Goal: Task Accomplishment & Management: Manage account settings

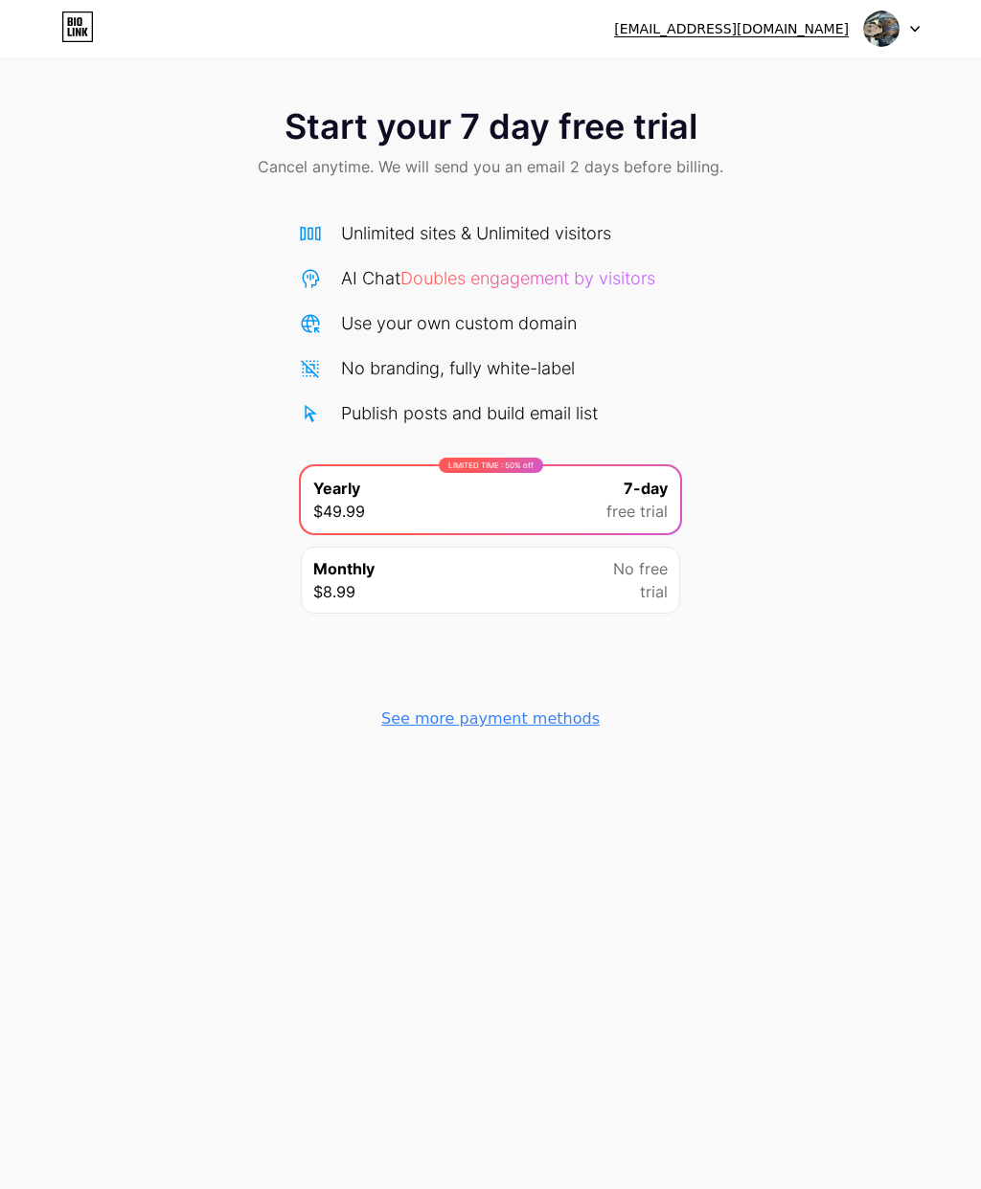
click at [916, 19] on div at bounding box center [892, 28] width 56 height 34
click at [836, 151] on div "Start your 7 day free trial Cancel anytime. We will send you an email 2 days be…" at bounding box center [490, 144] width 981 height 113
click at [788, 177] on div "Start your 7 day free trial Cancel anytime. We will send you an email 2 days be…" at bounding box center [490, 144] width 981 height 113
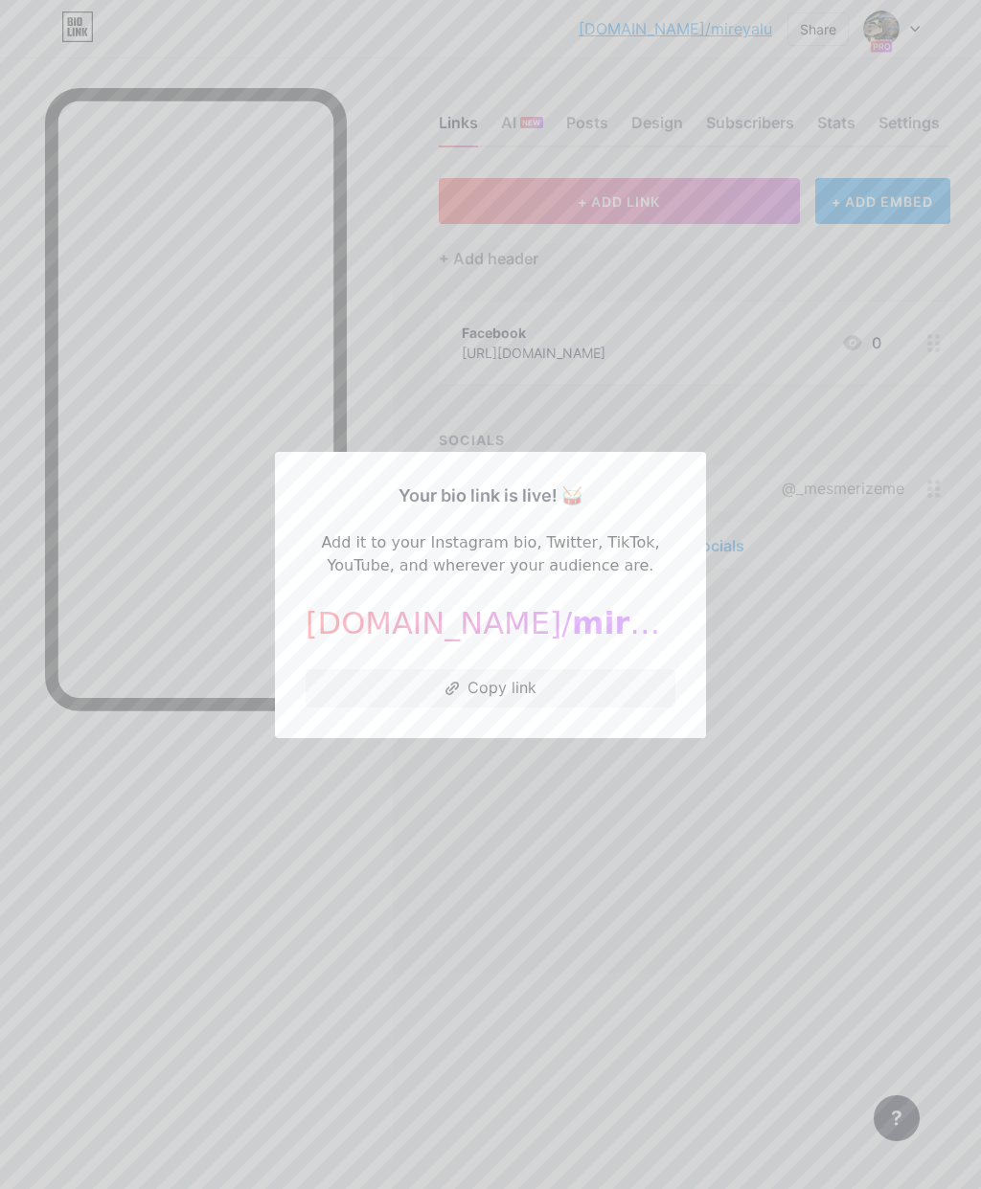
click at [572, 642] on span "mireyalu" at bounding box center [647, 623] width 151 height 36
click at [783, 594] on div at bounding box center [490, 594] width 981 height 1189
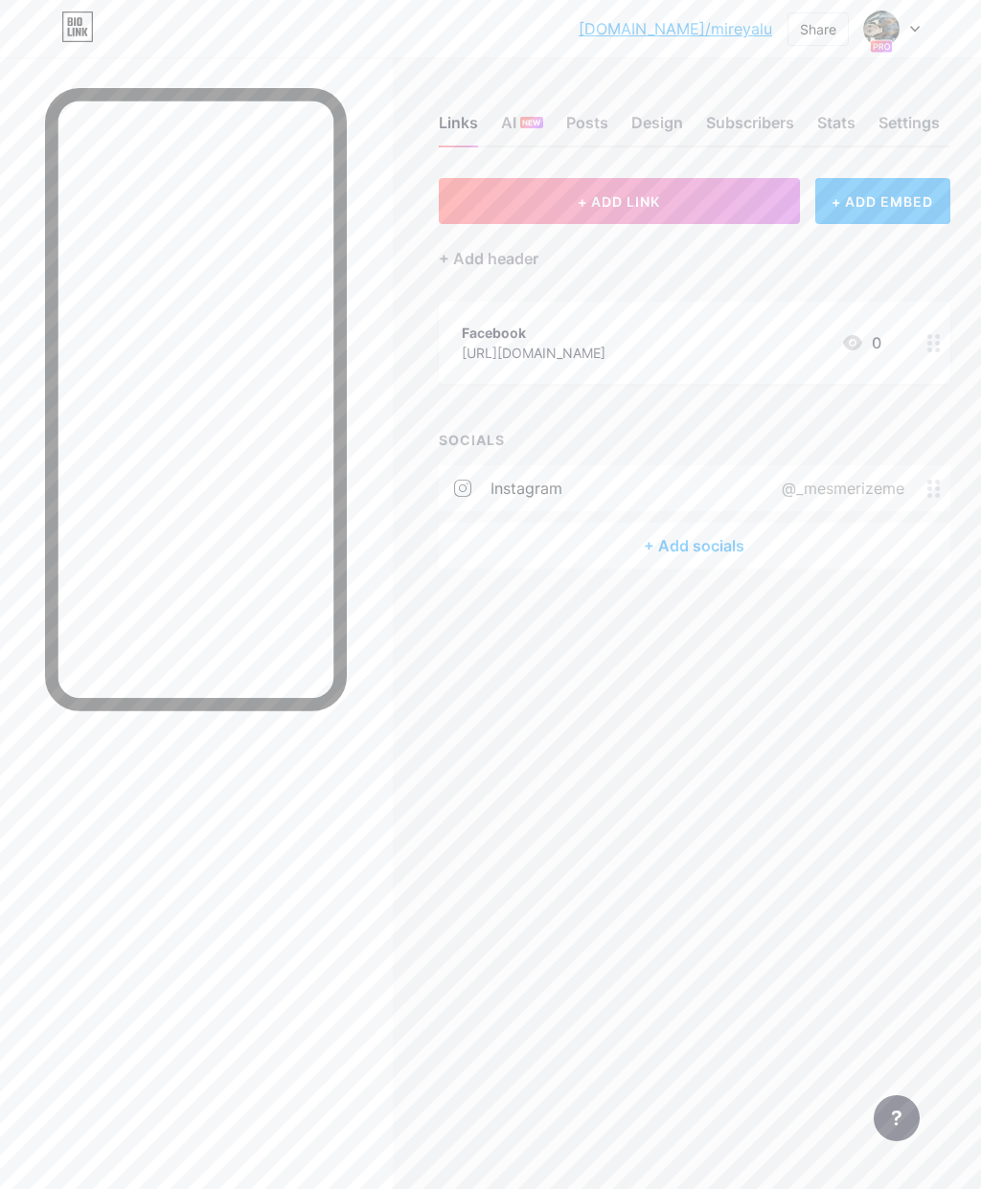
click at [722, 22] on link "[DOMAIN_NAME]/mireyalu" at bounding box center [674, 28] width 193 height 23
click at [917, 31] on icon at bounding box center [915, 29] width 10 height 7
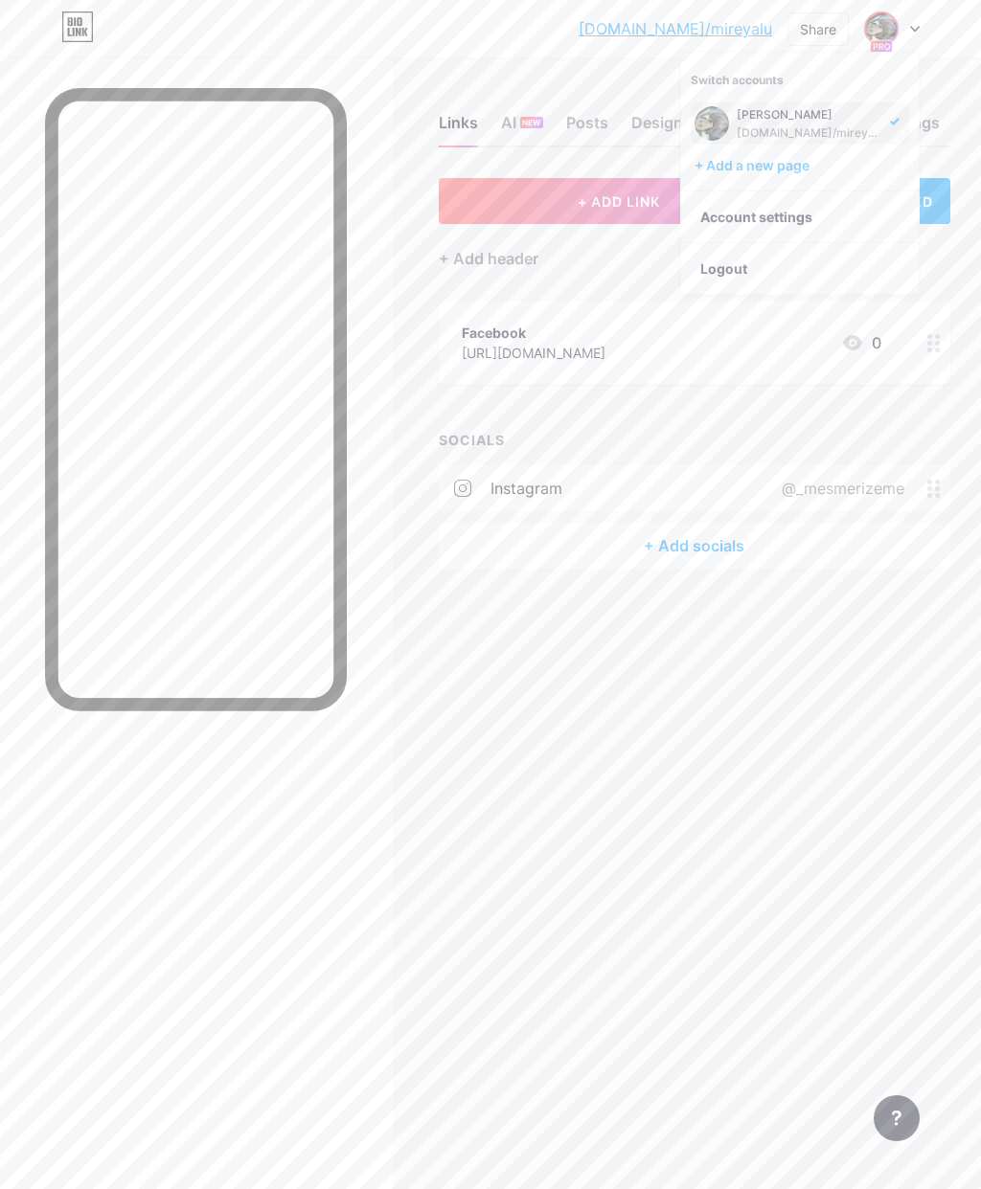
click at [947, 268] on div "+ Add header" at bounding box center [694, 247] width 511 height 47
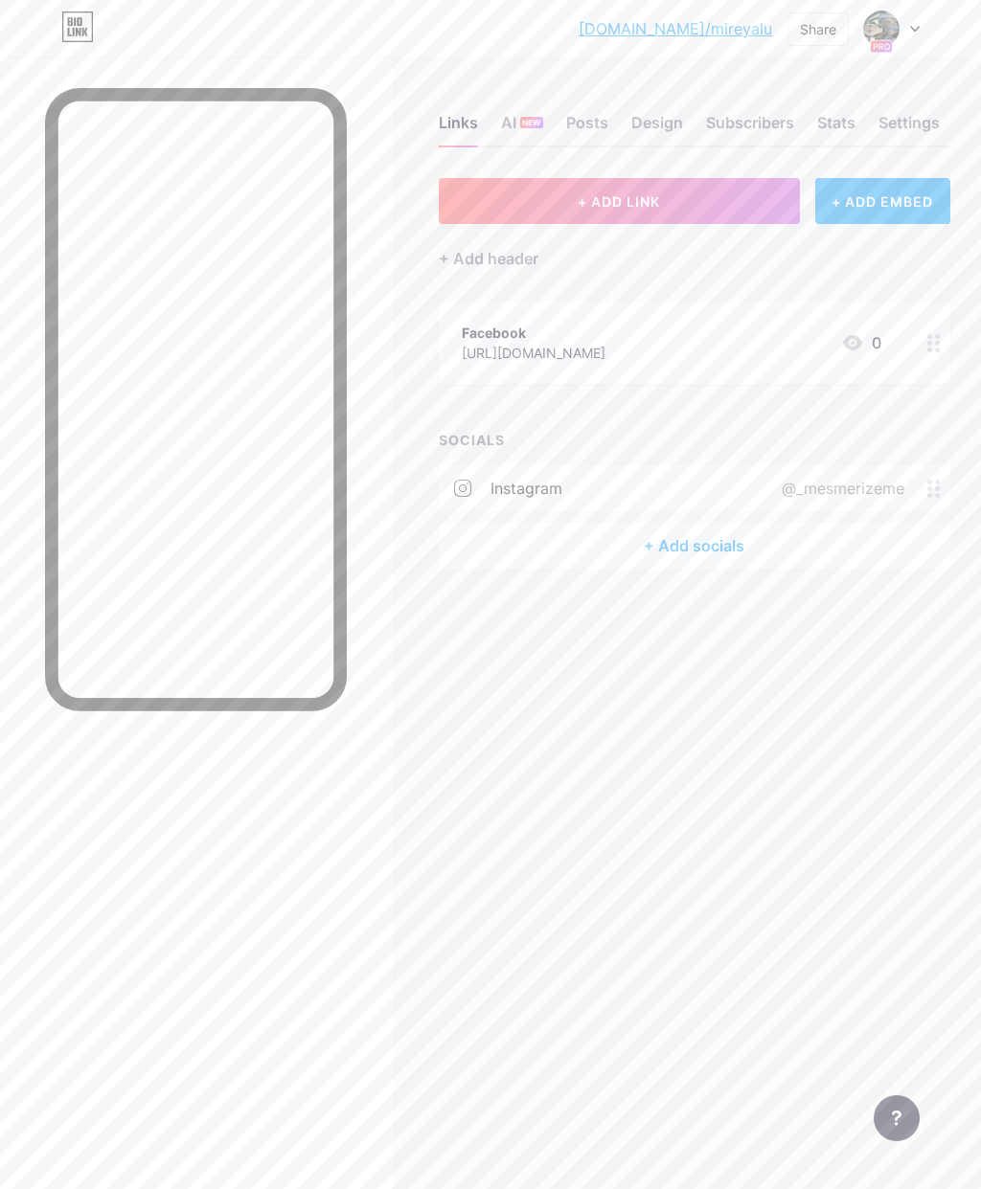
click at [915, 118] on div "Settings" at bounding box center [908, 128] width 61 height 34
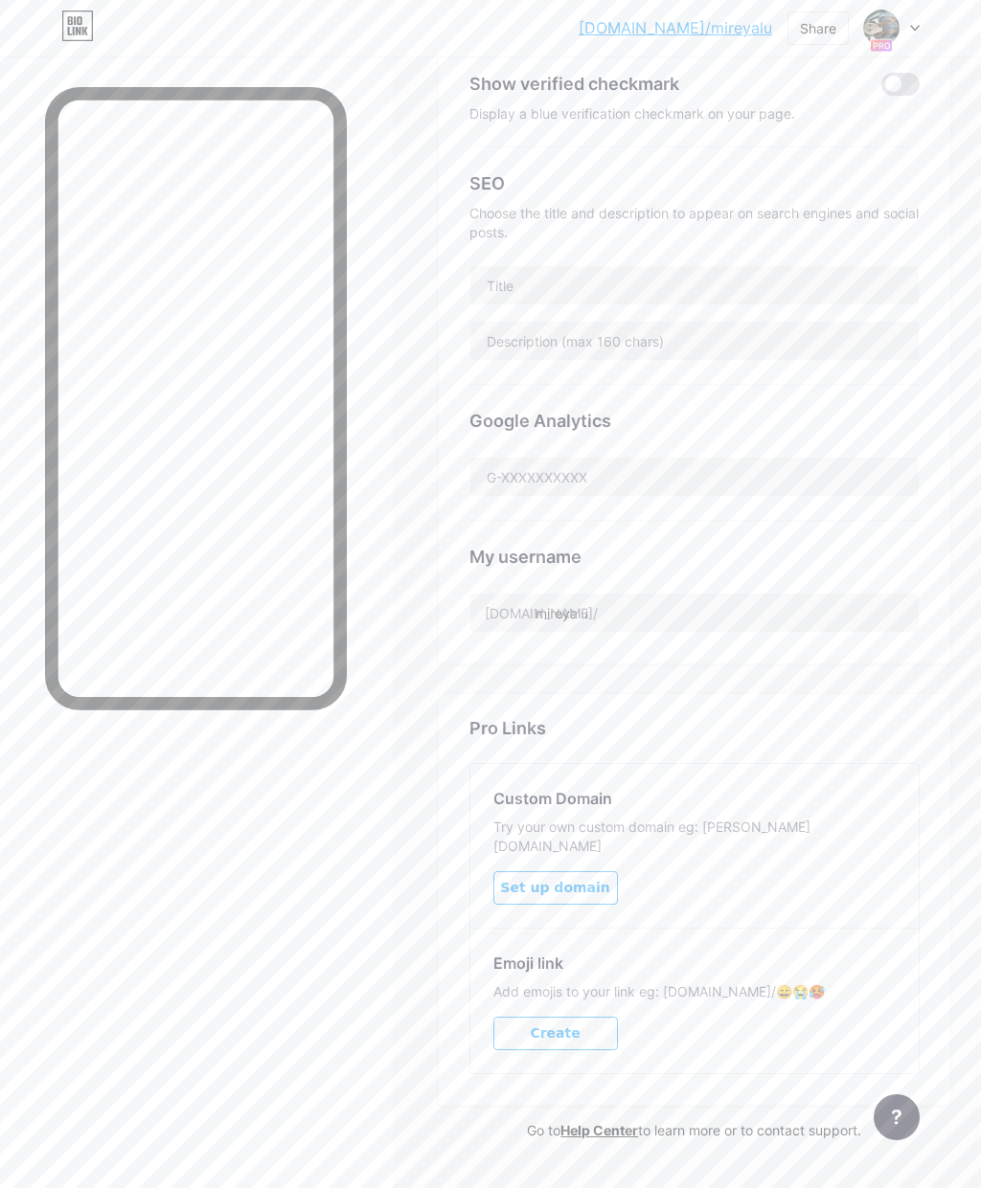
scroll to position [441, 0]
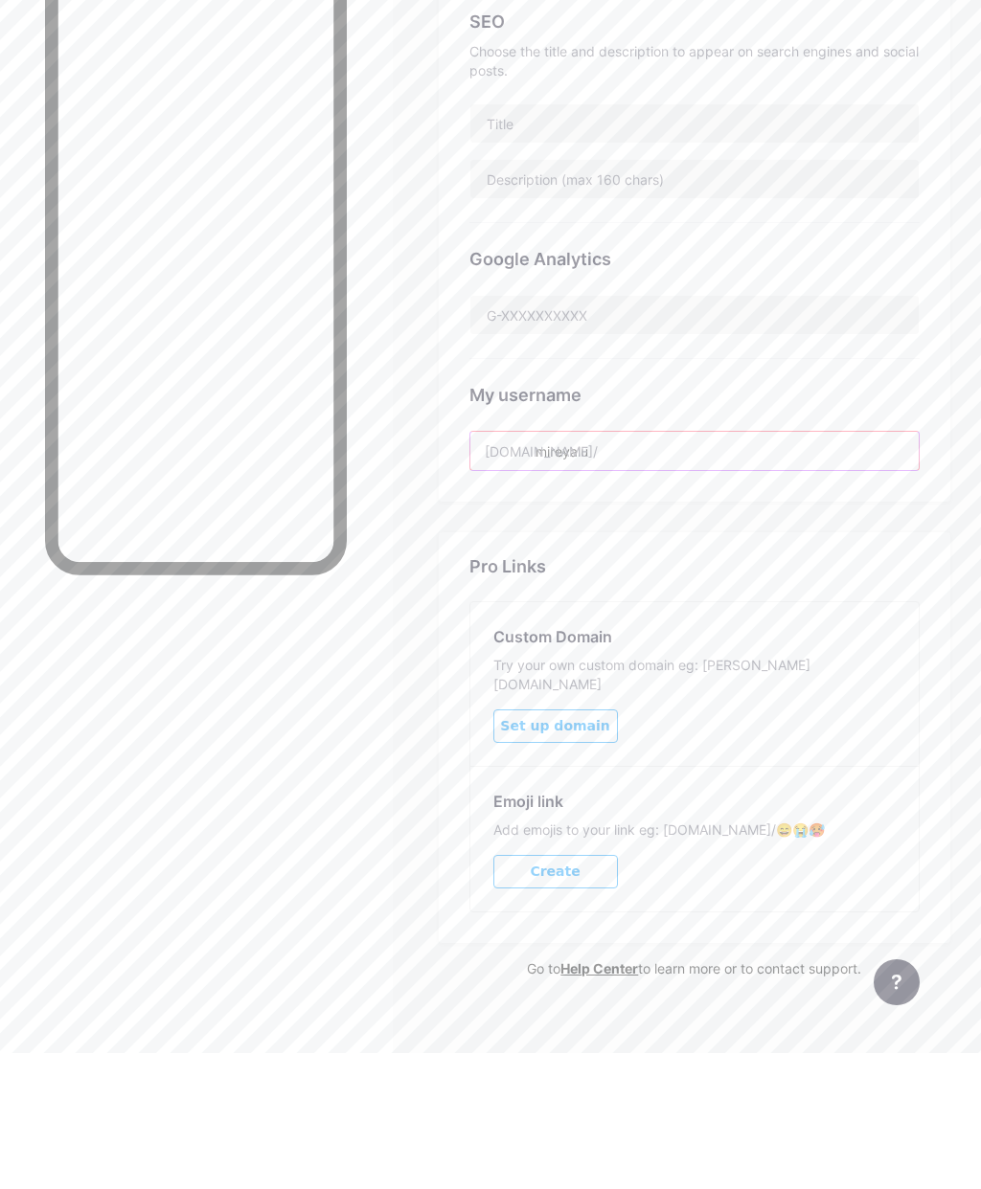
click at [648, 568] on input "mireyalu" at bounding box center [694, 587] width 448 height 38
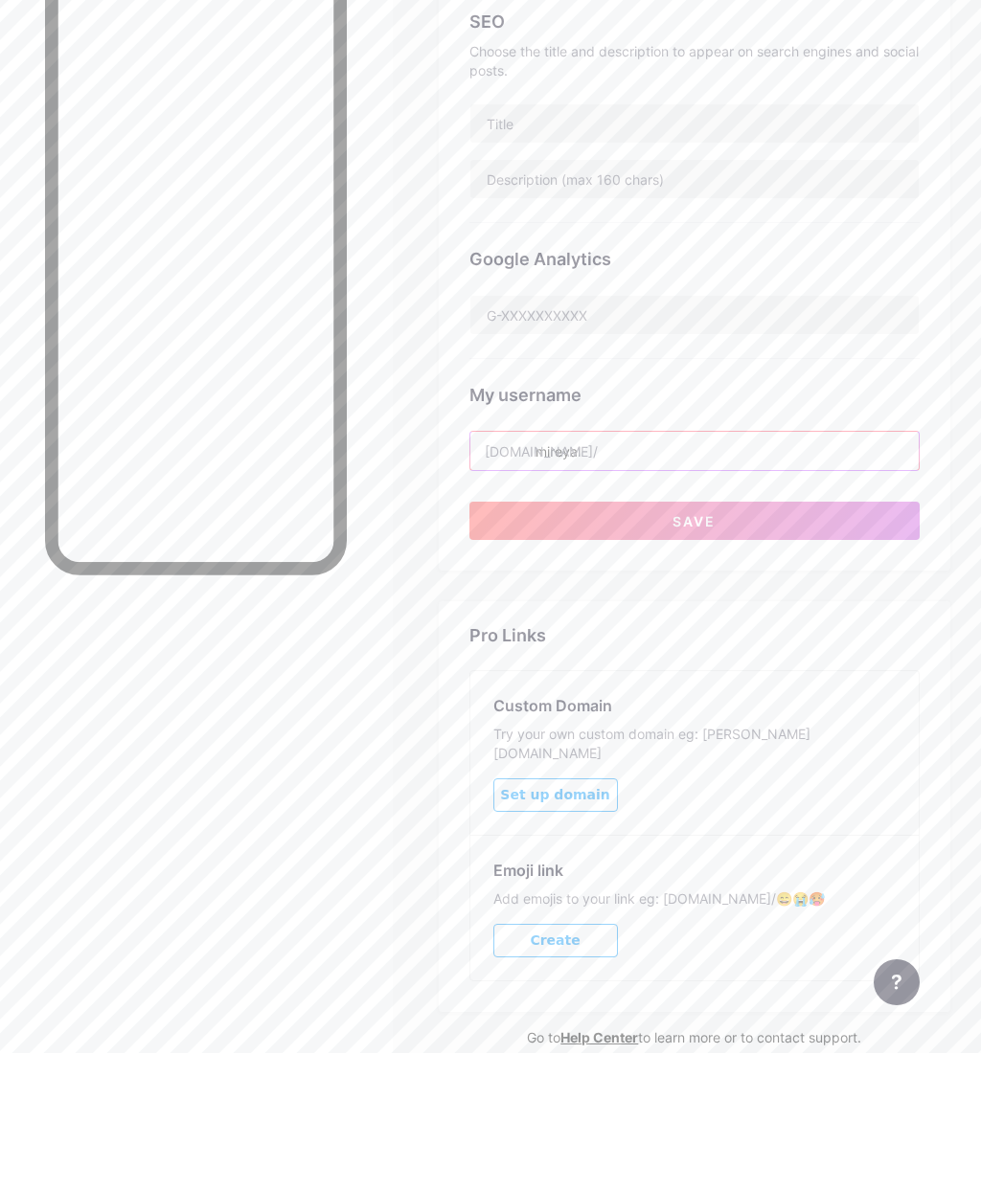
scroll to position [510, 0]
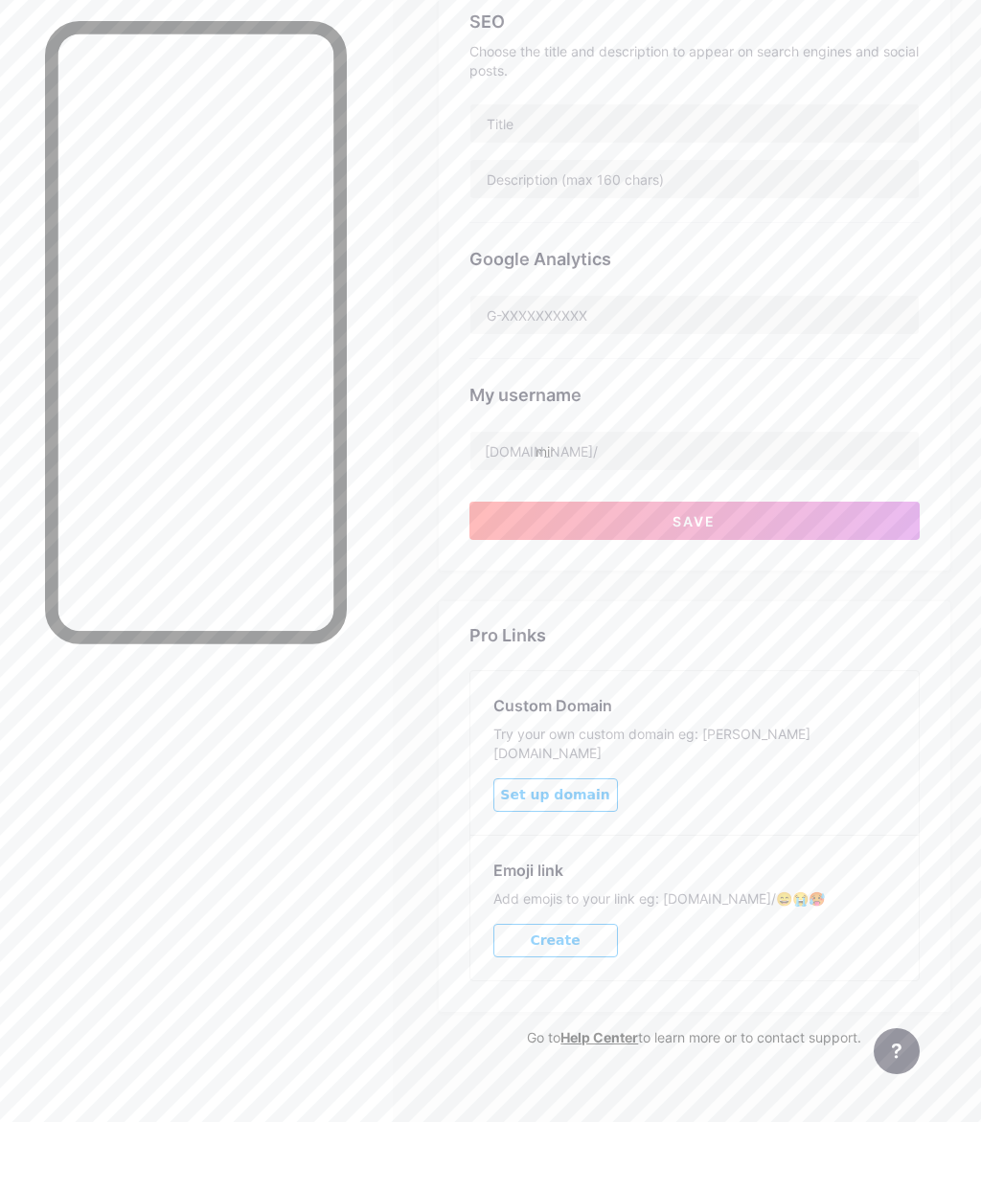
click at [401, 1057] on div "Links AI NEW Posts Design Subscribers Stats Settings Preferred link This is an …" at bounding box center [490, 379] width 981 height 1664
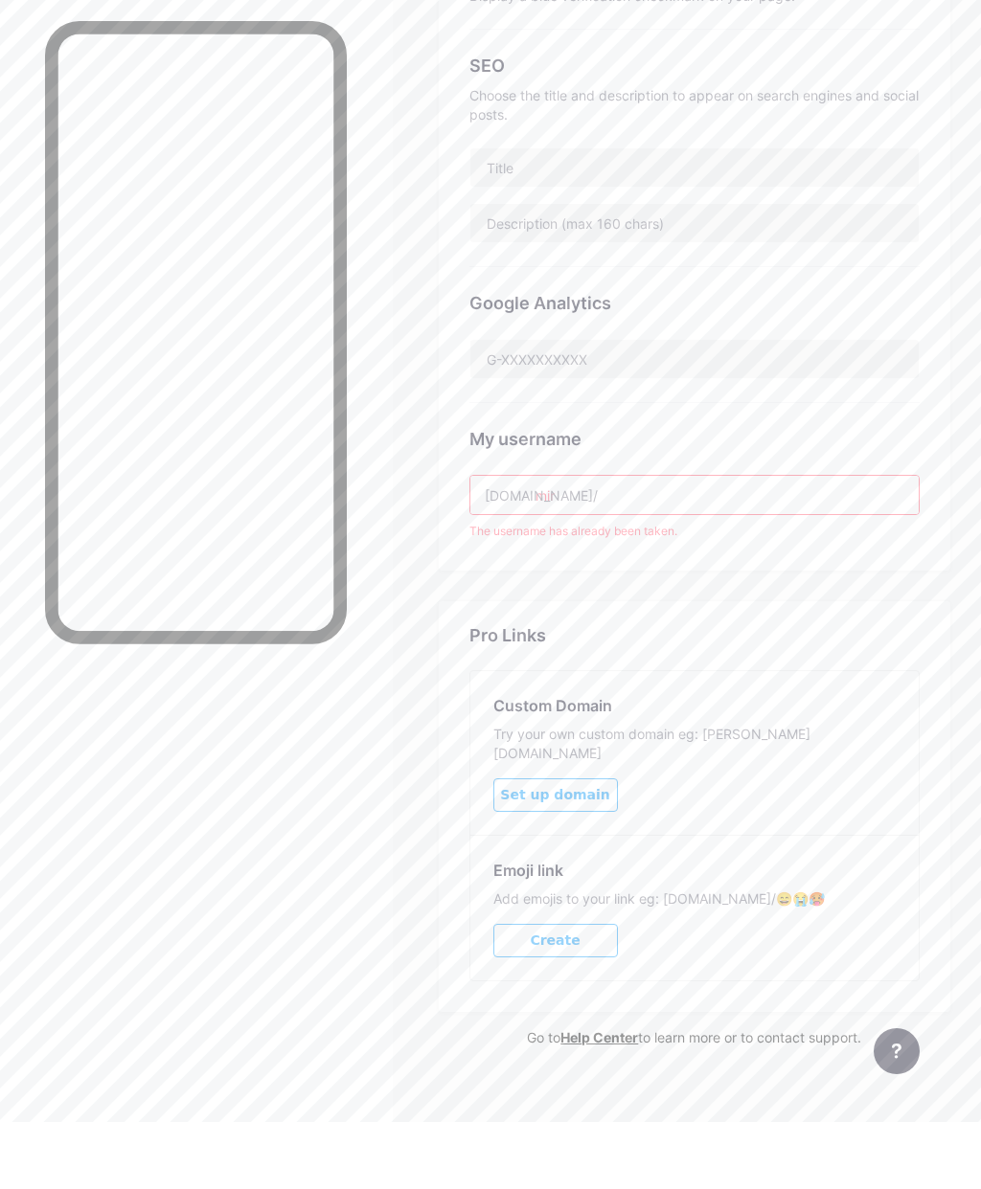
click at [616, 543] on input "mir" at bounding box center [694, 562] width 448 height 38
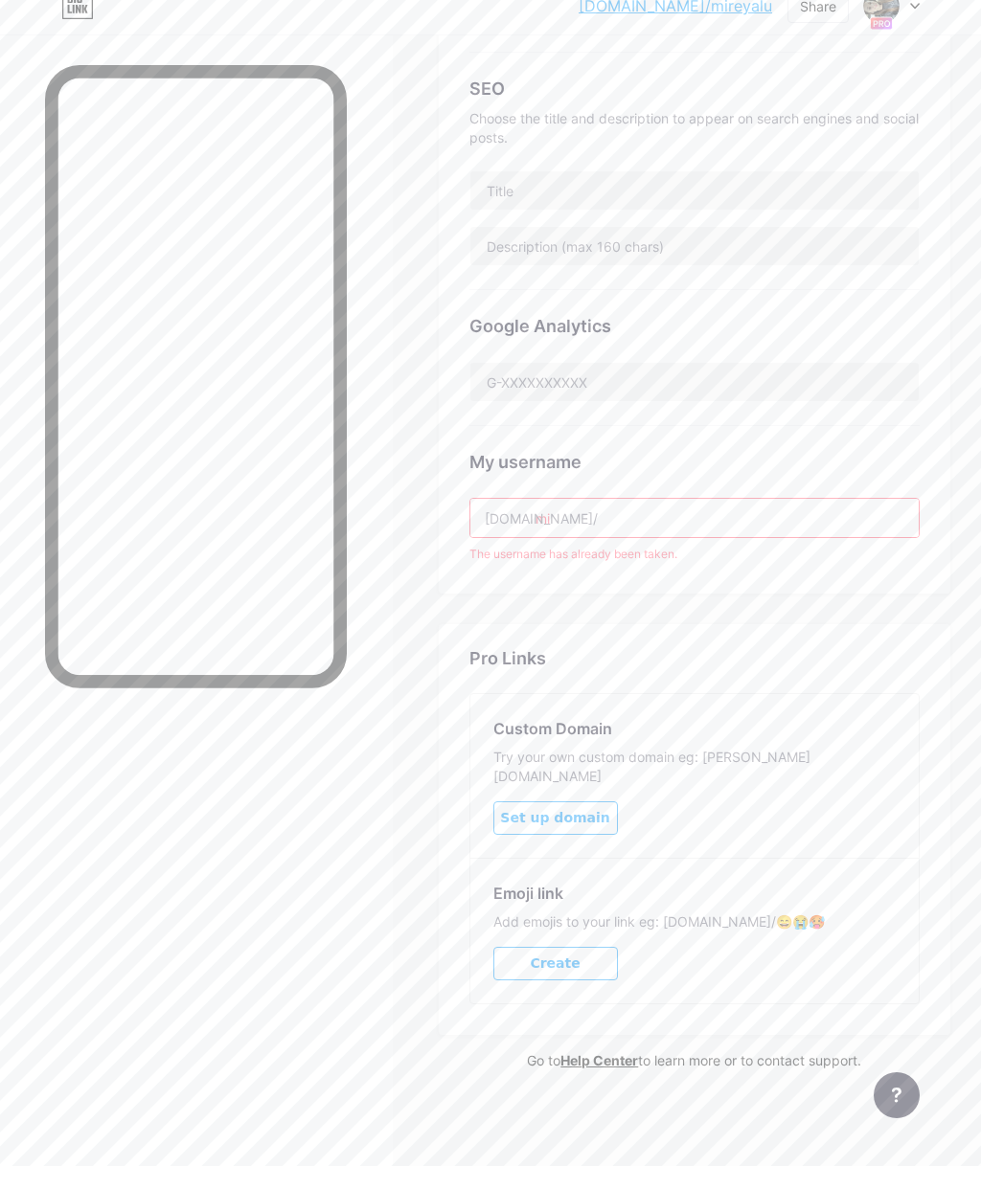
type input "m"
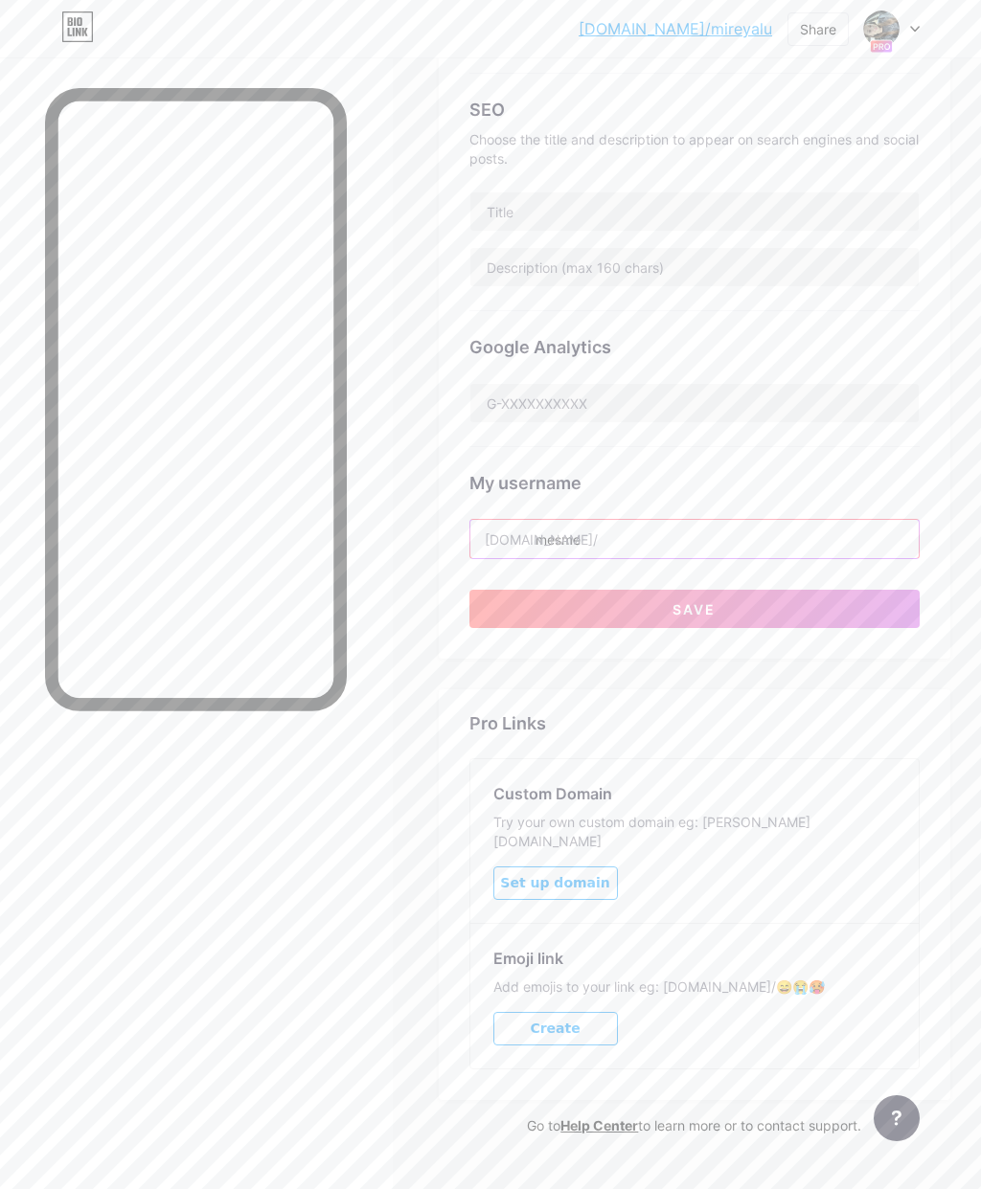
scroll to position [445, 0]
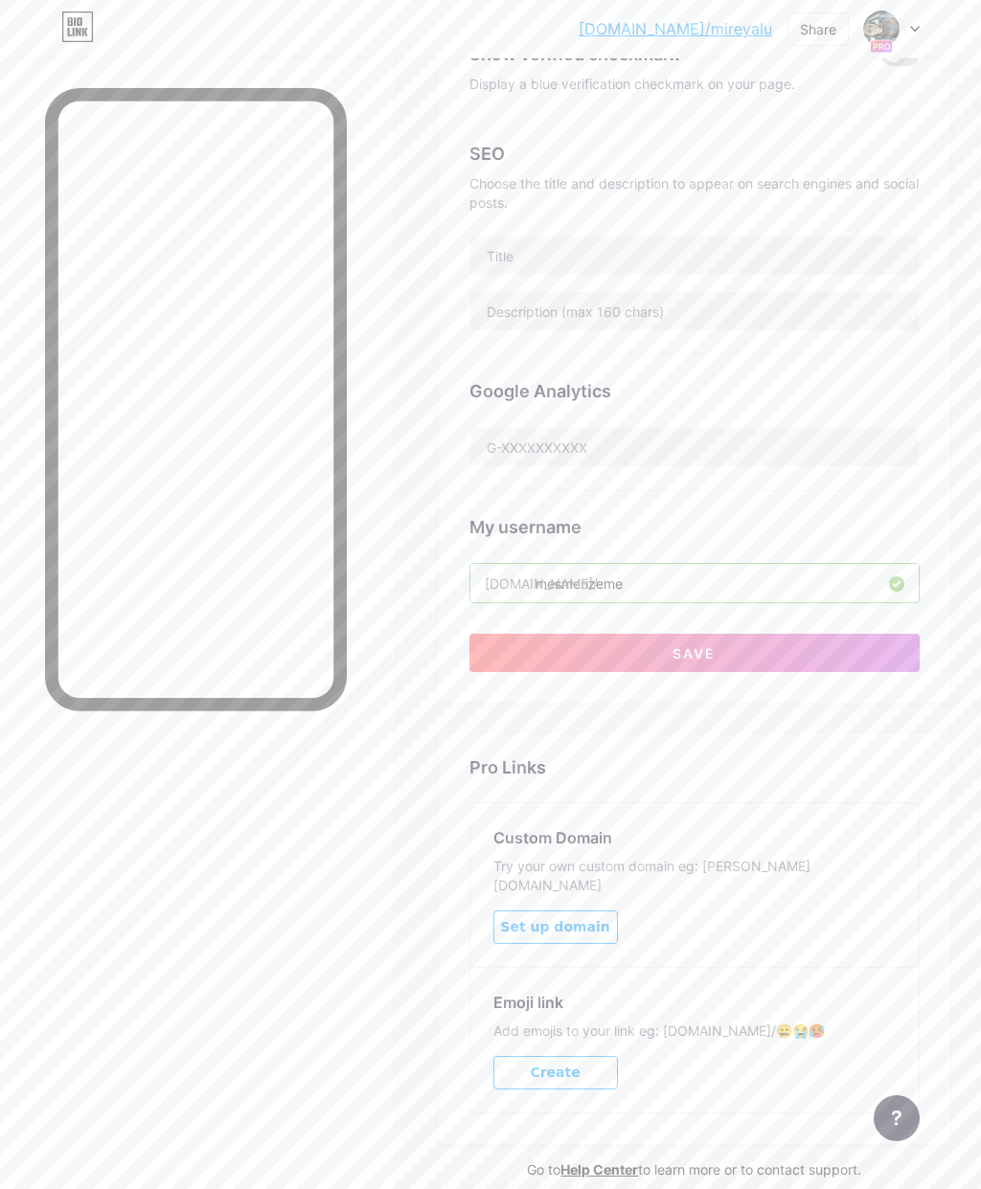
type input "mesmerizeme"
click at [815, 643] on button "Save" at bounding box center [694, 653] width 450 height 38
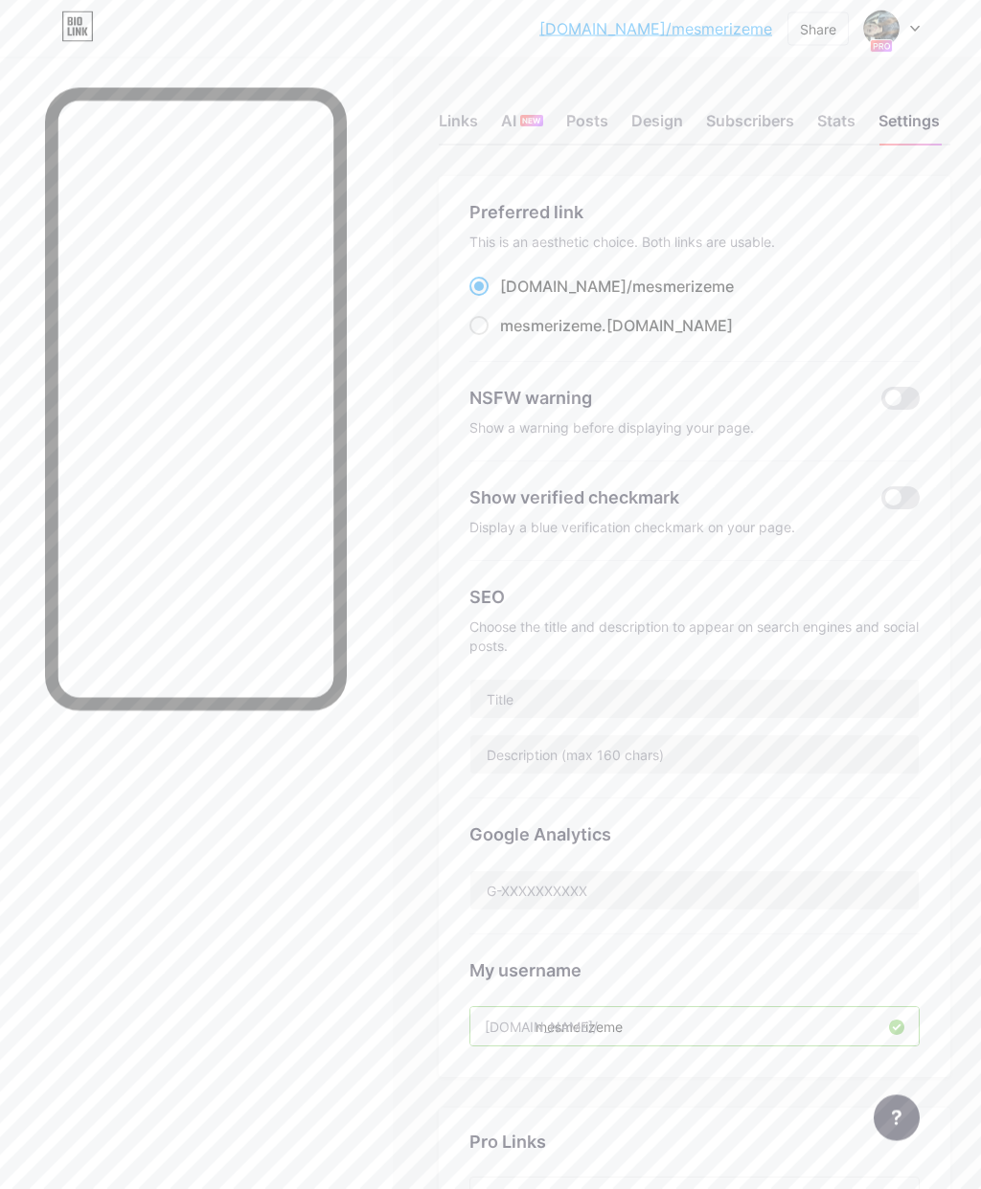
scroll to position [0, 0]
click at [894, 494] on span at bounding box center [900, 499] width 38 height 23
click at [881, 505] on input "checkbox" at bounding box center [881, 505] width 0 height 0
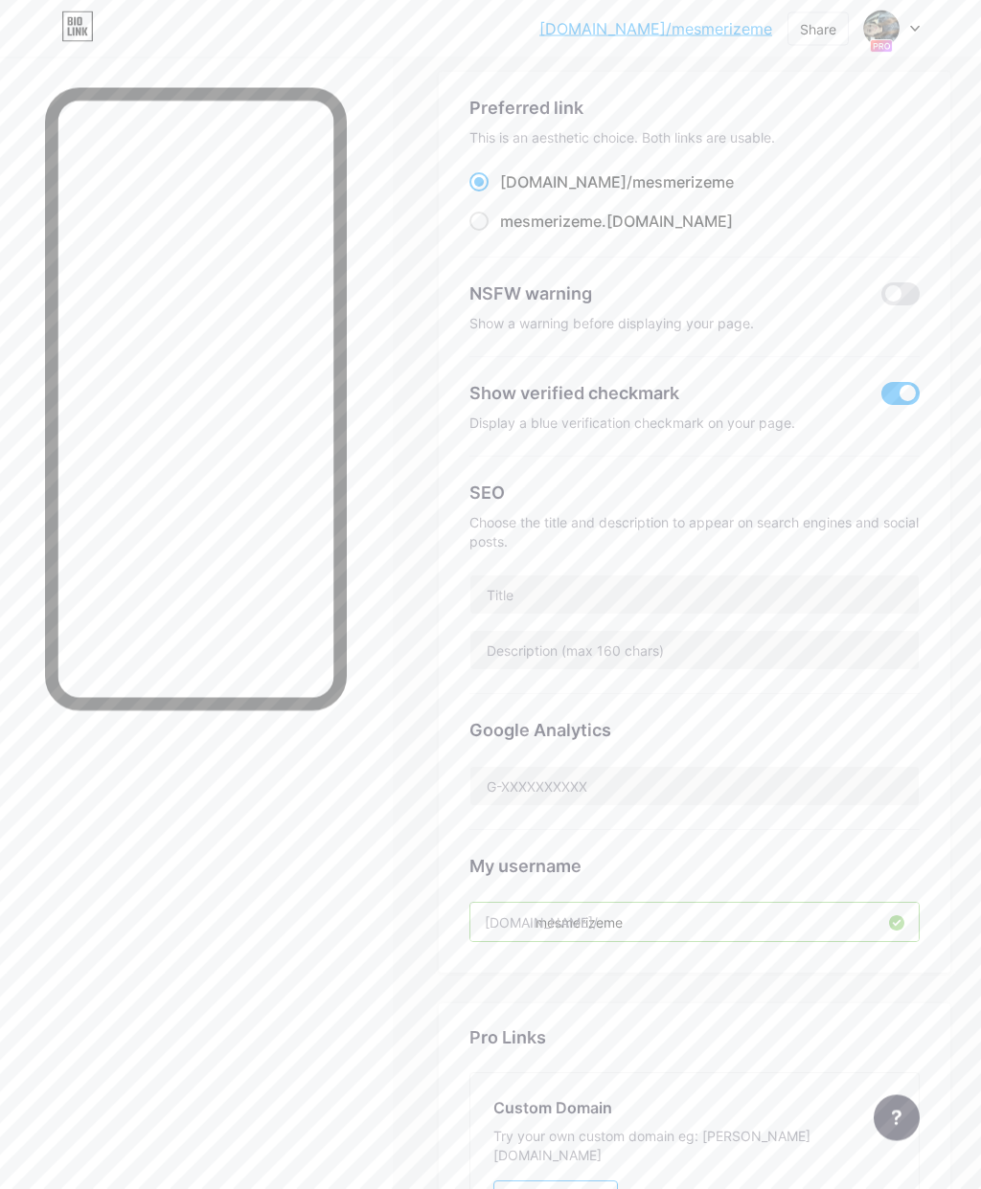
scroll to position [109, 0]
click at [752, 586] on input "text" at bounding box center [694, 592] width 448 height 38
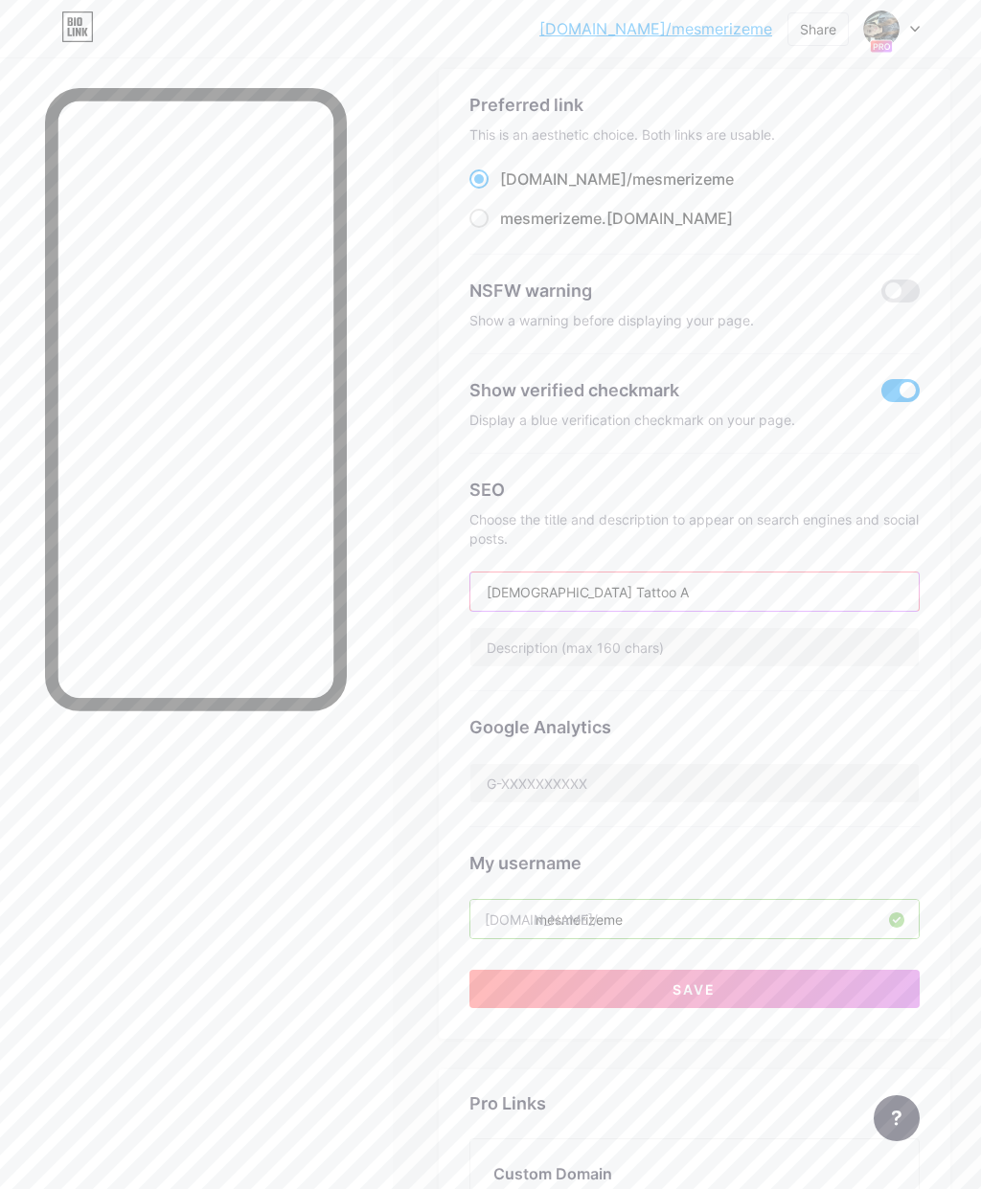
click at [577, 586] on input "[DEMOGRAPHIC_DATA] Tattoo A" at bounding box center [694, 592] width 448 height 38
click at [567, 587] on input "[DEMOGRAPHIC_DATA] Tattoo A" at bounding box center [694, 592] width 448 height 38
click at [604, 578] on input "Tattoo A" at bounding box center [694, 592] width 448 height 38
click at [557, 593] on input "Tattoo A" at bounding box center [694, 592] width 448 height 38
type input "Tattoo Artist"
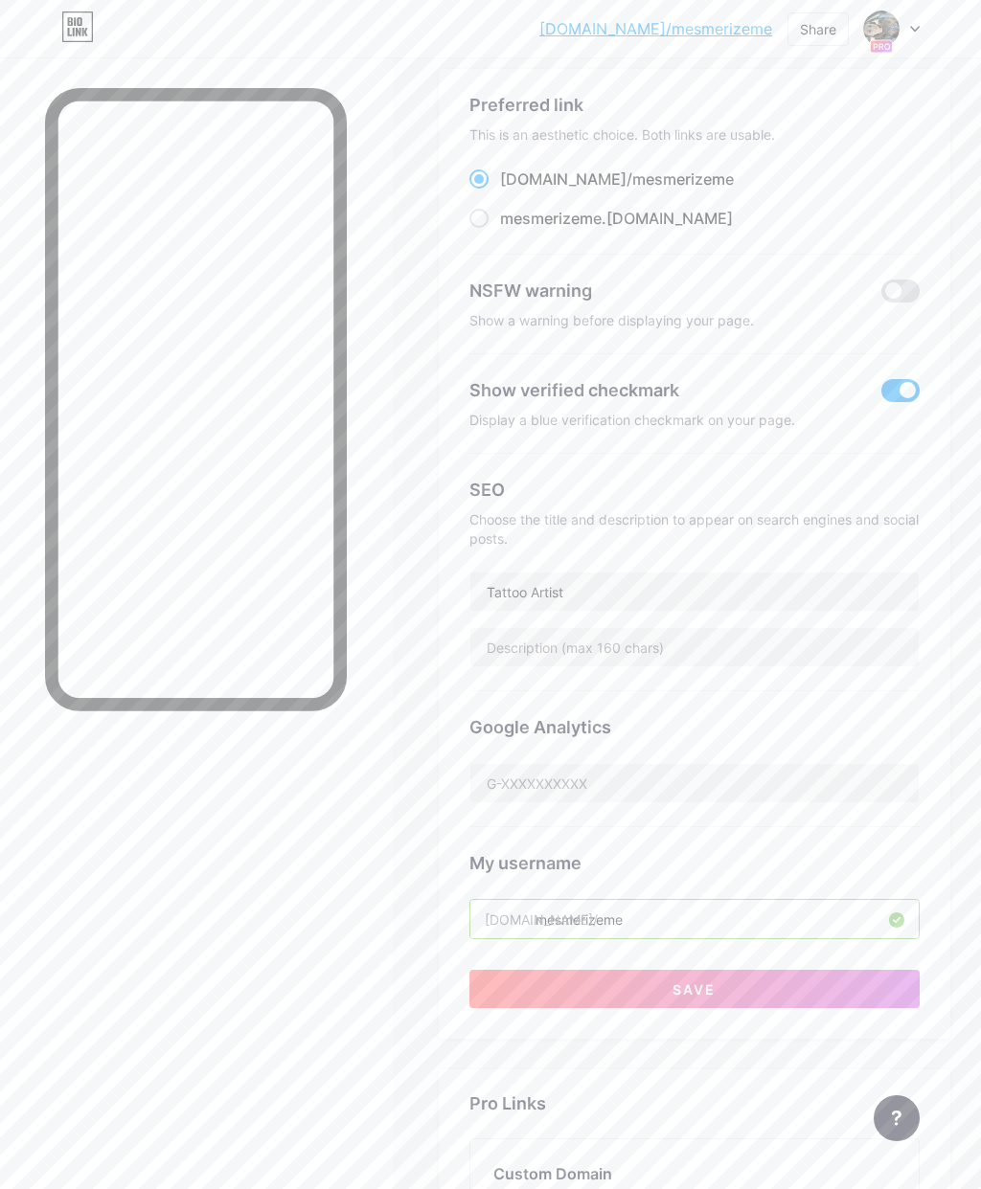
click at [779, 527] on div "Choose the title and description to appear on search engines and social posts." at bounding box center [694, 529] width 450 height 38
click at [770, 637] on input "text" at bounding box center [694, 647] width 448 height 38
click at [480, 591] on input "Tattoo Artist" at bounding box center [694, 592] width 448 height 38
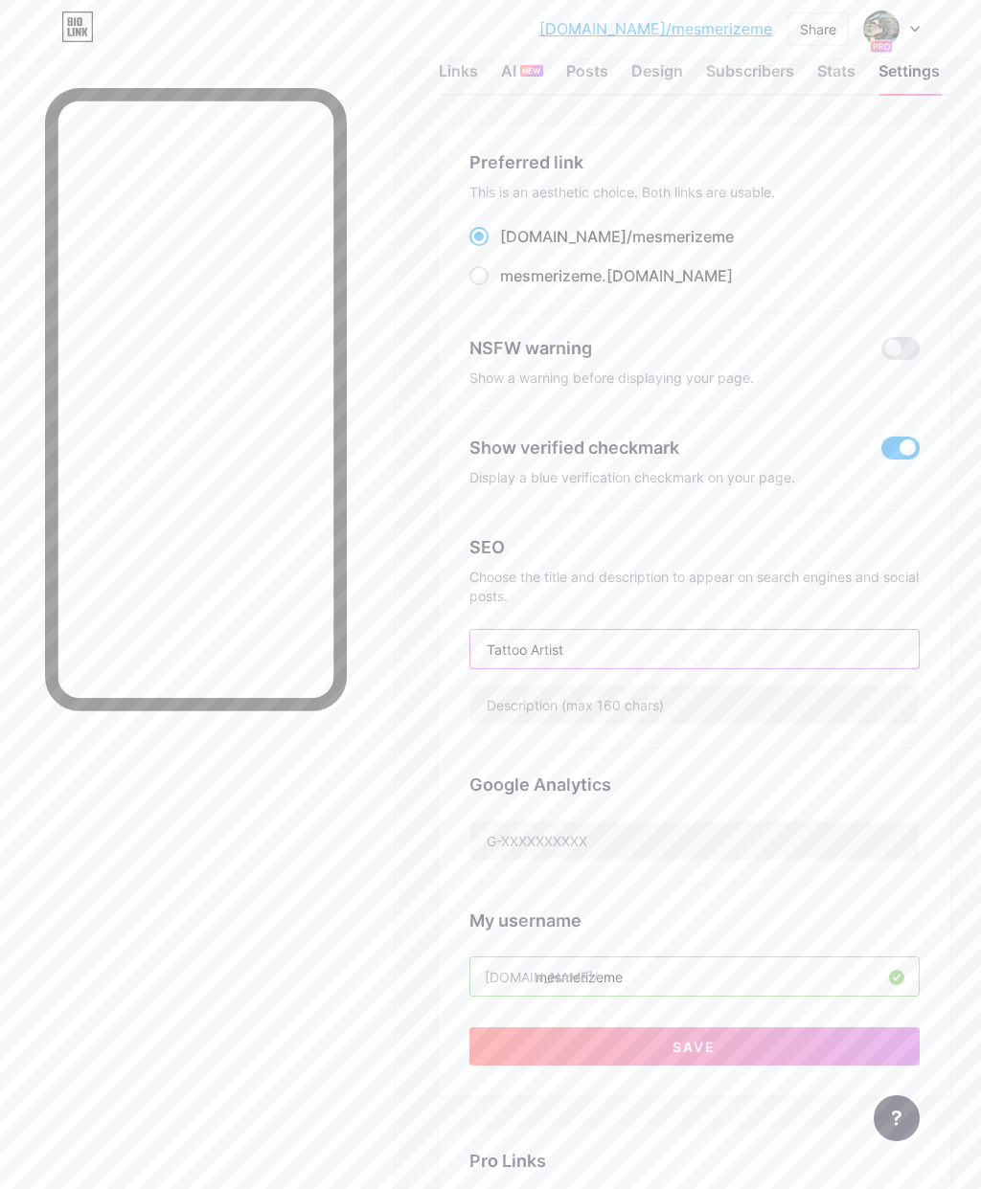
scroll to position [0, 0]
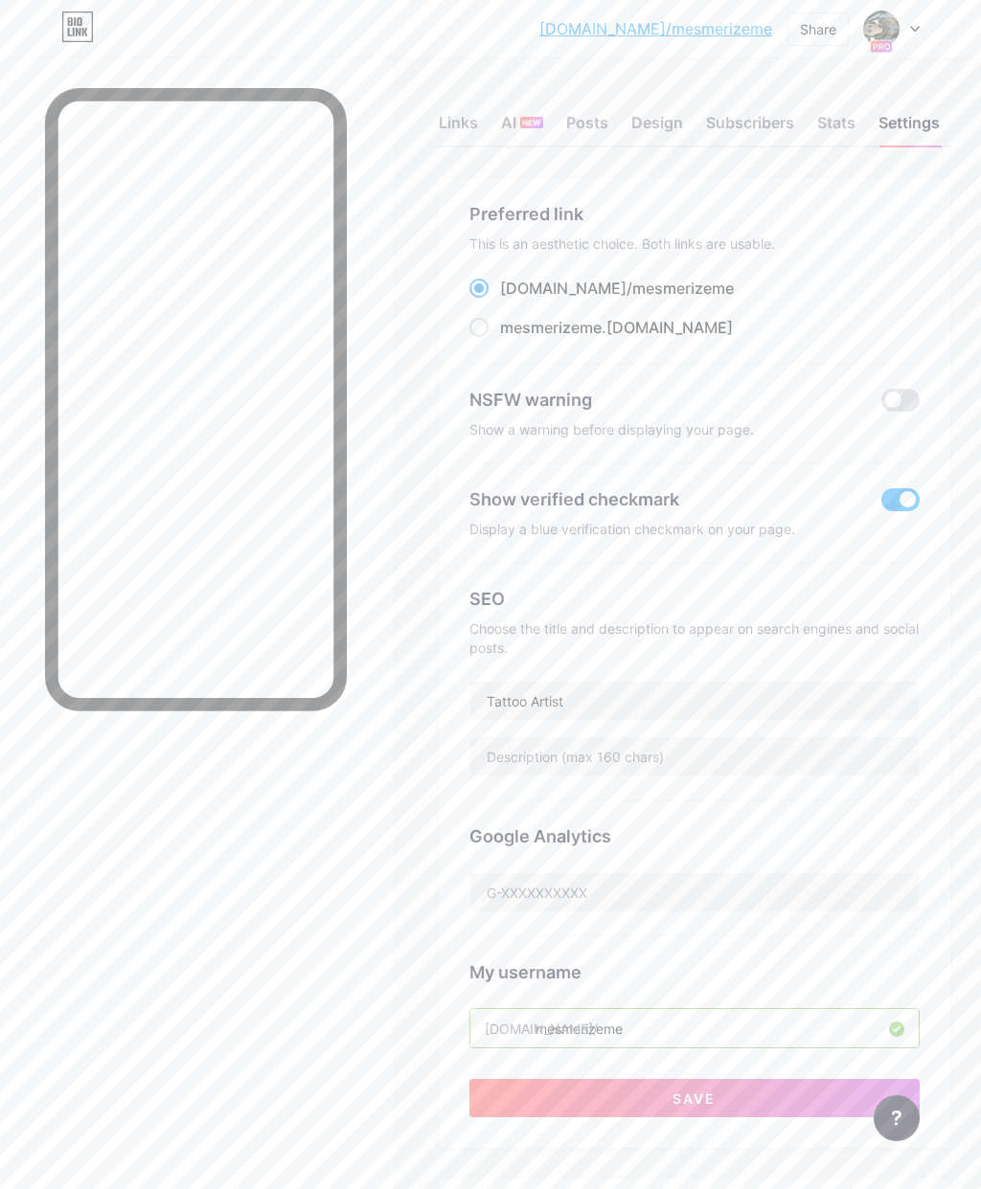
click at [450, 125] on div "Links" at bounding box center [458, 128] width 39 height 34
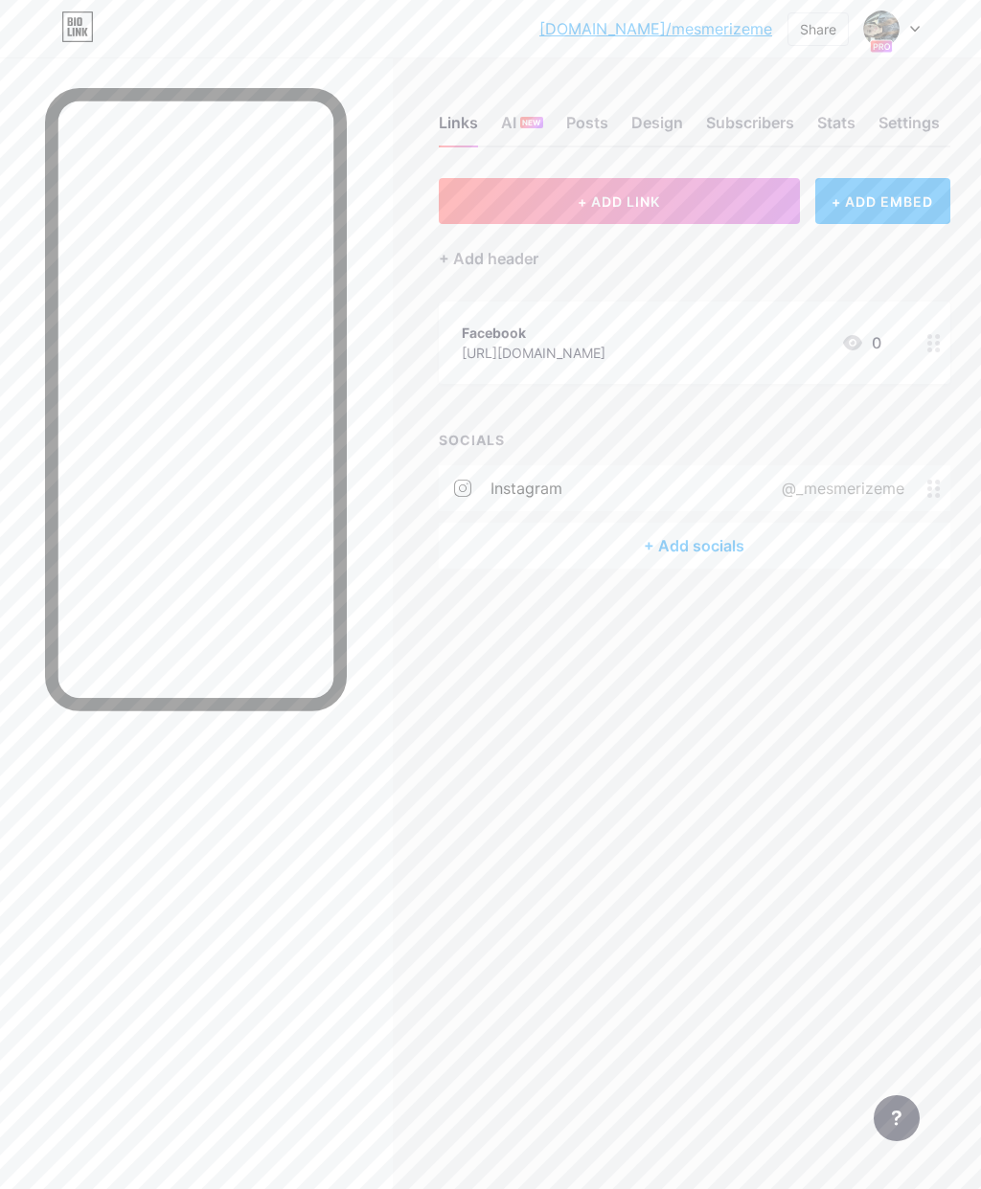
click at [719, 535] on div "+ Add socials" at bounding box center [694, 546] width 511 height 46
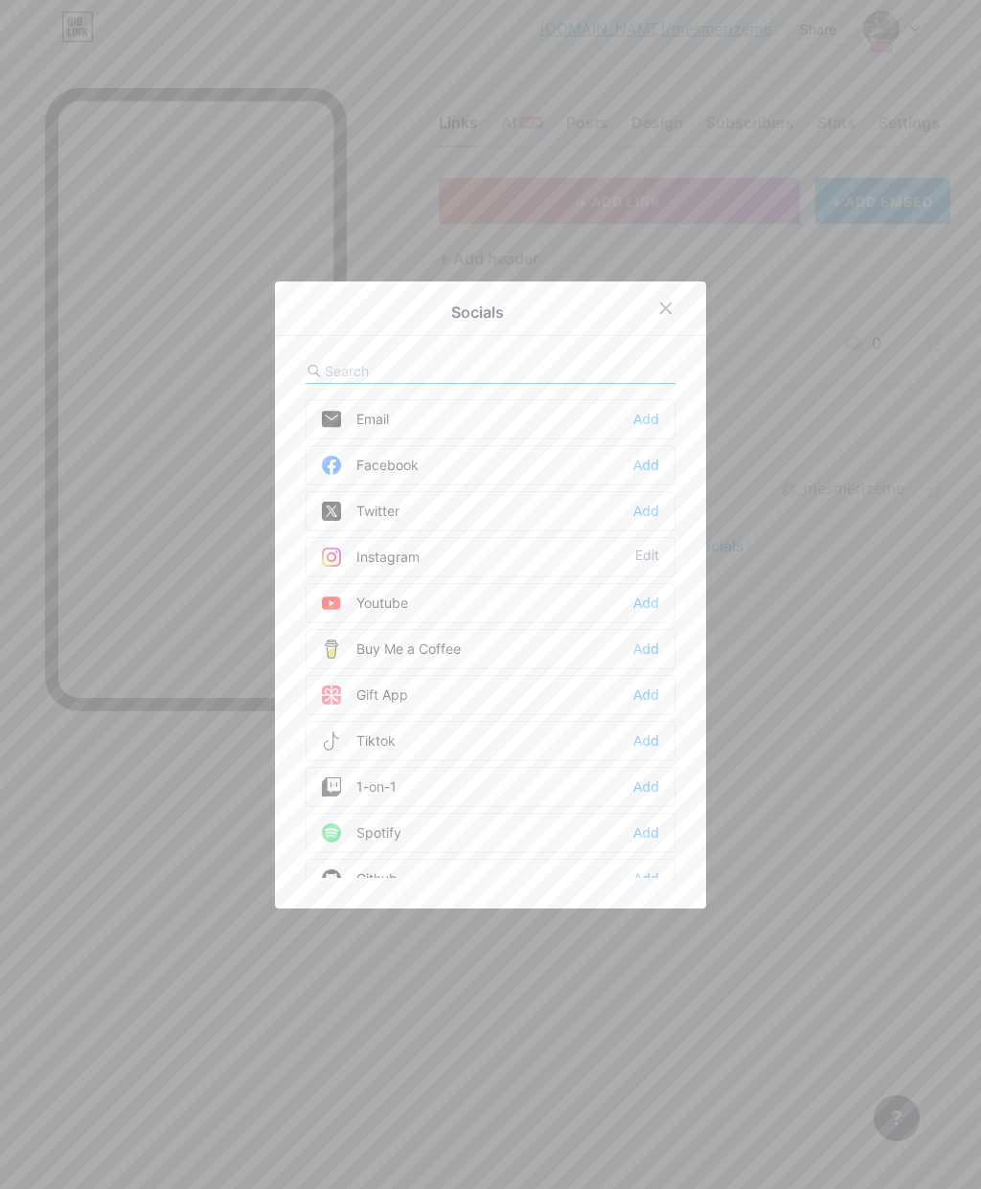
click at [837, 499] on div at bounding box center [490, 594] width 981 height 1189
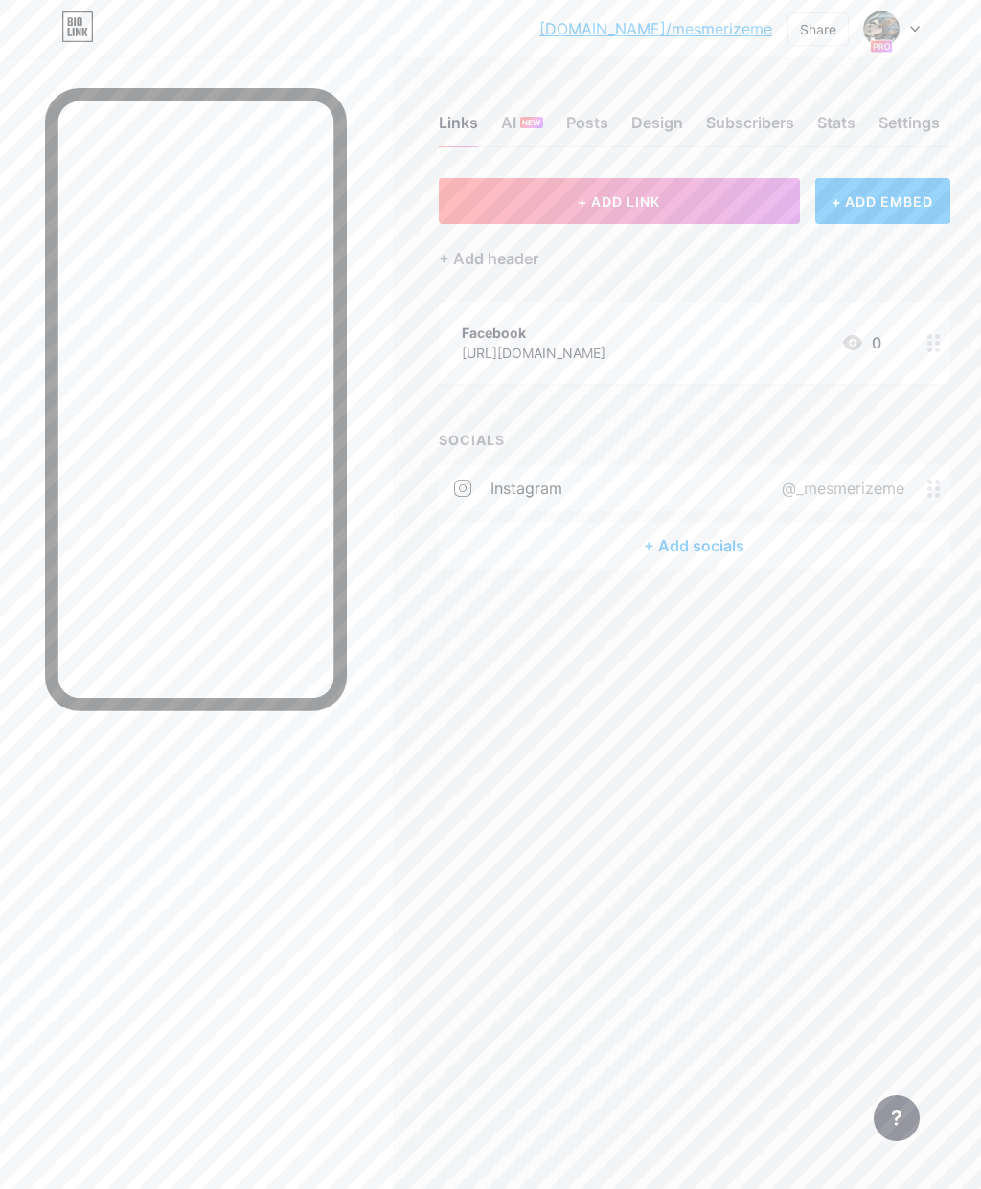
click at [933, 341] on icon at bounding box center [933, 343] width 13 height 18
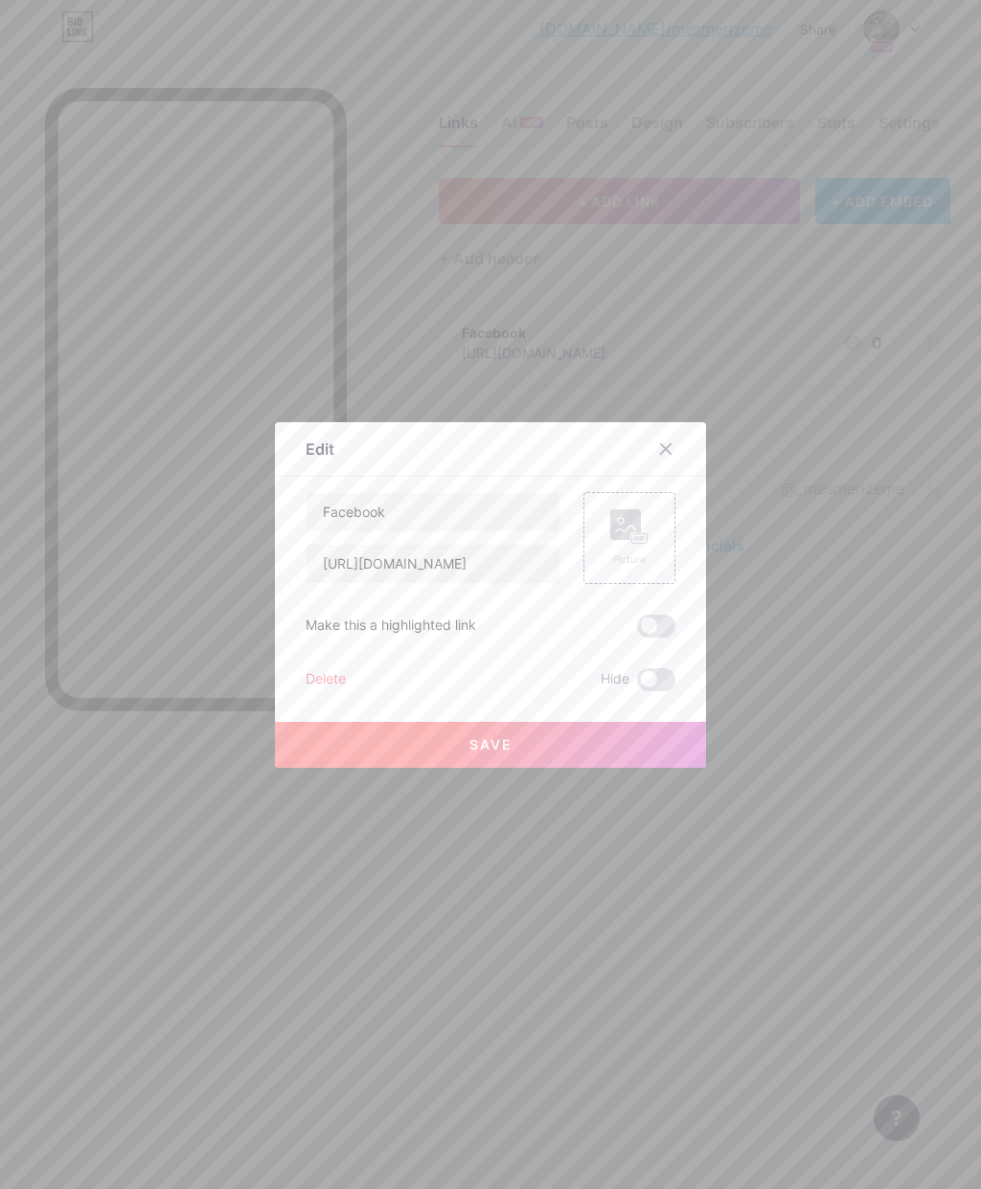
click at [335, 691] on div "Delete" at bounding box center [326, 679] width 40 height 23
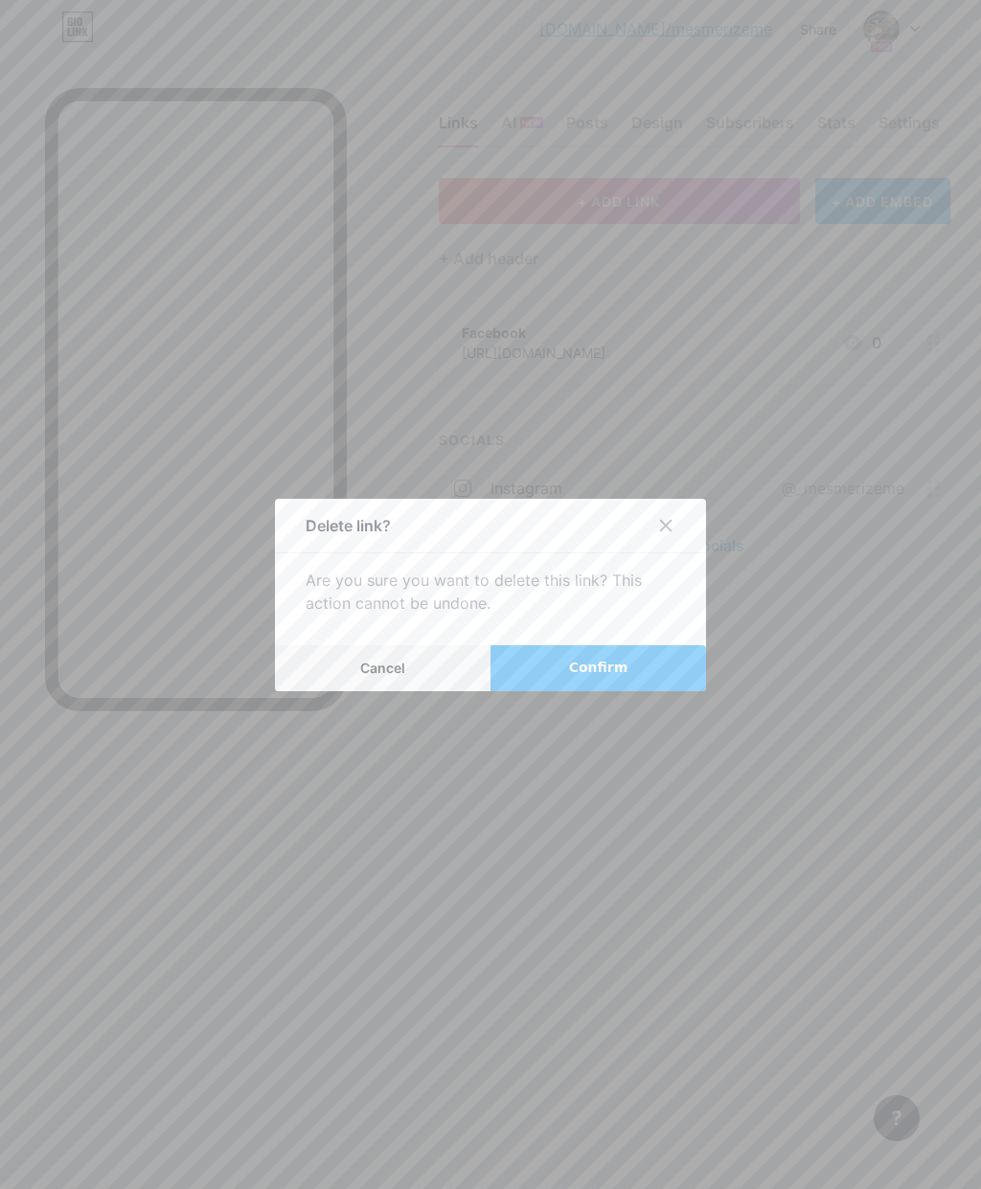
click at [619, 678] on span "Confirm" at bounding box center [598, 668] width 59 height 20
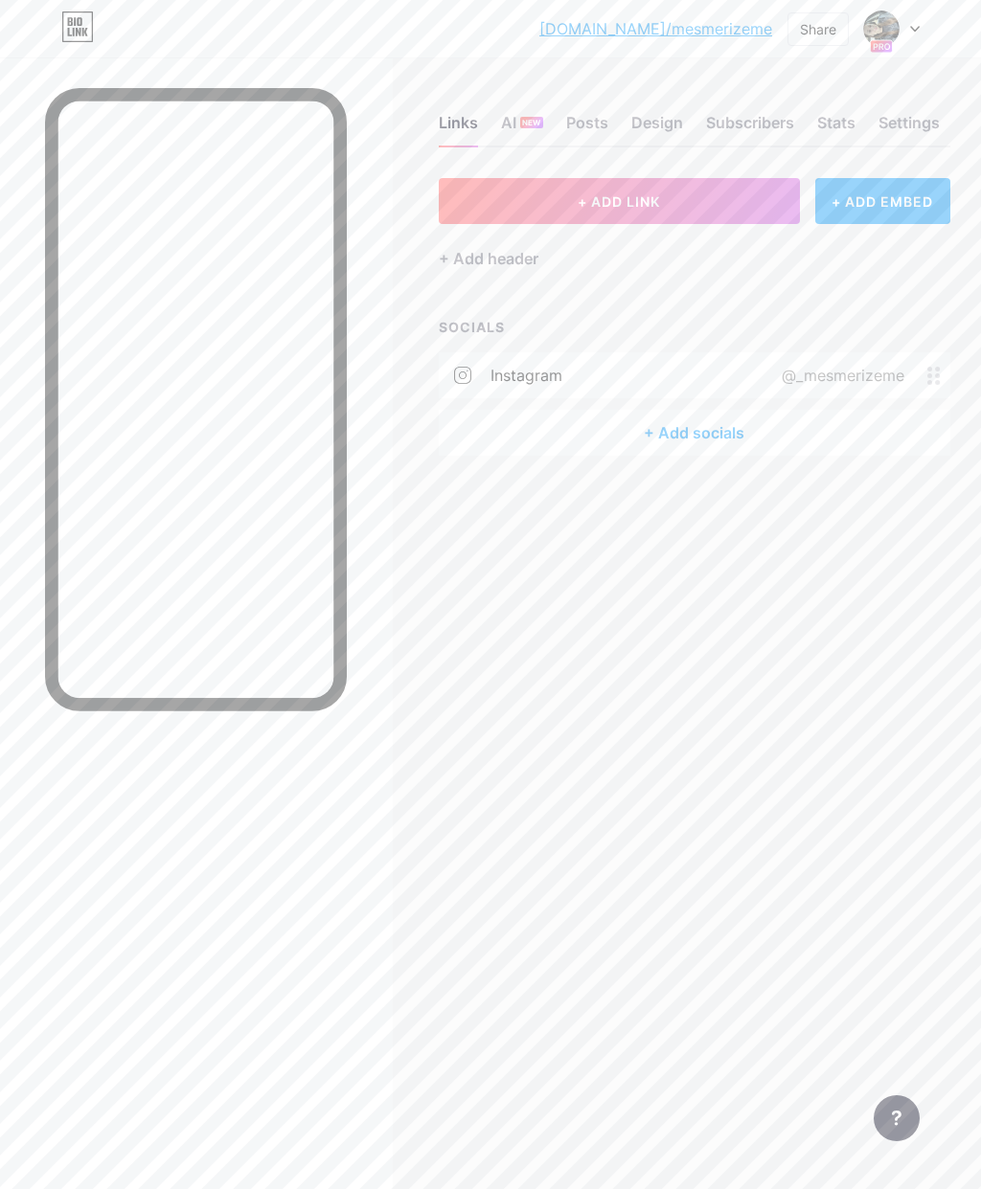
click at [709, 433] on div "+ Add socials" at bounding box center [694, 433] width 511 height 46
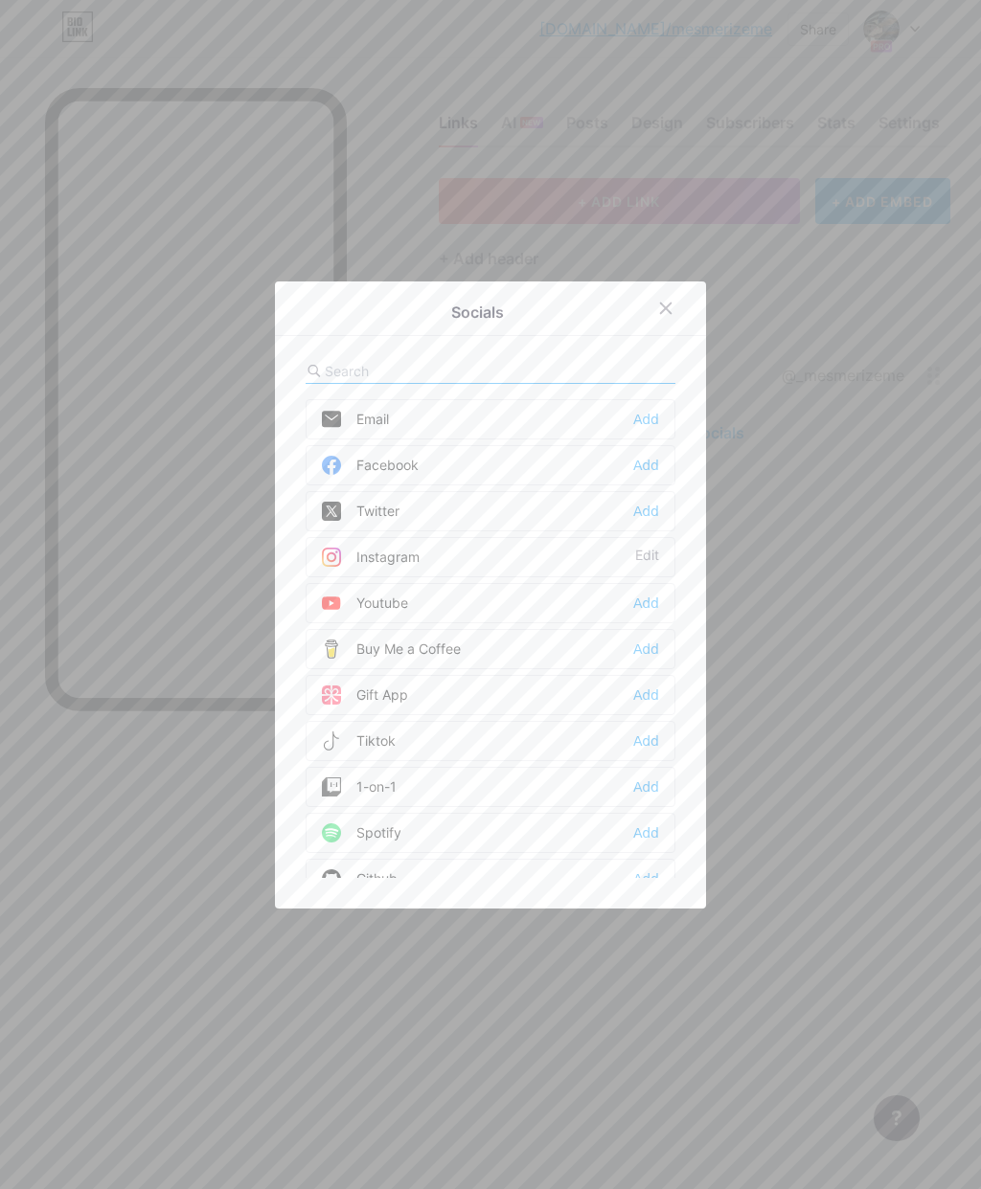
click at [643, 475] on div "Add" at bounding box center [646, 465] width 26 height 19
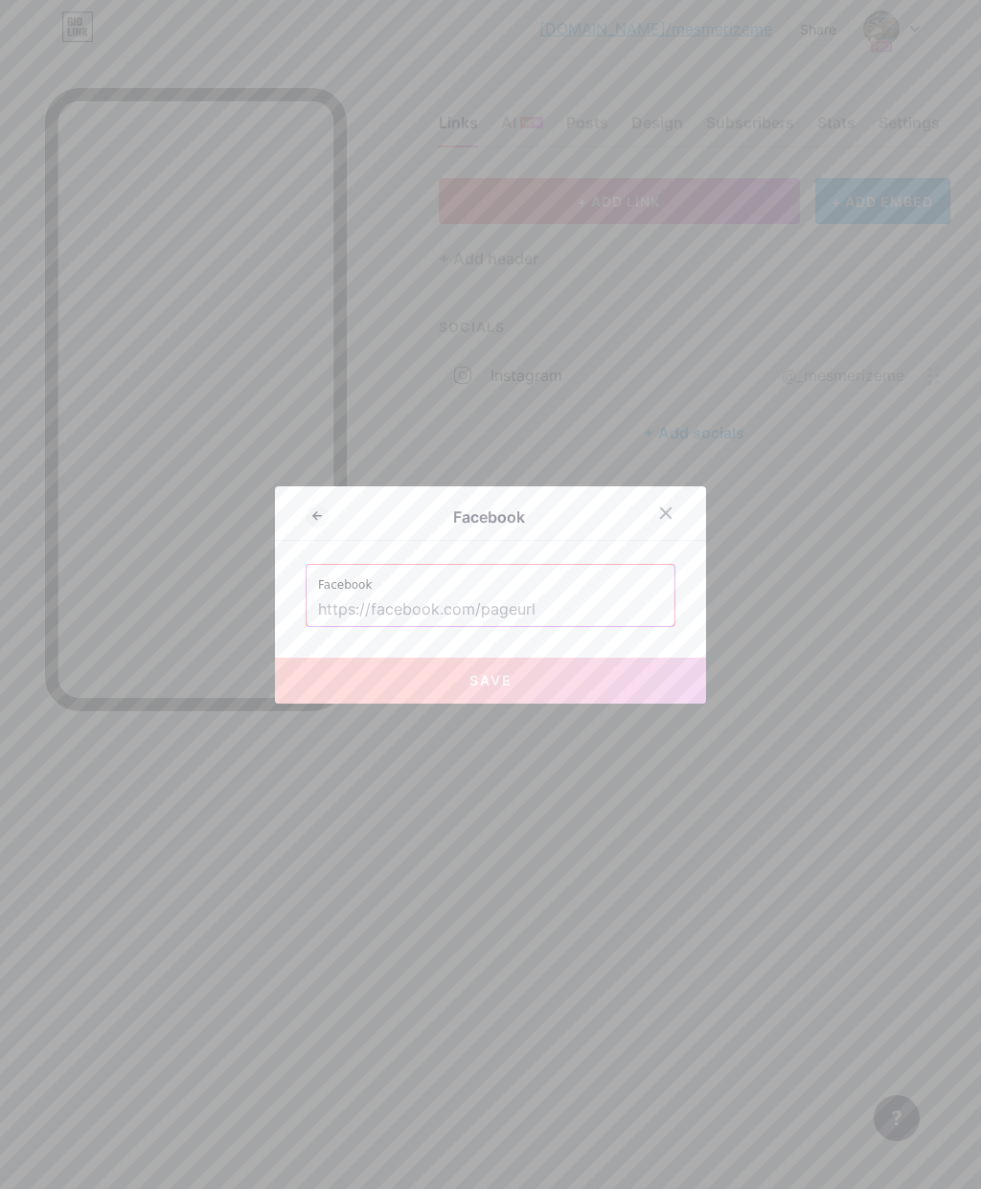
click at [536, 626] on input "text" at bounding box center [490, 610] width 345 height 33
click at [464, 626] on input "text" at bounding box center [490, 610] width 345 height 33
paste input "[URL][DOMAIN_NAME]"
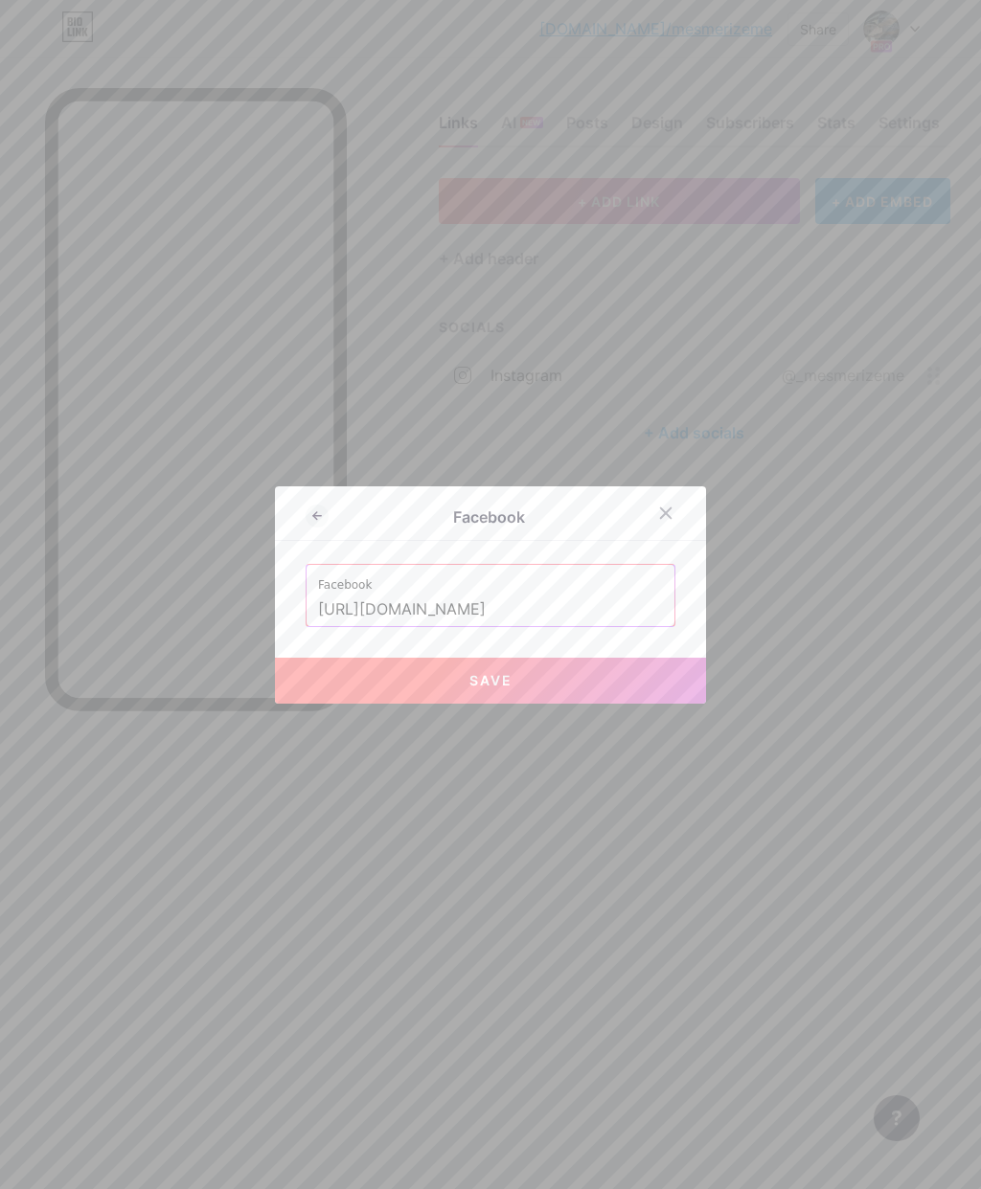
type input "[URL][DOMAIN_NAME]"
click at [554, 704] on button "Save" at bounding box center [490, 681] width 431 height 46
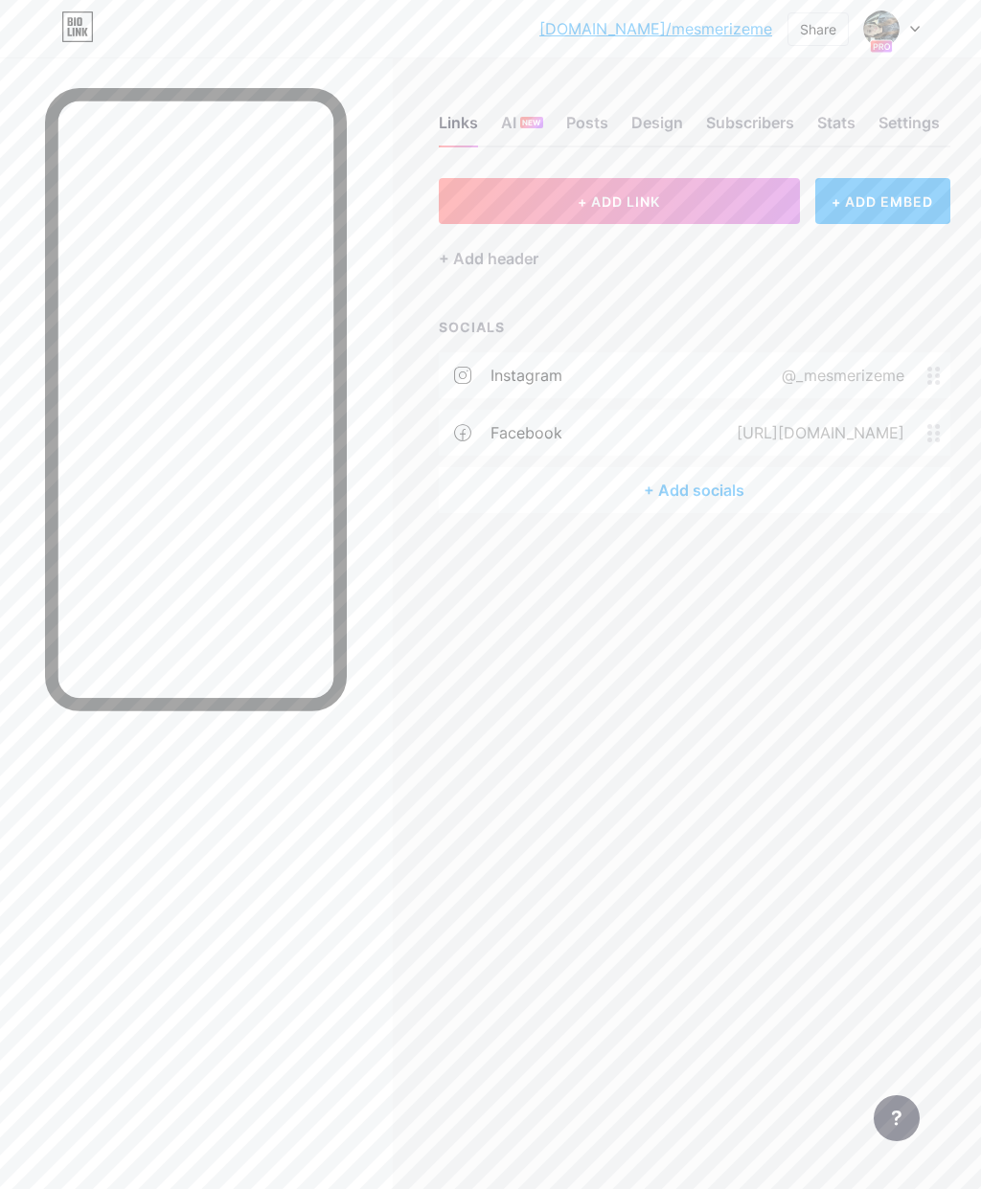
click at [506, 260] on div "+ Add header" at bounding box center [489, 258] width 100 height 23
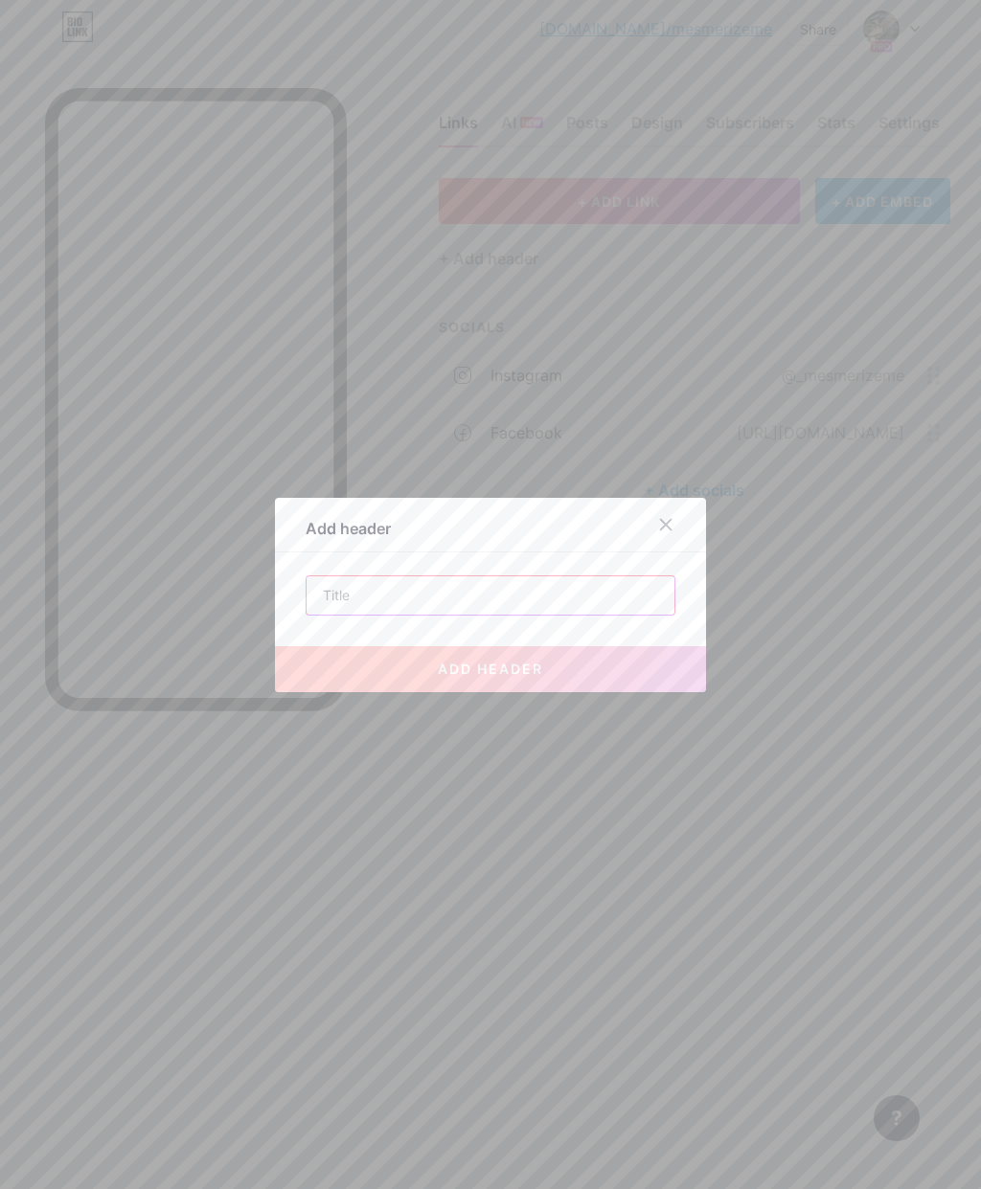
click at [429, 615] on input "text" at bounding box center [490, 596] width 368 height 38
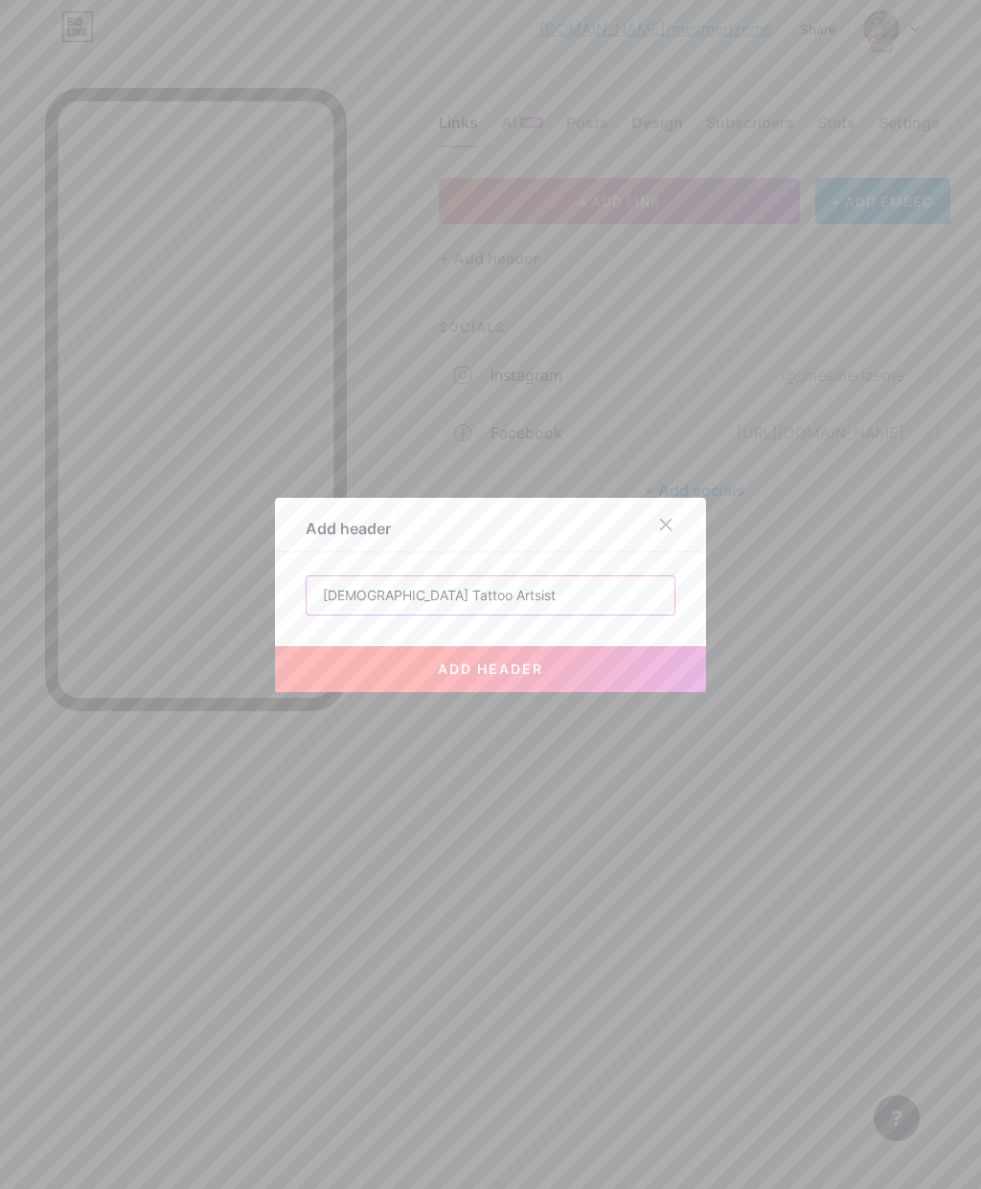
type input "[DEMOGRAPHIC_DATA] Tattoo Artsist"
click at [520, 677] on span "add header" at bounding box center [490, 669] width 105 height 16
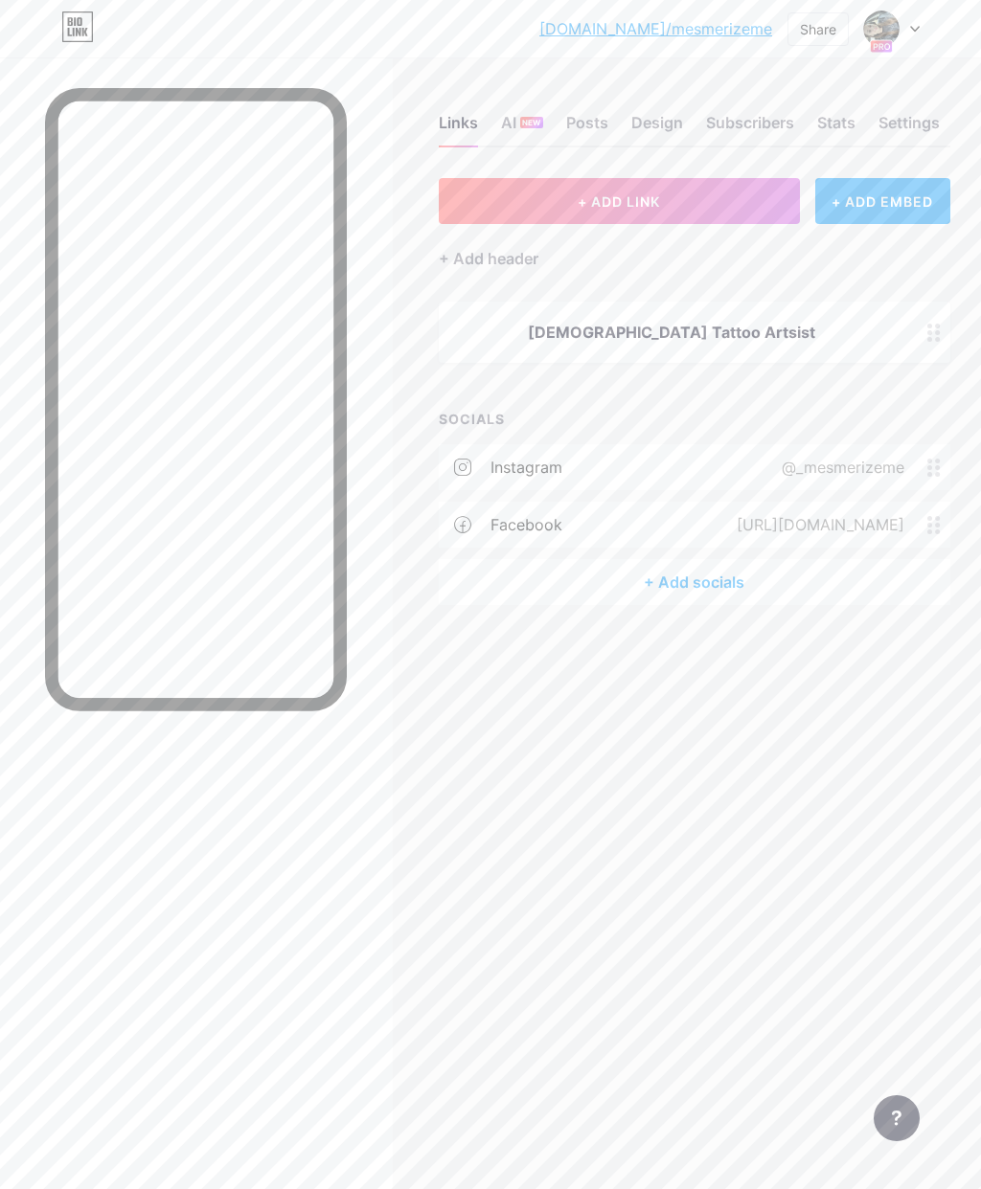
click at [706, 317] on div "[DEMOGRAPHIC_DATA] Tattoo Artsist" at bounding box center [694, 332] width 511 height 61
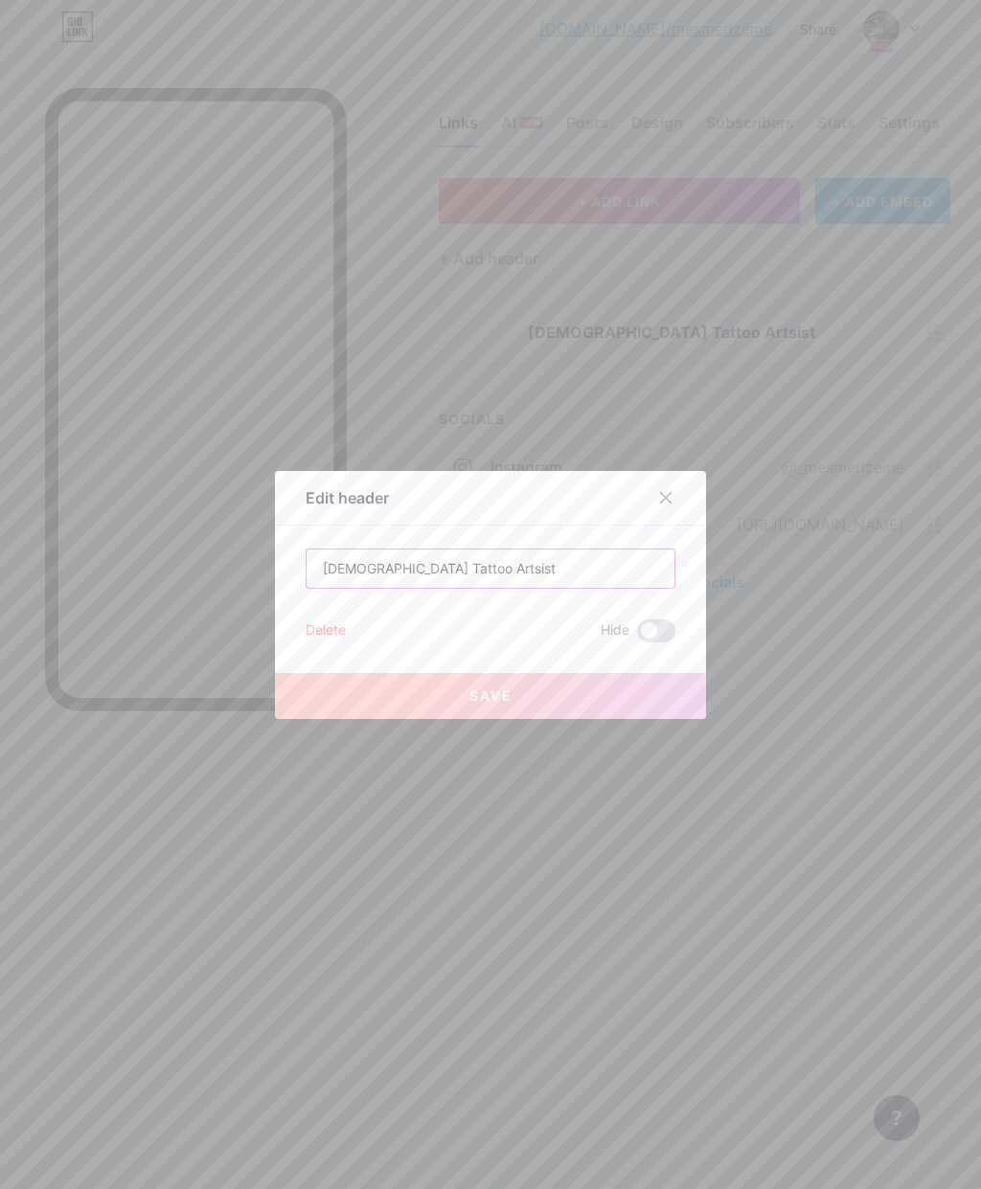
click at [515, 588] on input "[DEMOGRAPHIC_DATA] Tattoo Artsist" at bounding box center [490, 569] width 368 height 38
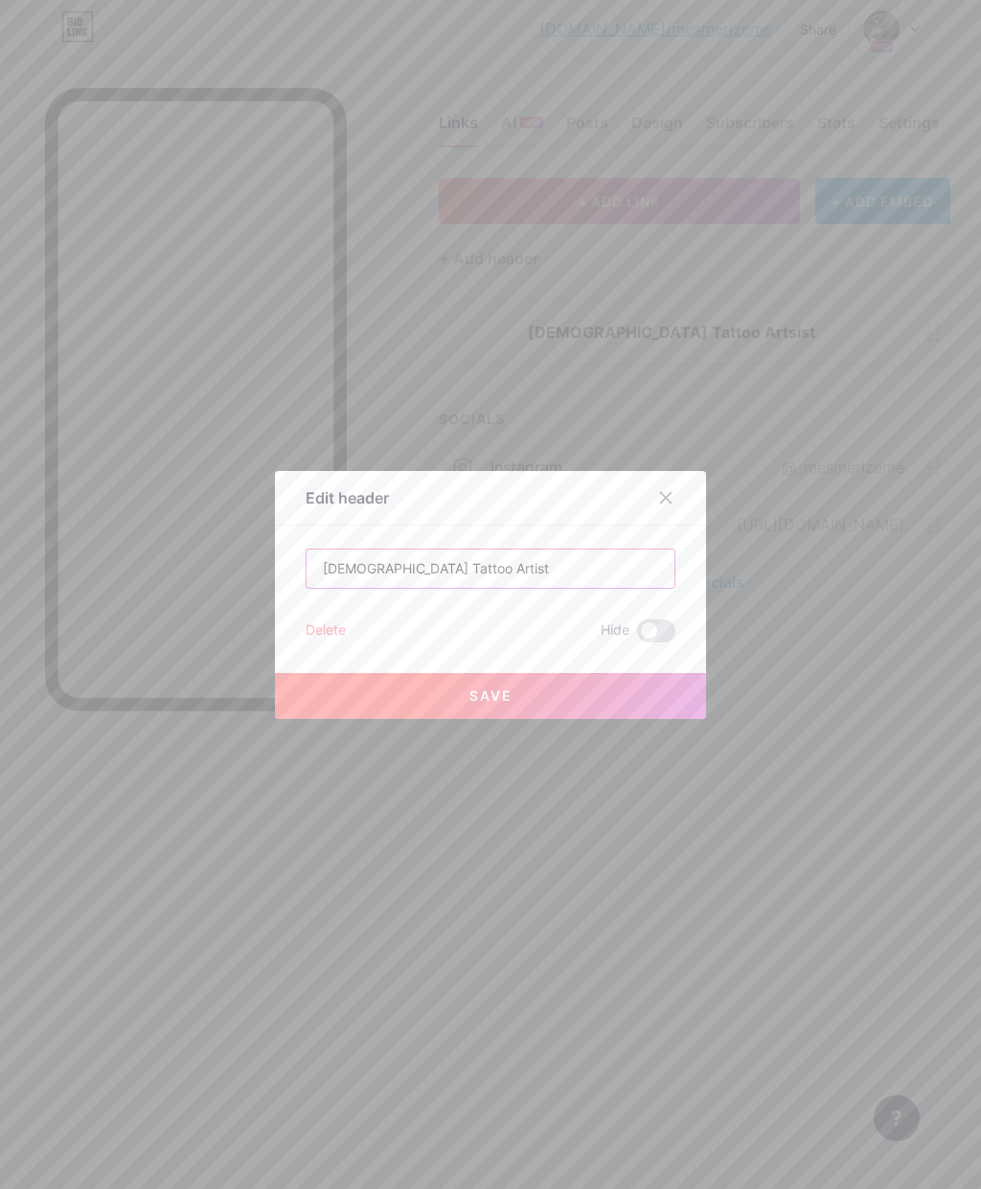
type input "[DEMOGRAPHIC_DATA] Tattoo Artist"
click at [532, 719] on button "Save" at bounding box center [490, 696] width 431 height 46
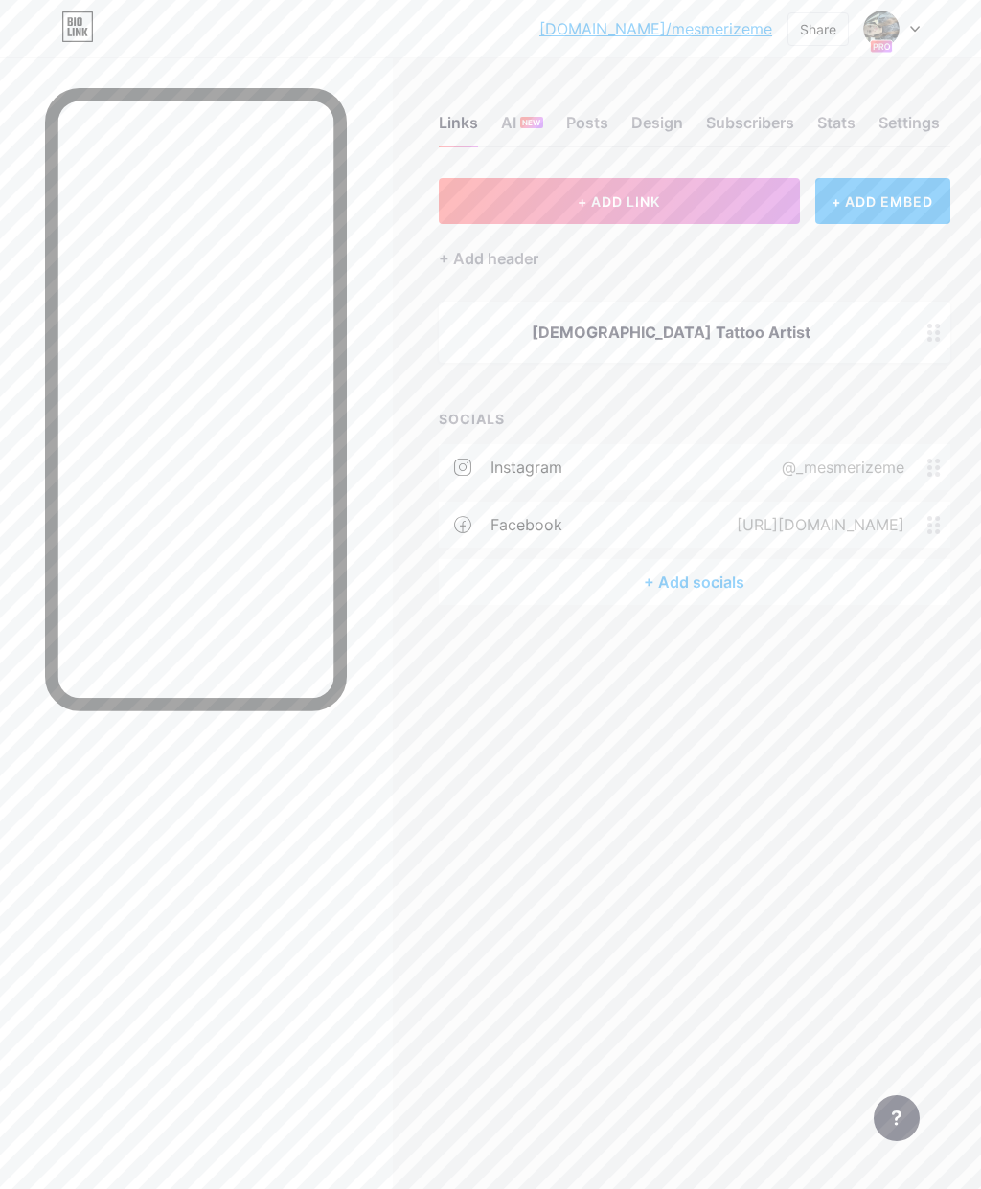
click at [733, 574] on div "+ Add socials" at bounding box center [694, 582] width 511 height 46
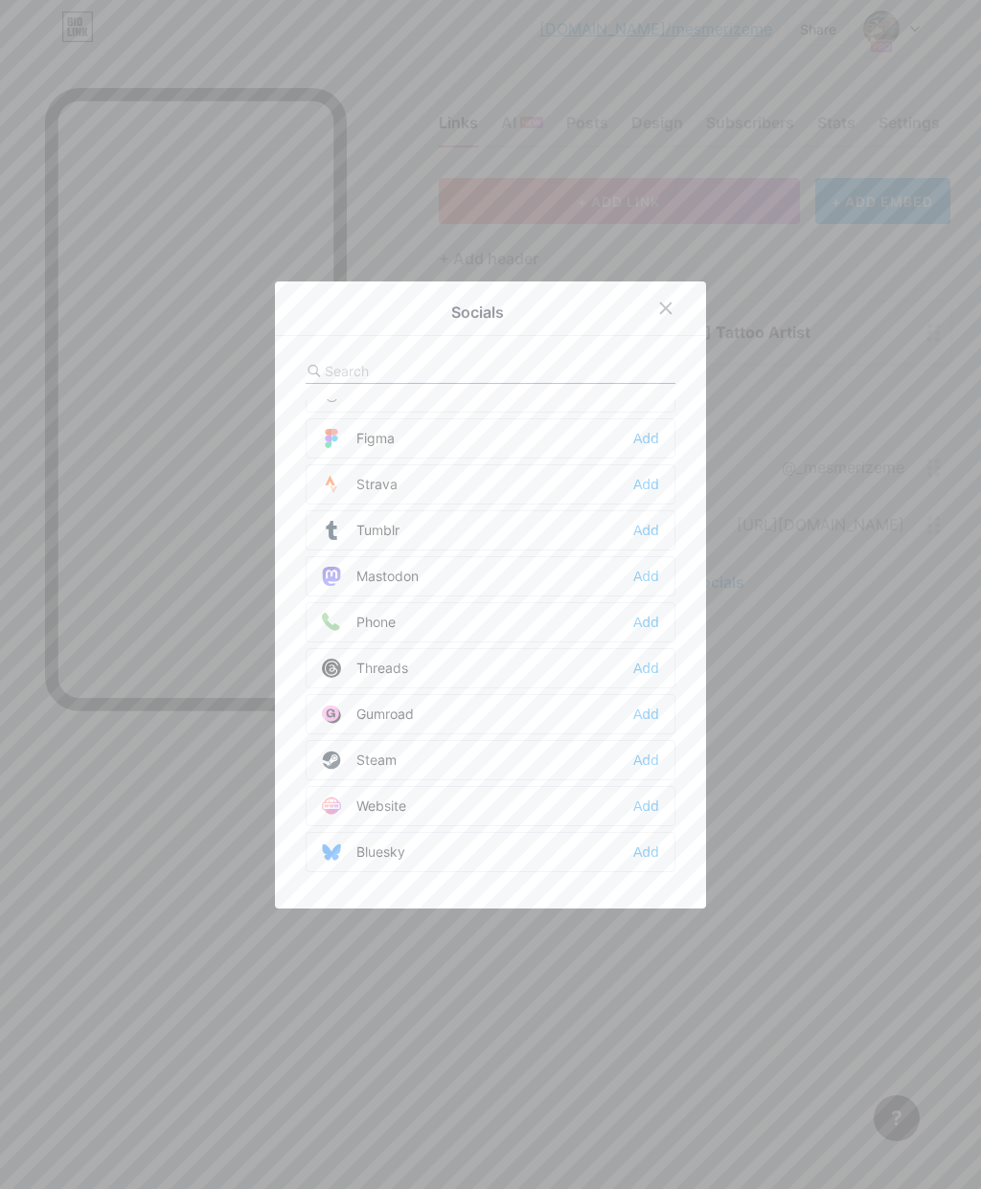
scroll to position [1728, 0]
click at [429, 381] on input "text" at bounding box center [431, 371] width 212 height 20
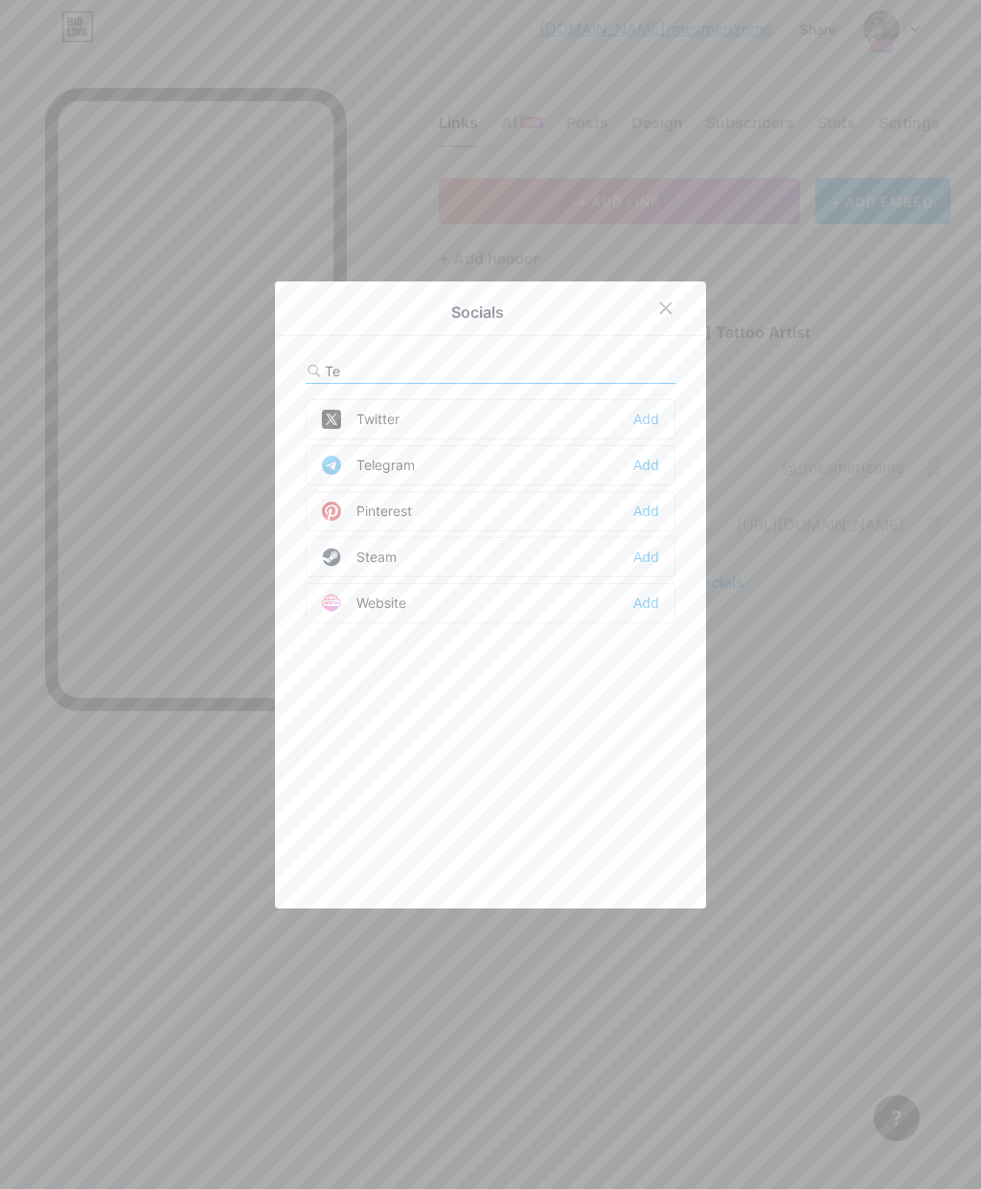
scroll to position [0, 0]
type input "T"
type input "S"
type input "M"
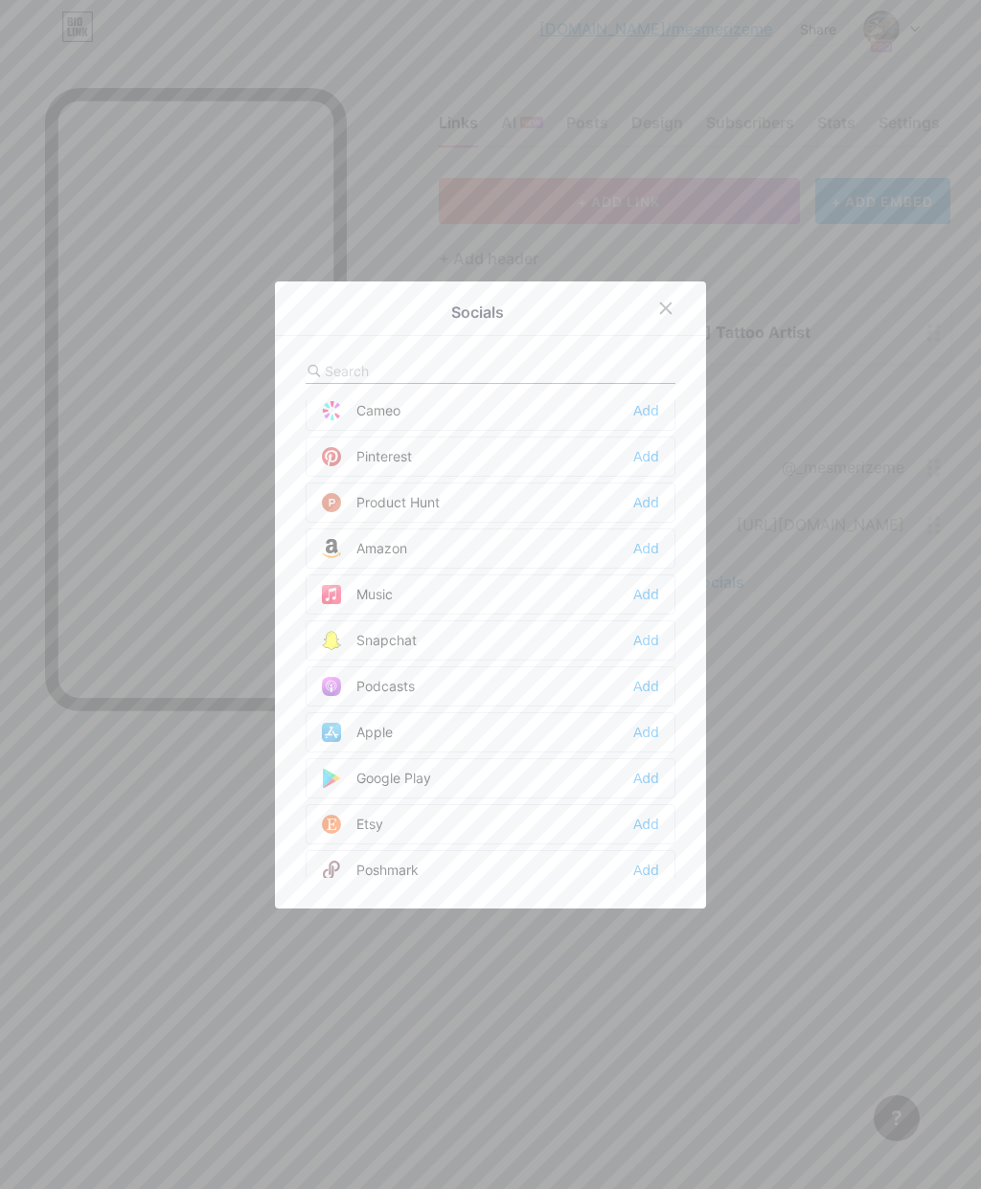
scroll to position [1185, 0]
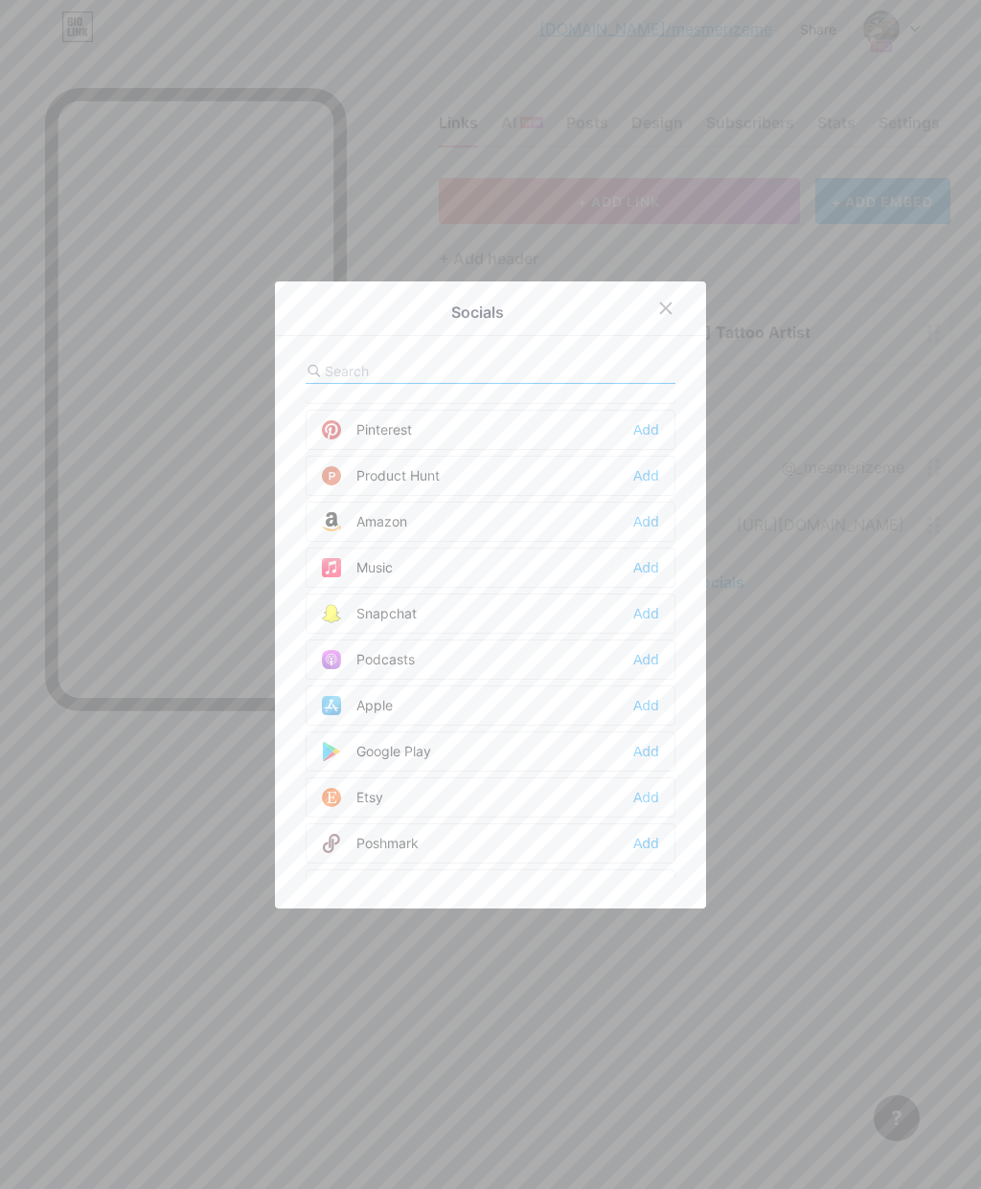
click at [628, 542] on div "Amazon Add" at bounding box center [491, 522] width 370 height 40
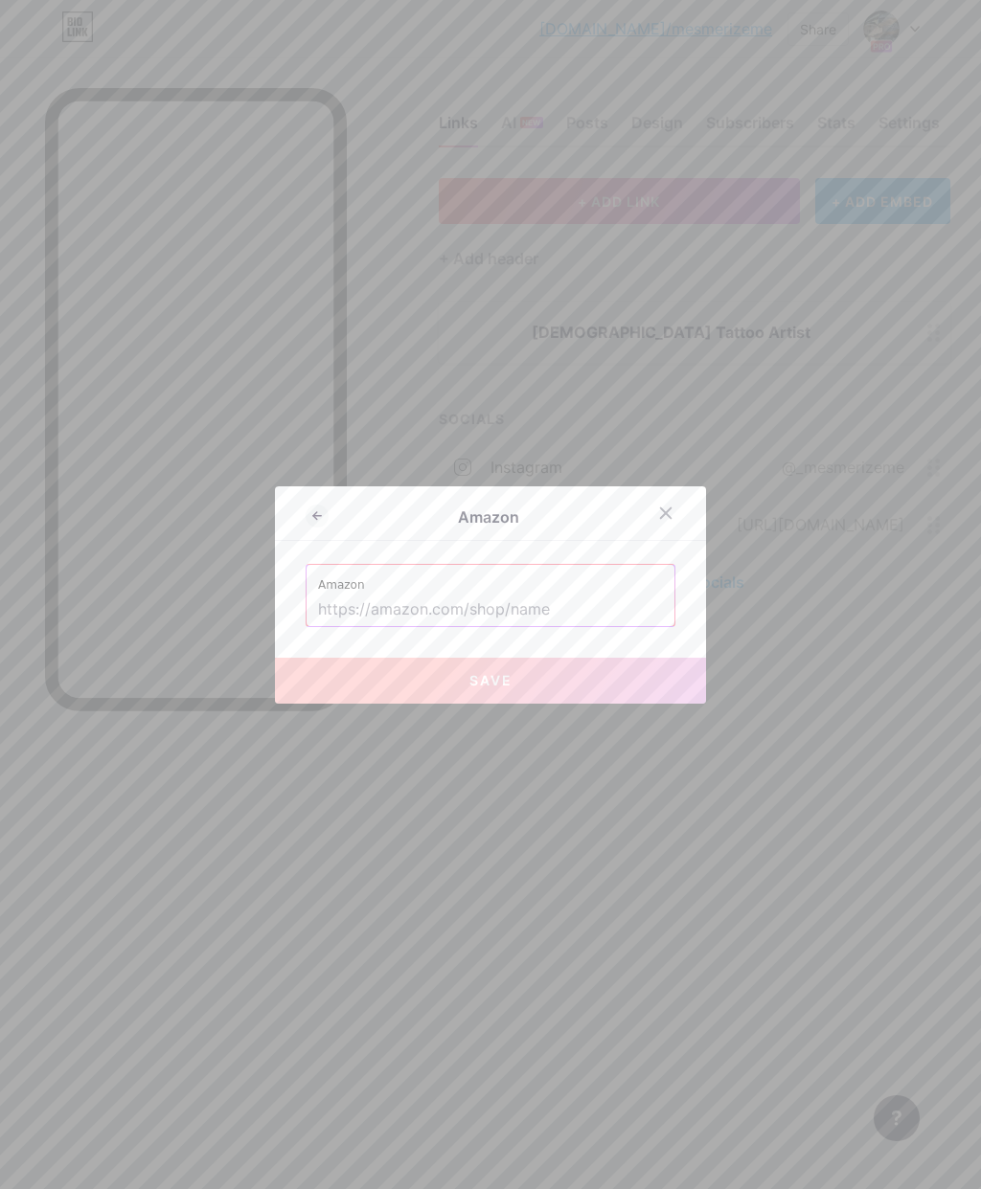
click at [663, 518] on icon at bounding box center [666, 513] width 11 height 11
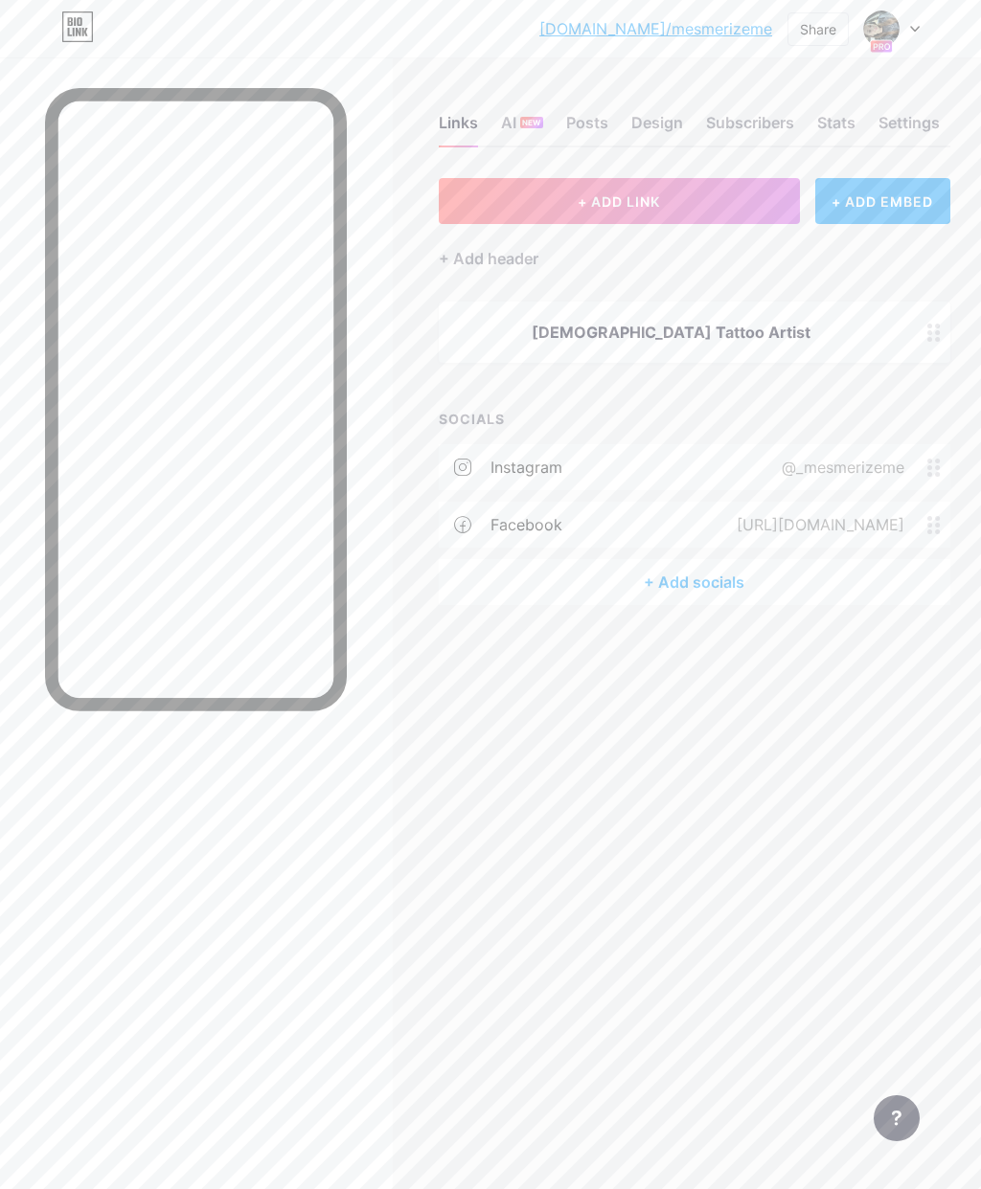
click at [723, 585] on div "+ Add socials" at bounding box center [694, 582] width 511 height 46
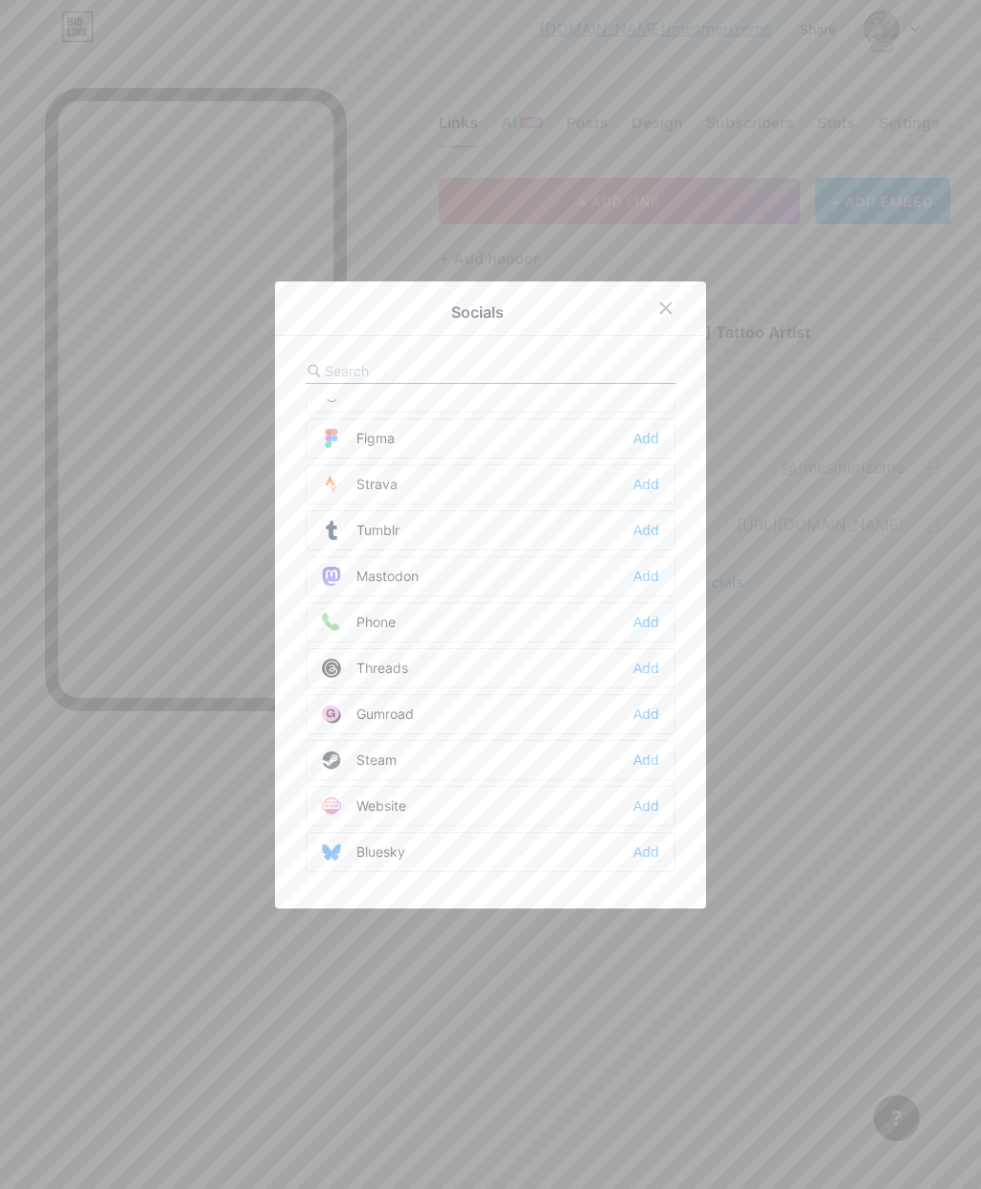
scroll to position [1728, 0]
click at [651, 632] on div "Add" at bounding box center [646, 622] width 26 height 19
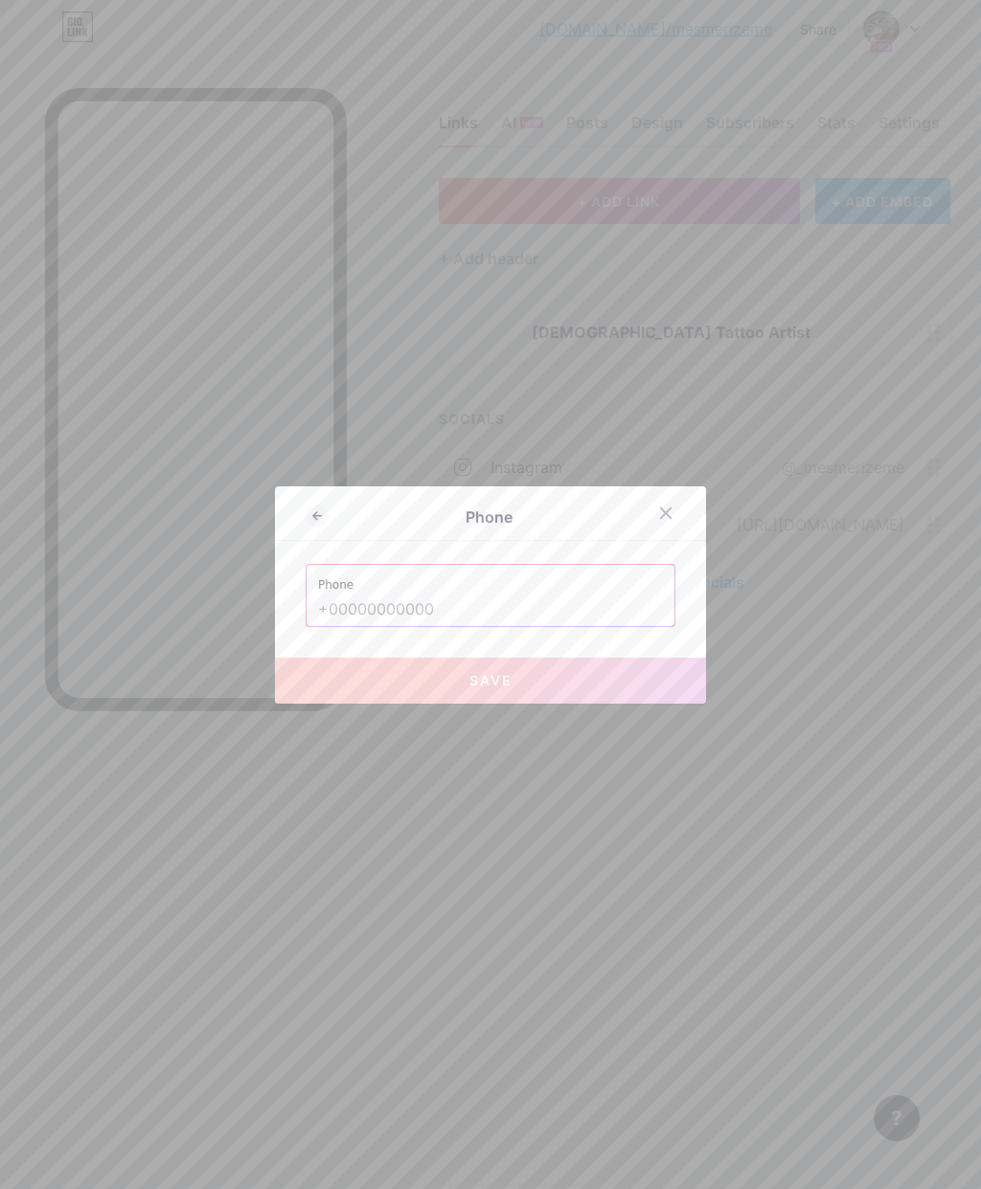
click at [479, 626] on input "text" at bounding box center [490, 610] width 345 height 33
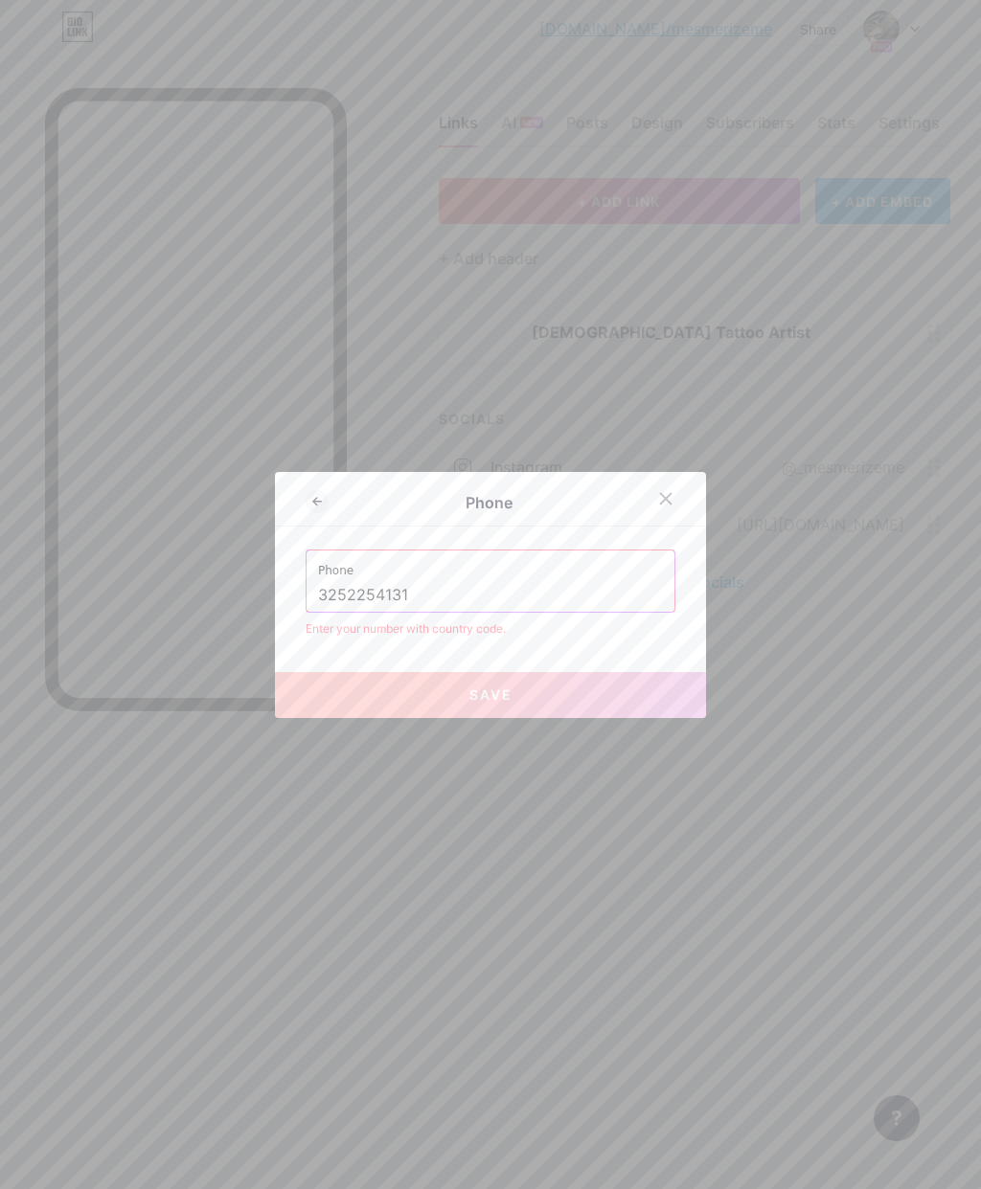
click at [310, 612] on div "Phone [PHONE_NUMBER]" at bounding box center [490, 581] width 368 height 61
click at [318, 612] on input "3252254131" at bounding box center [490, 595] width 345 height 33
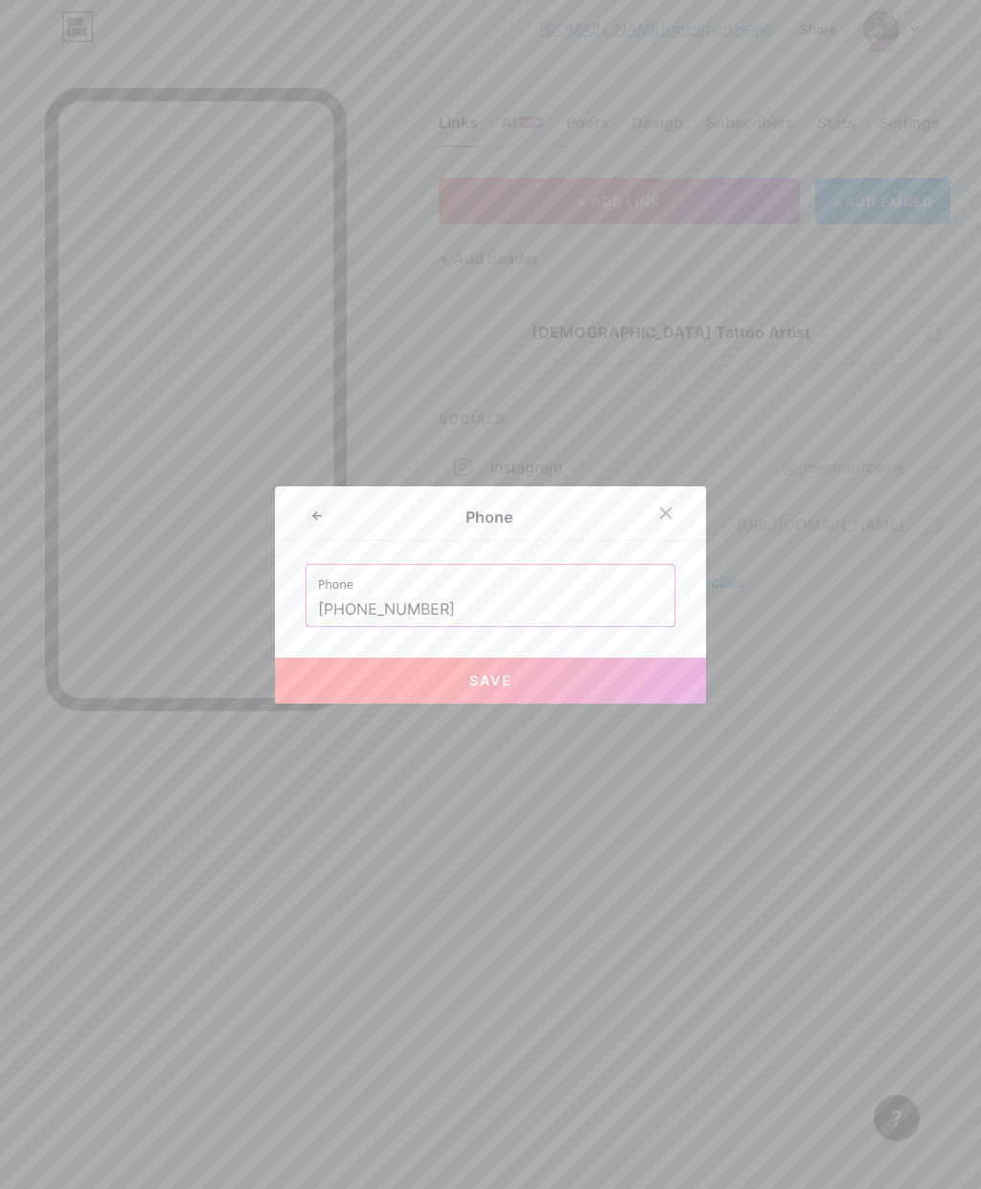
click at [522, 704] on button "Save" at bounding box center [490, 681] width 431 height 46
type input "tel:[PHONE_NUMBER]"
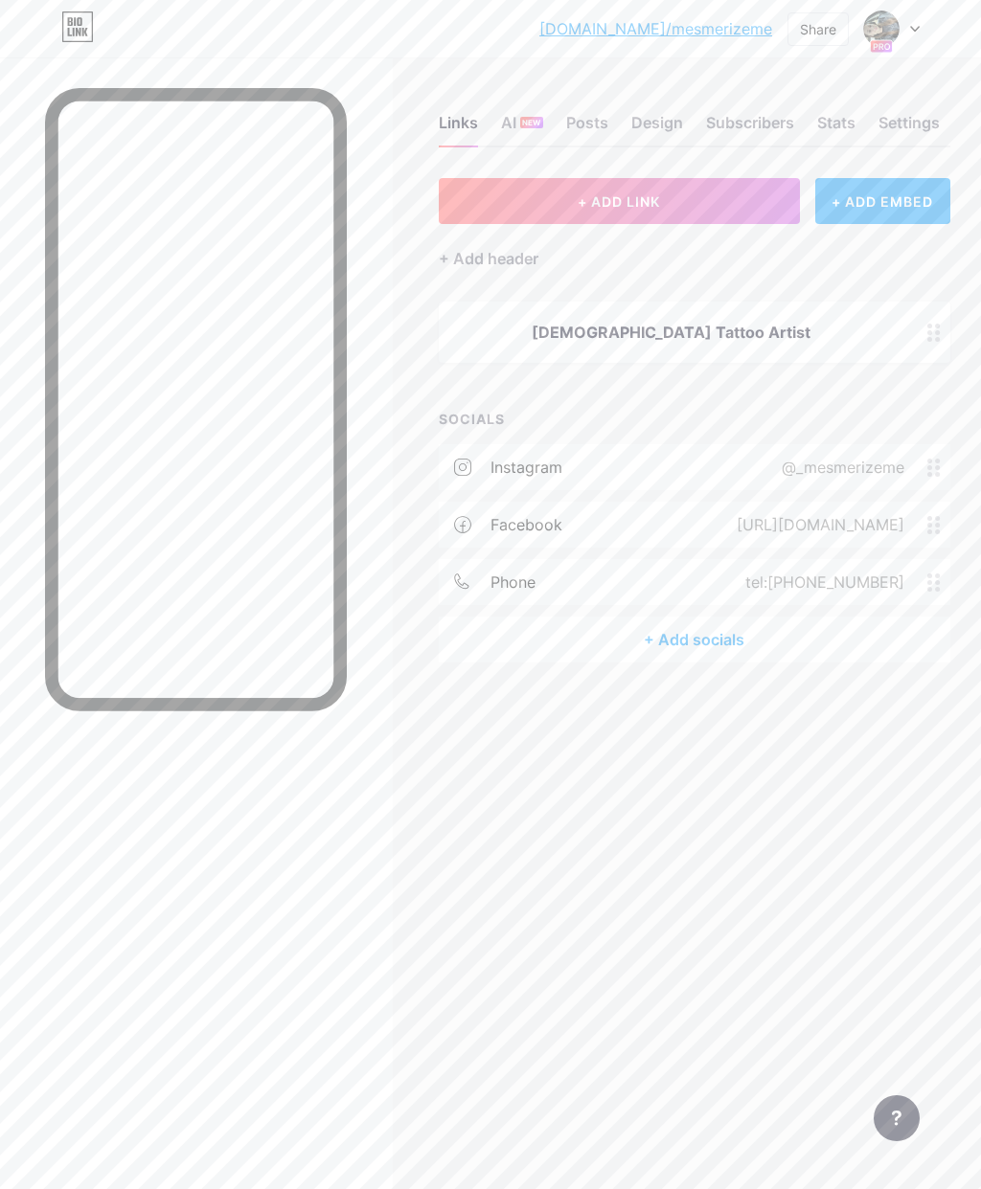
click at [877, 198] on div "+ ADD EMBED" at bounding box center [882, 201] width 135 height 46
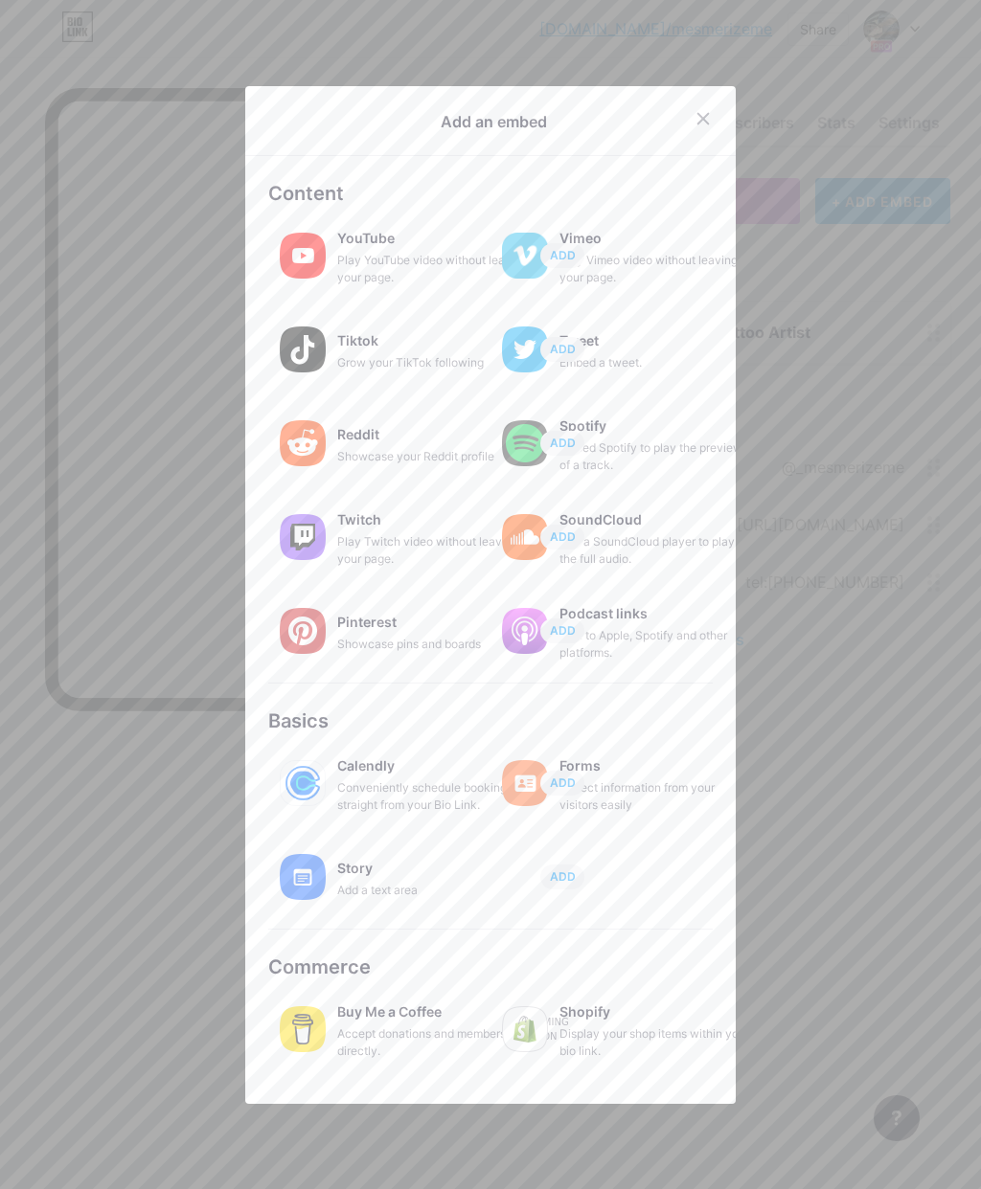
click at [630, 814] on div "Collect information from your visitors easily" at bounding box center [655, 797] width 192 height 34
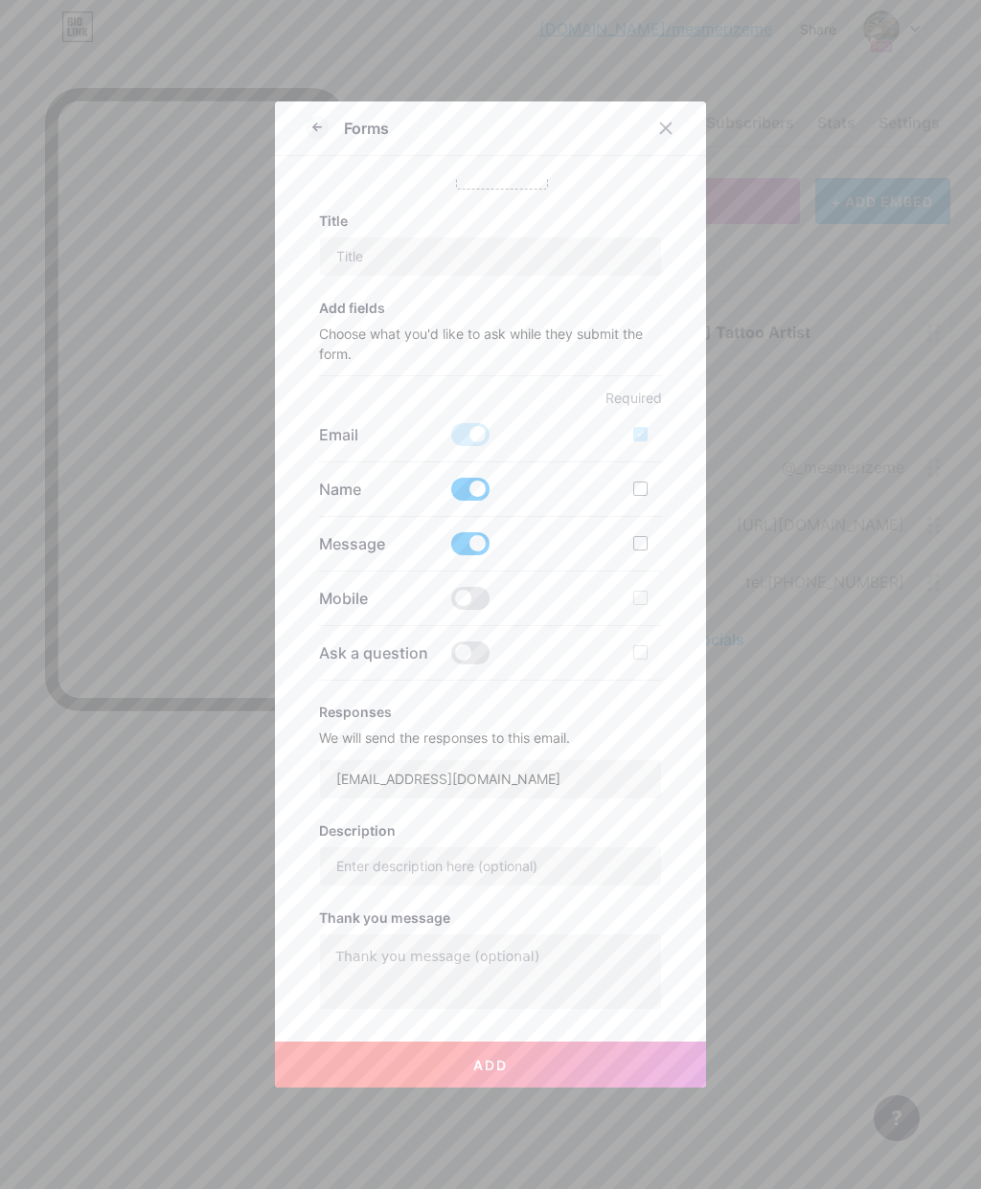
scroll to position [96, 2]
click at [648, 1065] on span at bounding box center [642, 1053] width 38 height 23
click at [623, 1058] on input "checkbox" at bounding box center [623, 1058] width 0 height 0
click at [644, 1065] on span at bounding box center [642, 1053] width 38 height 23
click at [623, 1058] on input "checkbox" at bounding box center [623, 1058] width 0 height 0
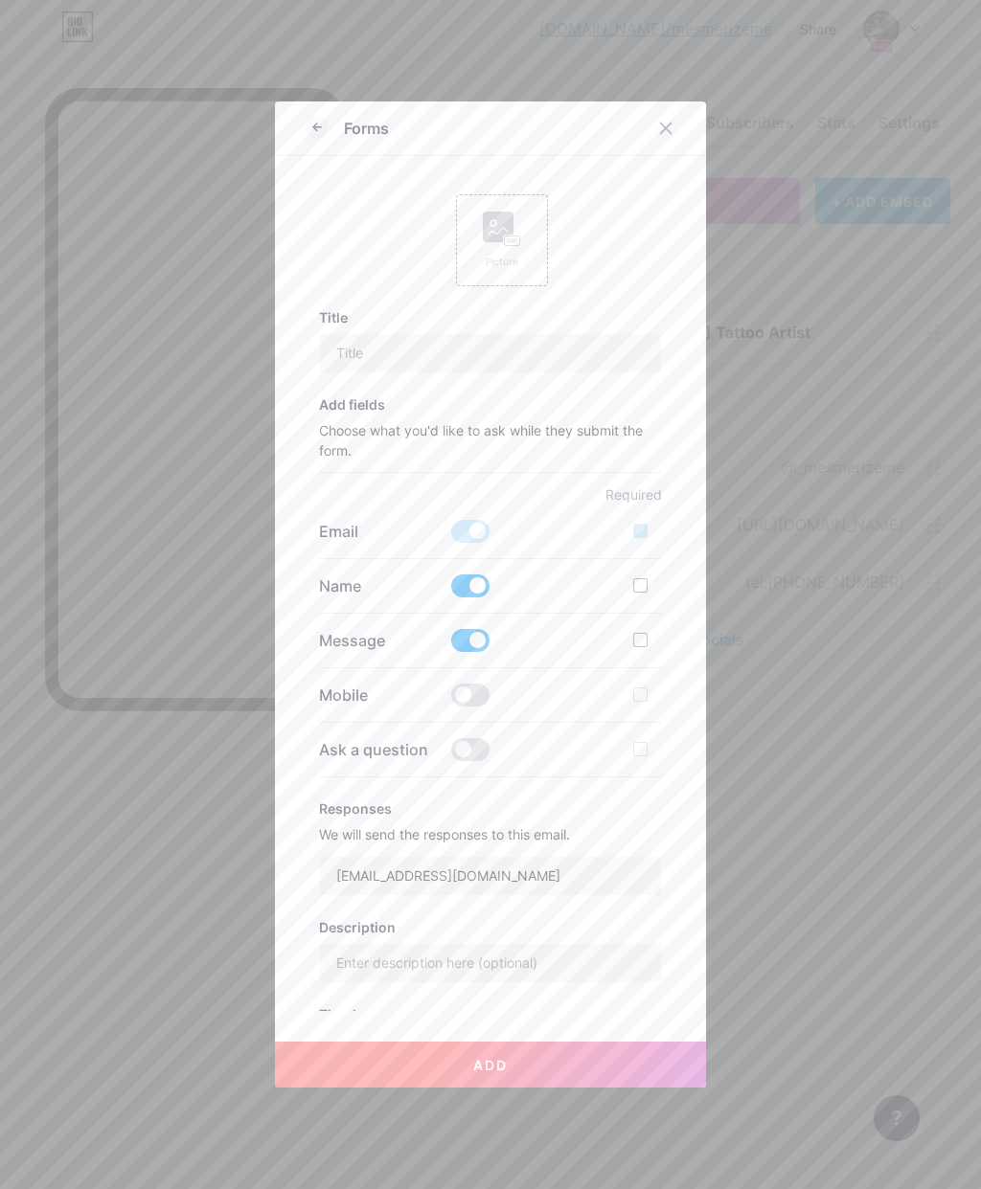
scroll to position [0, 0]
click at [471, 761] on span at bounding box center [470, 749] width 38 height 23
click at [451, 755] on input "checkbox" at bounding box center [451, 755] width 0 height 0
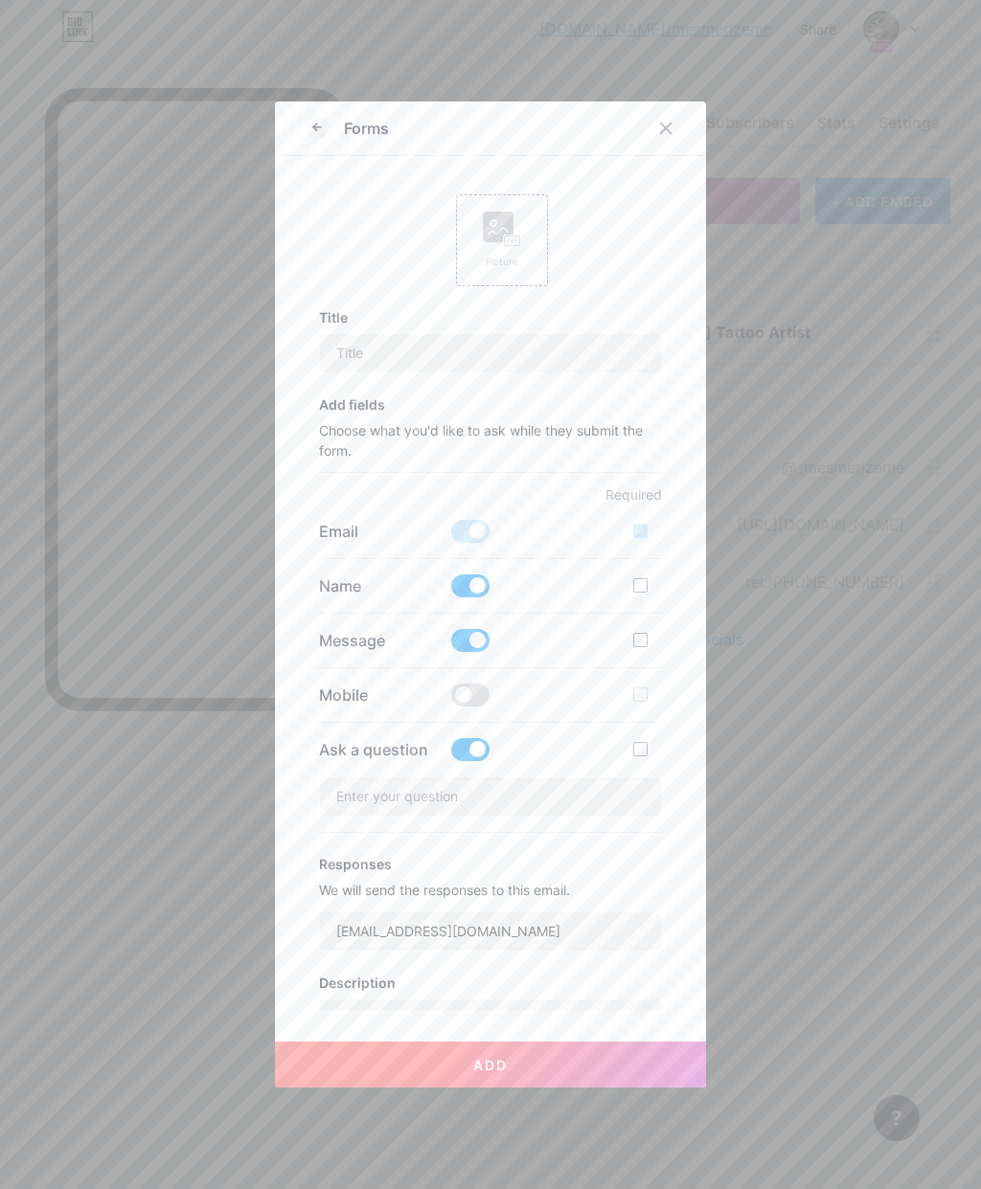
click at [474, 761] on span at bounding box center [470, 749] width 38 height 23
click at [451, 755] on input "checkbox" at bounding box center [451, 755] width 0 height 0
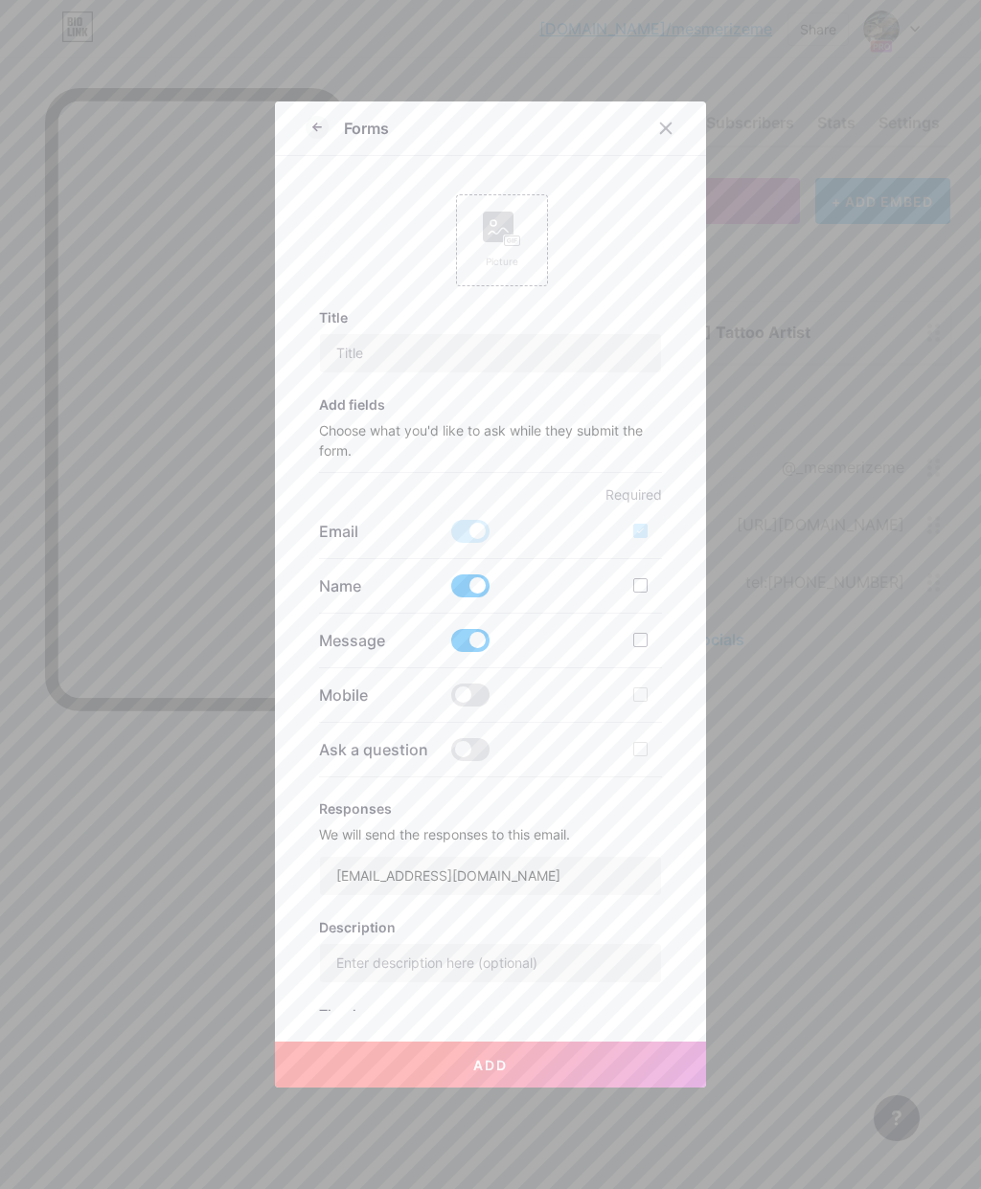
scroll to position [0, 2]
click at [956, 781] on div at bounding box center [490, 594] width 981 height 1189
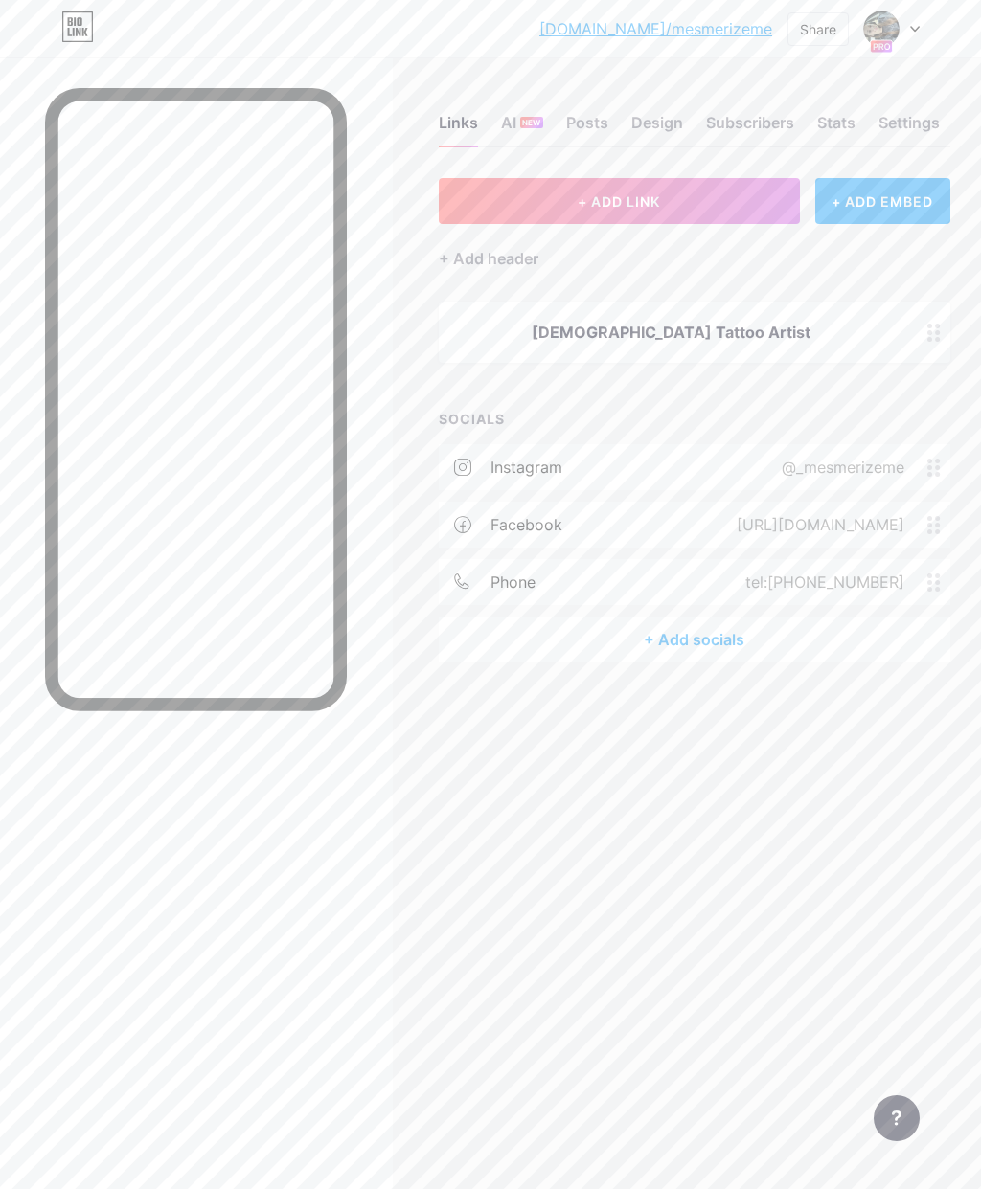
click at [739, 194] on button "+ ADD LINK" at bounding box center [619, 201] width 361 height 46
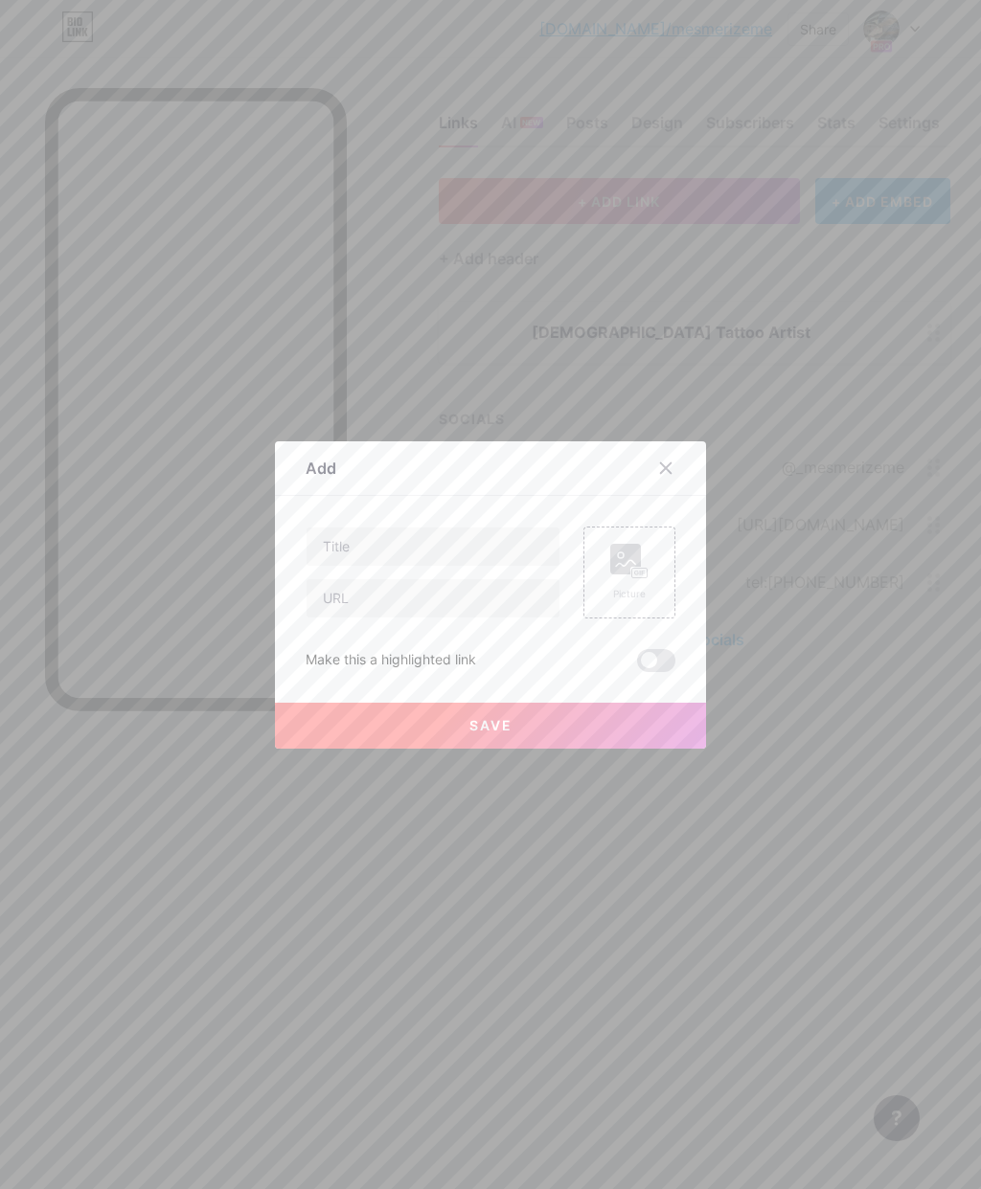
click at [668, 473] on icon at bounding box center [666, 468] width 11 height 11
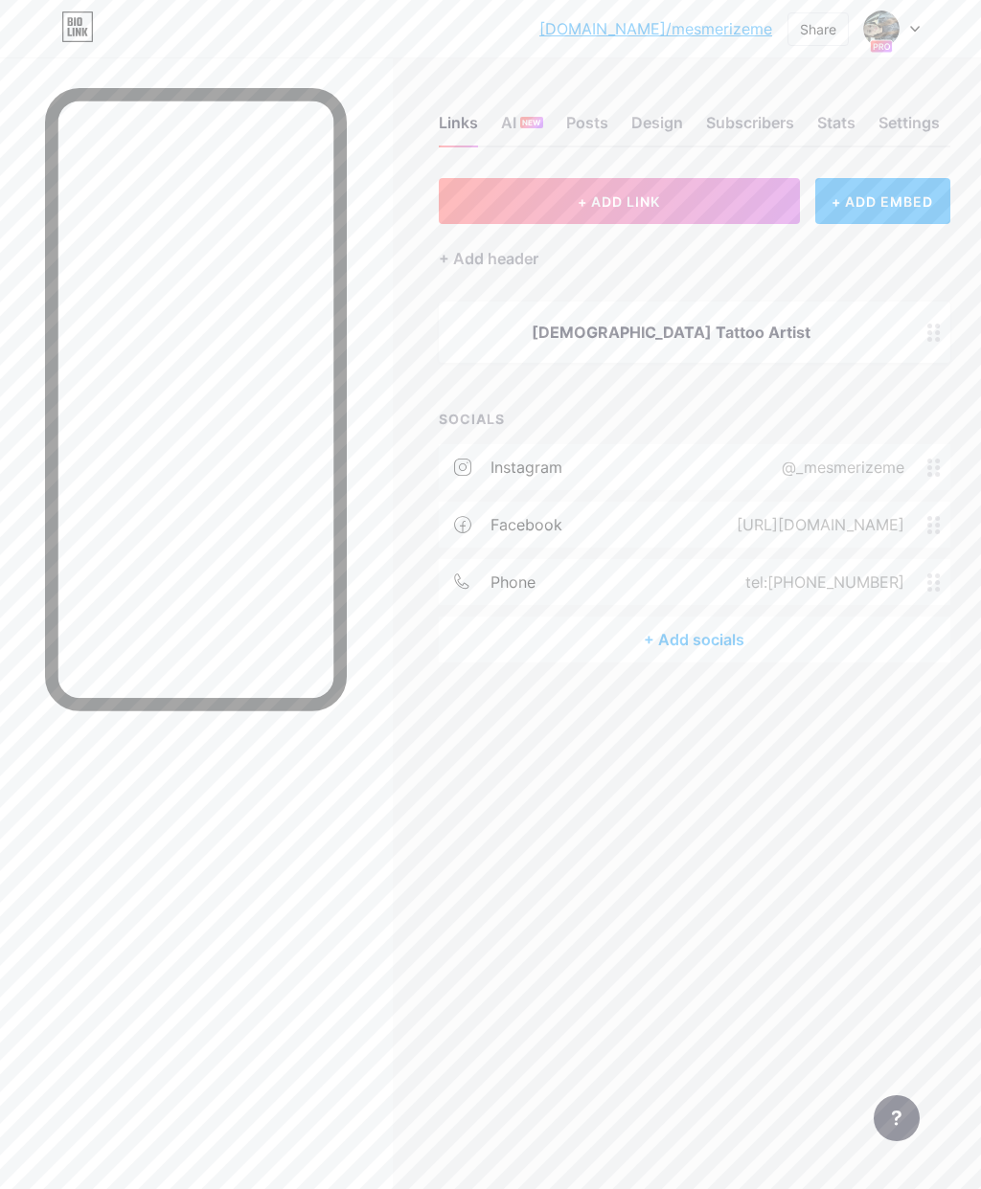
click at [663, 118] on div "Design" at bounding box center [657, 128] width 52 height 34
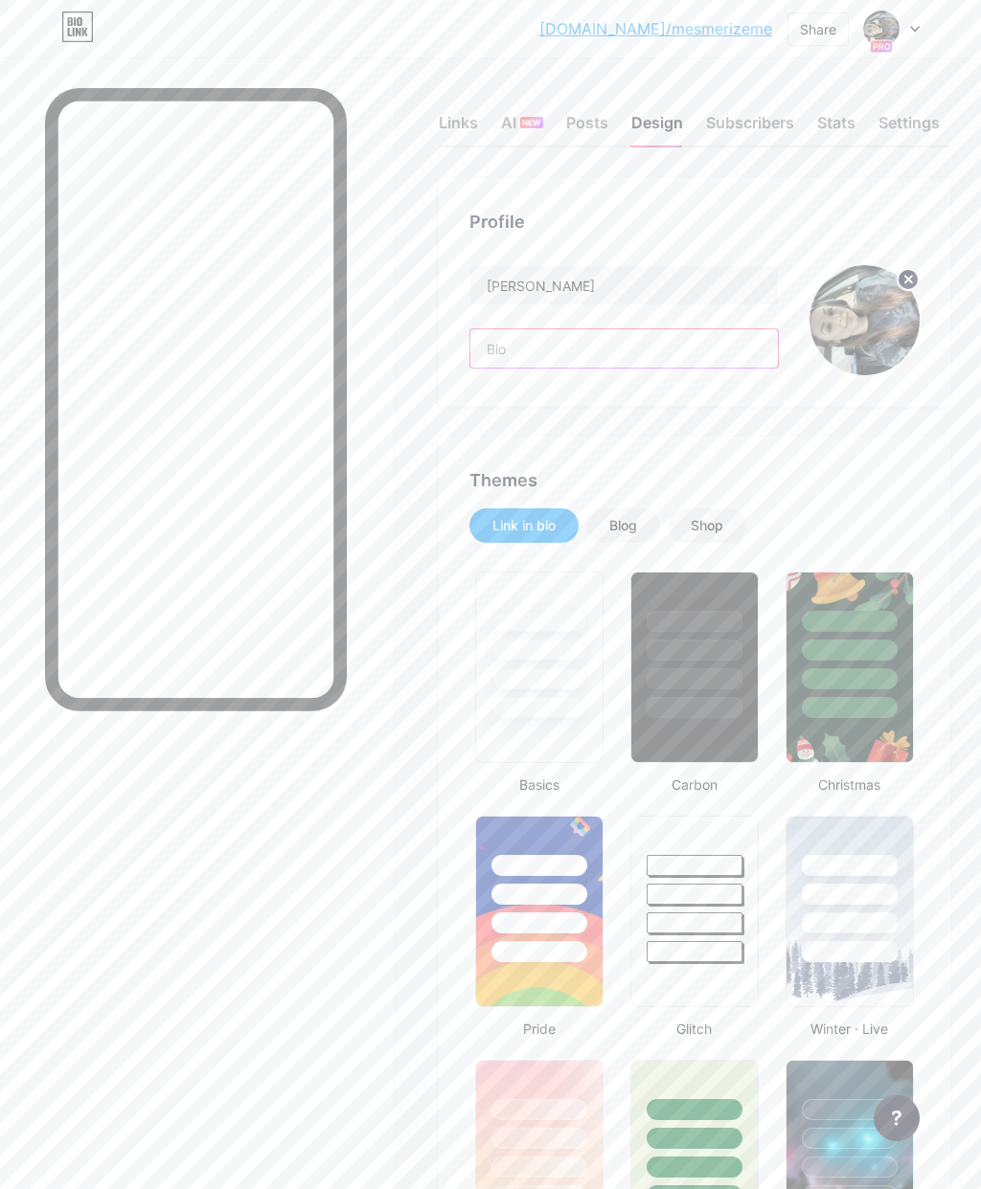
click at [700, 340] on input "text" at bounding box center [623, 348] width 307 height 38
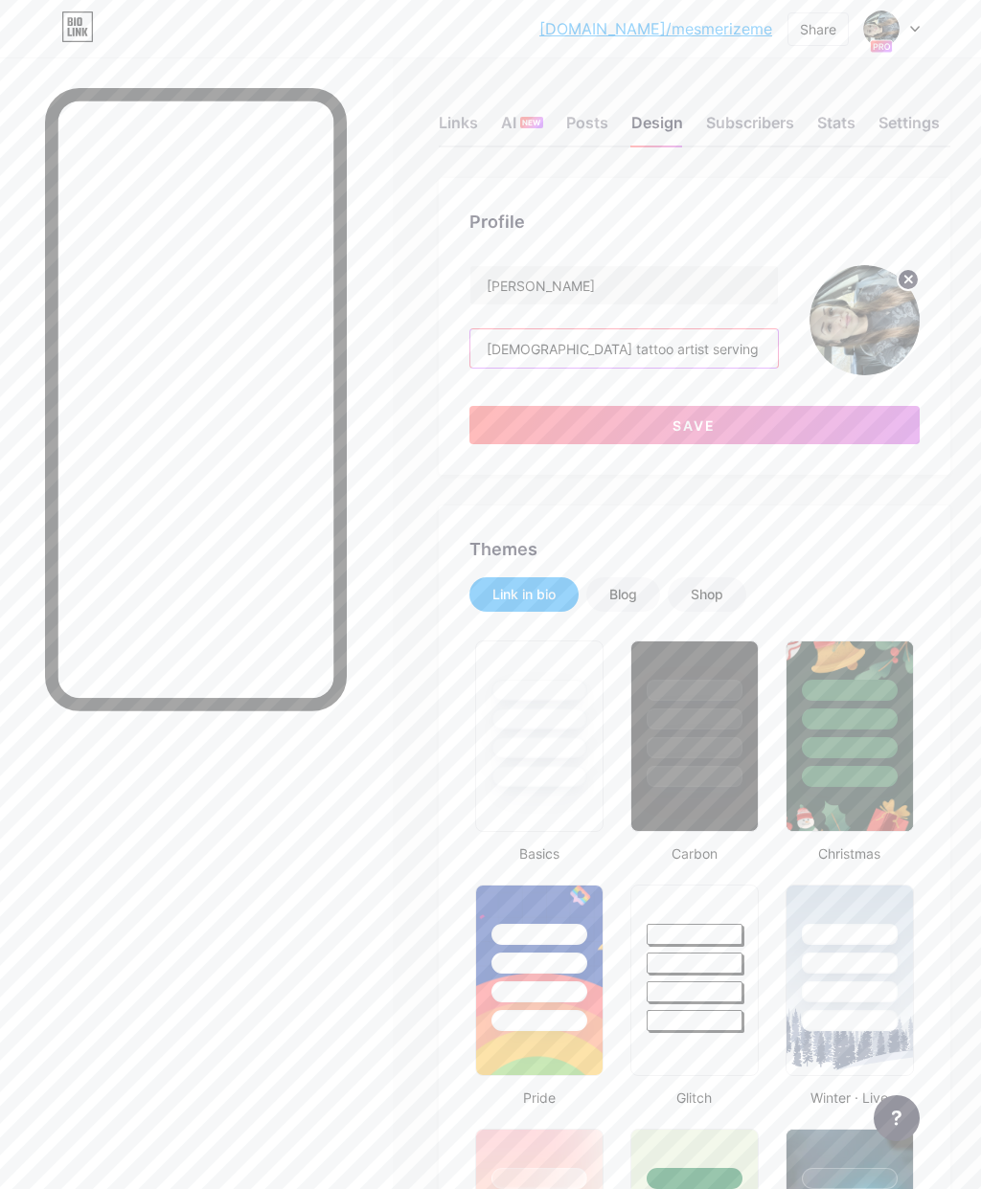
click at [660, 350] on input "[DEMOGRAPHIC_DATA] tattoo artist serving [GEOGRAPHIC_DATA][US_STATE]" at bounding box center [623, 348] width 307 height 38
click at [754, 345] on input "[DEMOGRAPHIC_DATA] tattoo artist serving [GEOGRAPHIC_DATA][US_STATE]" at bounding box center [623, 348] width 307 height 38
click at [666, 341] on input "[DEMOGRAPHIC_DATA] tattoo artist serving [GEOGRAPHIC_DATA][US_STATE]" at bounding box center [623, 348] width 307 height 38
type input "[DEMOGRAPHIC_DATA] tattoo artist serving the [GEOGRAPHIC_DATA][US_STATE] area"
click at [712, 210] on div "Profile" at bounding box center [694, 222] width 450 height 26
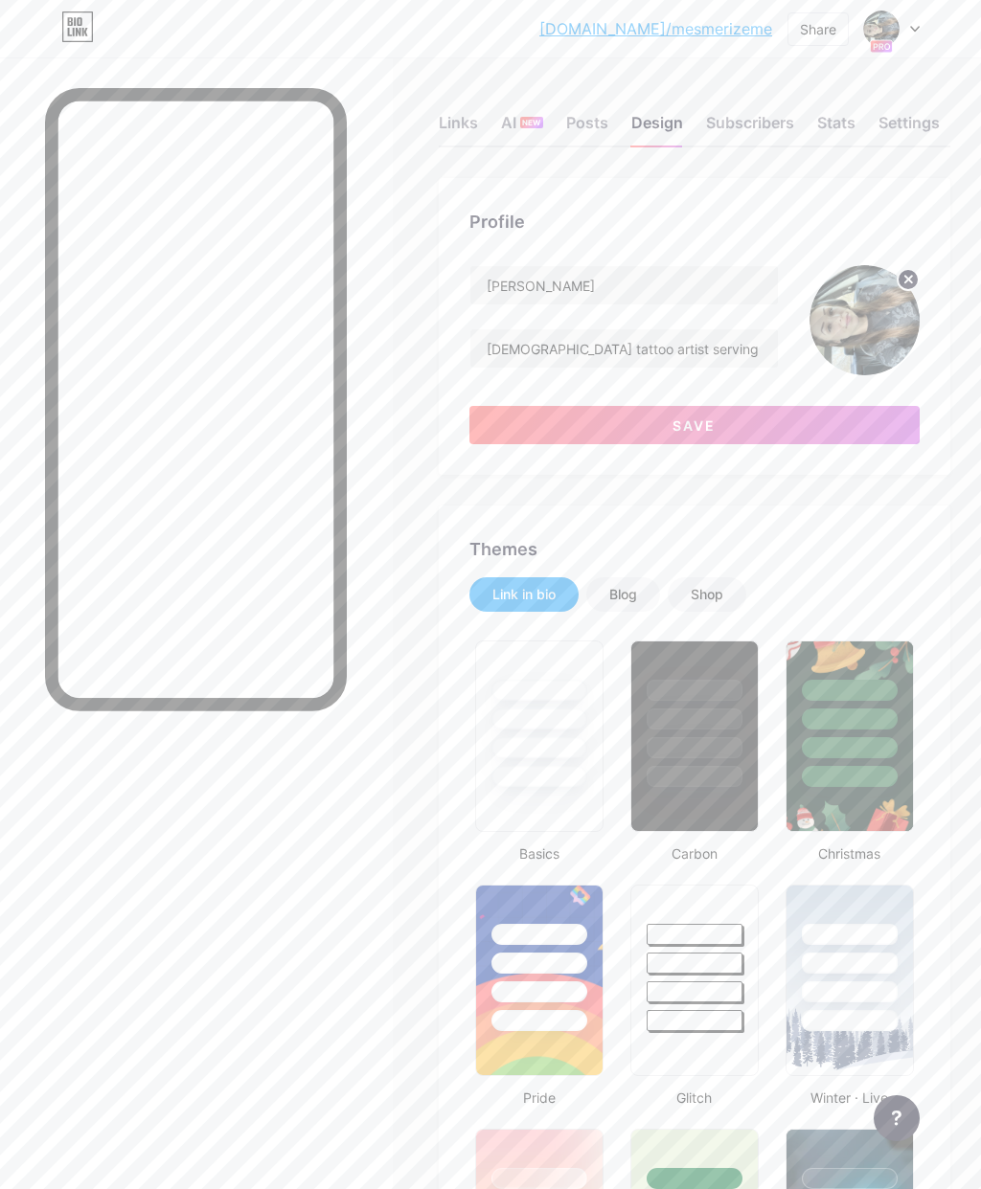
click at [714, 420] on span "Save" at bounding box center [693, 426] width 43 height 16
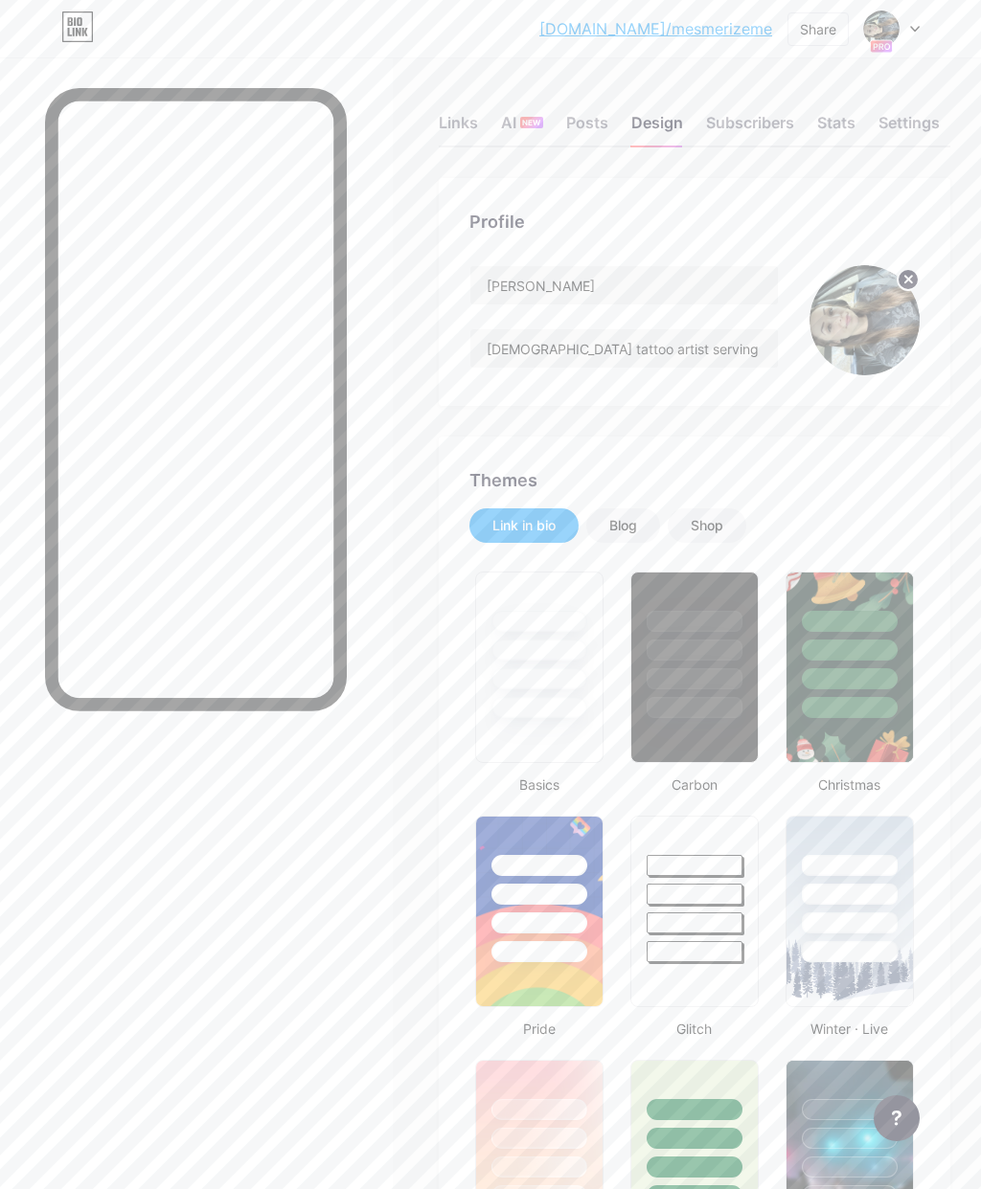
click at [908, 124] on div "Settings" at bounding box center [908, 128] width 61 height 34
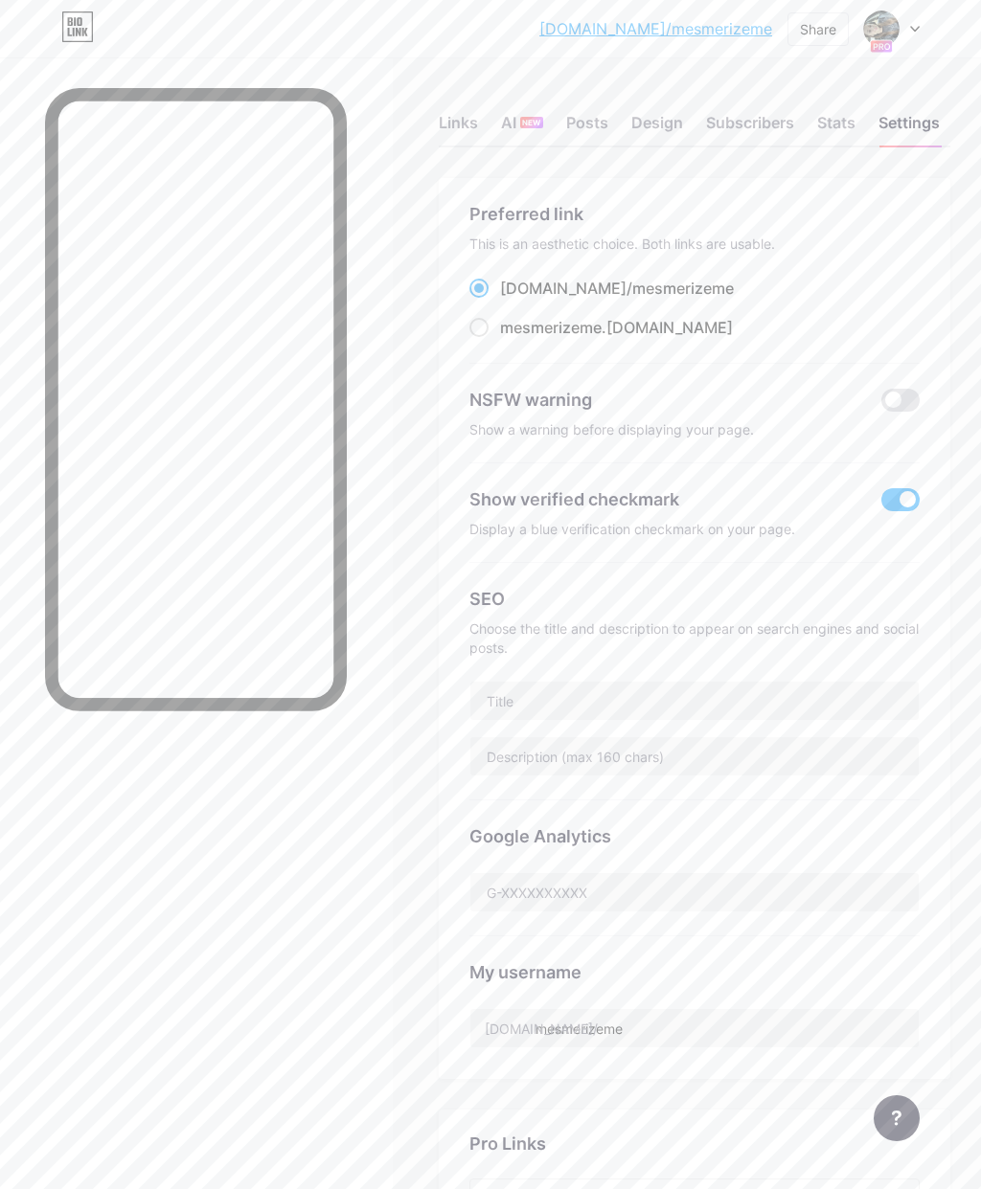
click at [838, 120] on div "Stats" at bounding box center [836, 128] width 38 height 34
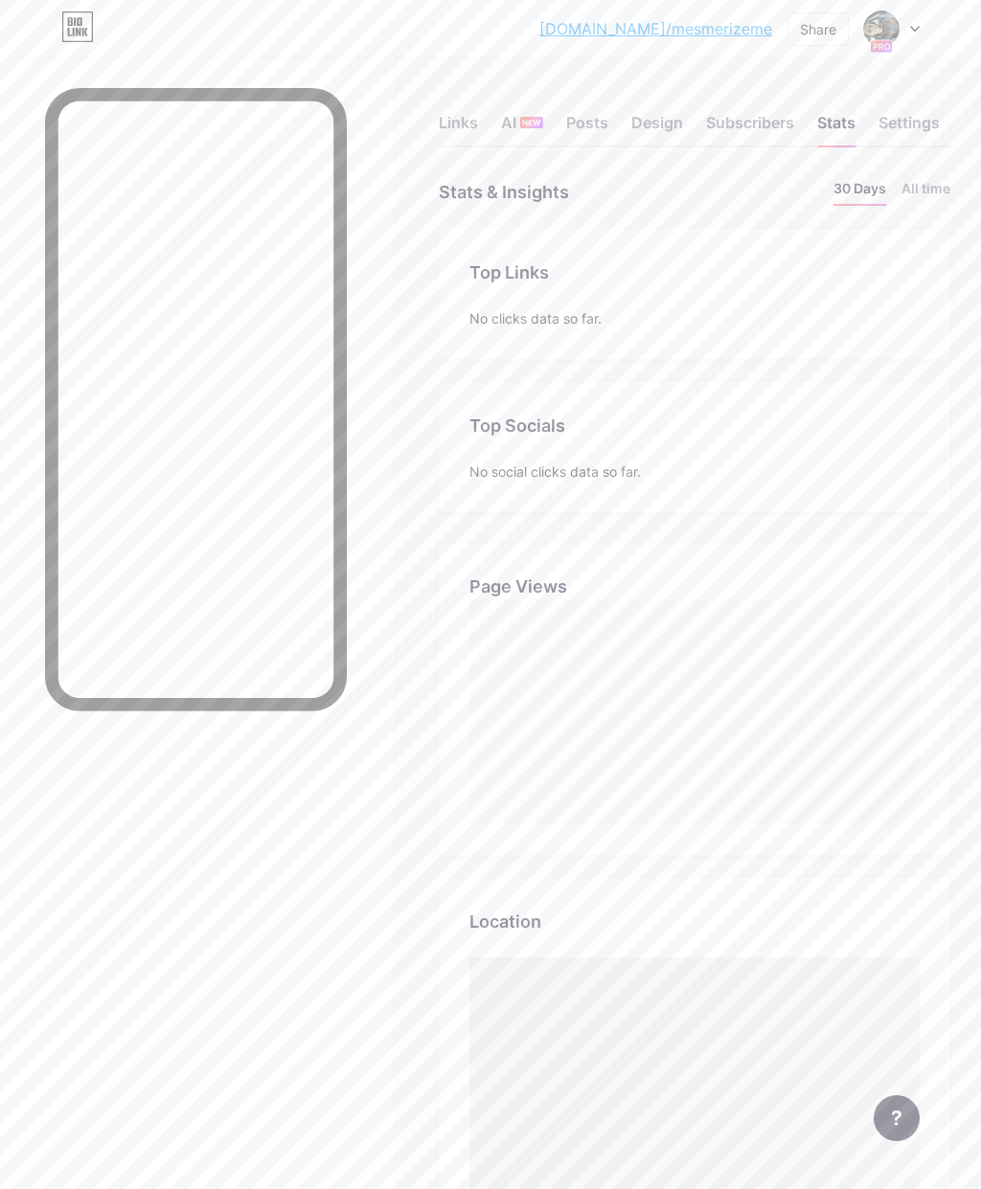
scroll to position [1189, 981]
click at [657, 117] on div "Design" at bounding box center [657, 128] width 52 height 34
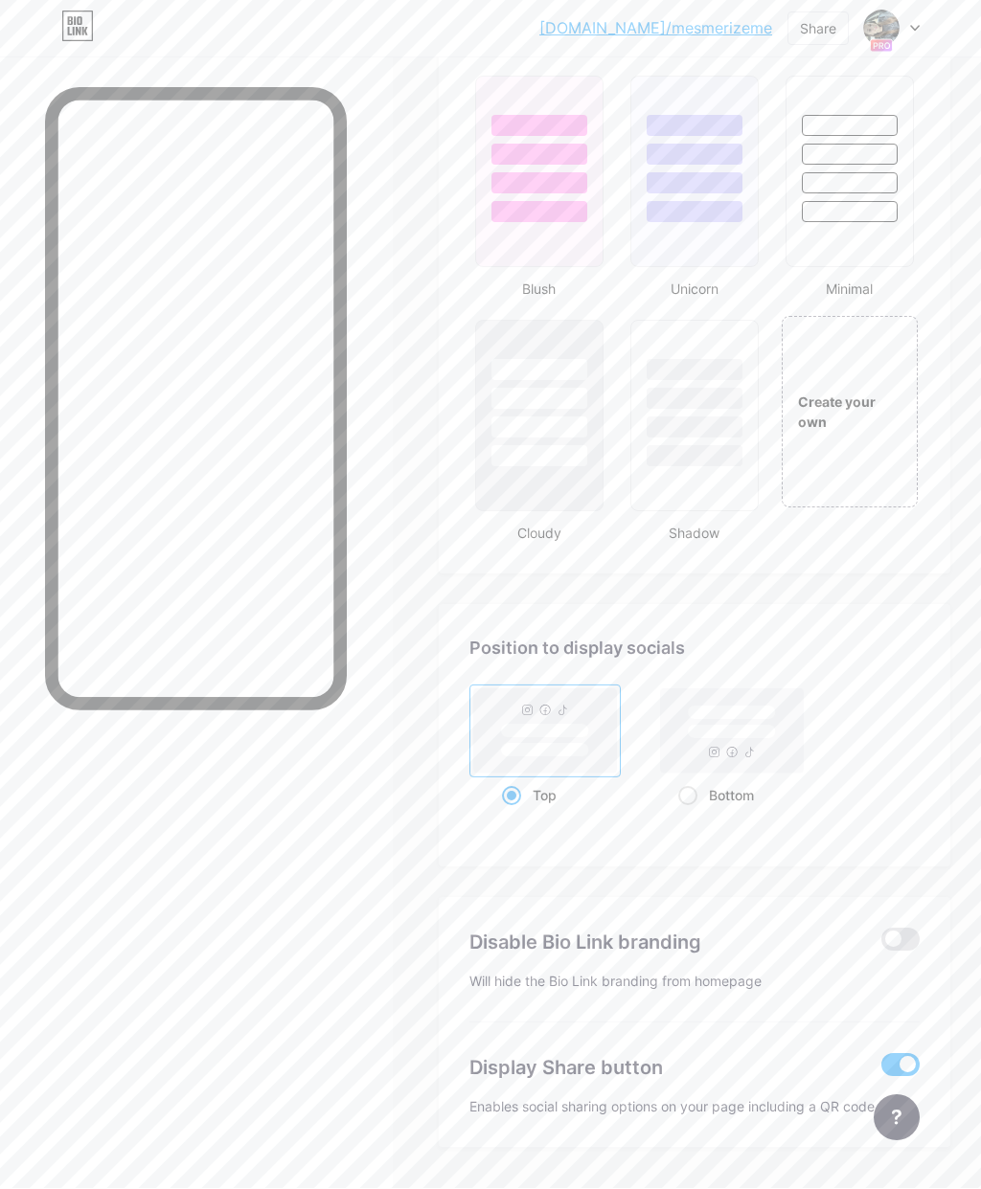
scroll to position [2016, 0]
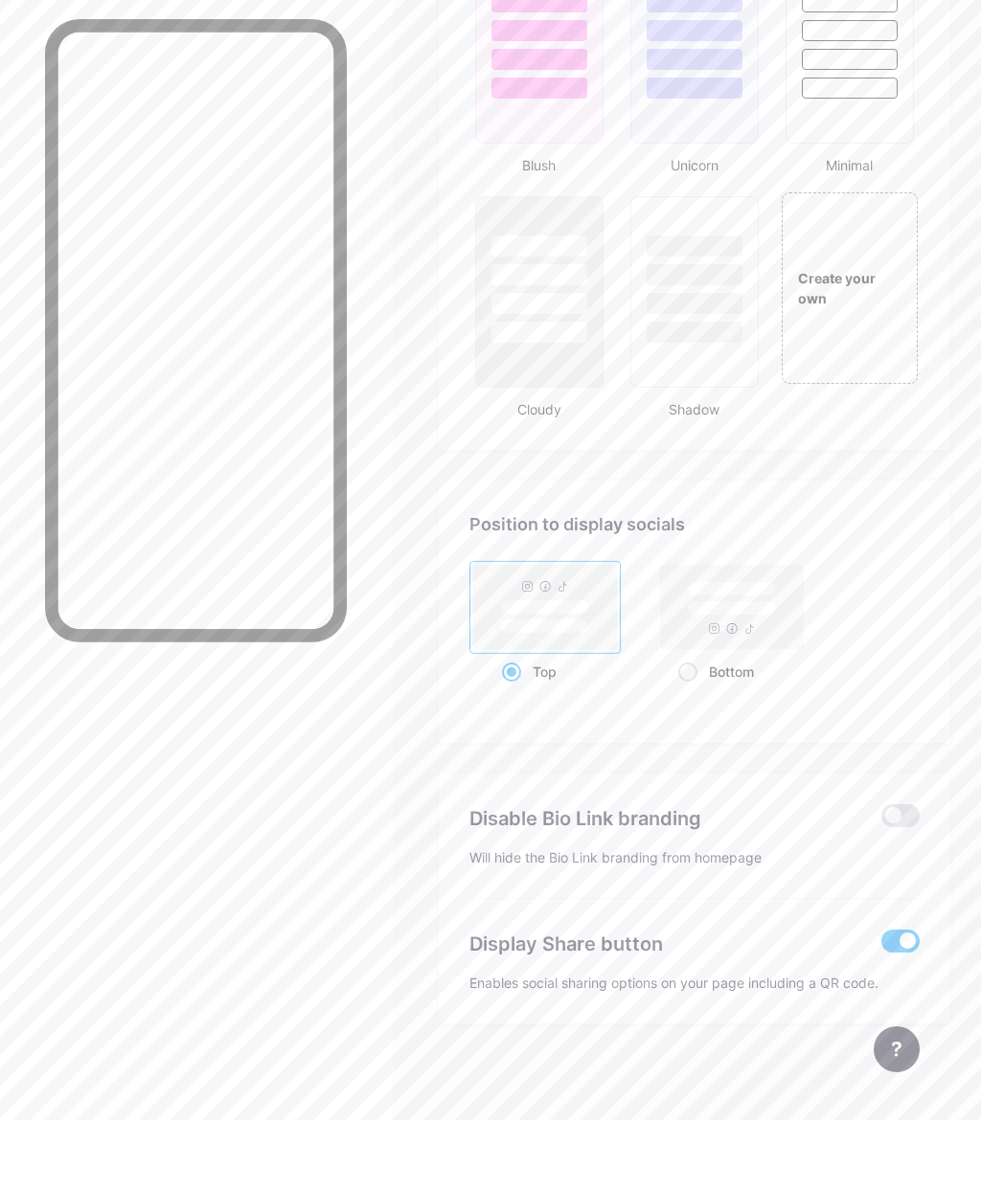
click at [904, 873] on span at bounding box center [900, 884] width 38 height 23
click at [881, 890] on input "checkbox" at bounding box center [881, 890] width 0 height 0
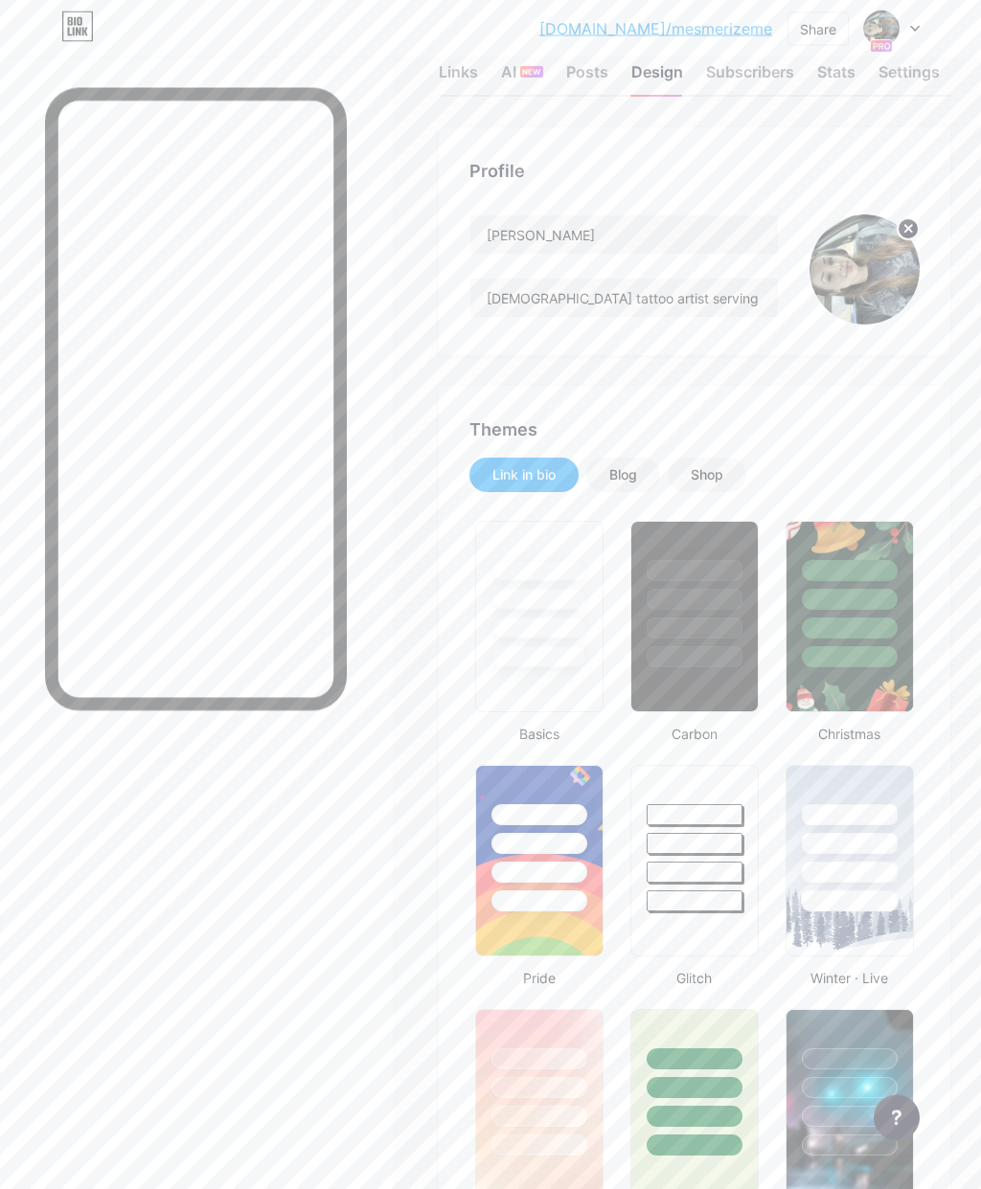
scroll to position [0, 0]
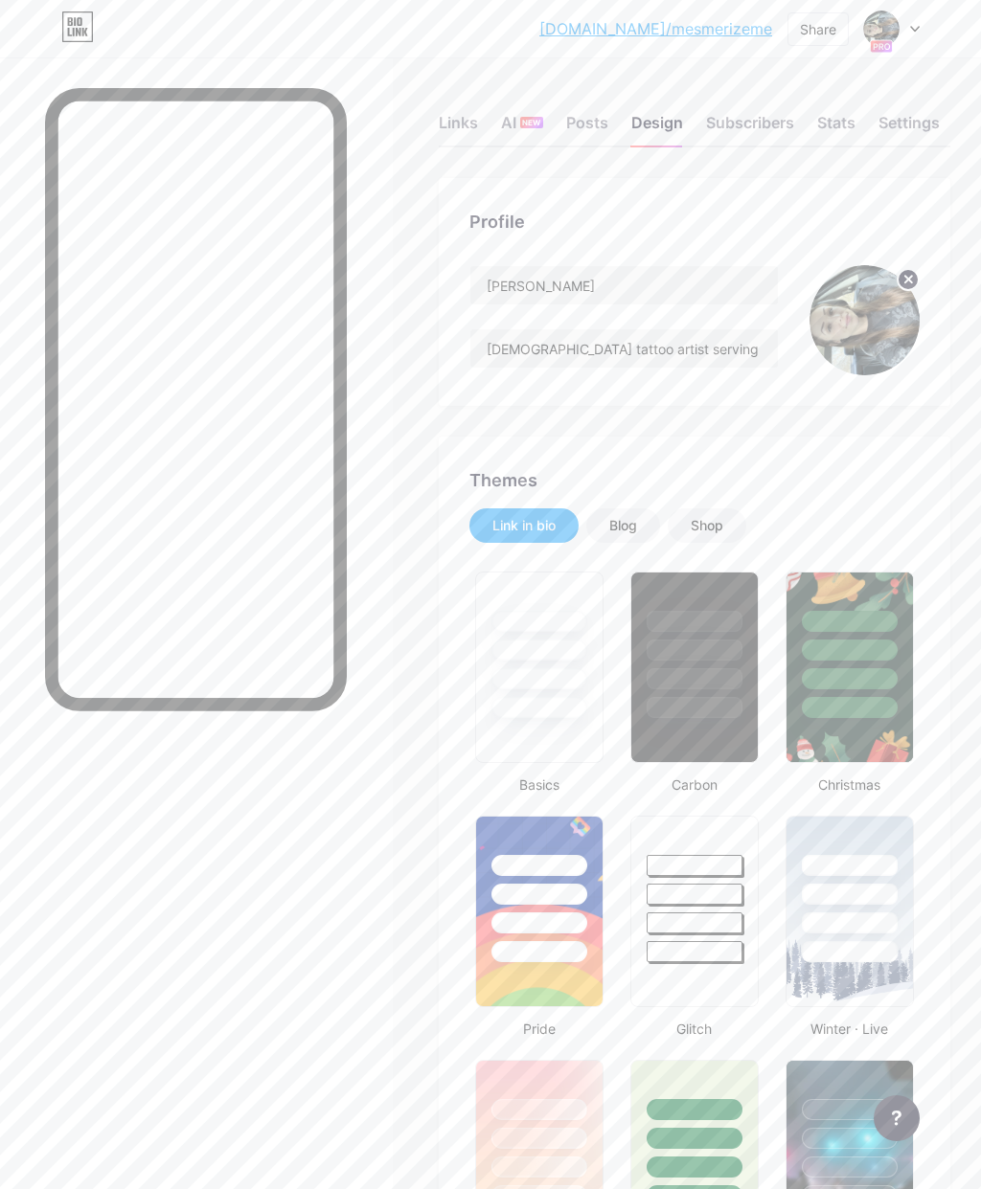
click at [589, 124] on div "Posts" at bounding box center [587, 128] width 42 height 34
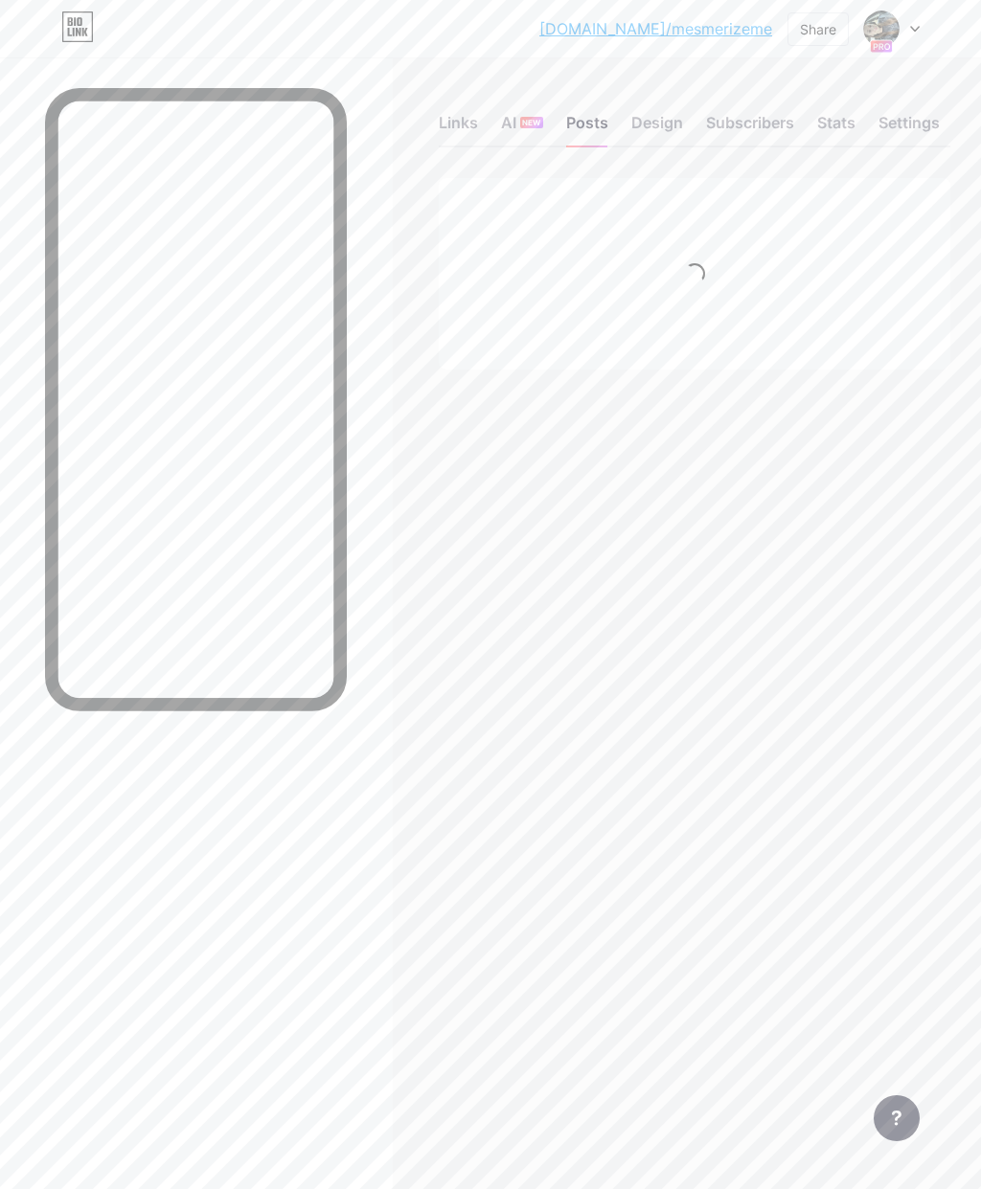
click at [463, 120] on div "Links" at bounding box center [458, 128] width 39 height 34
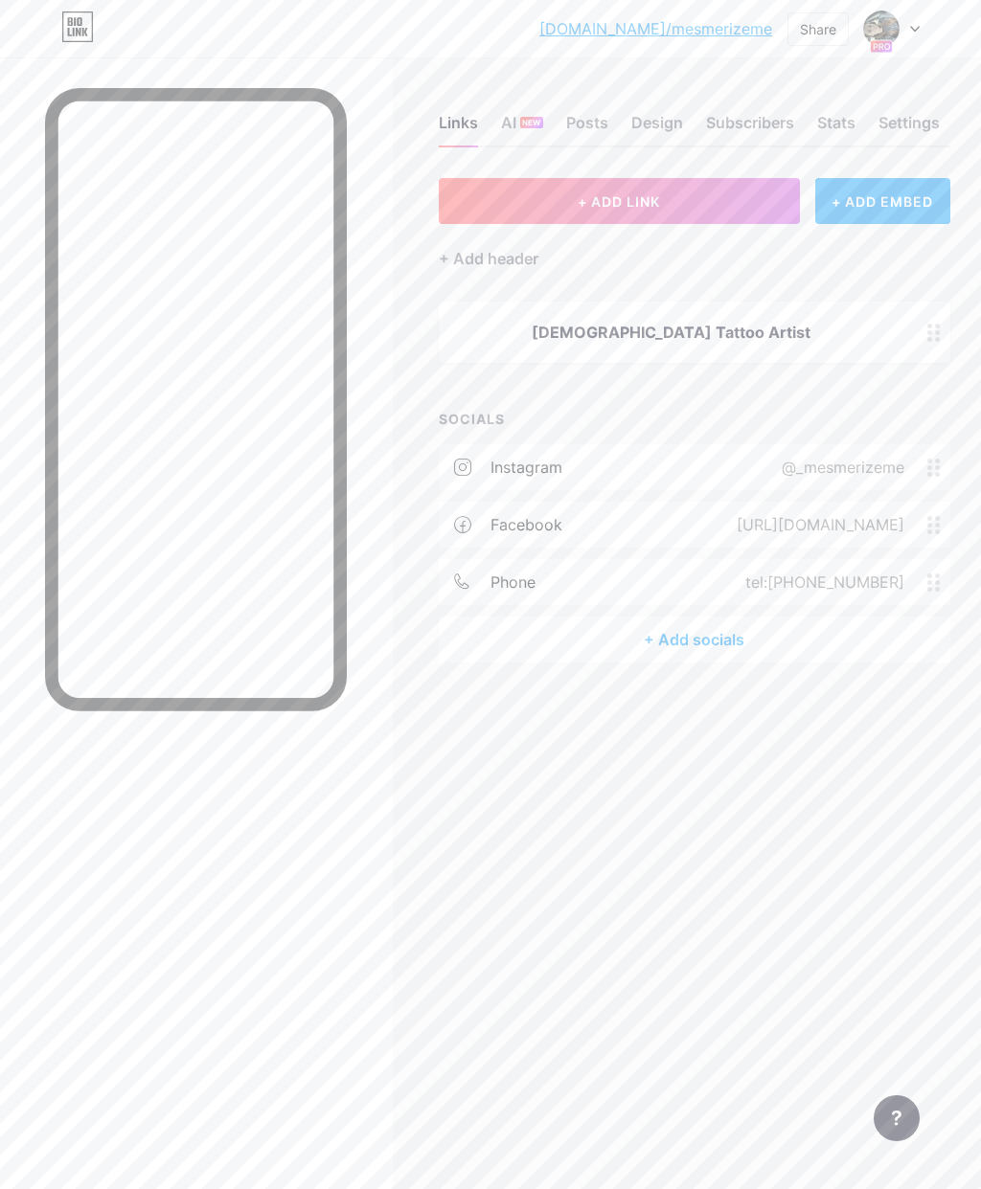
click at [925, 323] on div at bounding box center [933, 332] width 33 height 61
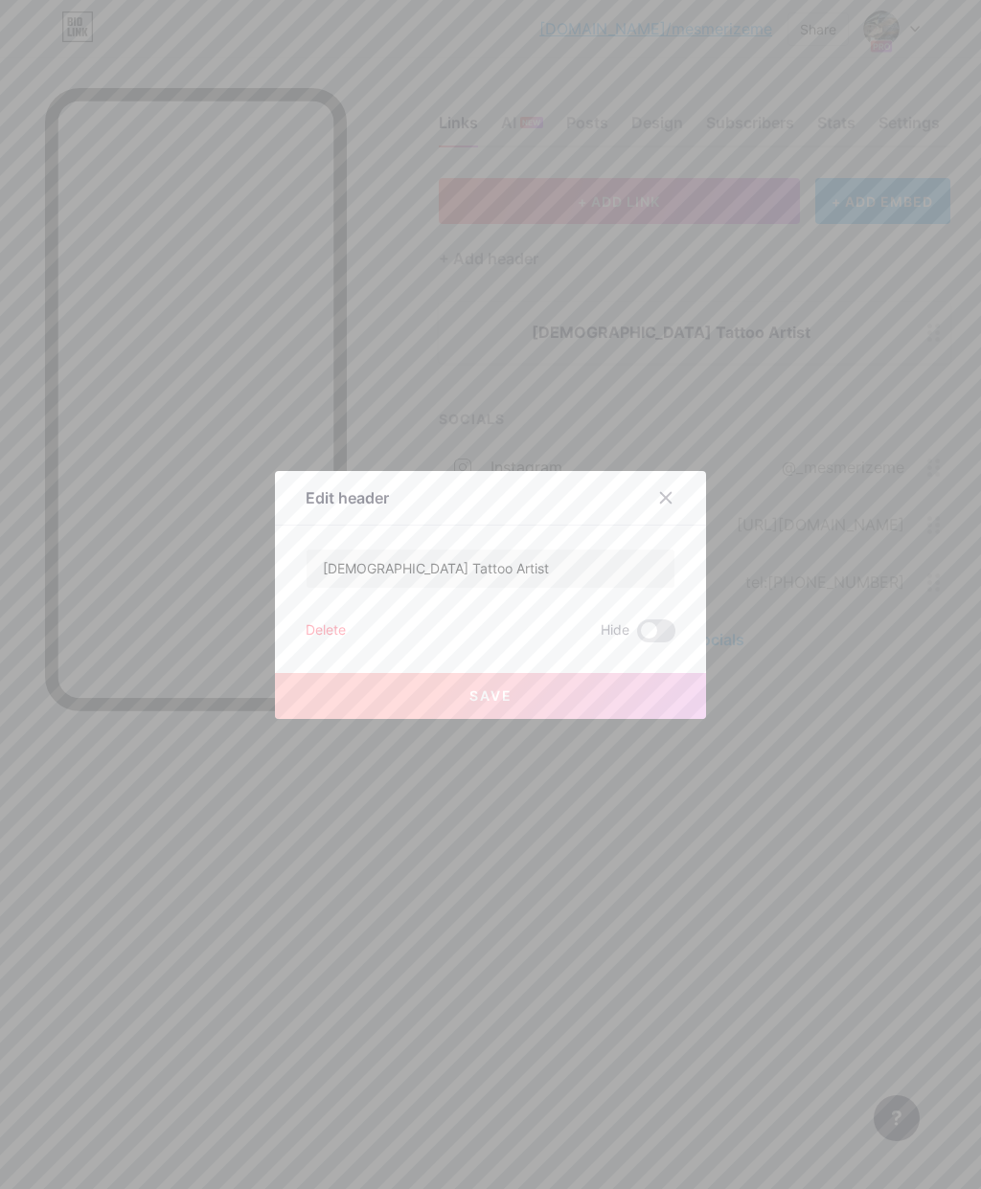
click at [320, 643] on div "Delete" at bounding box center [326, 631] width 40 height 23
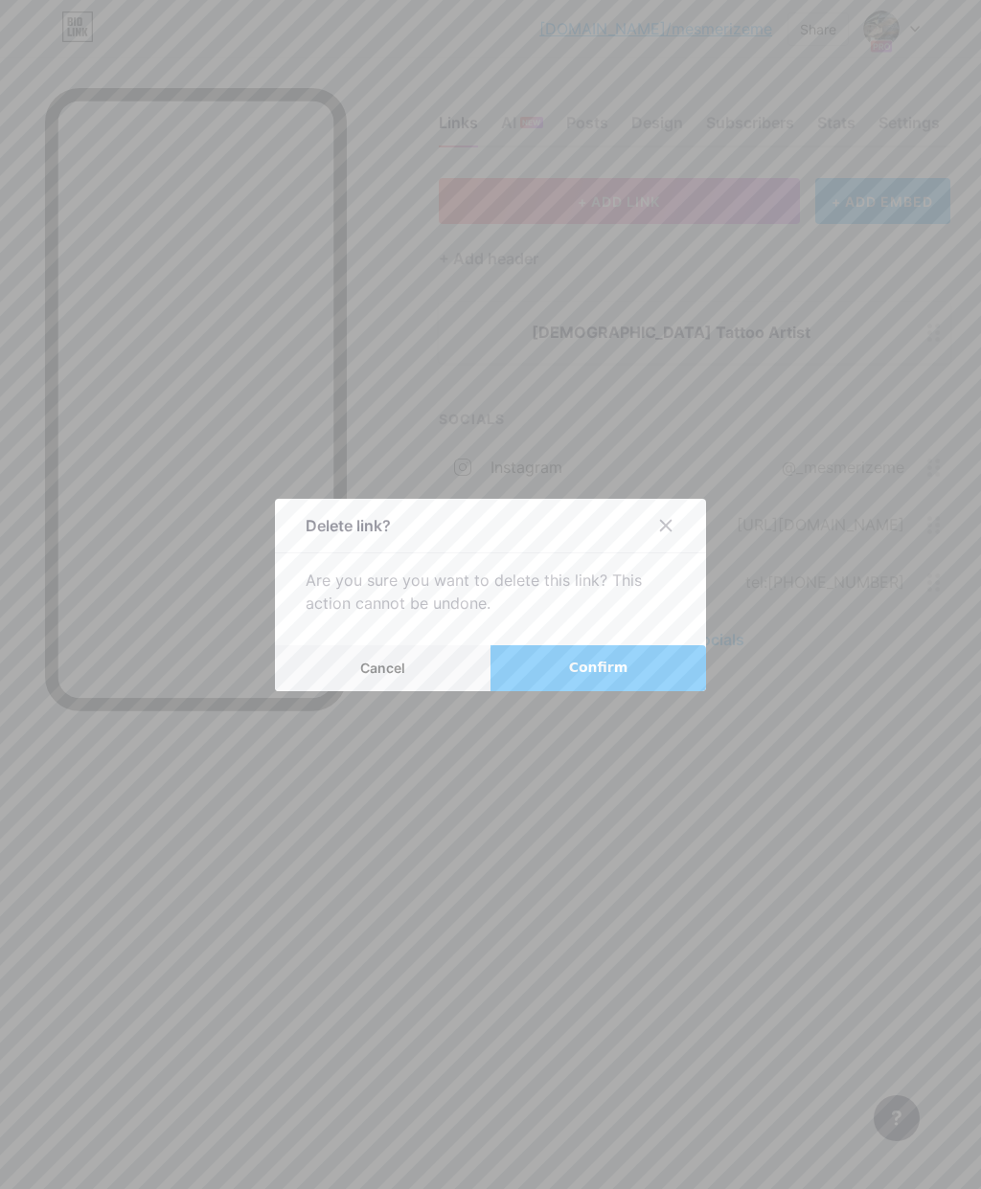
click at [602, 678] on span "Confirm" at bounding box center [598, 668] width 59 height 20
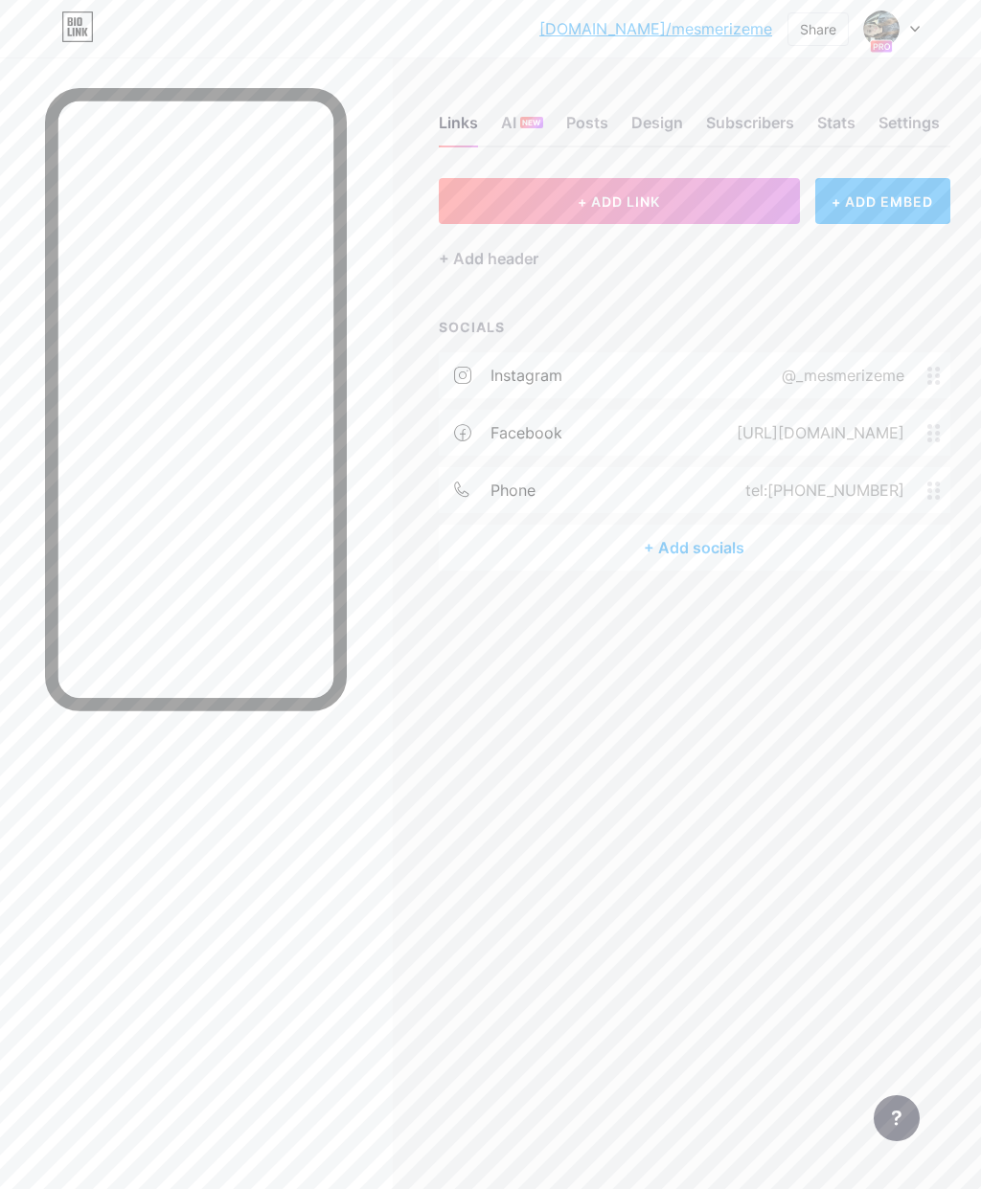
click at [857, 192] on div "+ ADD EMBED" at bounding box center [882, 201] width 135 height 46
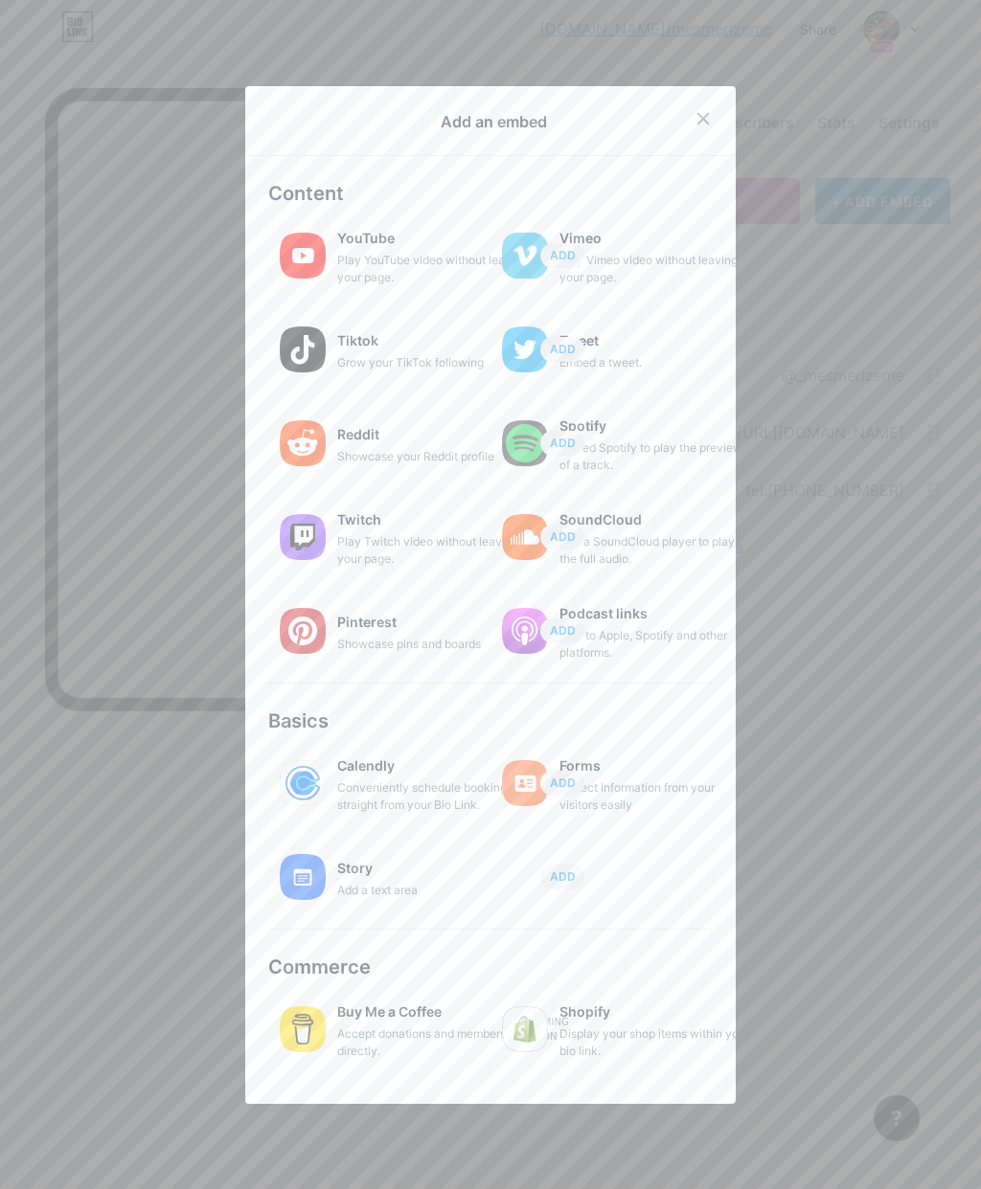
click at [409, 636] on div "Pinterest" at bounding box center [433, 622] width 192 height 27
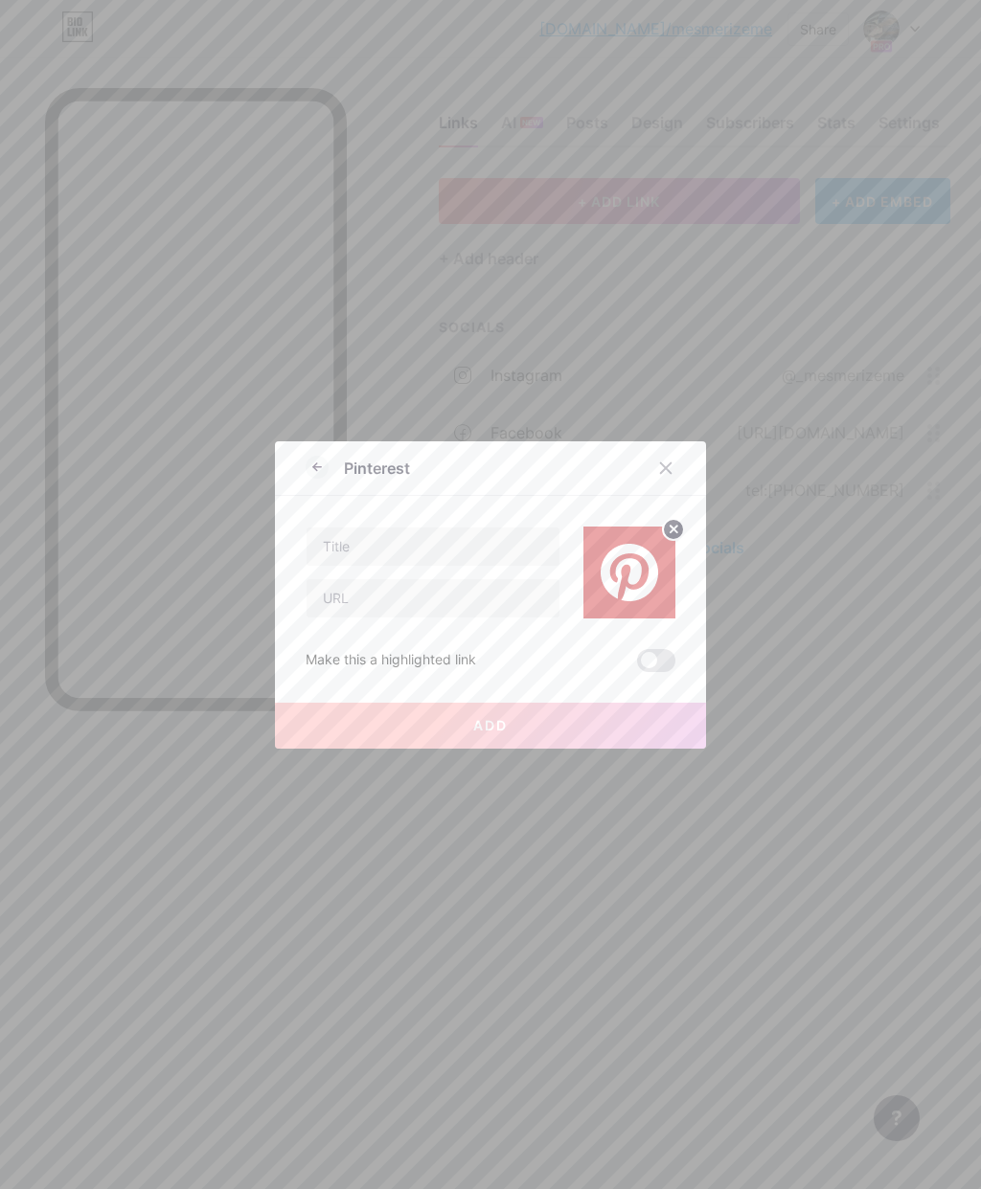
click at [668, 473] on icon at bounding box center [666, 468] width 11 height 11
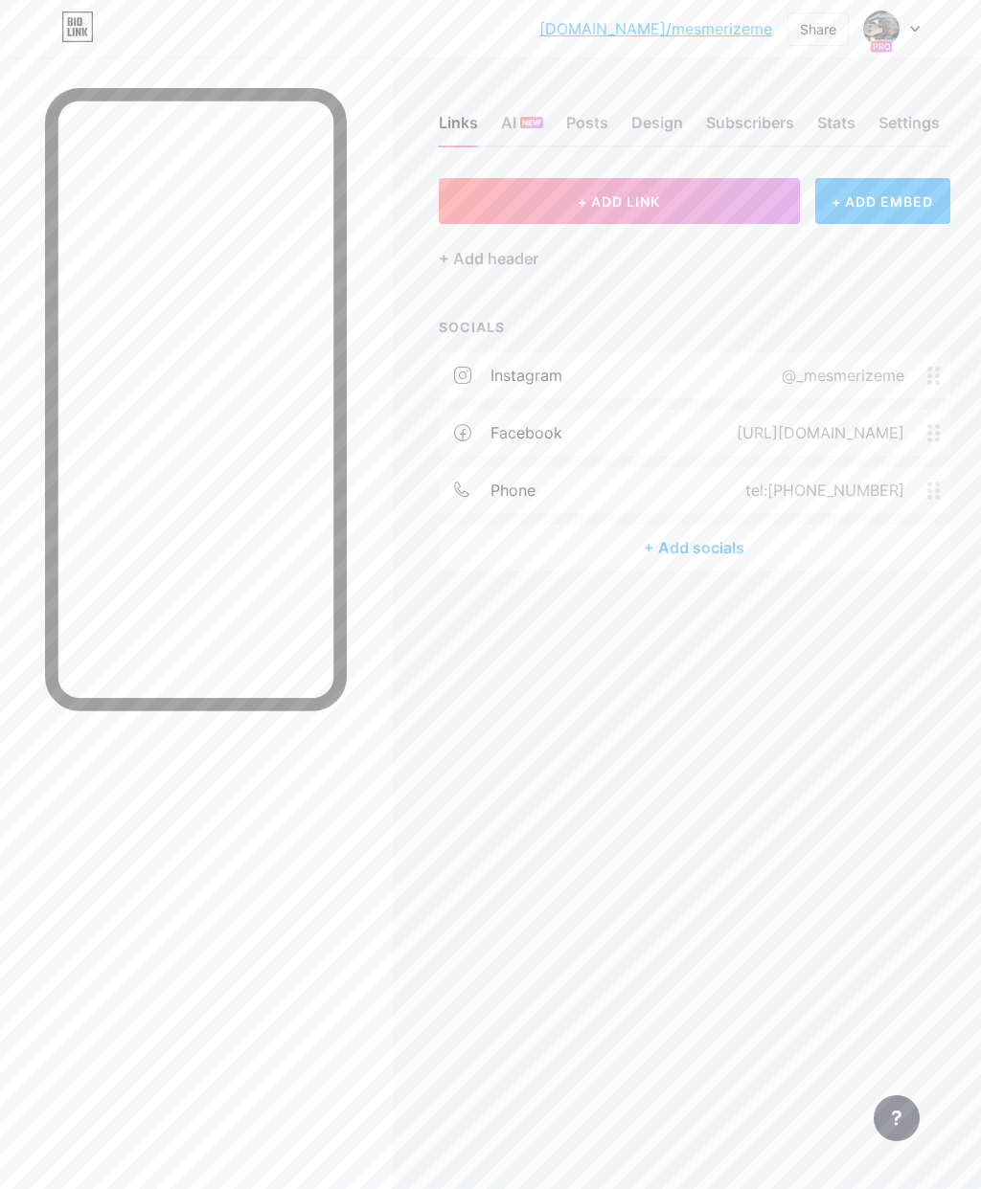
click at [874, 196] on div "+ ADD EMBED" at bounding box center [882, 201] width 135 height 46
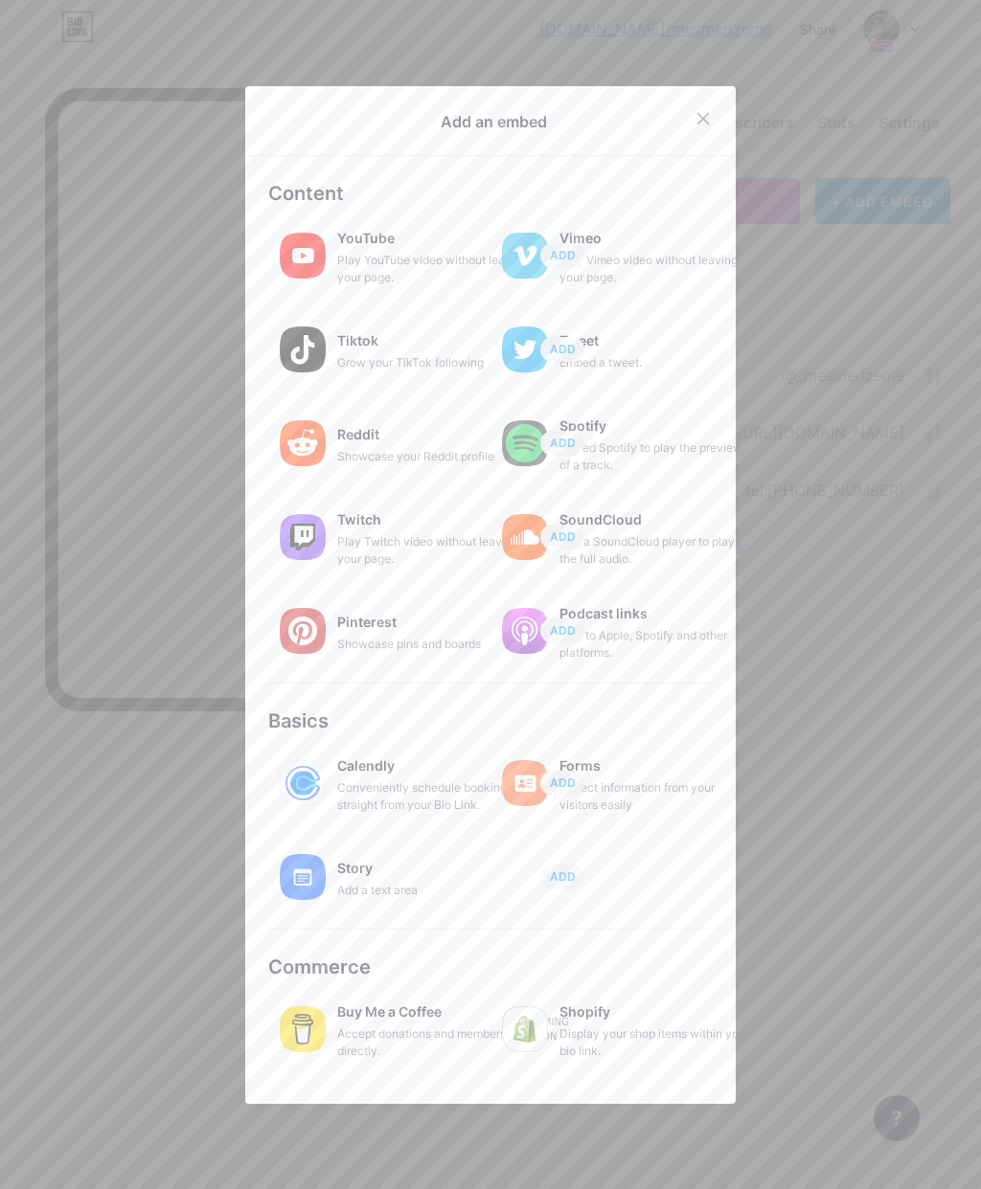
click at [864, 224] on div at bounding box center [490, 594] width 981 height 1189
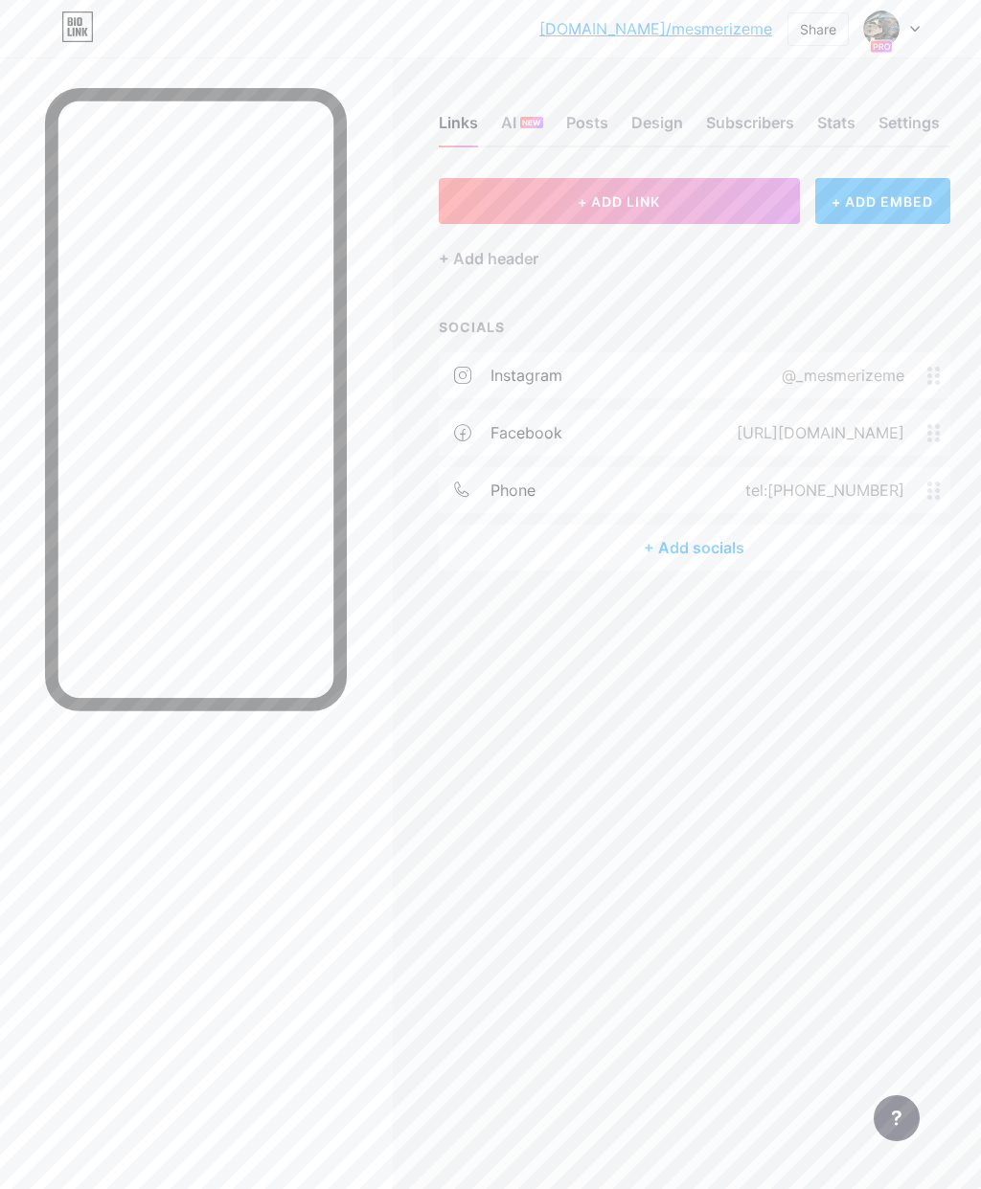
click at [728, 194] on button "+ ADD LINK" at bounding box center [619, 201] width 361 height 46
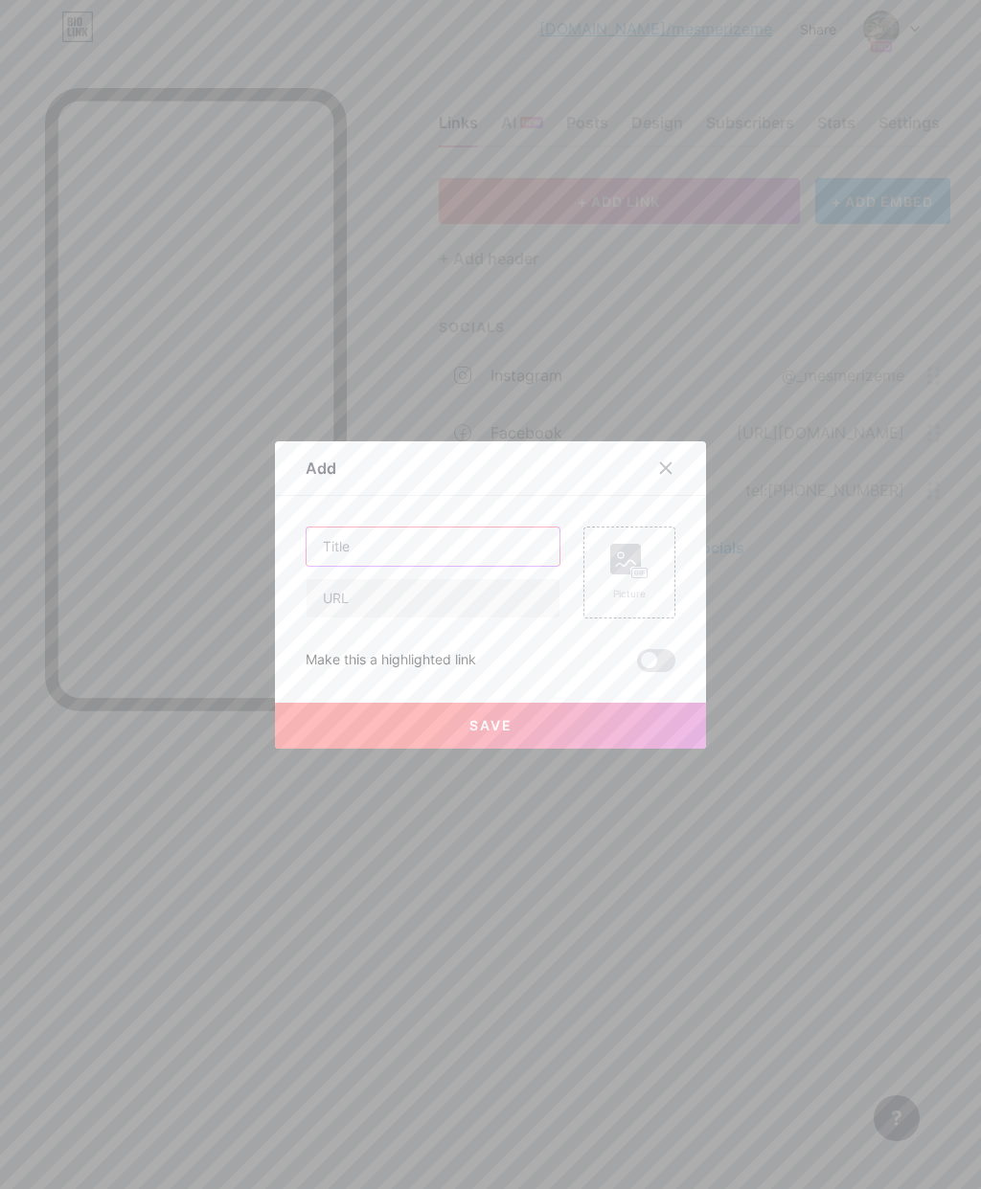
click at [432, 566] on input "text" at bounding box center [432, 547] width 253 height 38
type input "C"
type input "Venmo"
click at [453, 618] on input "text" at bounding box center [432, 598] width 253 height 38
click at [557, 1173] on div at bounding box center [490, 594] width 981 height 1189
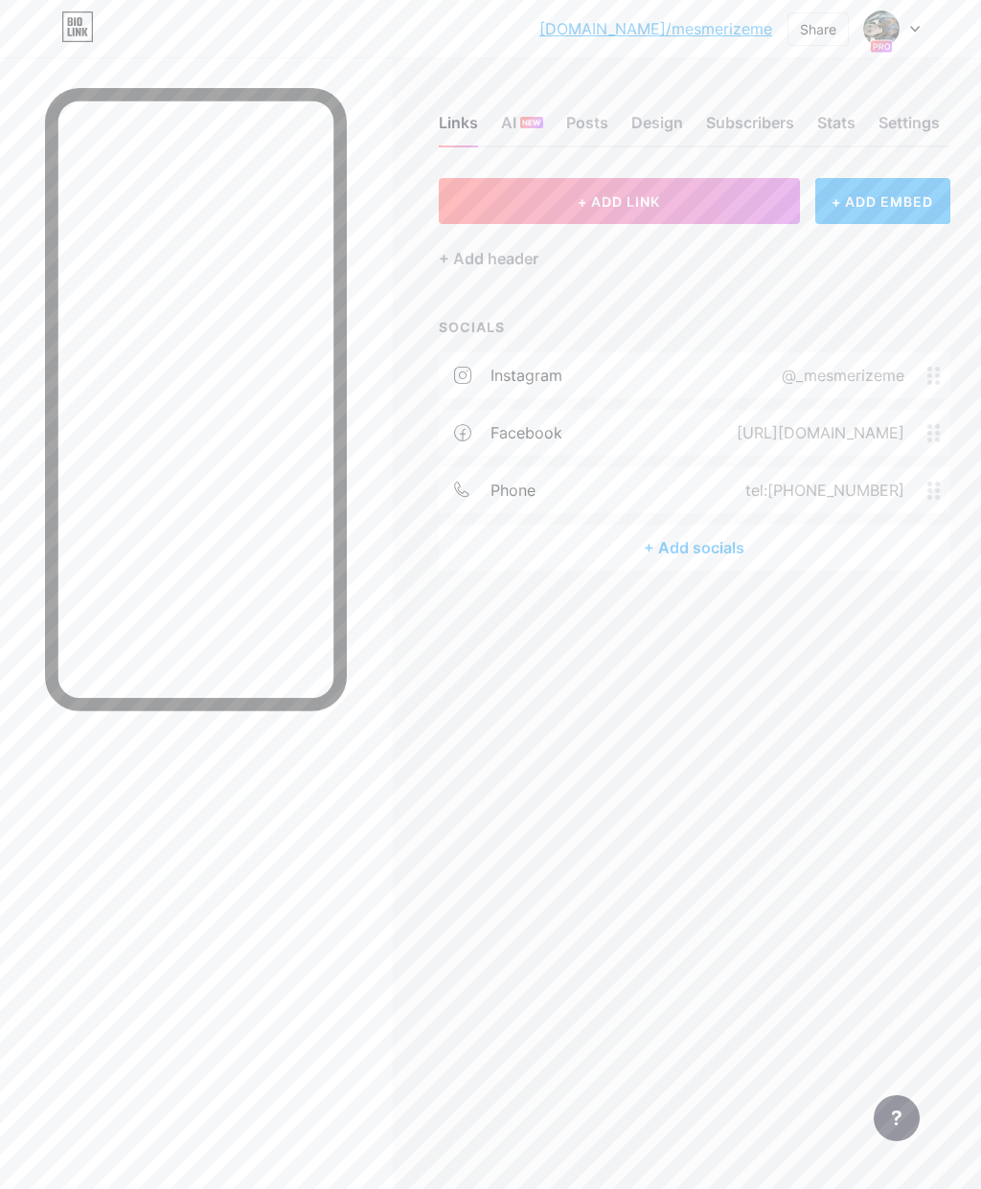
click at [713, 195] on button "+ ADD LINK" at bounding box center [619, 201] width 361 height 46
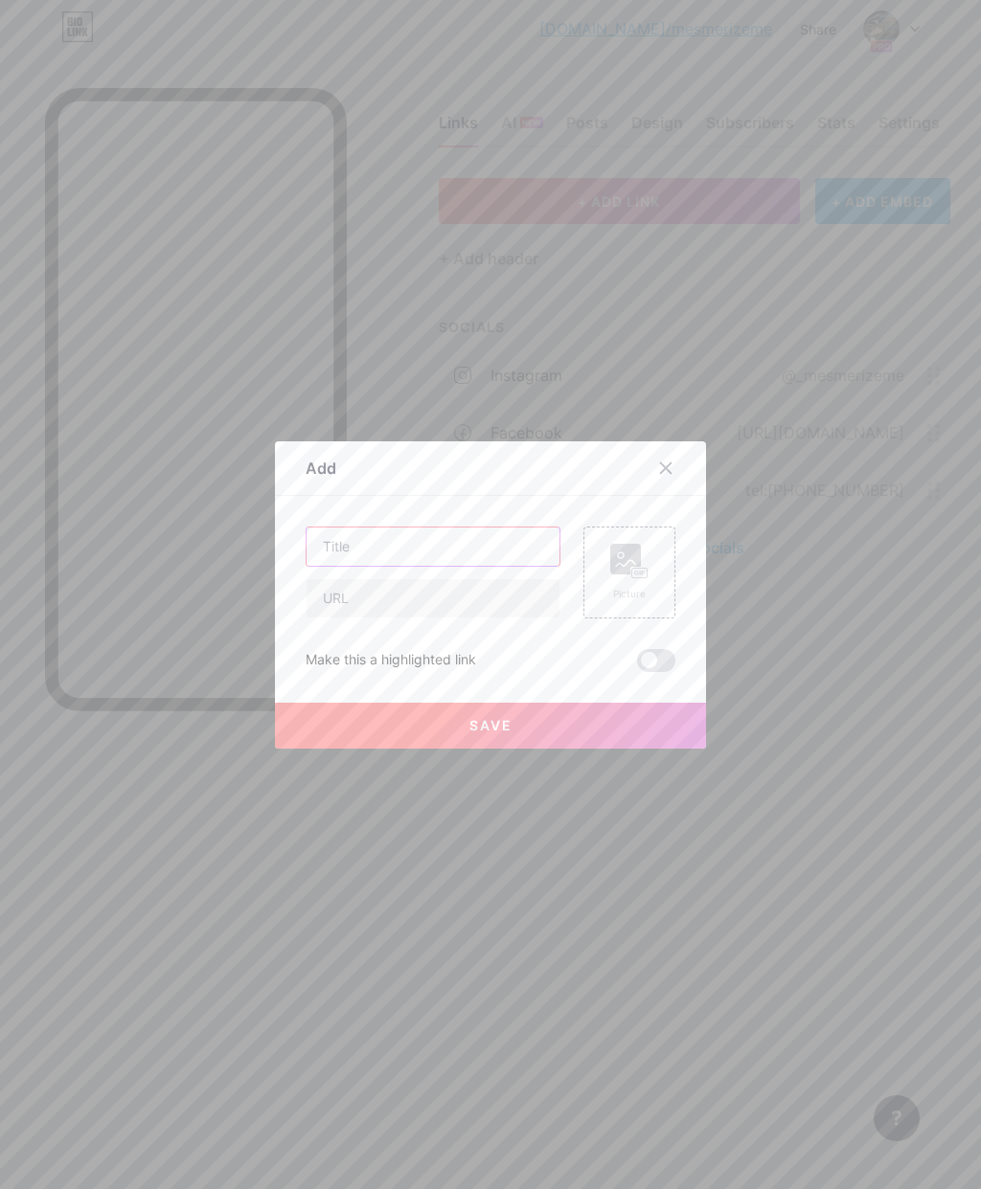
click at [464, 566] on input "text" at bounding box center [432, 547] width 253 height 38
type input "Venmo"
click at [442, 618] on input "text" at bounding box center [432, 598] width 253 height 38
paste input "[URL][DOMAIN_NAME]"
type input "[URL][DOMAIN_NAME]"
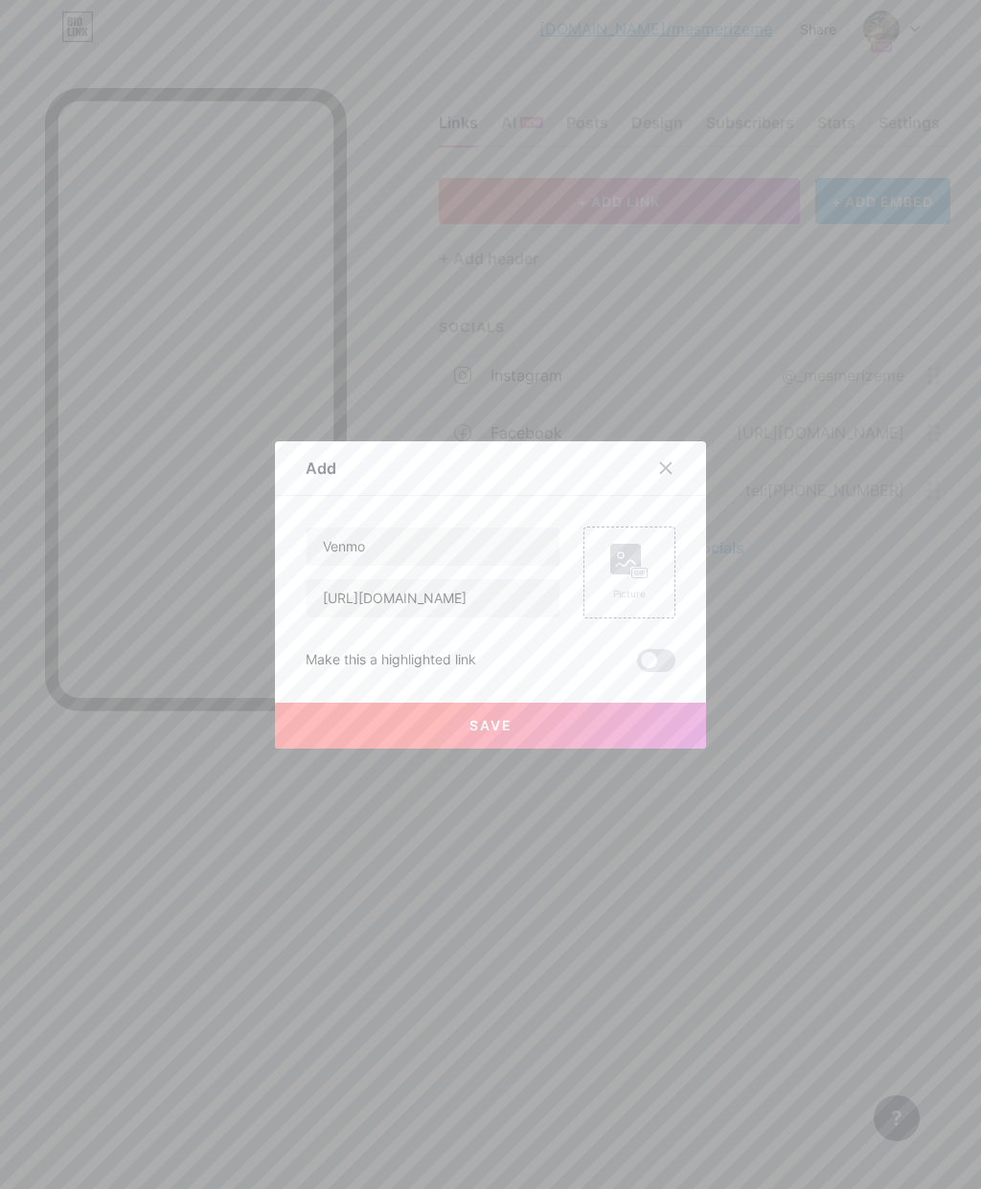
click at [520, 749] on button "Save" at bounding box center [490, 726] width 431 height 46
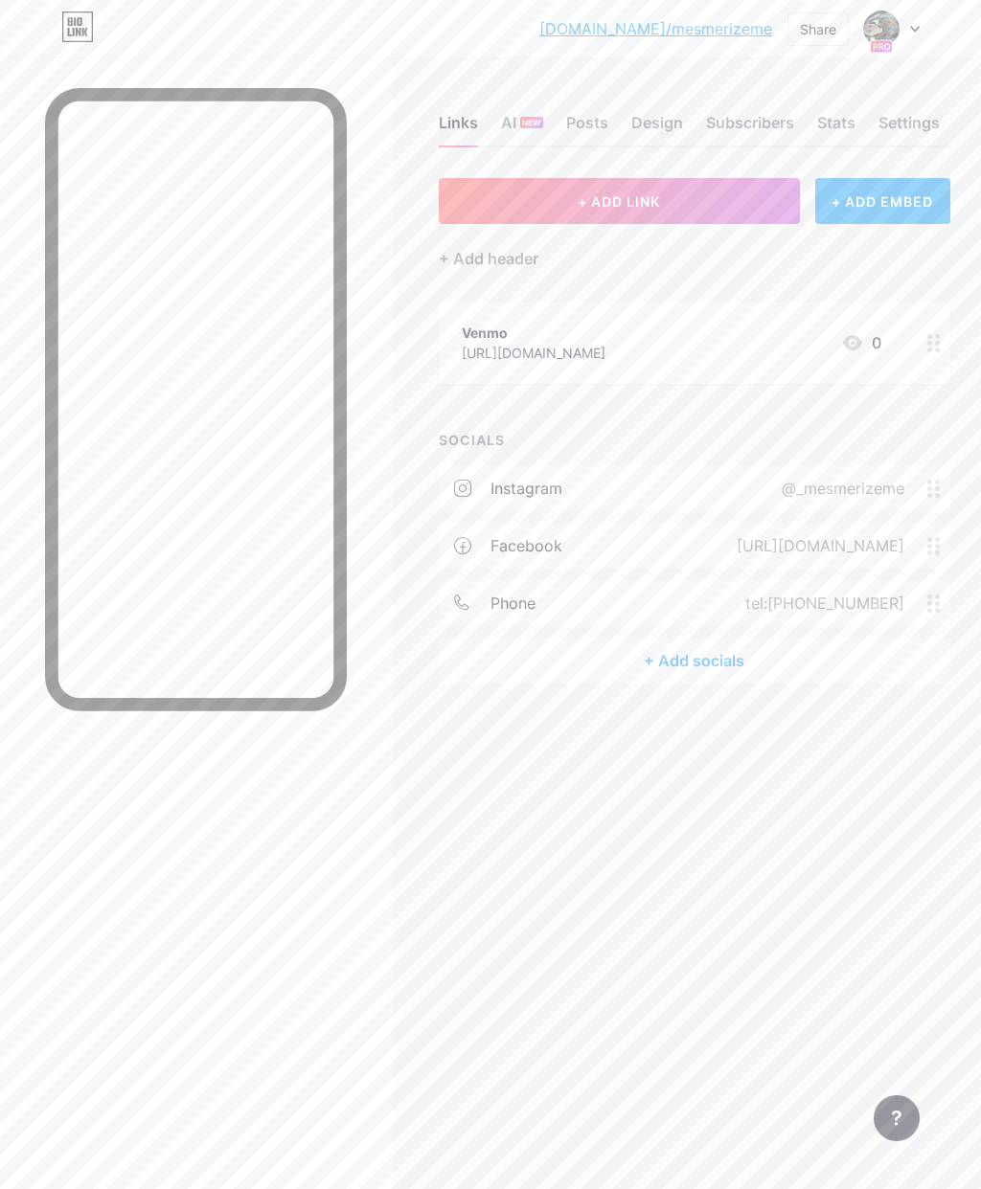
click at [714, 192] on button "+ ADD LINK" at bounding box center [619, 201] width 361 height 46
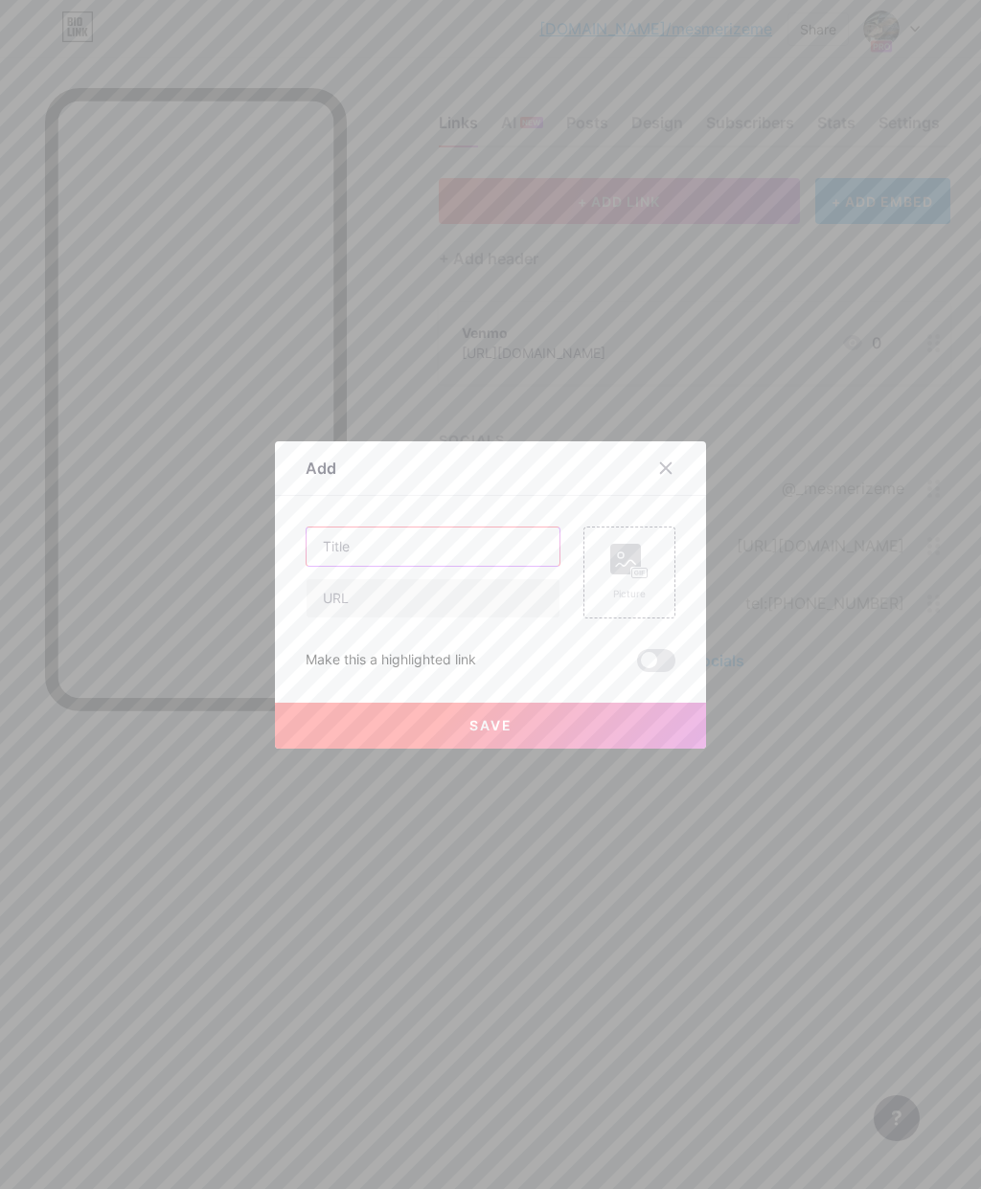
click at [437, 566] on input "text" at bounding box center [432, 547] width 253 height 38
type input "Cashapp"
click at [411, 618] on input "text" at bounding box center [432, 598] width 253 height 38
paste input "[URL][DOMAIN_NAME]"
type input "[URL][DOMAIN_NAME]"
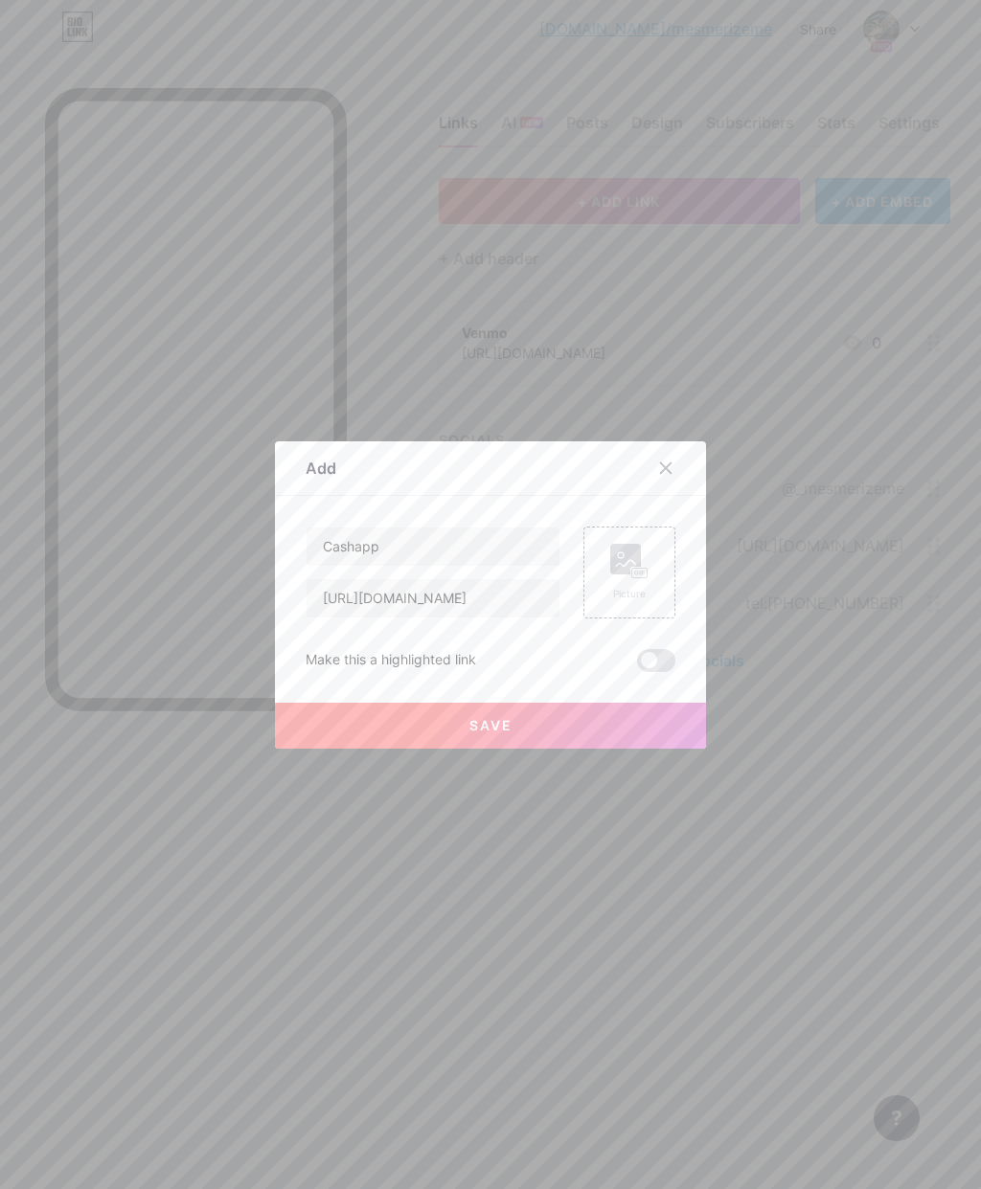
click at [652, 672] on span at bounding box center [656, 660] width 38 height 23
click at [637, 666] on input "checkbox" at bounding box center [637, 666] width 0 height 0
click at [495, 734] on span "Save" at bounding box center [490, 725] width 43 height 16
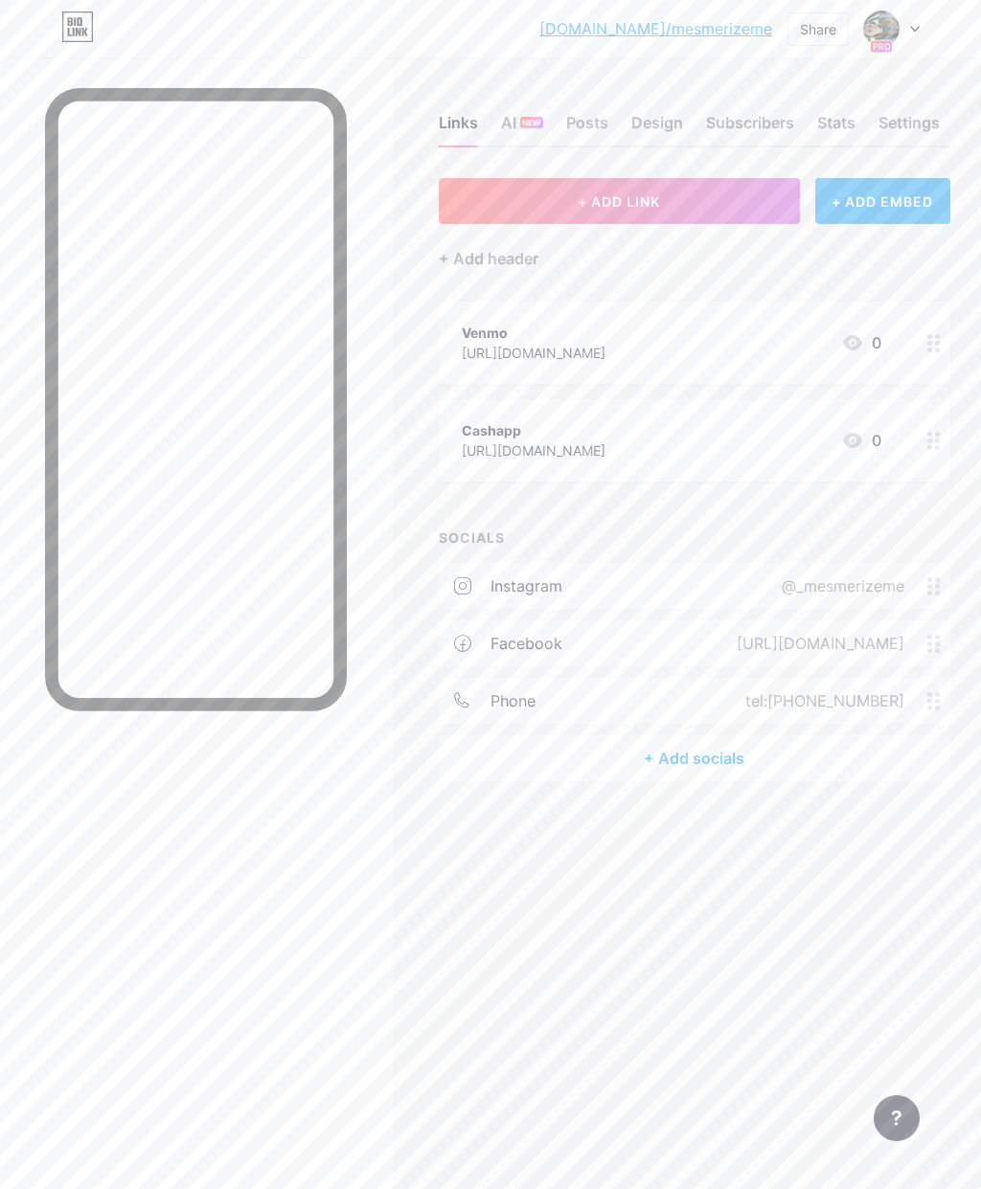
click at [938, 445] on circle at bounding box center [937, 447] width 5 height 5
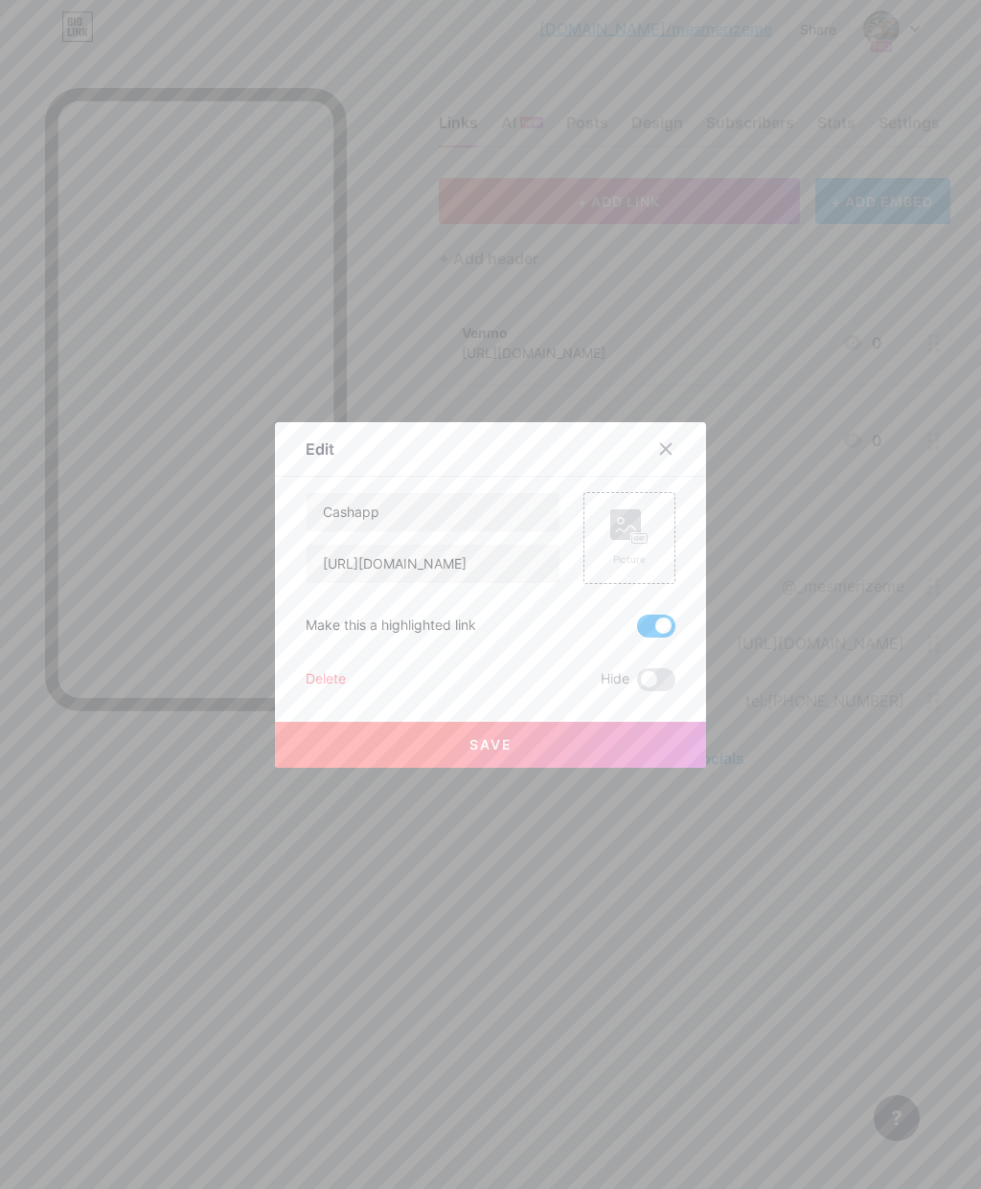
click at [659, 638] on span at bounding box center [656, 626] width 38 height 23
click at [637, 631] on input "checkbox" at bounding box center [637, 631] width 0 height 0
click at [841, 503] on div at bounding box center [490, 594] width 981 height 1189
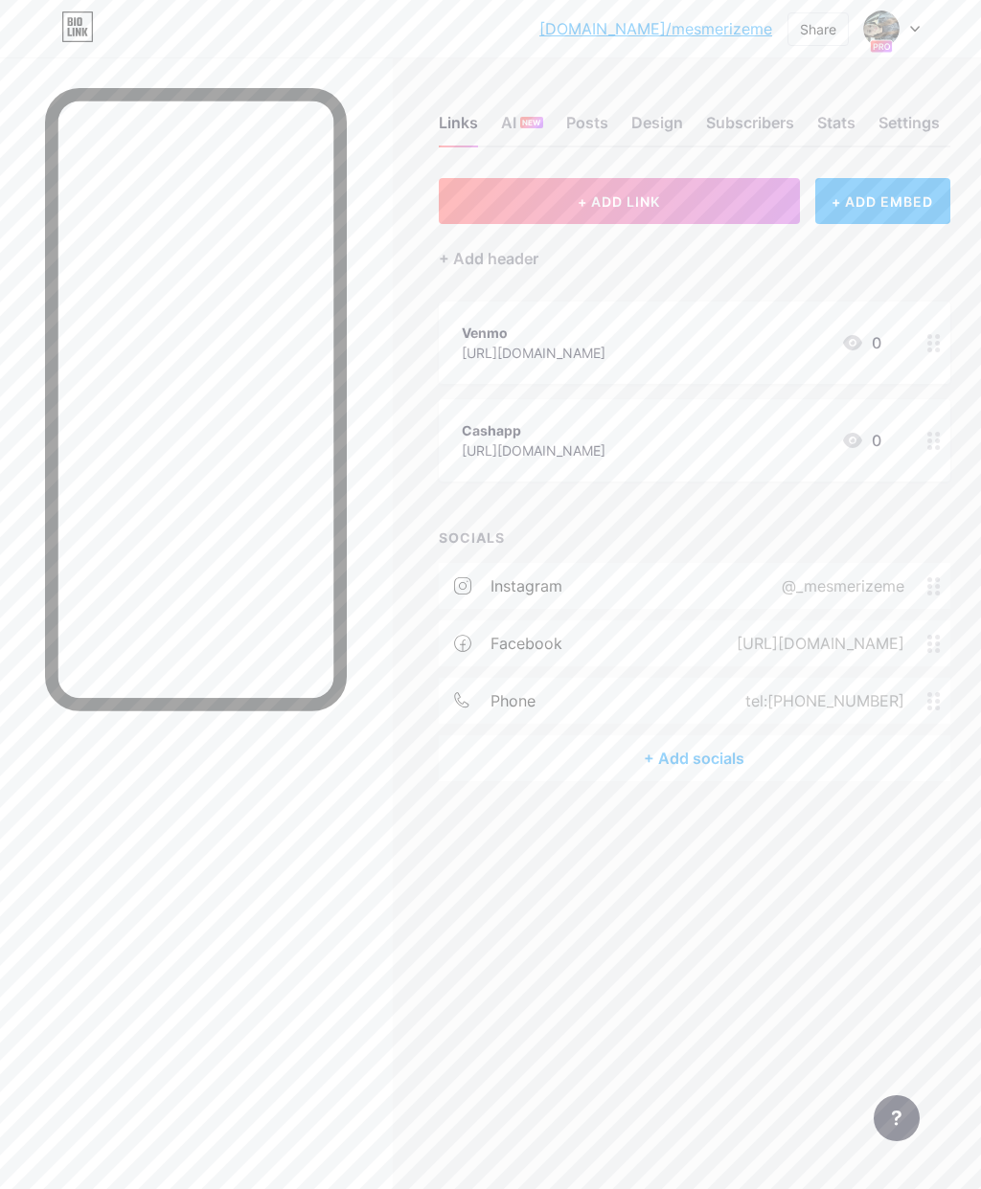
click at [930, 450] on div at bounding box center [933, 440] width 33 height 82
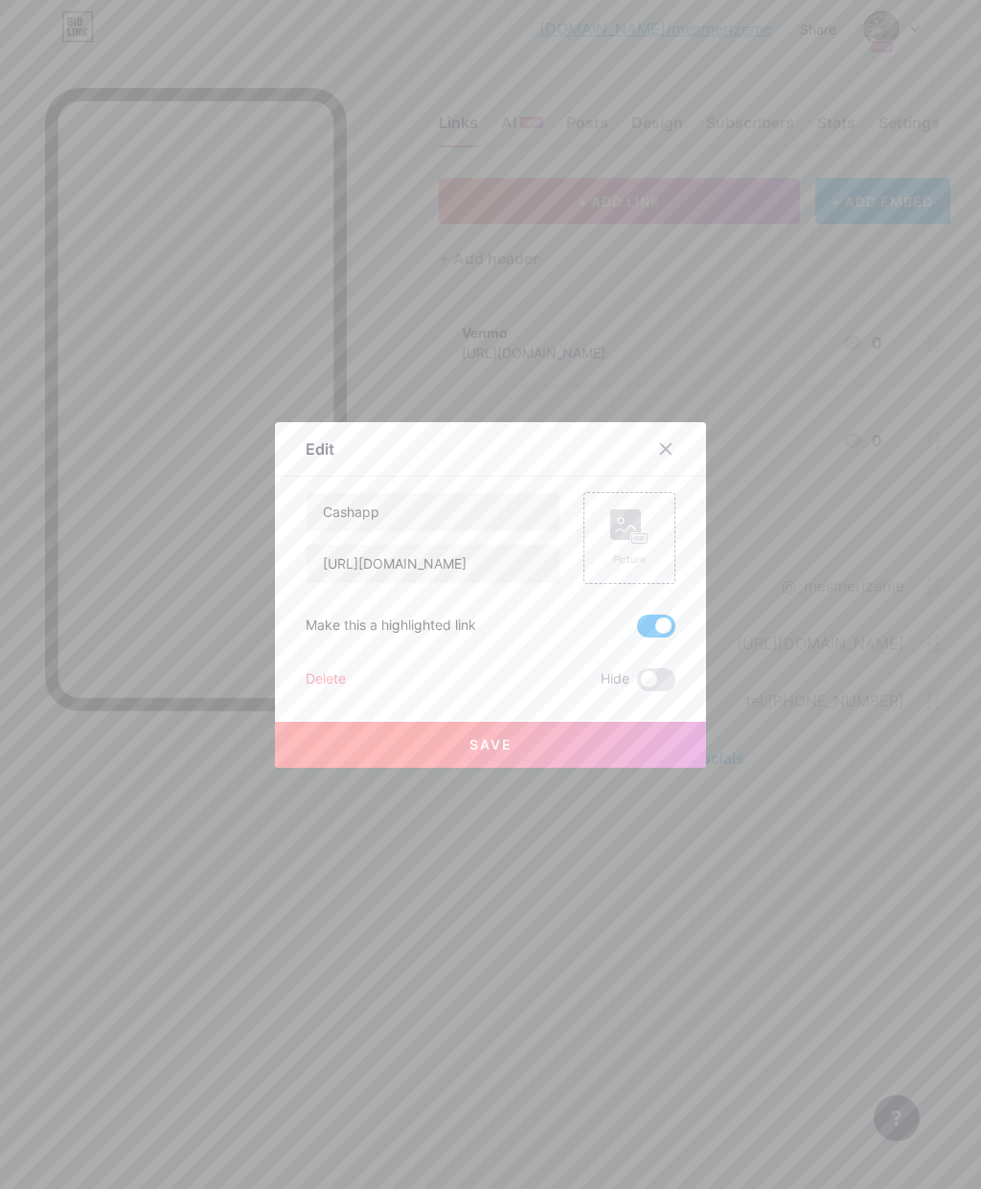
click at [863, 521] on div at bounding box center [490, 594] width 981 height 1189
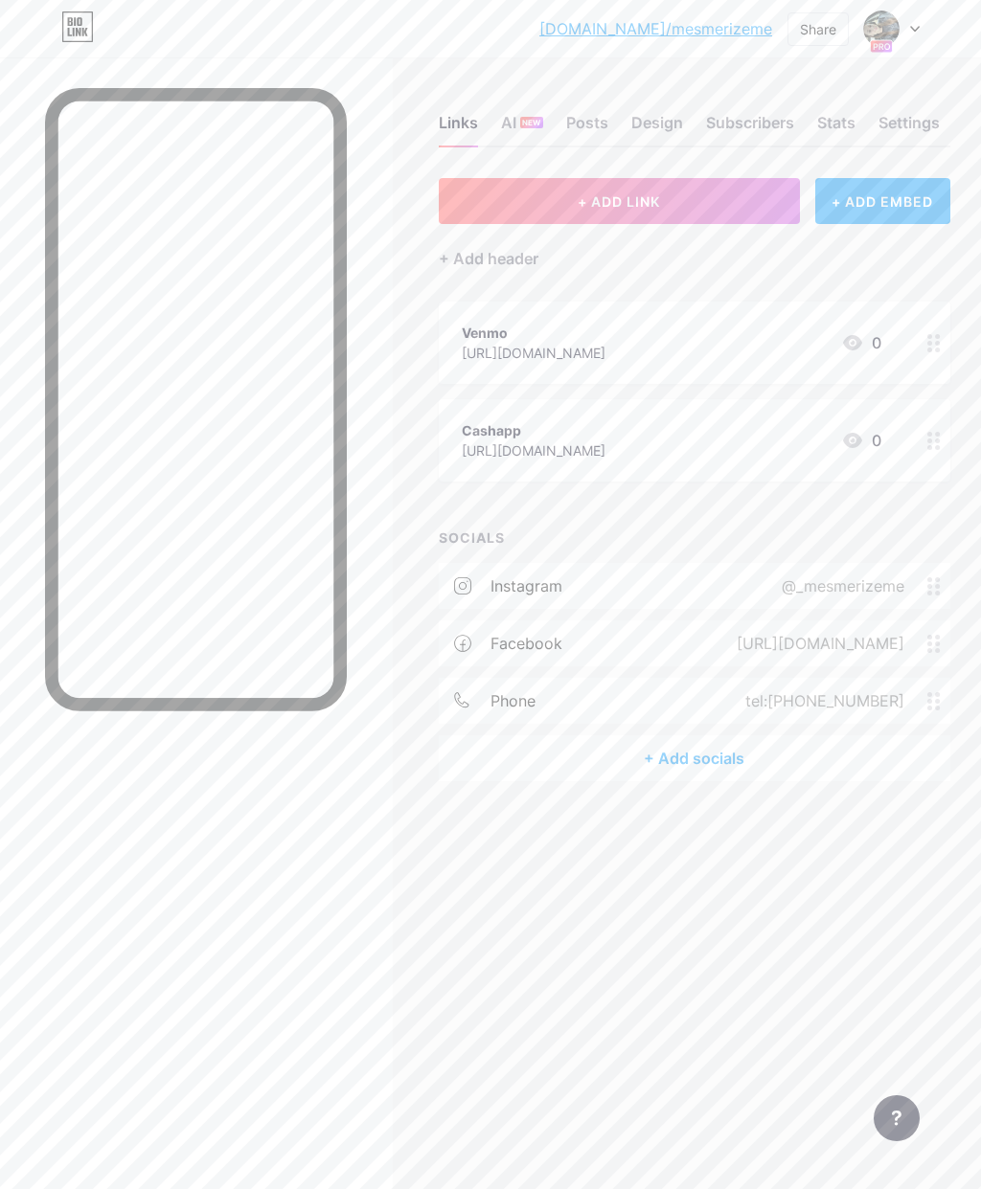
click at [928, 590] on icon at bounding box center [933, 586] width 13 height 18
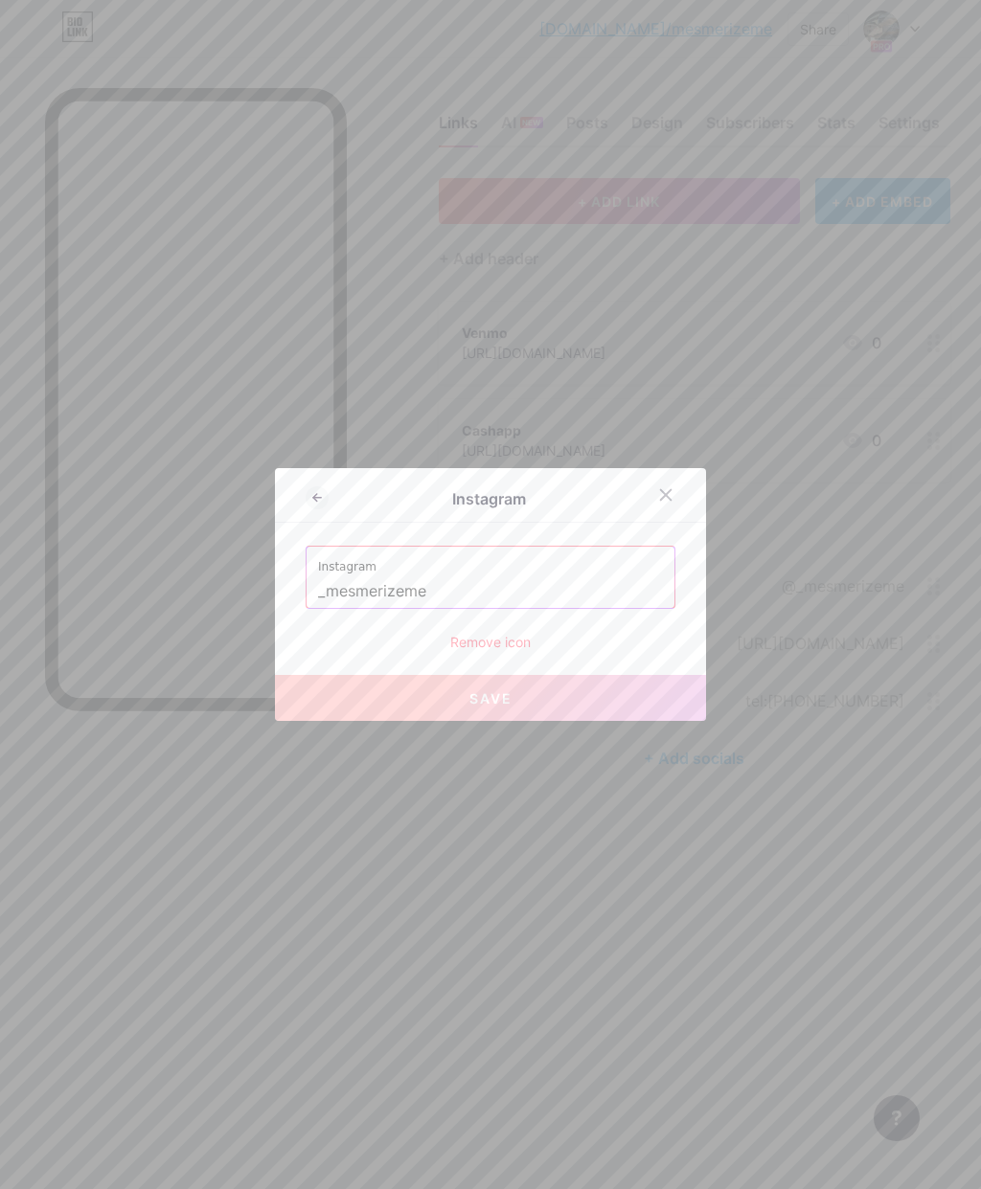
click at [876, 523] on div at bounding box center [490, 594] width 981 height 1189
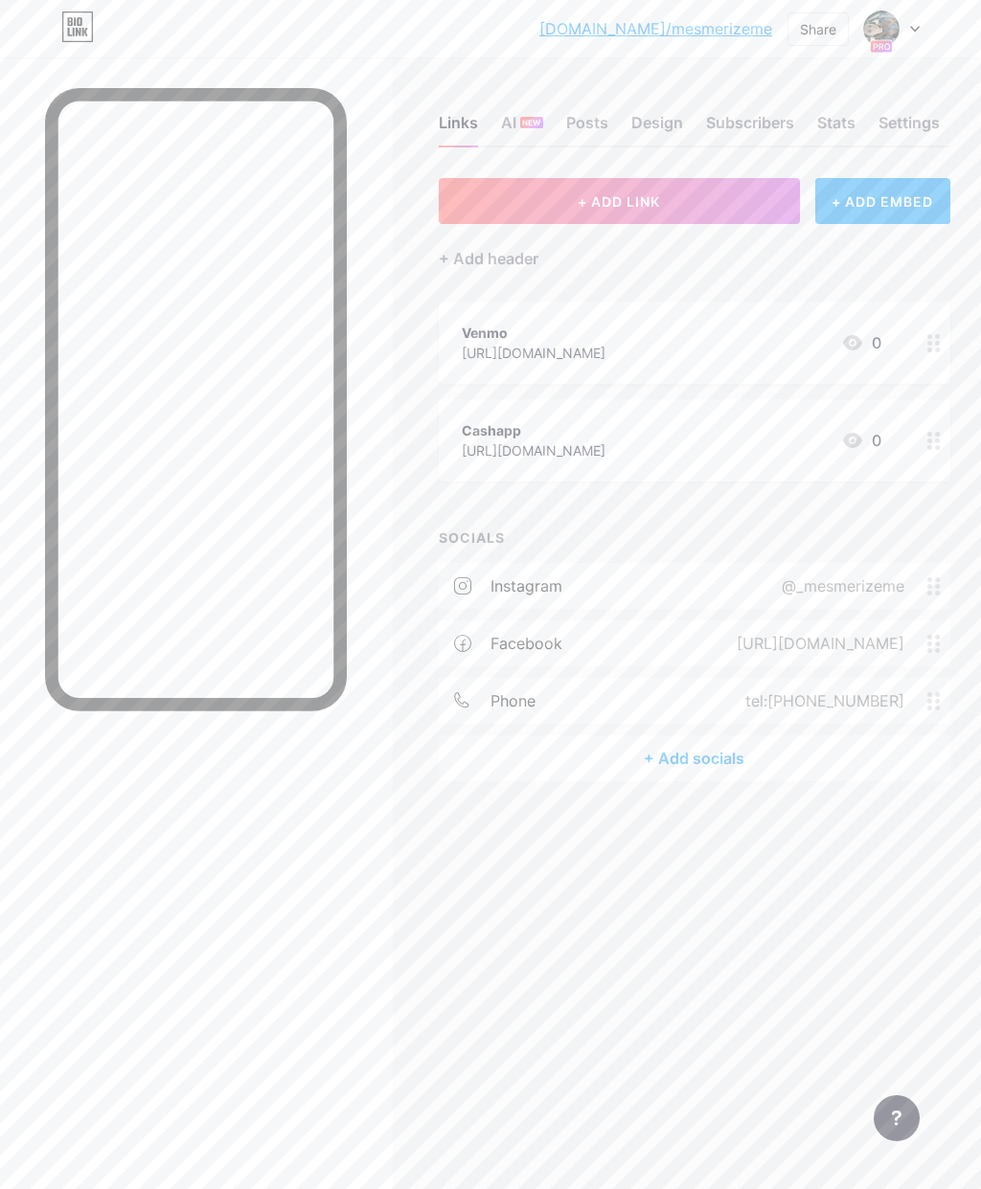
click at [935, 436] on icon at bounding box center [933, 441] width 13 height 18
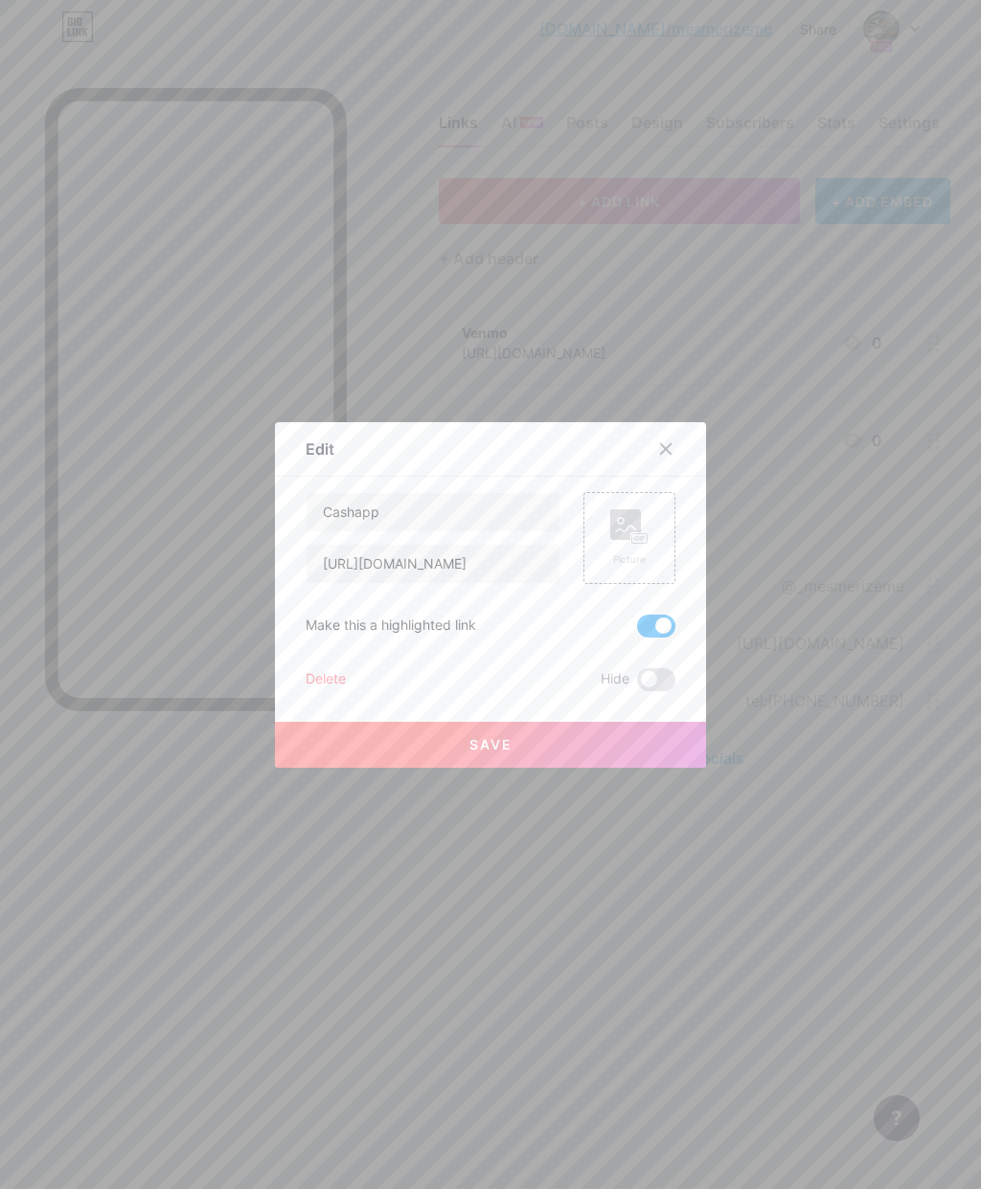
click at [663, 638] on span at bounding box center [656, 626] width 38 height 23
click at [637, 631] on input "checkbox" at bounding box center [637, 631] width 0 height 0
click at [631, 768] on button "Save" at bounding box center [490, 745] width 431 height 46
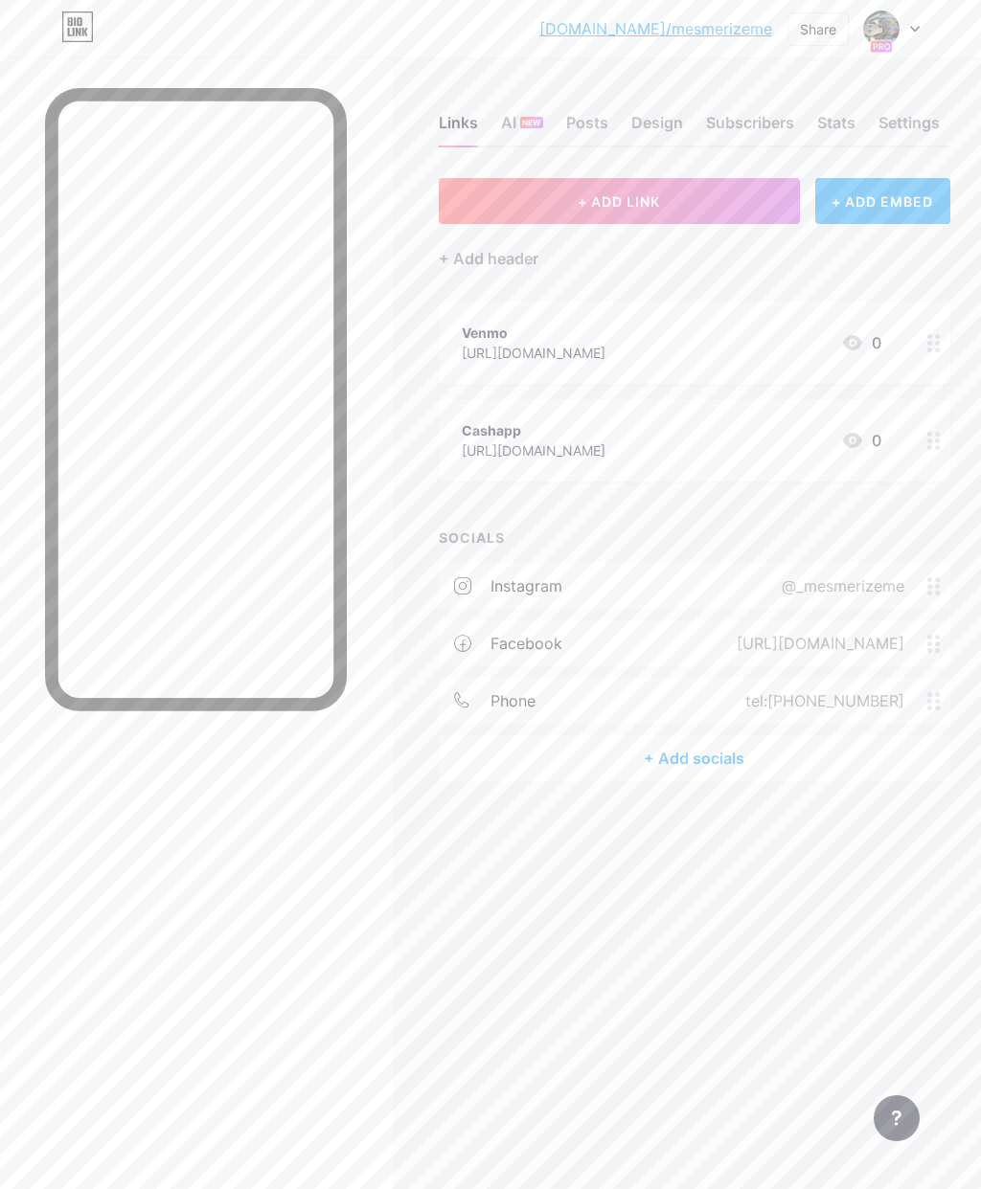
click at [912, 127] on div "Settings" at bounding box center [908, 128] width 61 height 34
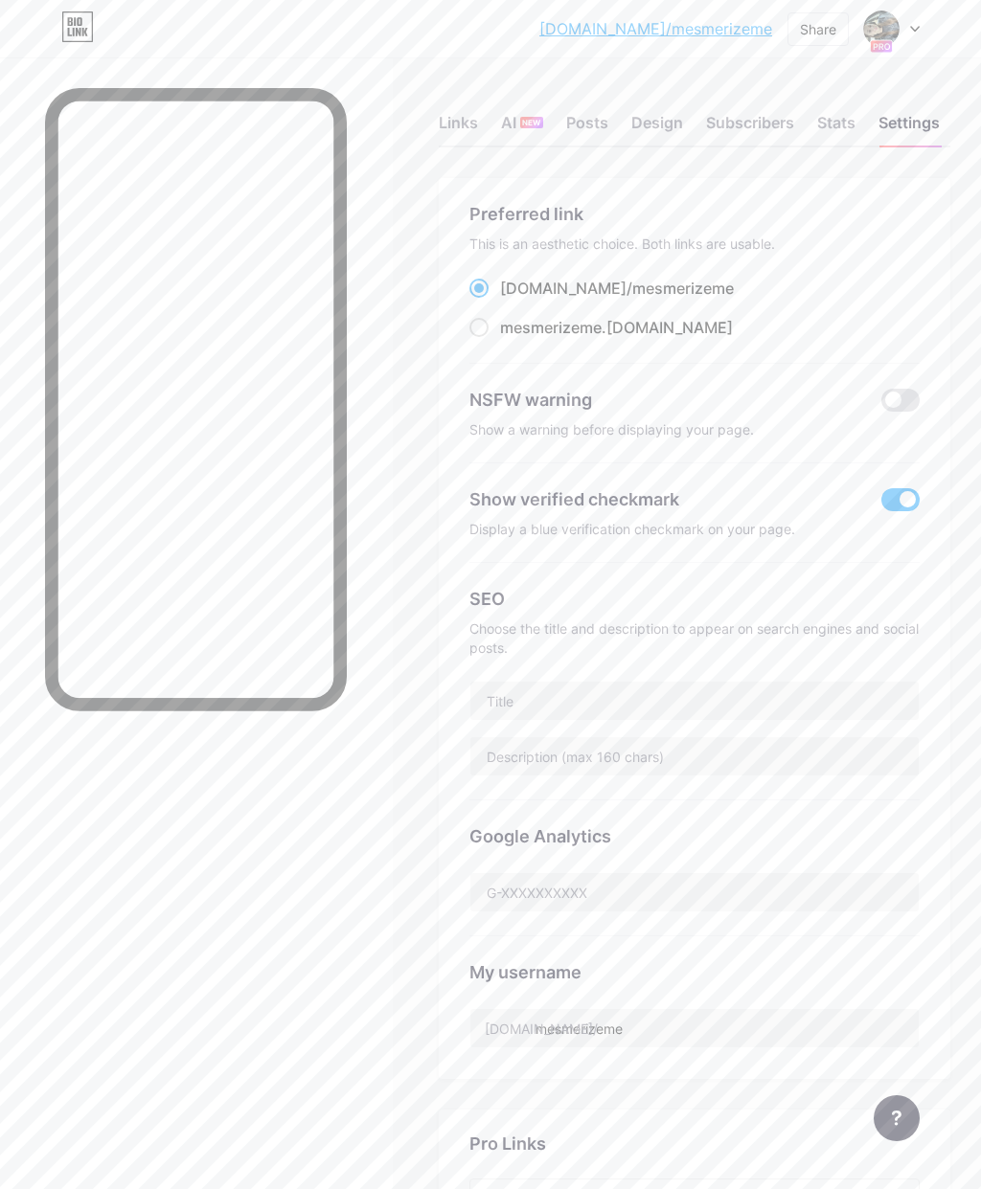
click at [668, 114] on div "Design" at bounding box center [657, 128] width 52 height 34
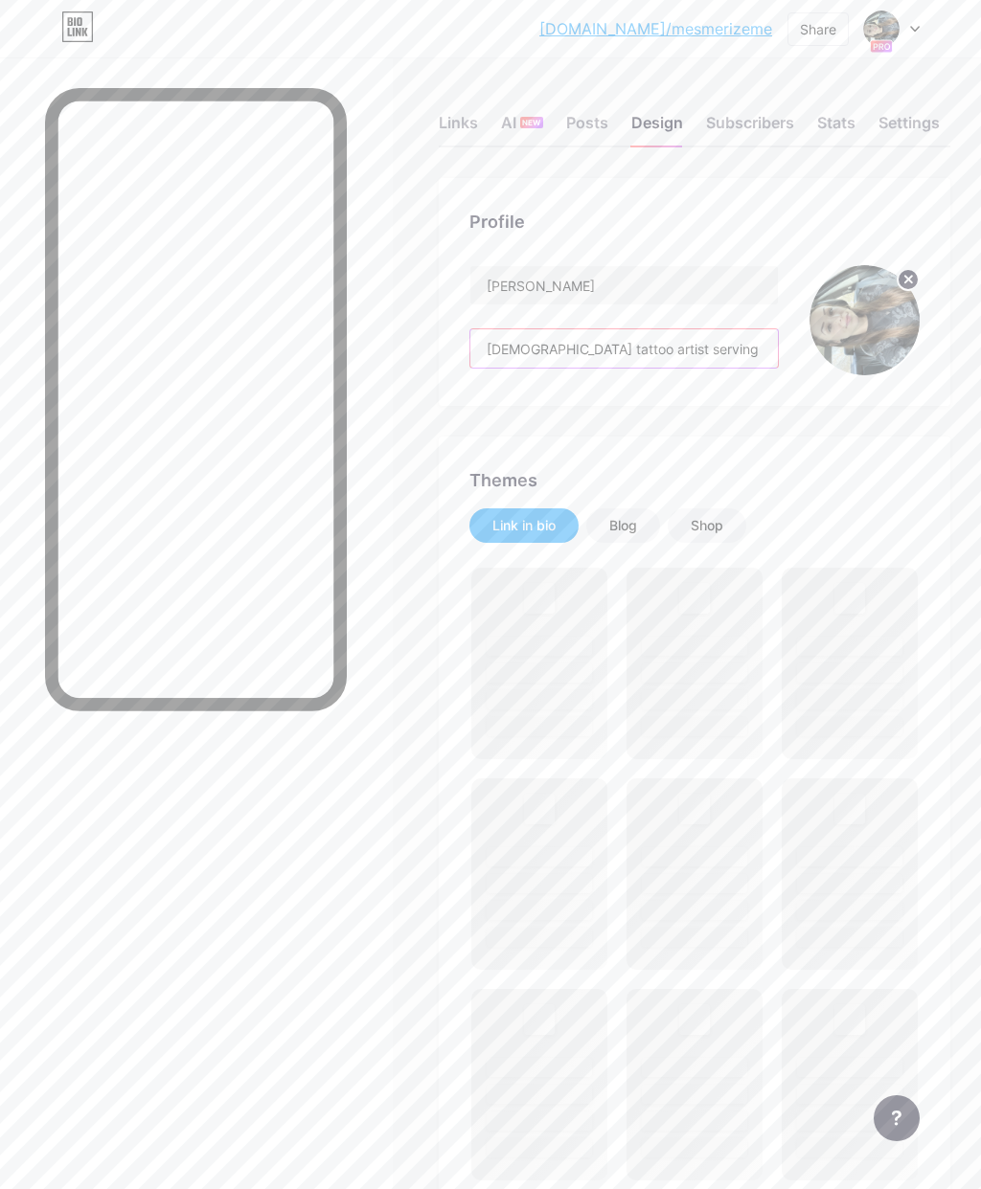
click at [690, 351] on input "[DEMOGRAPHIC_DATA] tattoo artist serving the [GEOGRAPHIC_DATA][US_STATE] area" at bounding box center [623, 348] width 307 height 38
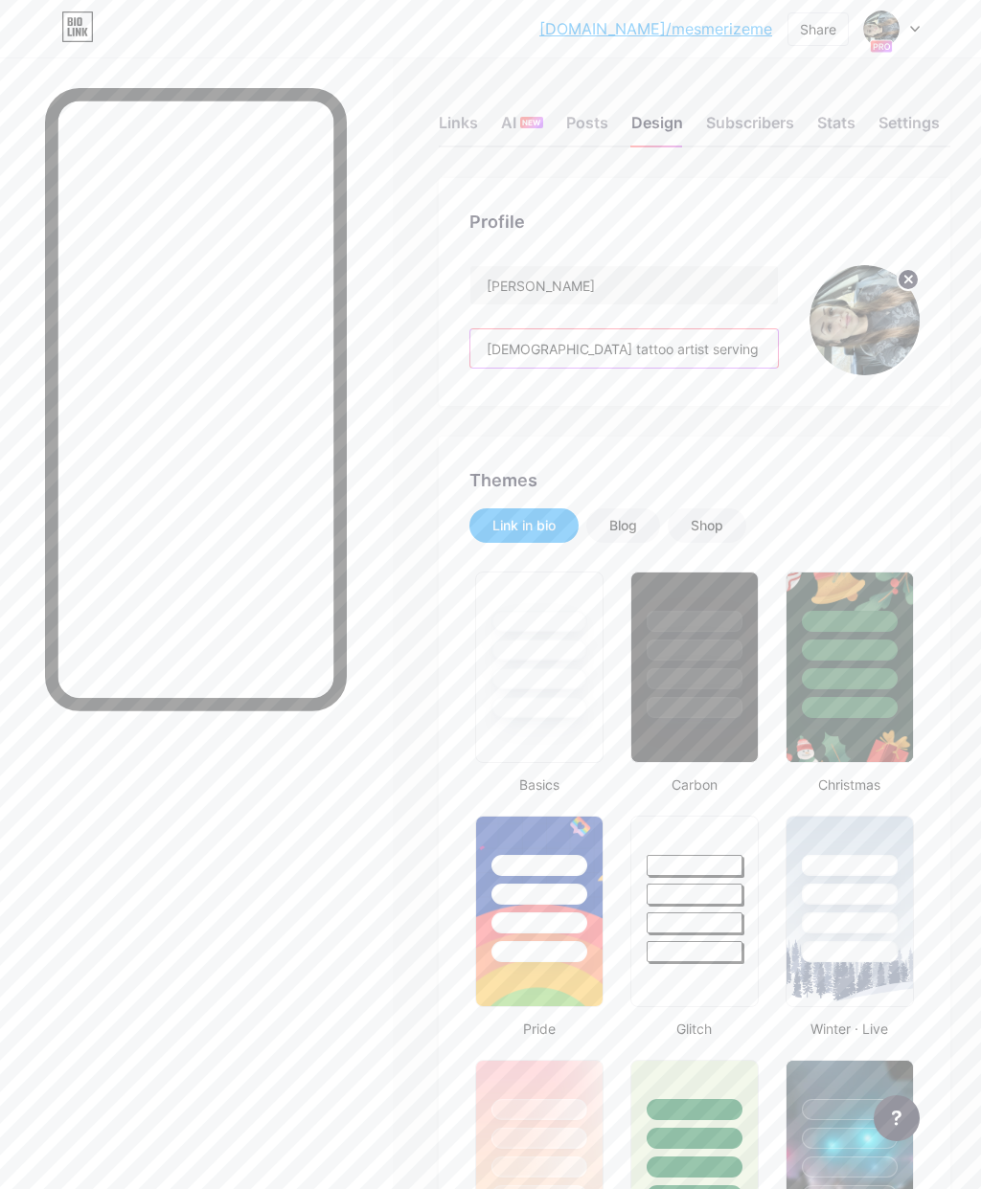
click at [728, 342] on input "[DEMOGRAPHIC_DATA] tattoo artist serving the [GEOGRAPHIC_DATA][US_STATE] area" at bounding box center [623, 348] width 307 height 38
click at [751, 337] on input "[DEMOGRAPHIC_DATA] tattoo artist serving the [GEOGRAPHIC_DATA][US_STATE] area" at bounding box center [623, 348] width 307 height 38
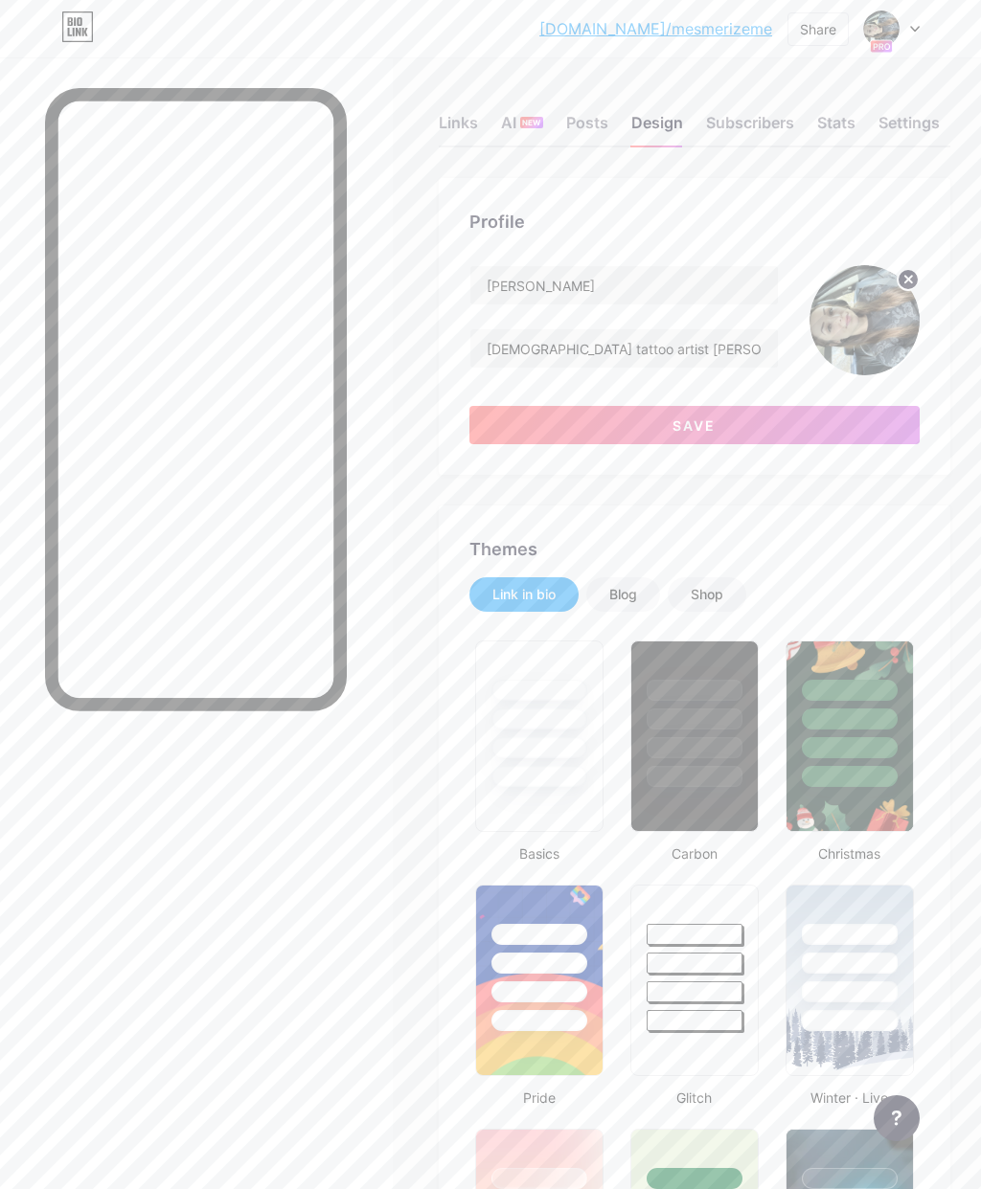
click at [682, 351] on input "[DEMOGRAPHIC_DATA] tattoo artist [PERSON_NAME]" at bounding box center [623, 348] width 307 height 38
click at [618, 351] on input "[DEMOGRAPHIC_DATA] tattoo artist out of [PERSON_NAME]" at bounding box center [623, 348] width 307 height 38
type input "[DEMOGRAPHIC_DATA] tattoo artist working out of [PERSON_NAME]"
click at [781, 419] on button "Save" at bounding box center [694, 425] width 450 height 38
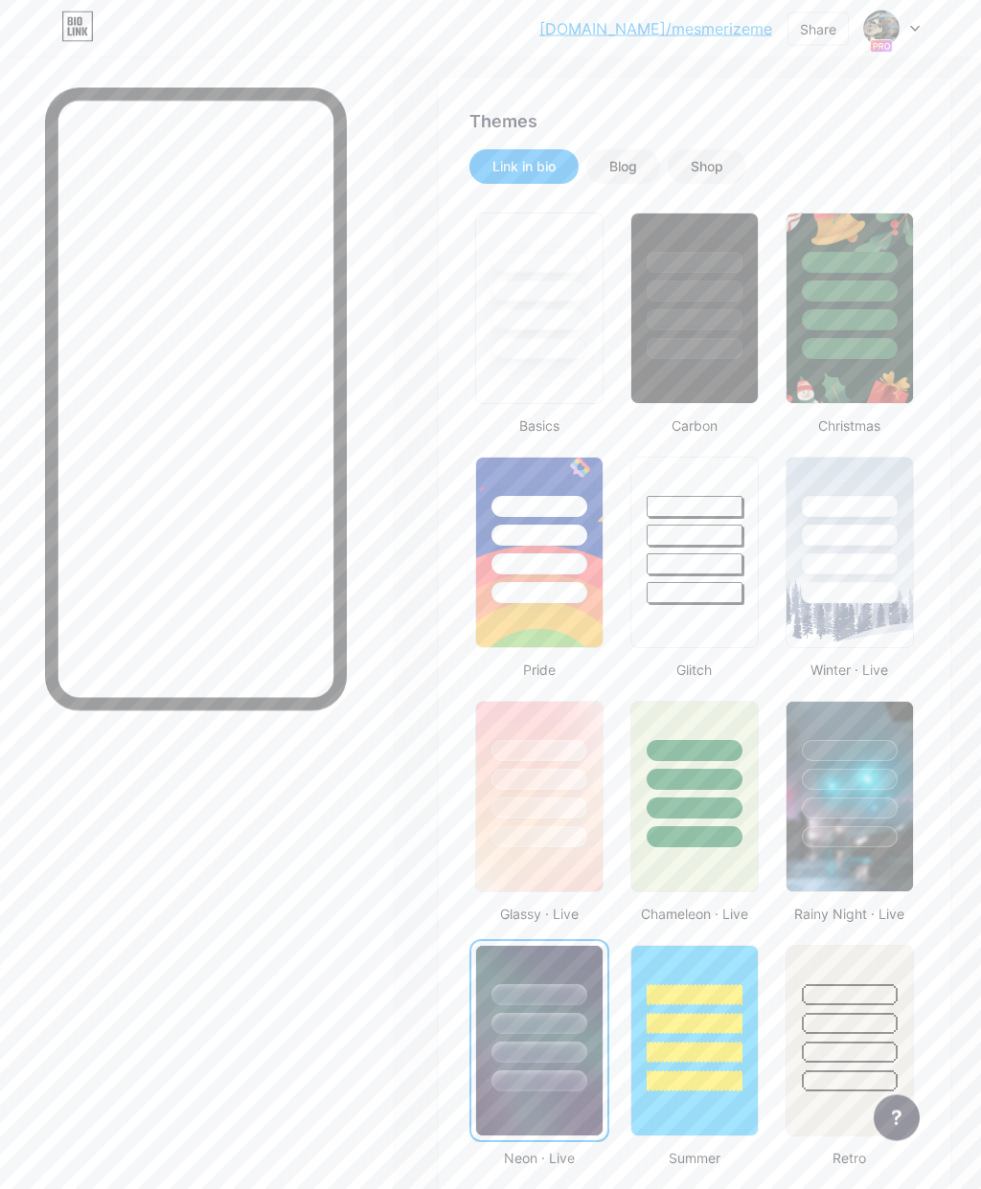
scroll to position [378, 0]
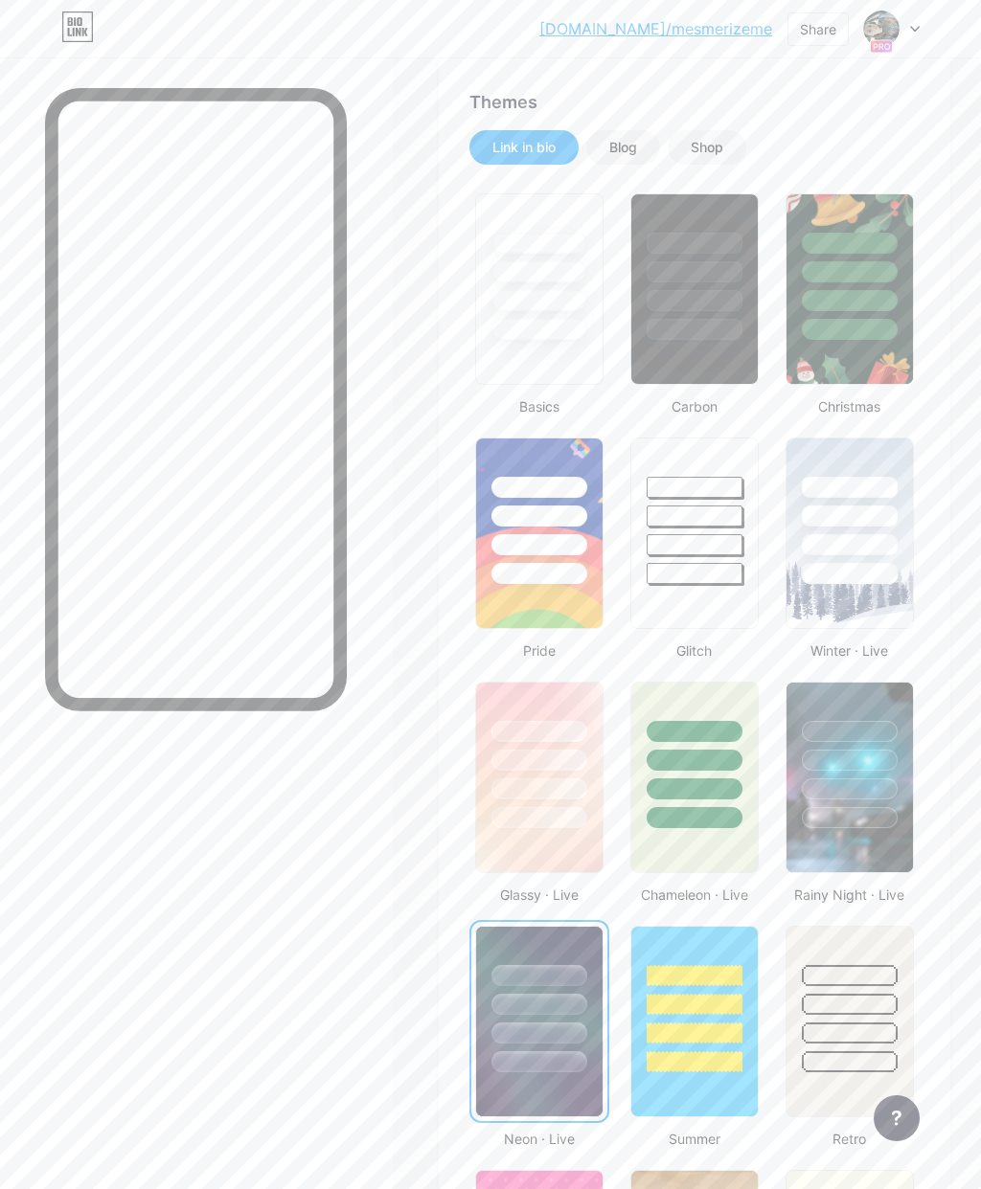
click at [858, 769] on div at bounding box center [850, 760] width 96 height 21
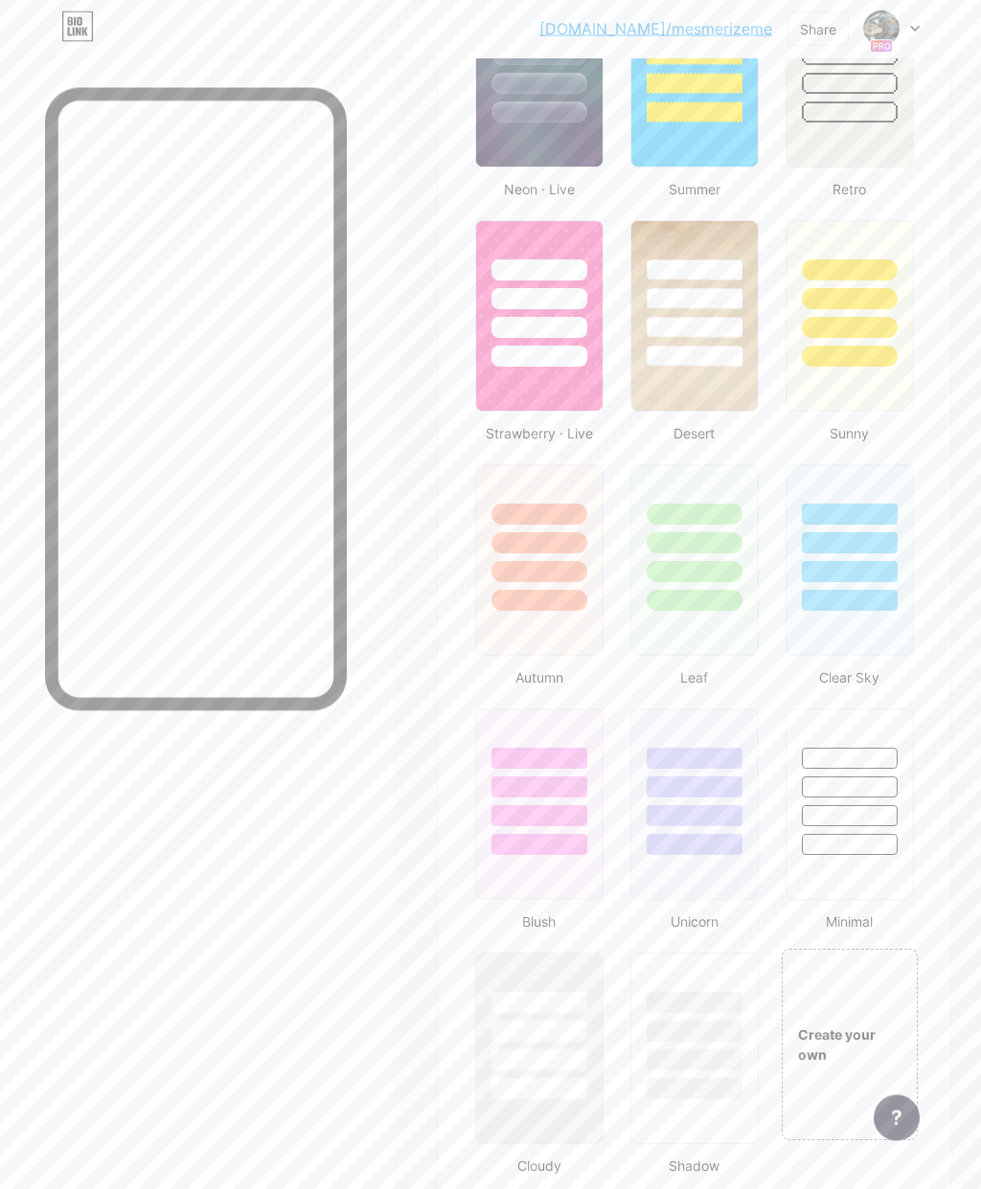
scroll to position [1328, 0]
click at [706, 784] on div at bounding box center [694, 787] width 96 height 21
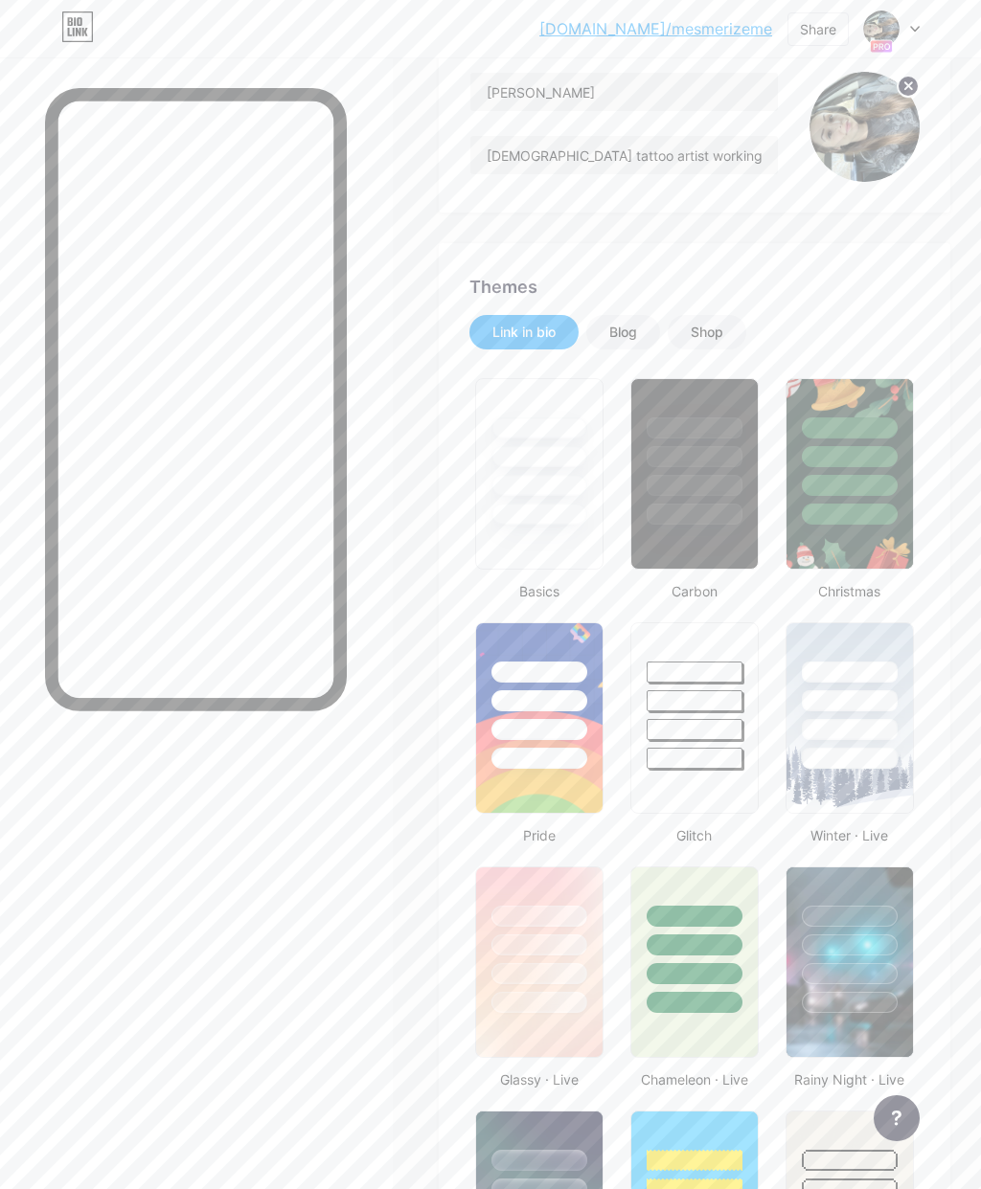
scroll to position [192, 0]
click at [713, 329] on div "Shop" at bounding box center [706, 333] width 33 height 19
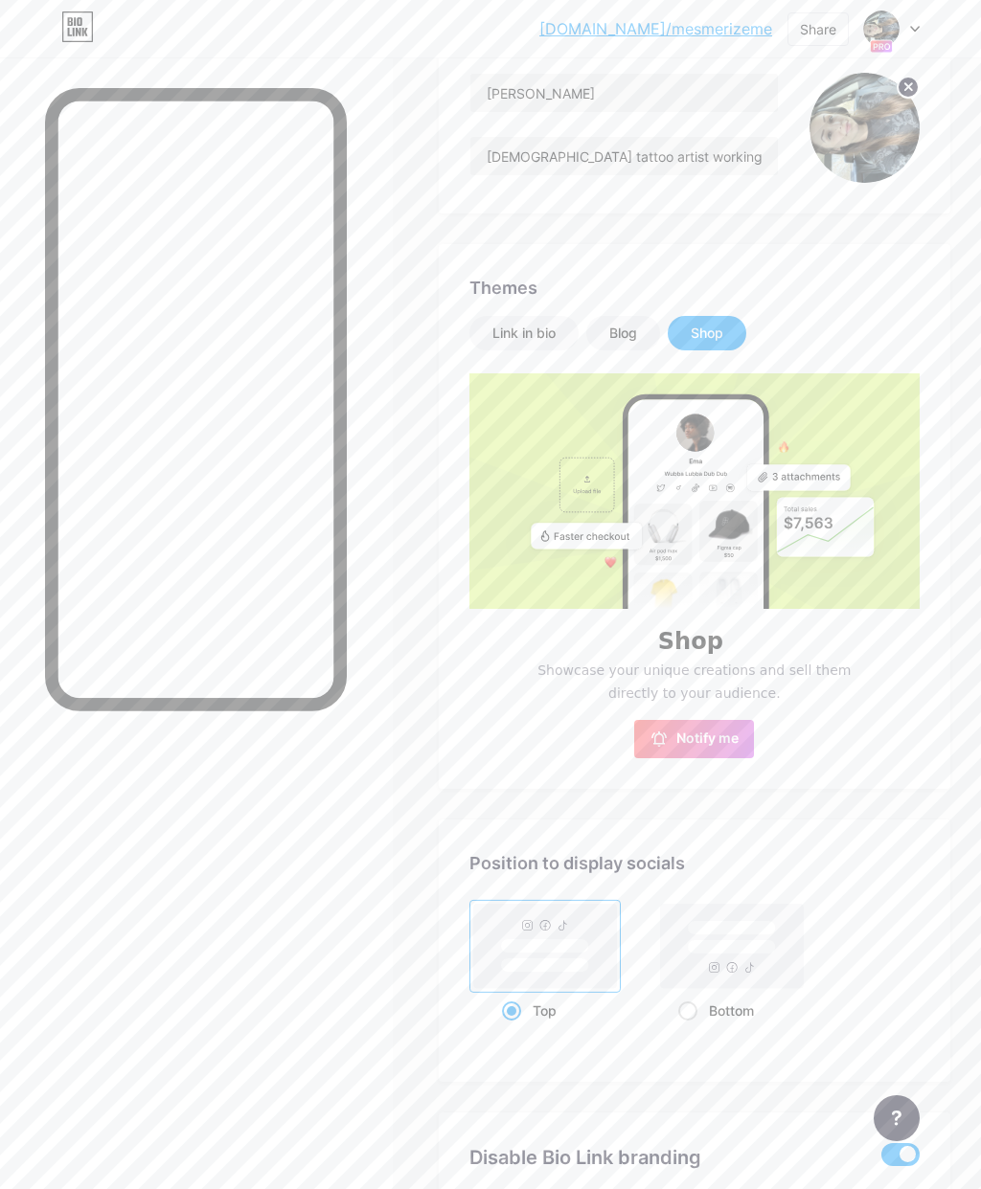
click at [635, 333] on div "Blog" at bounding box center [623, 333] width 28 height 19
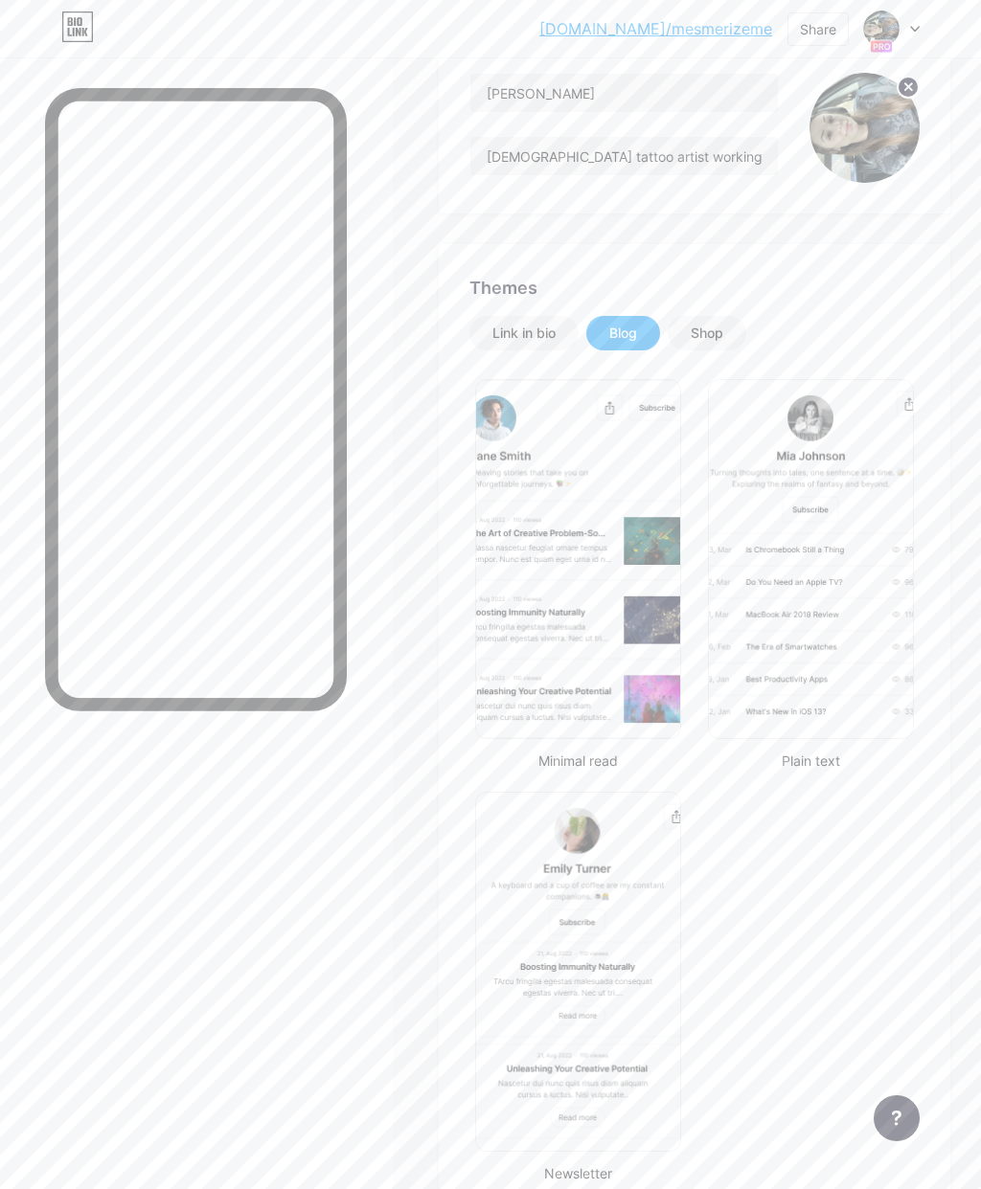
click at [527, 338] on div "Link in bio" at bounding box center [523, 333] width 63 height 19
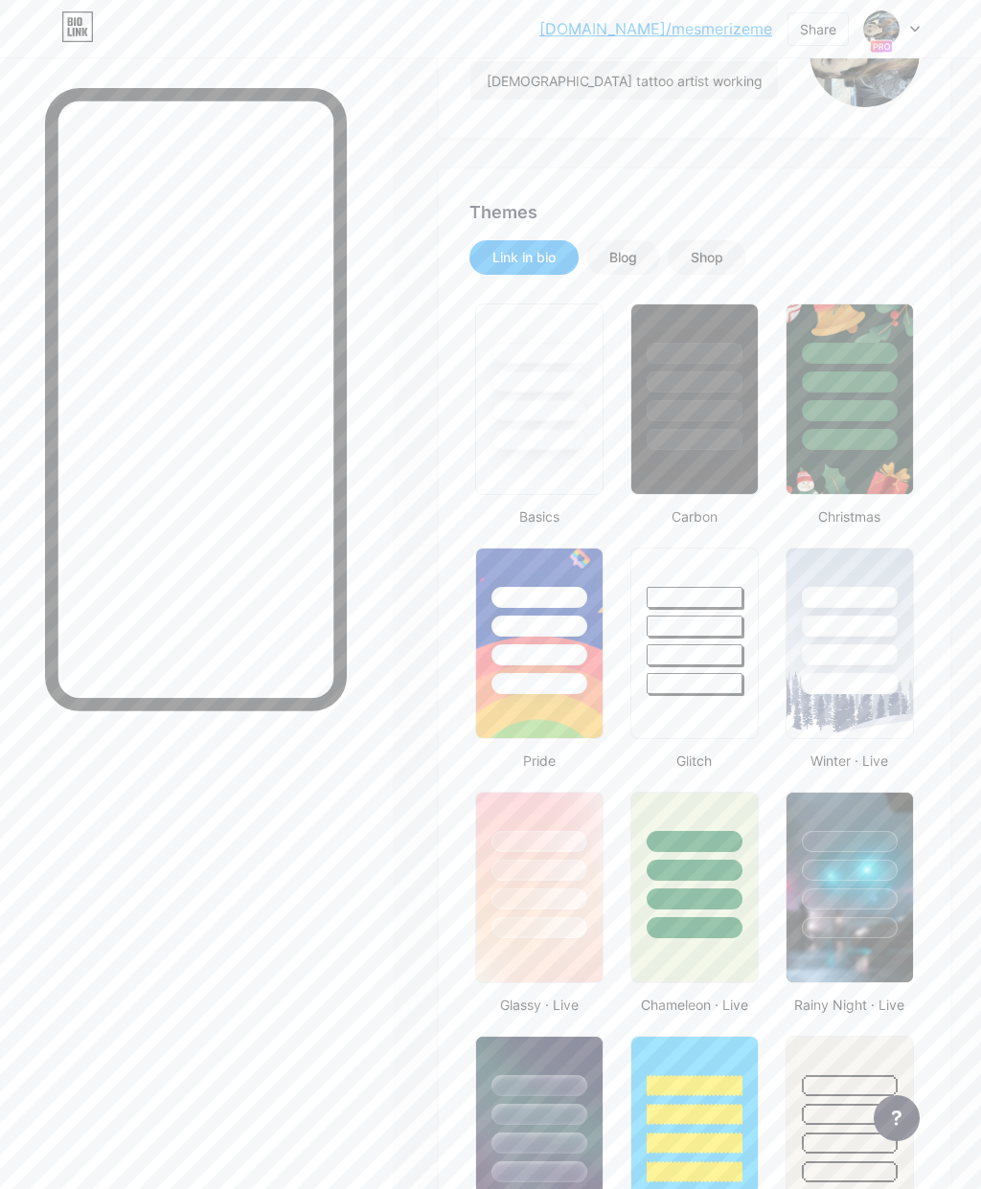
scroll to position [270, 0]
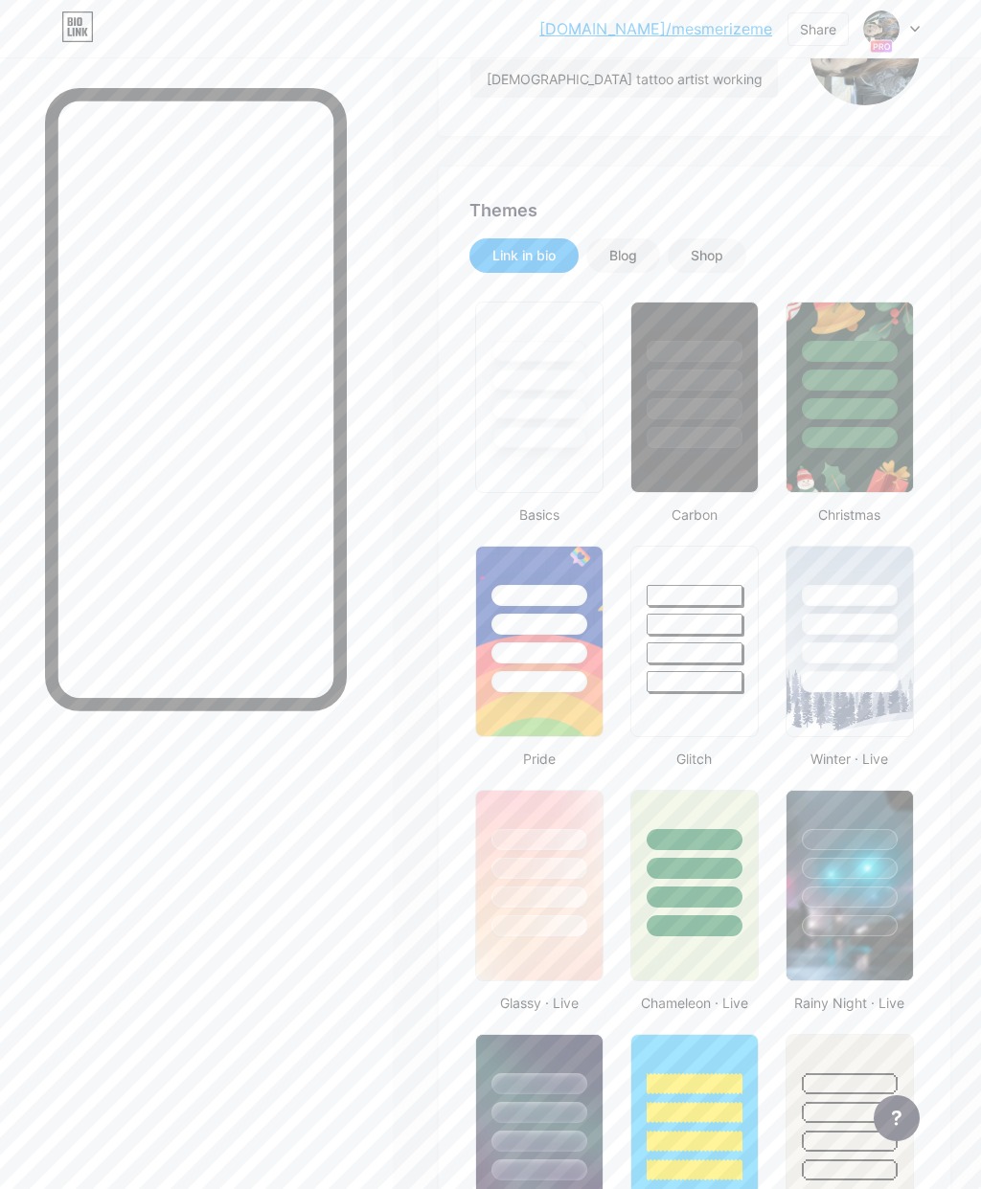
click at [705, 611] on div at bounding box center [694, 620] width 126 height 146
click at [705, 422] on div at bounding box center [694, 376] width 126 height 146
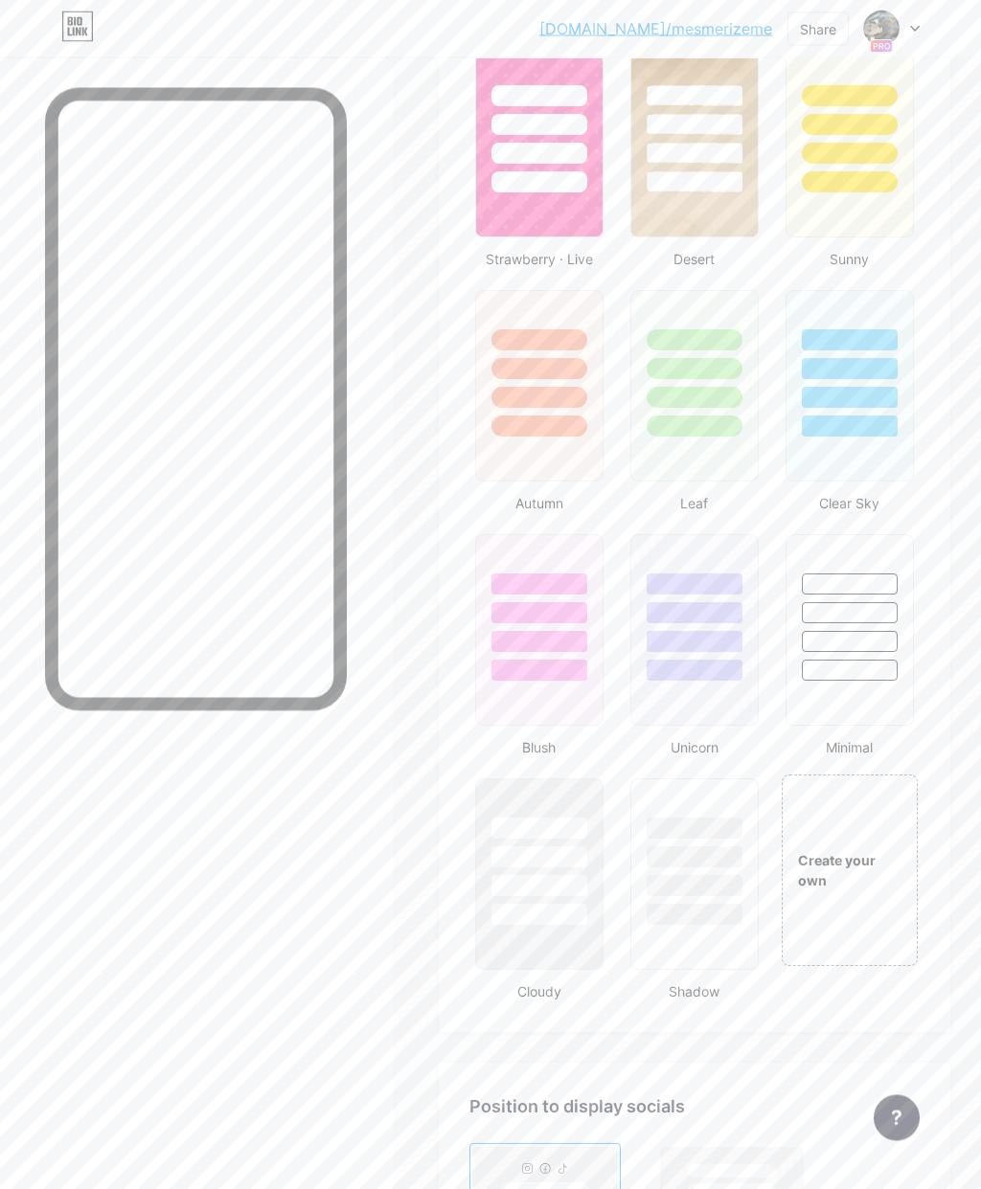
scroll to position [1503, 0]
click at [852, 830] on div "Create your own" at bounding box center [849, 871] width 136 height 192
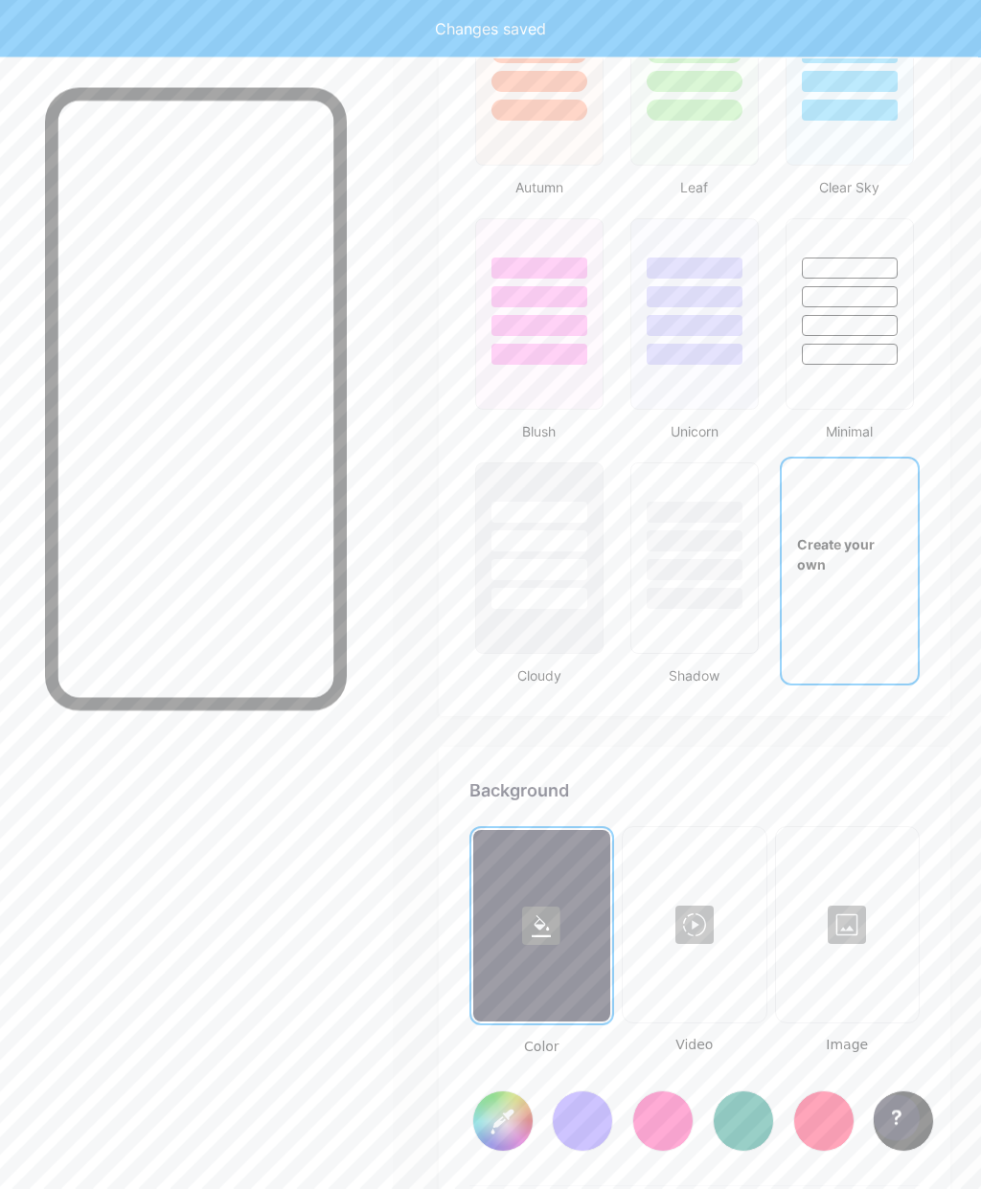
scroll to position [1928, 0]
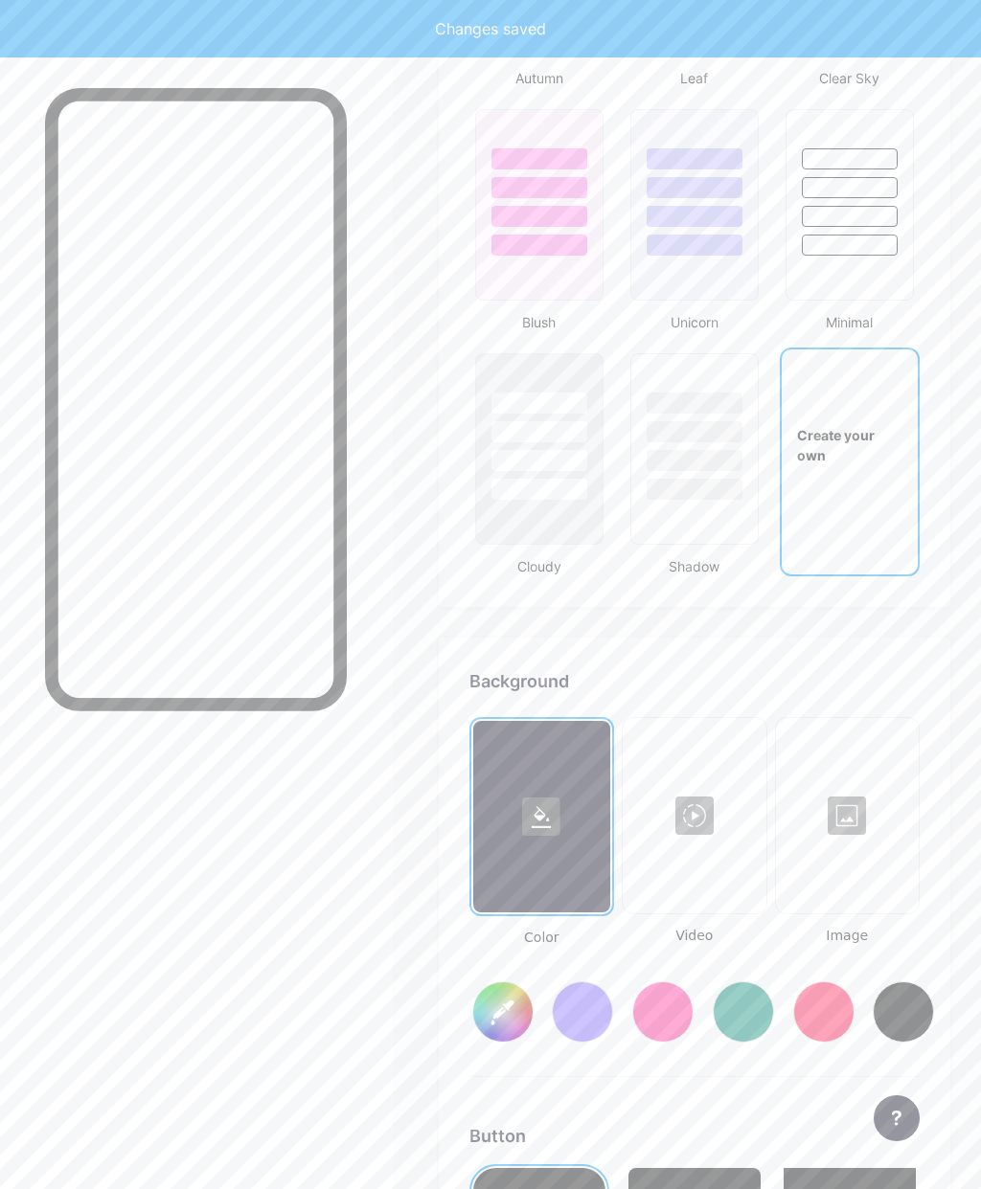
click at [882, 770] on div at bounding box center [847, 816] width 139 height 192
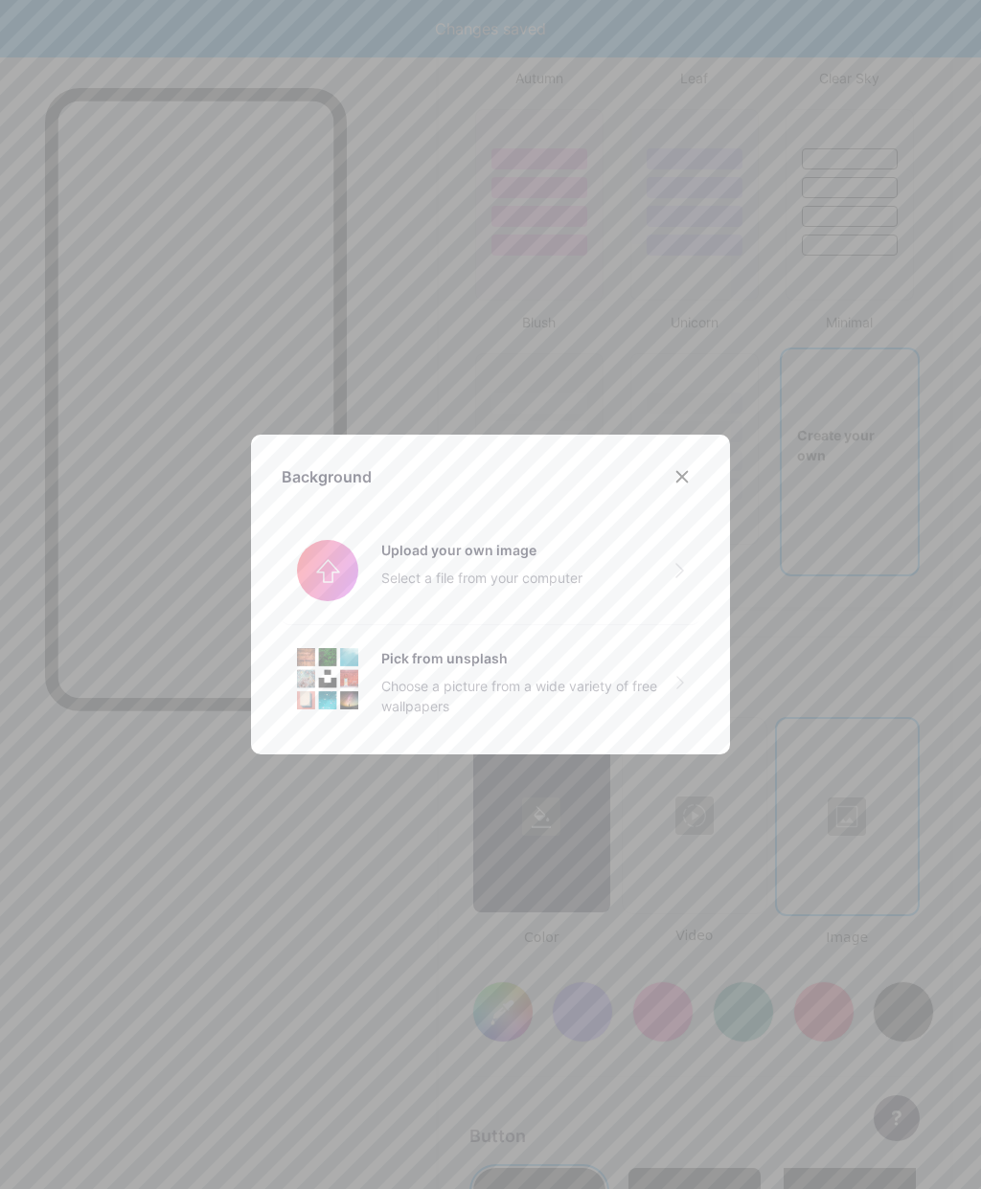
type input "#ffffff"
type input "#000000"
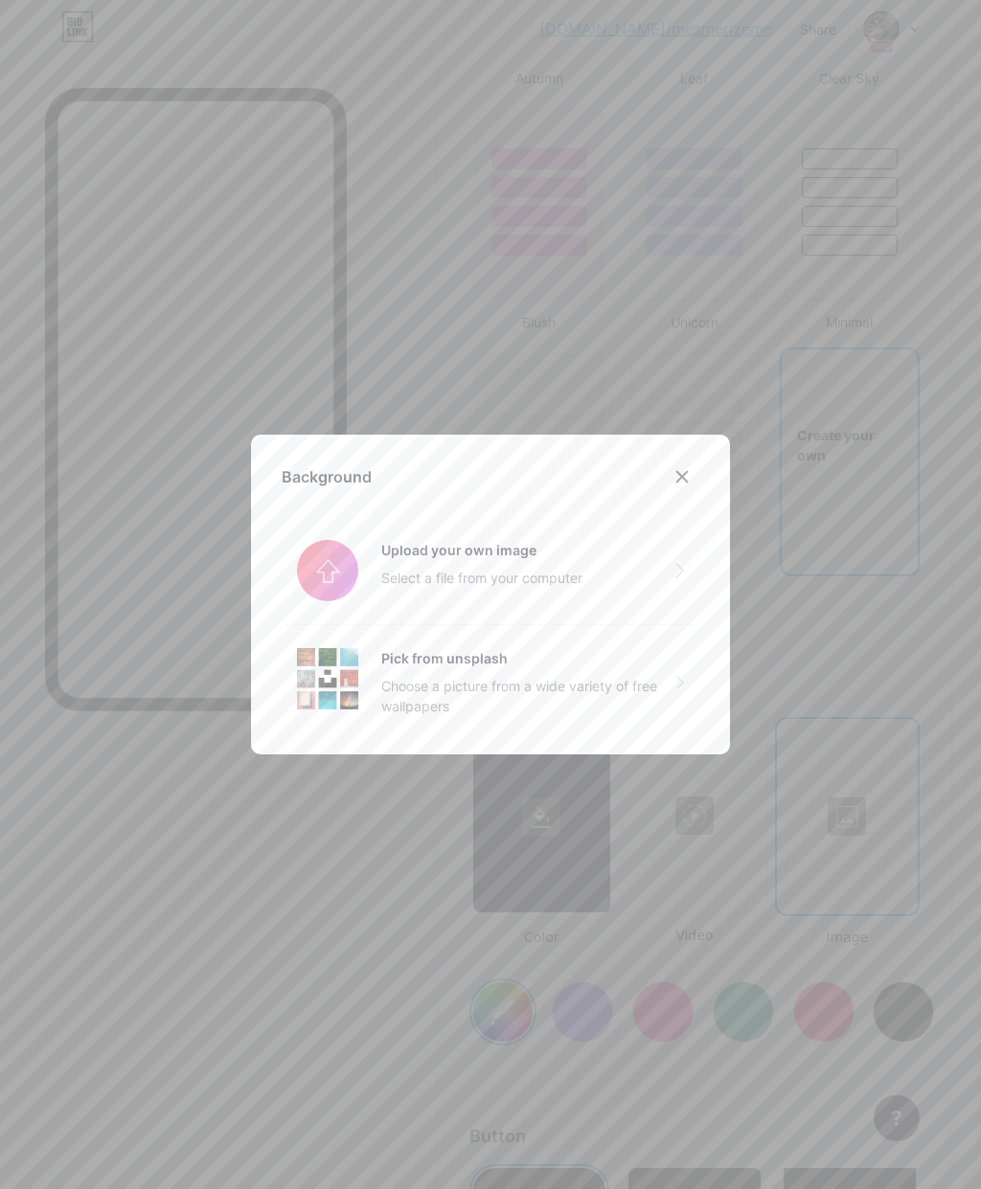
click at [625, 613] on input "file" at bounding box center [491, 570] width 418 height 107
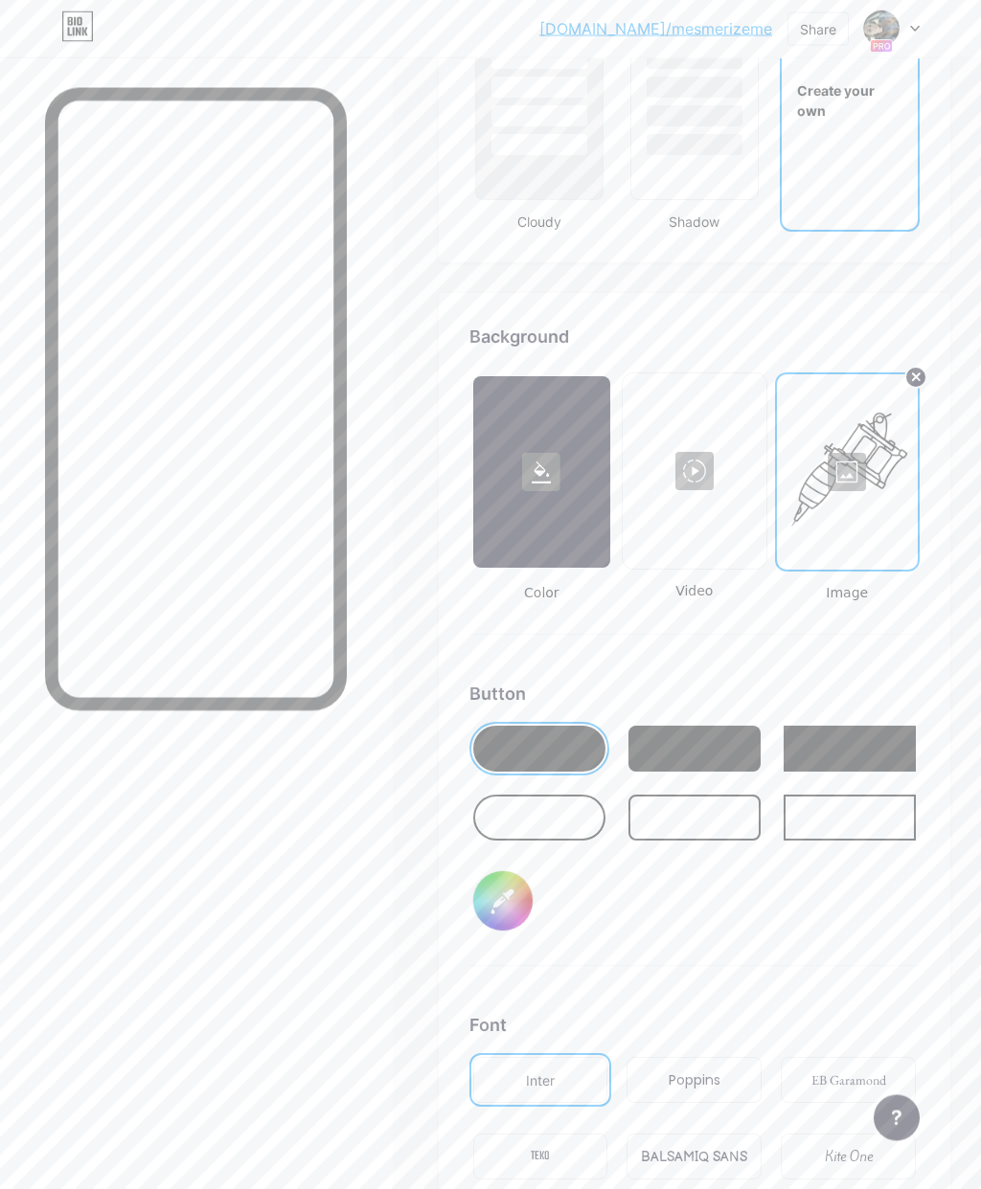
scroll to position [2273, 0]
click at [554, 818] on div at bounding box center [539, 818] width 132 height 46
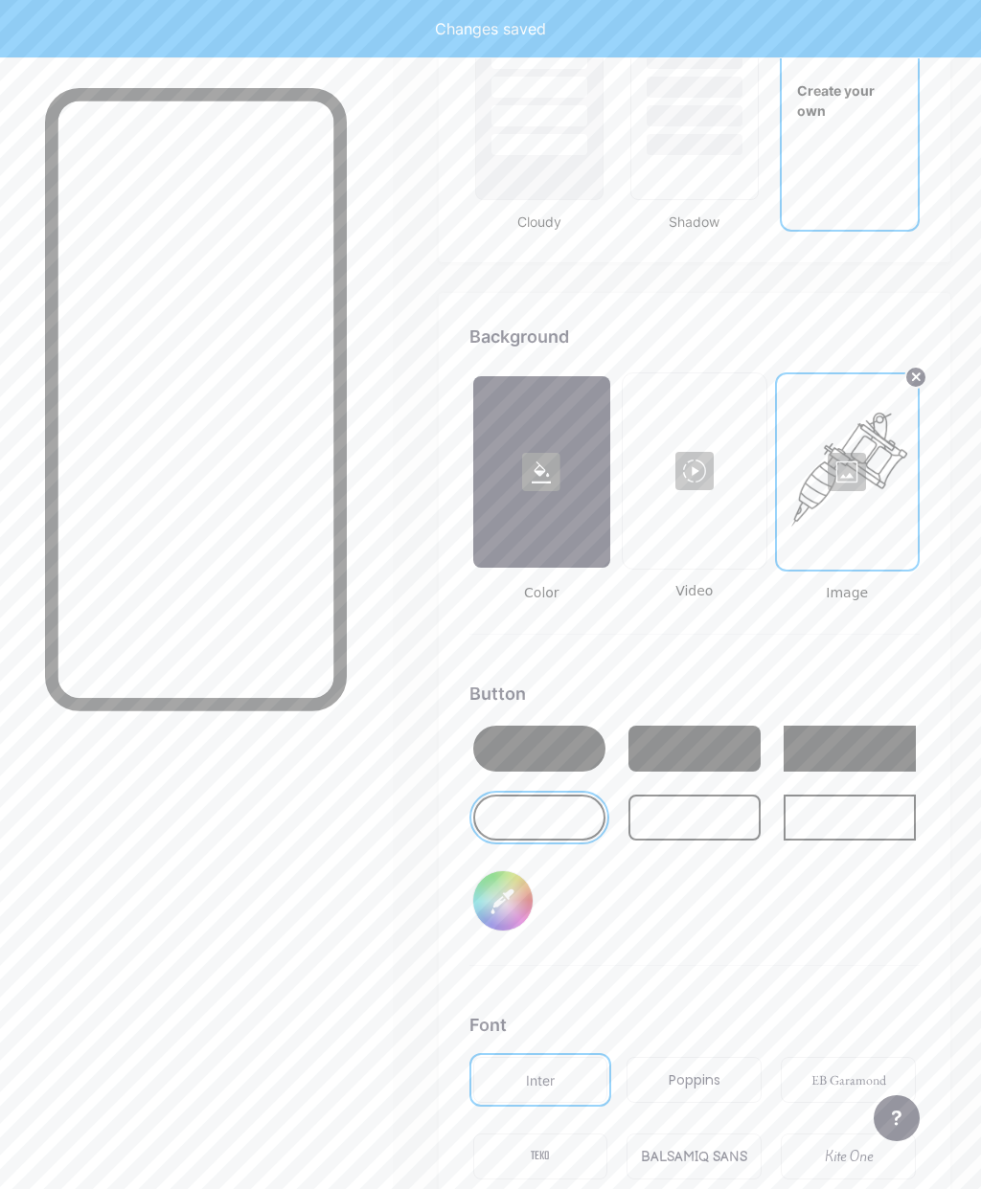
click at [561, 741] on div at bounding box center [539, 749] width 132 height 46
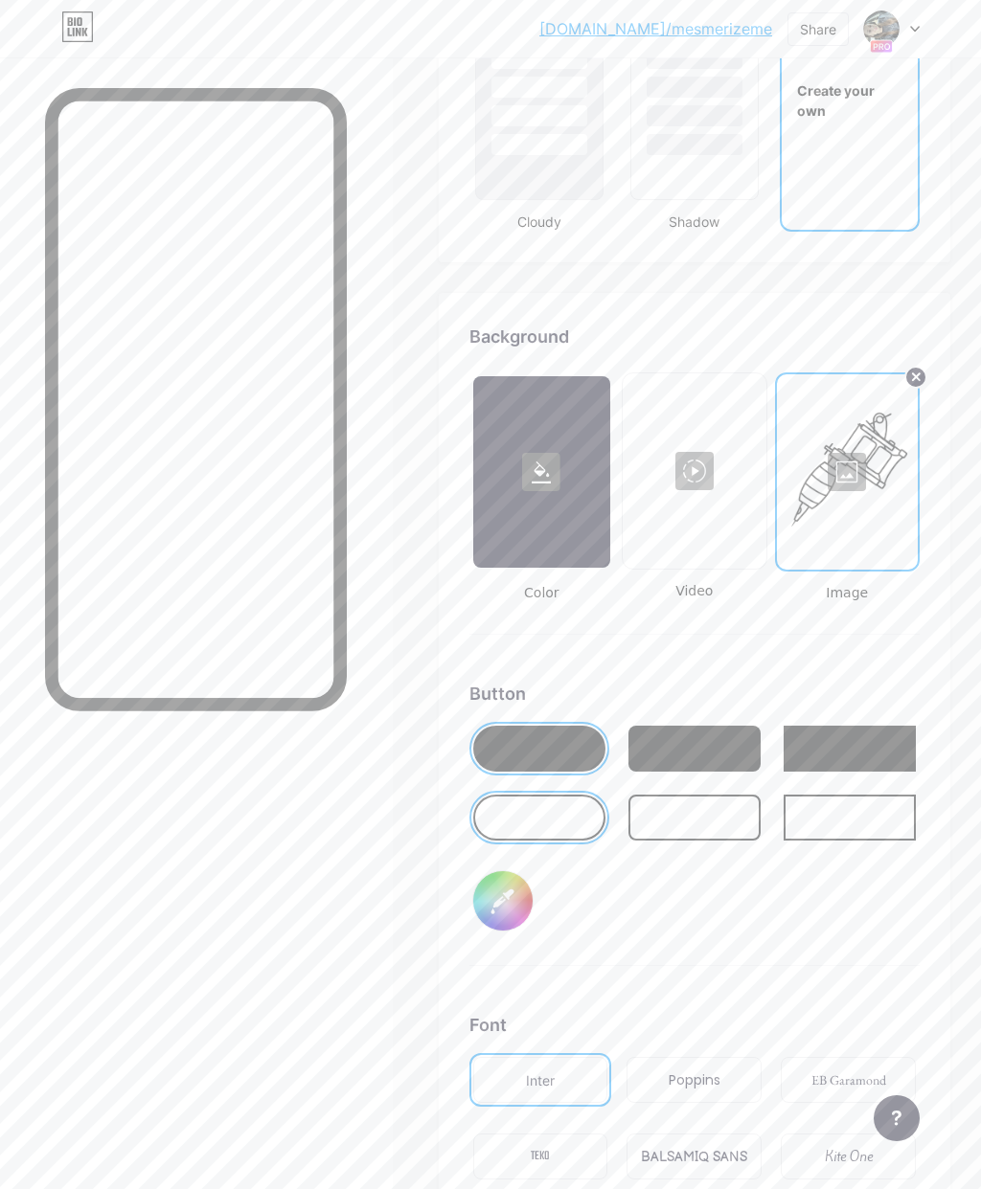
click at [568, 514] on div at bounding box center [541, 472] width 137 height 192
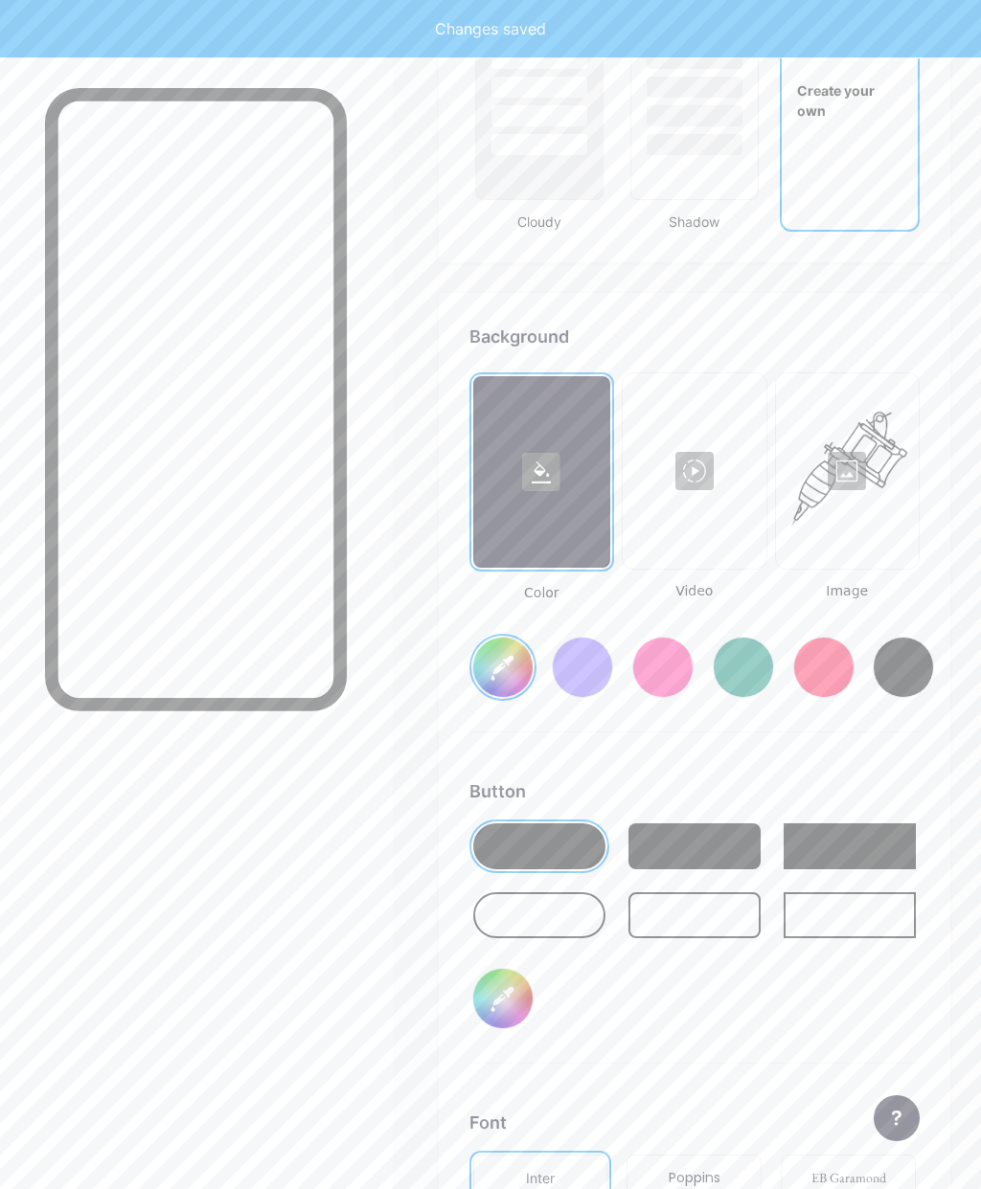
type input "#ffffff"
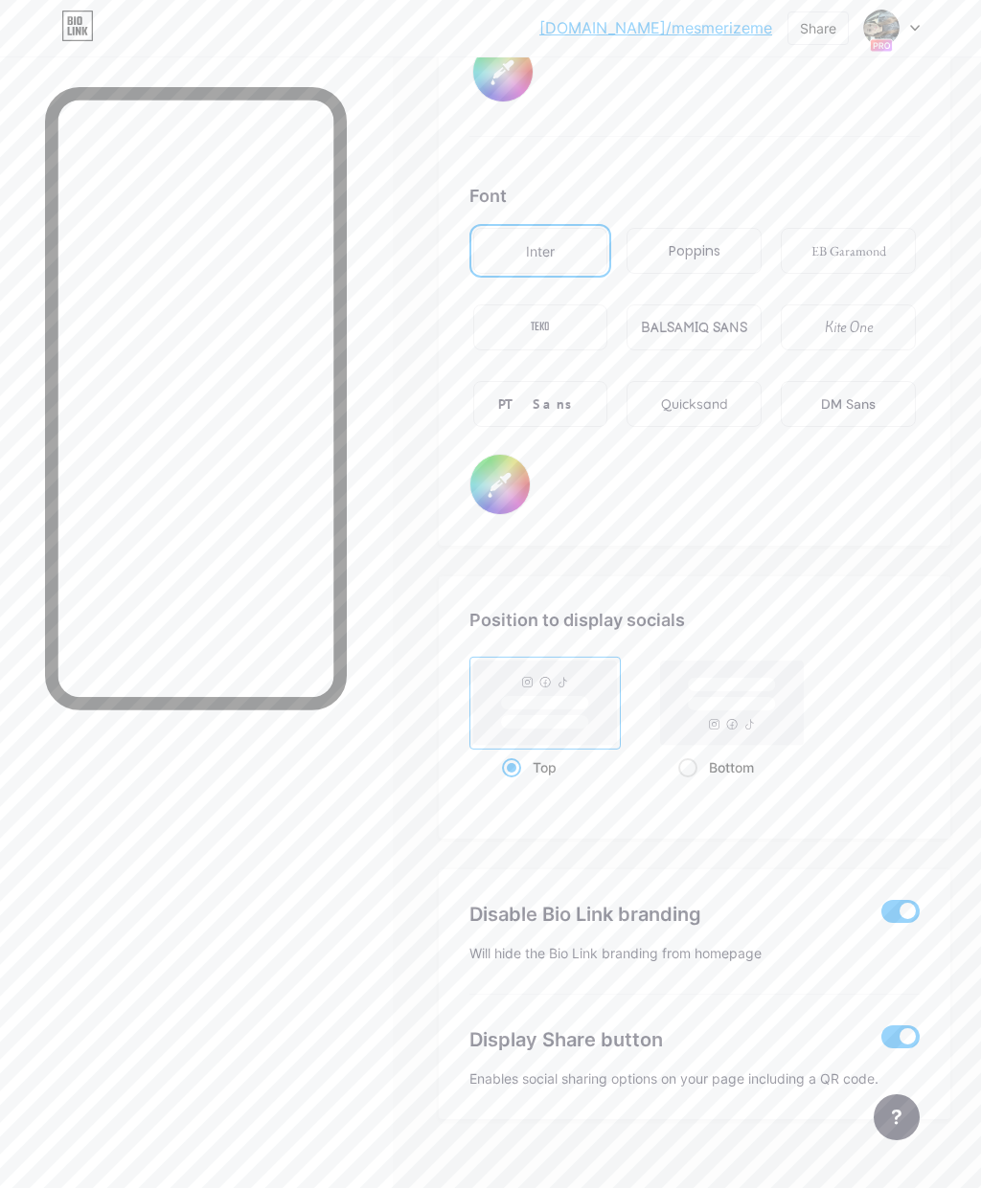
scroll to position [3226, 0]
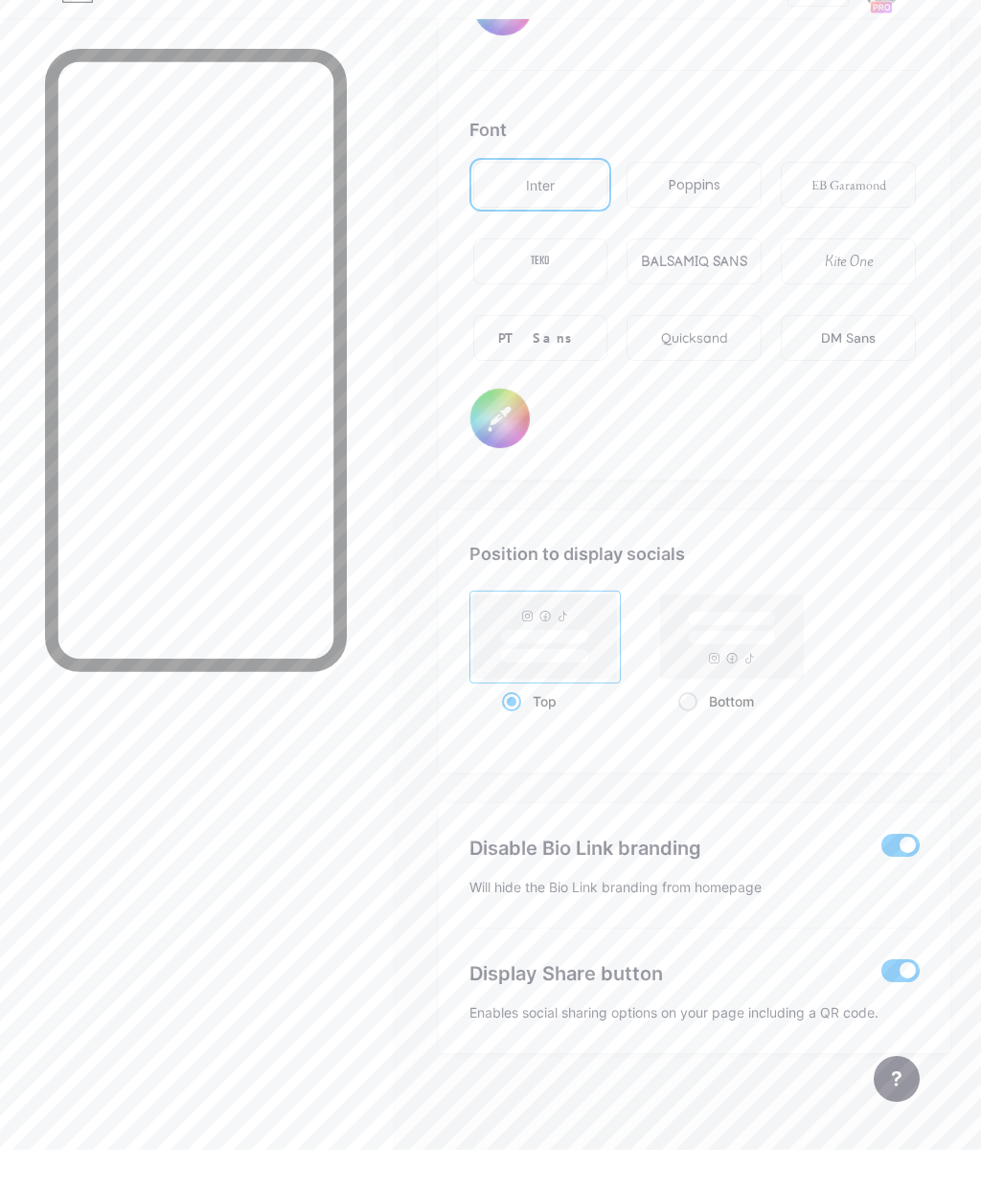
click at [738, 670] on rect at bounding box center [731, 677] width 88 height 14
click at [690, 758] on input "Bottom" at bounding box center [684, 764] width 12 height 12
radio input "true"
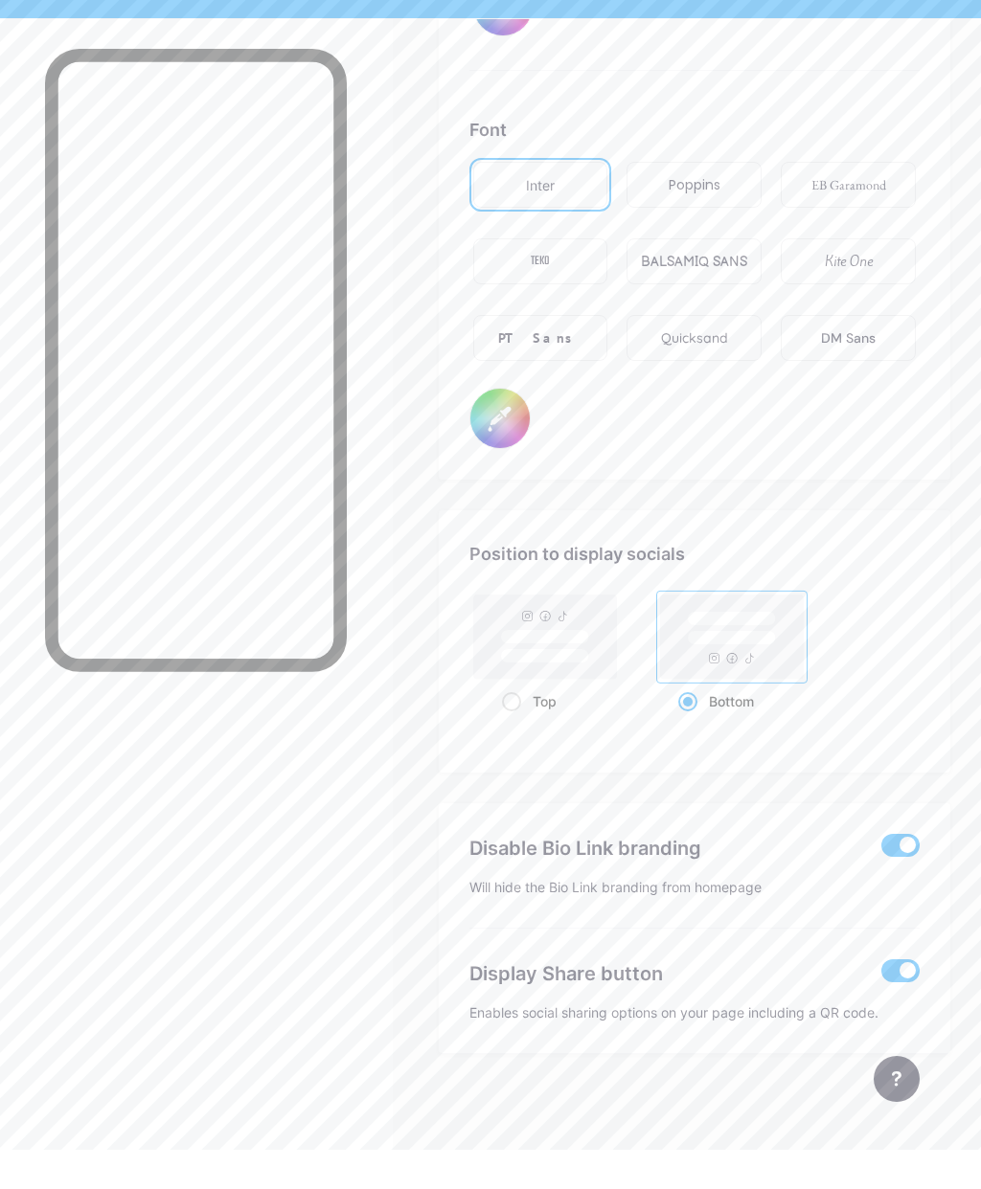
type input "#ffffff"
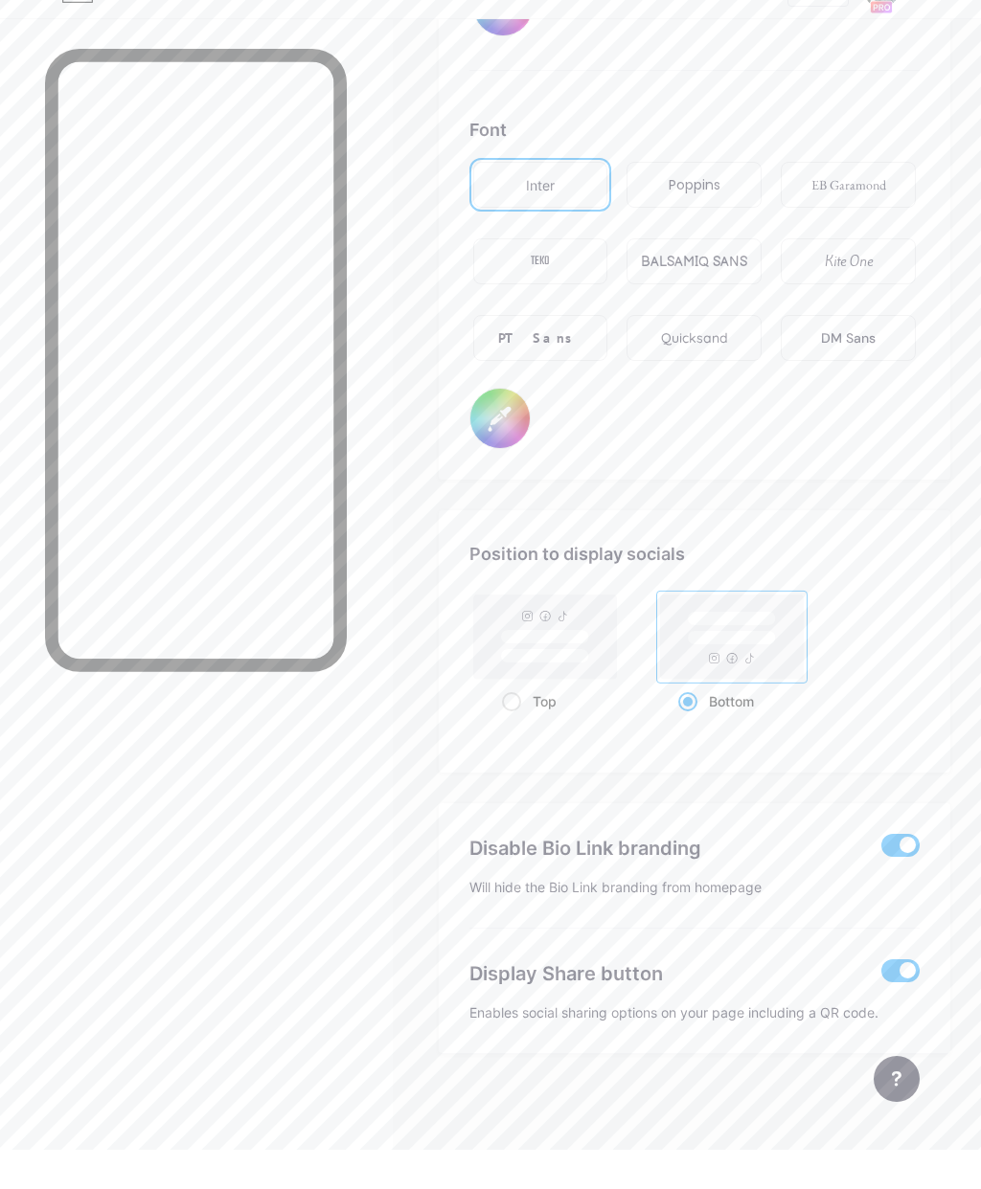
click at [570, 634] on rect at bounding box center [544, 676] width 143 height 84
click at [514, 758] on input "Top" at bounding box center [508, 764] width 12 height 12
radio input "true"
type input "#ffffff"
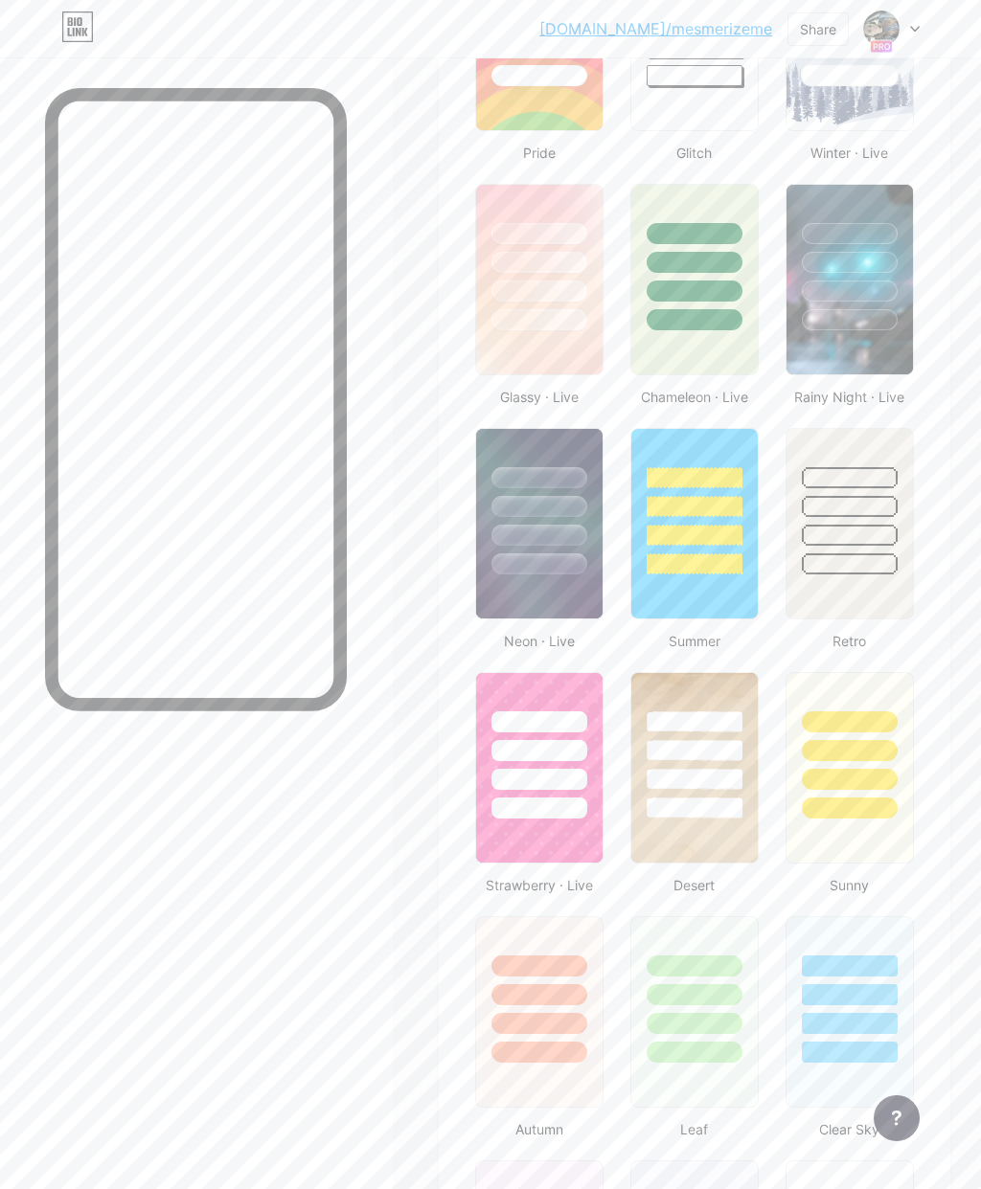
scroll to position [849, 0]
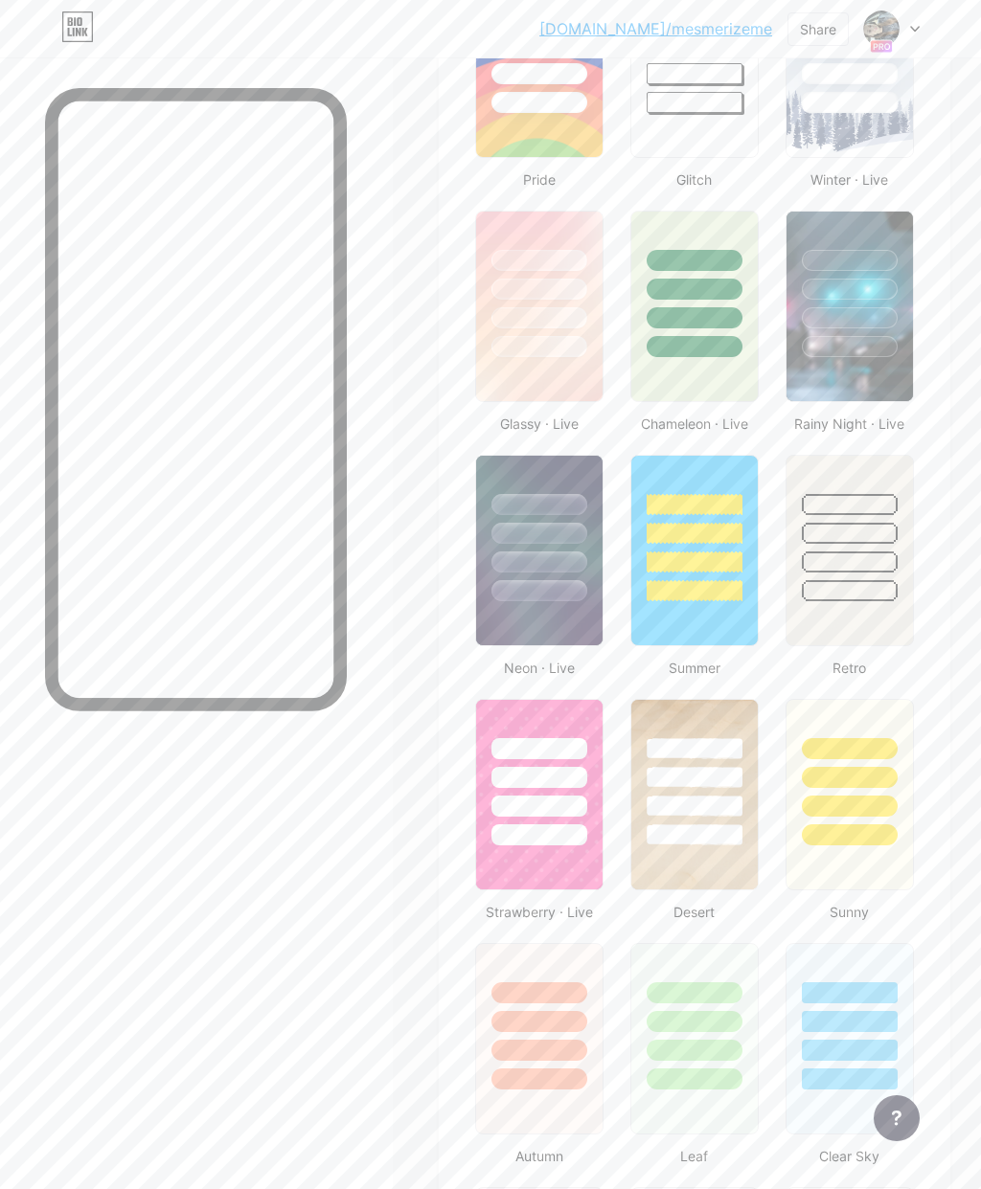
click at [571, 562] on div at bounding box center [539, 562] width 96 height 21
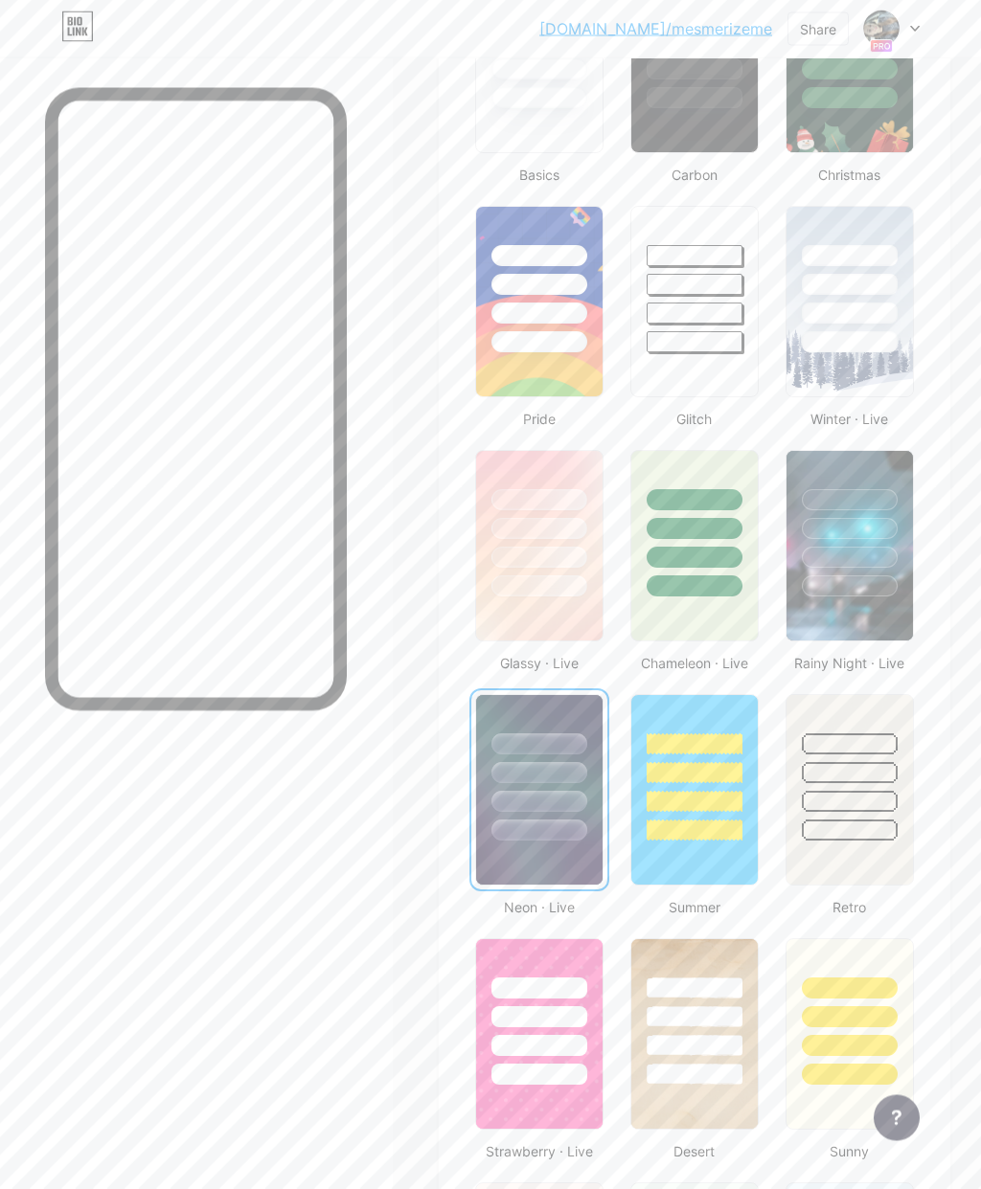
scroll to position [610, 0]
click at [849, 382] on img at bounding box center [849, 302] width 126 height 190
click at [544, 774] on div at bounding box center [539, 772] width 96 height 21
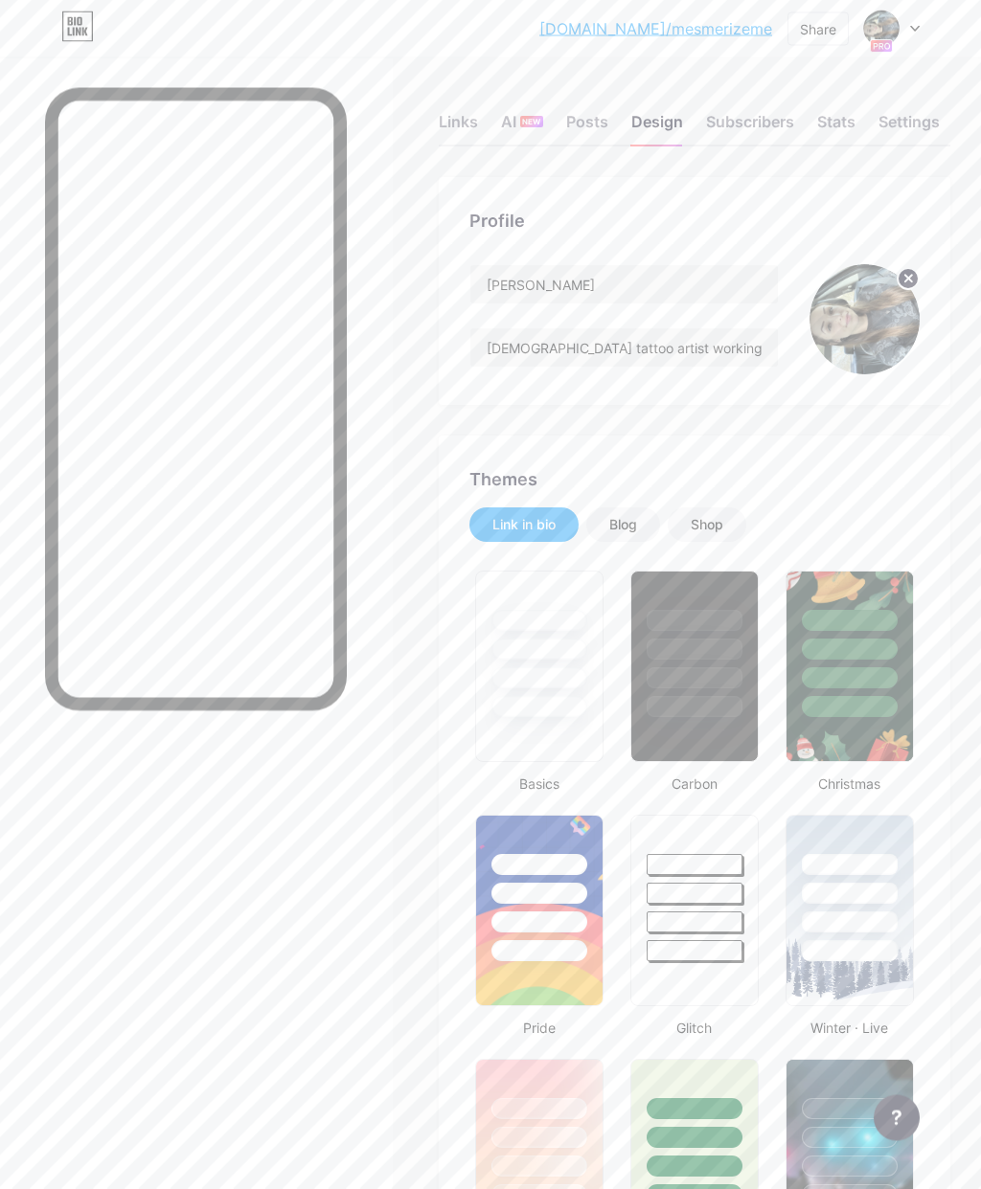
scroll to position [0, 0]
click at [857, 324] on img at bounding box center [864, 320] width 110 height 110
click at [870, 324] on img at bounding box center [864, 320] width 110 height 110
click at [908, 277] on circle at bounding box center [907, 279] width 21 height 21
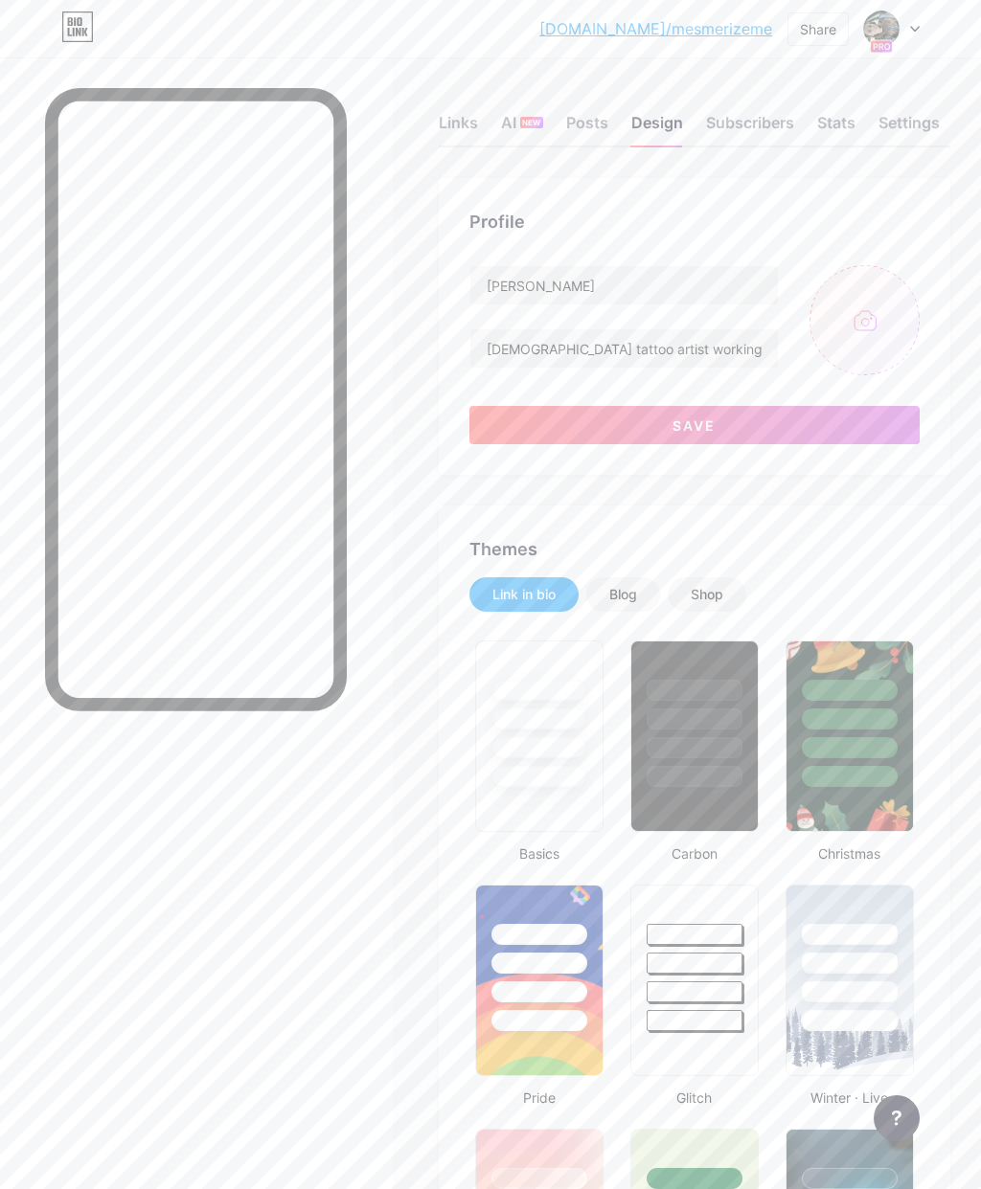
click at [860, 327] on input "file" at bounding box center [864, 320] width 110 height 110
click at [867, 306] on input "file" at bounding box center [864, 320] width 110 height 110
click at [875, 315] on input "file" at bounding box center [864, 320] width 110 height 110
type input "C:\fakepath\IMG_4434.jpeg"
click at [860, 421] on button "Save" at bounding box center [694, 425] width 450 height 38
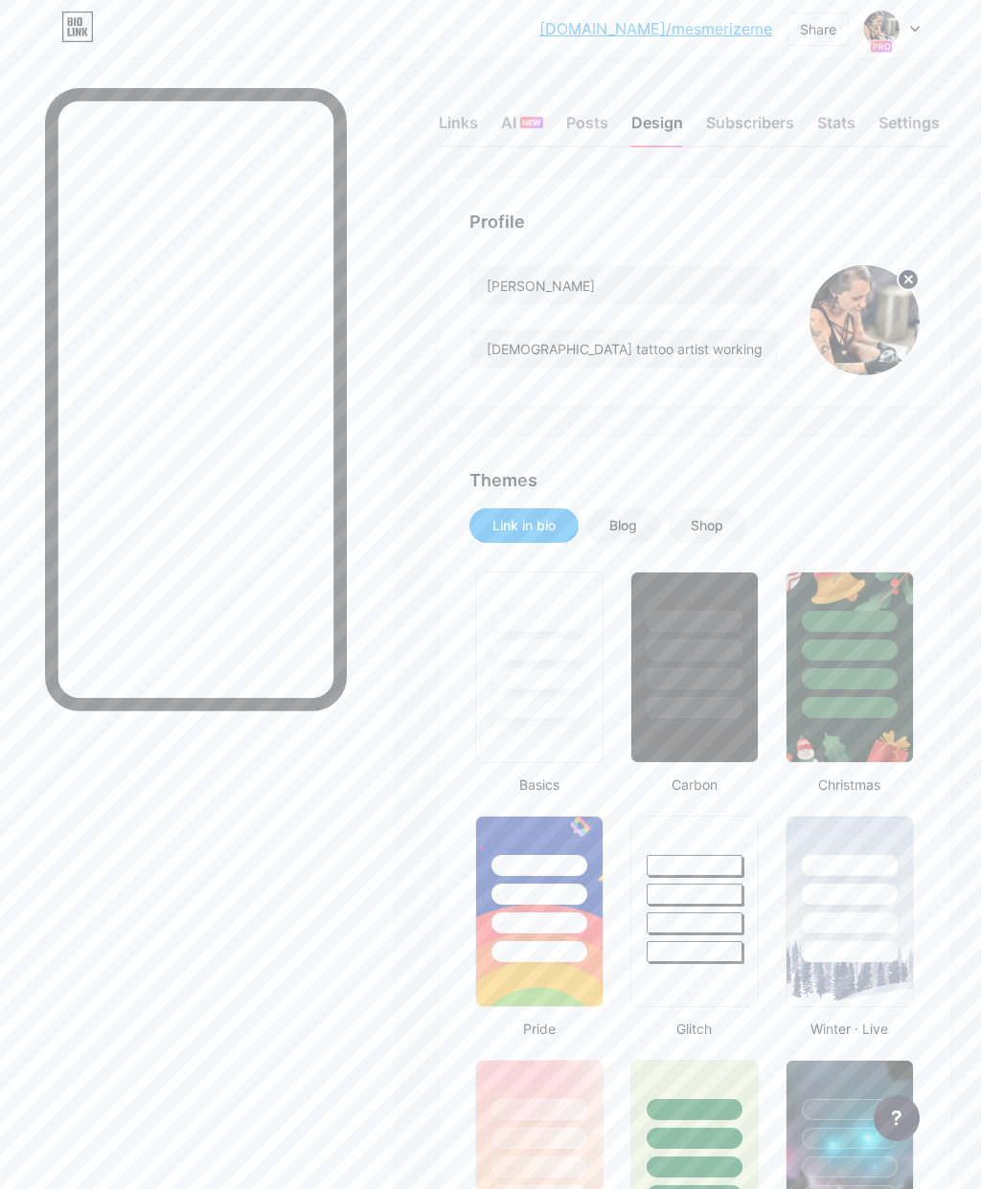
click at [758, 123] on div "Subscribers" at bounding box center [750, 128] width 88 height 34
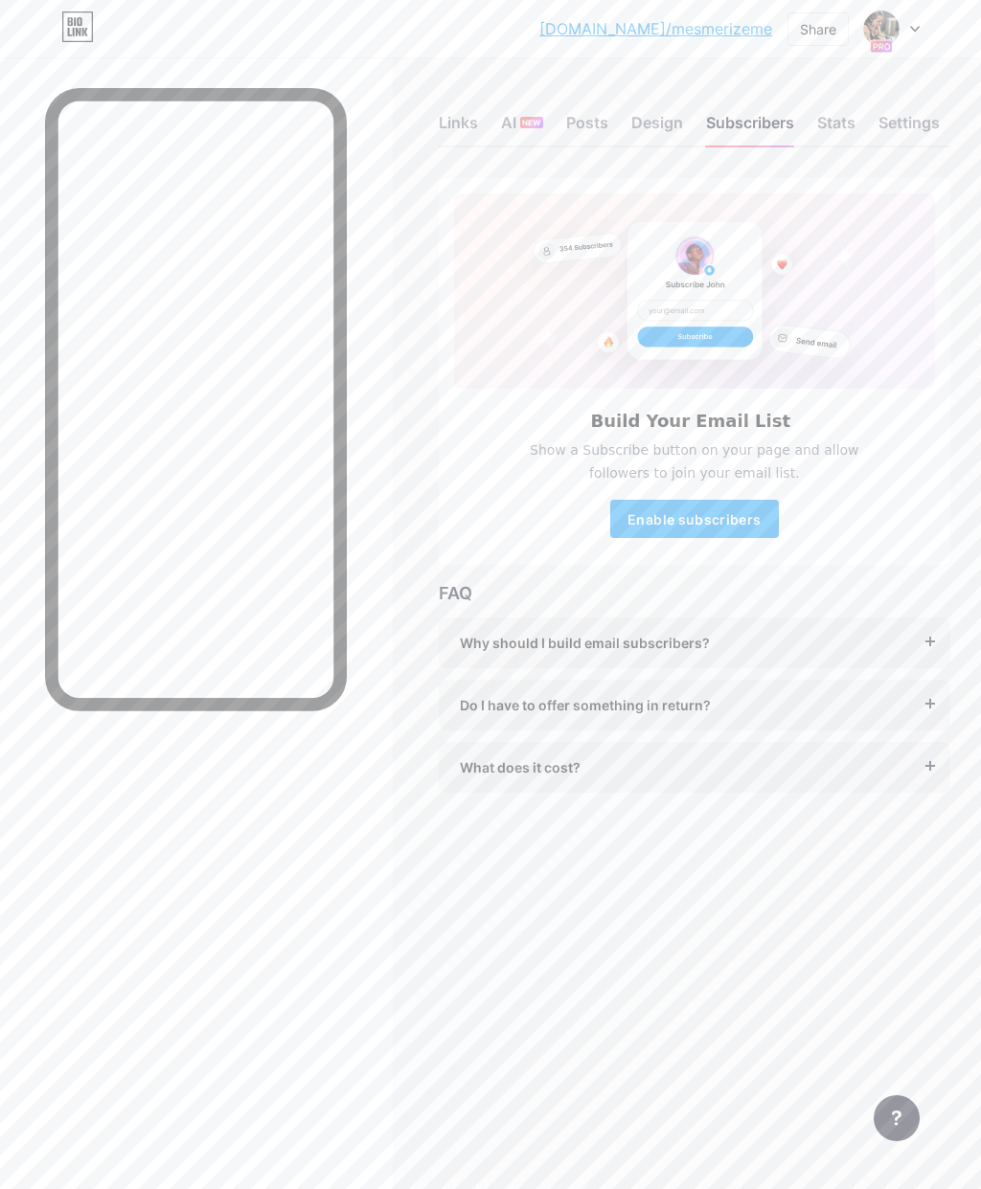
click at [893, 700] on div "Do I have to offer something in return?" at bounding box center [694, 705] width 469 height 20
click at [921, 706] on div "Do I have to offer something in return?" at bounding box center [694, 705] width 469 height 20
click at [895, 764] on div "What does it cost?" at bounding box center [694, 768] width 469 height 20
click at [917, 759] on div "What does it cost?" at bounding box center [694, 768] width 469 height 20
click at [907, 628] on div "Why should I build email subscribers? Email is the only reliable medium to buil…" at bounding box center [694, 643] width 511 height 51
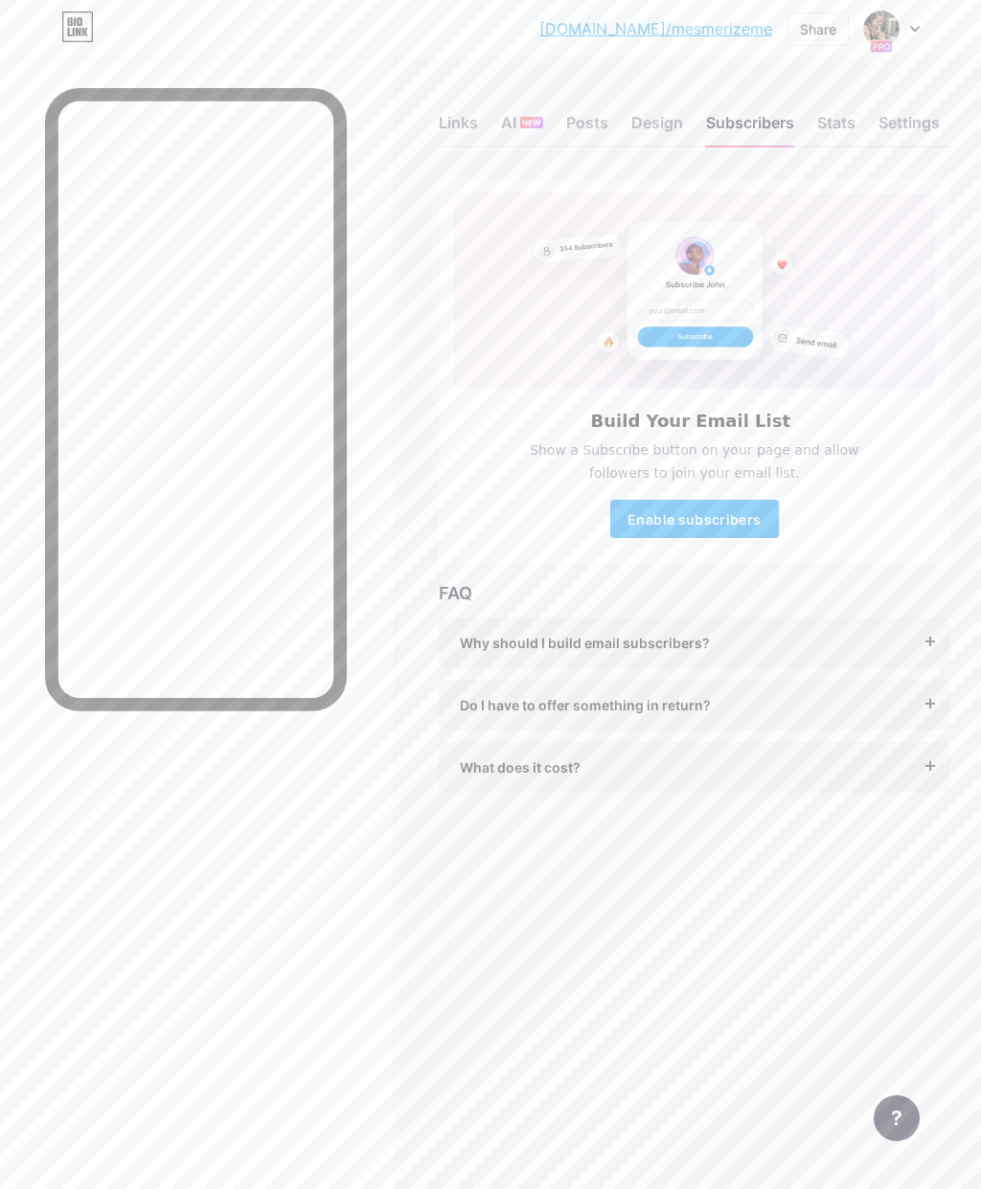
click at [915, 649] on div "Why should I build email subscribers?" at bounding box center [694, 643] width 469 height 20
click at [923, 625] on div "Why should I build email subscribers? Email is the only reliable medium to buil…" at bounding box center [694, 677] width 511 height 119
click at [926, 636] on div "Why should I build email subscribers?" at bounding box center [694, 643] width 469 height 20
click at [834, 124] on div "Stats" at bounding box center [836, 128] width 38 height 34
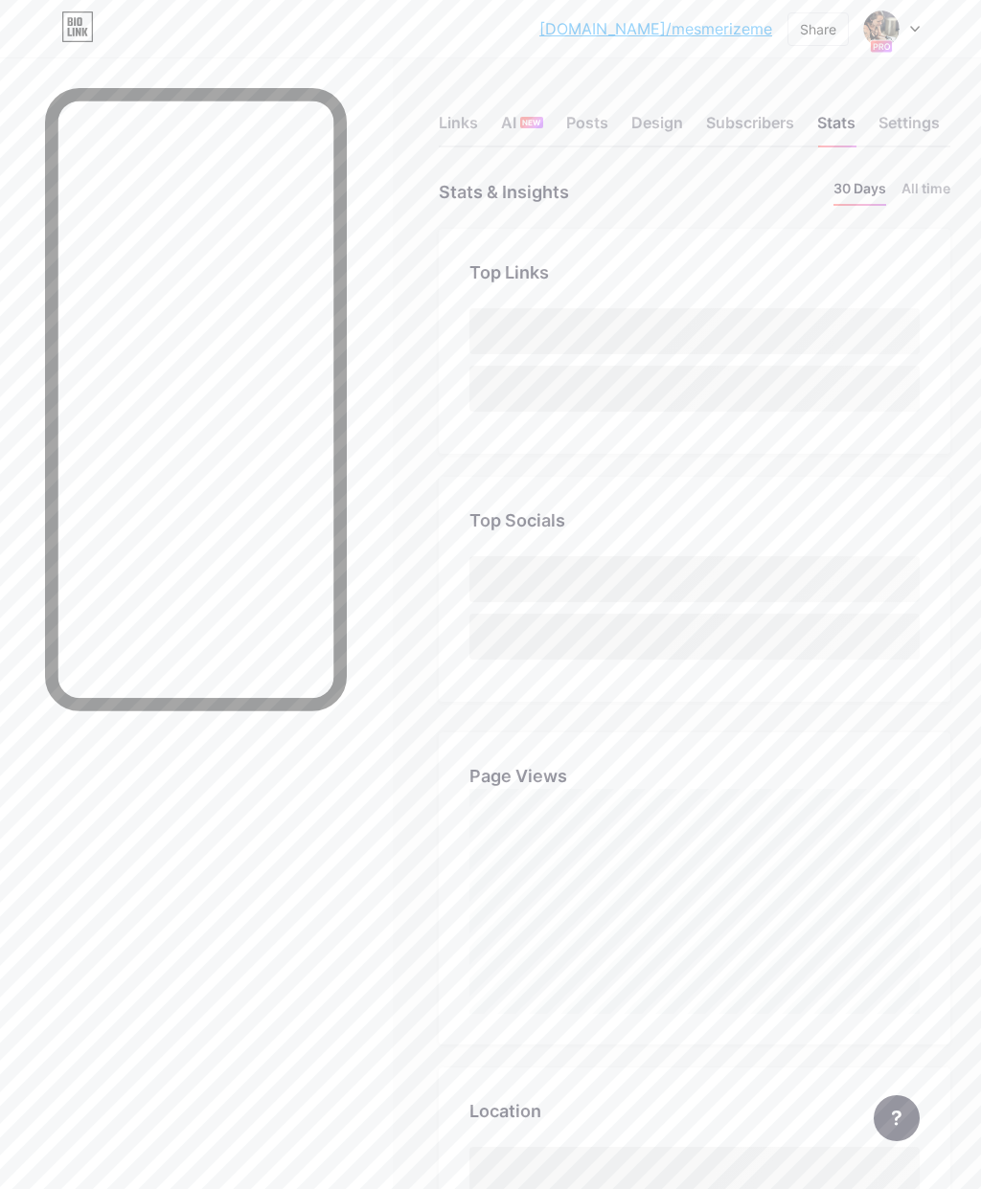
scroll to position [1189, 981]
click at [907, 122] on div "Settings" at bounding box center [908, 128] width 61 height 34
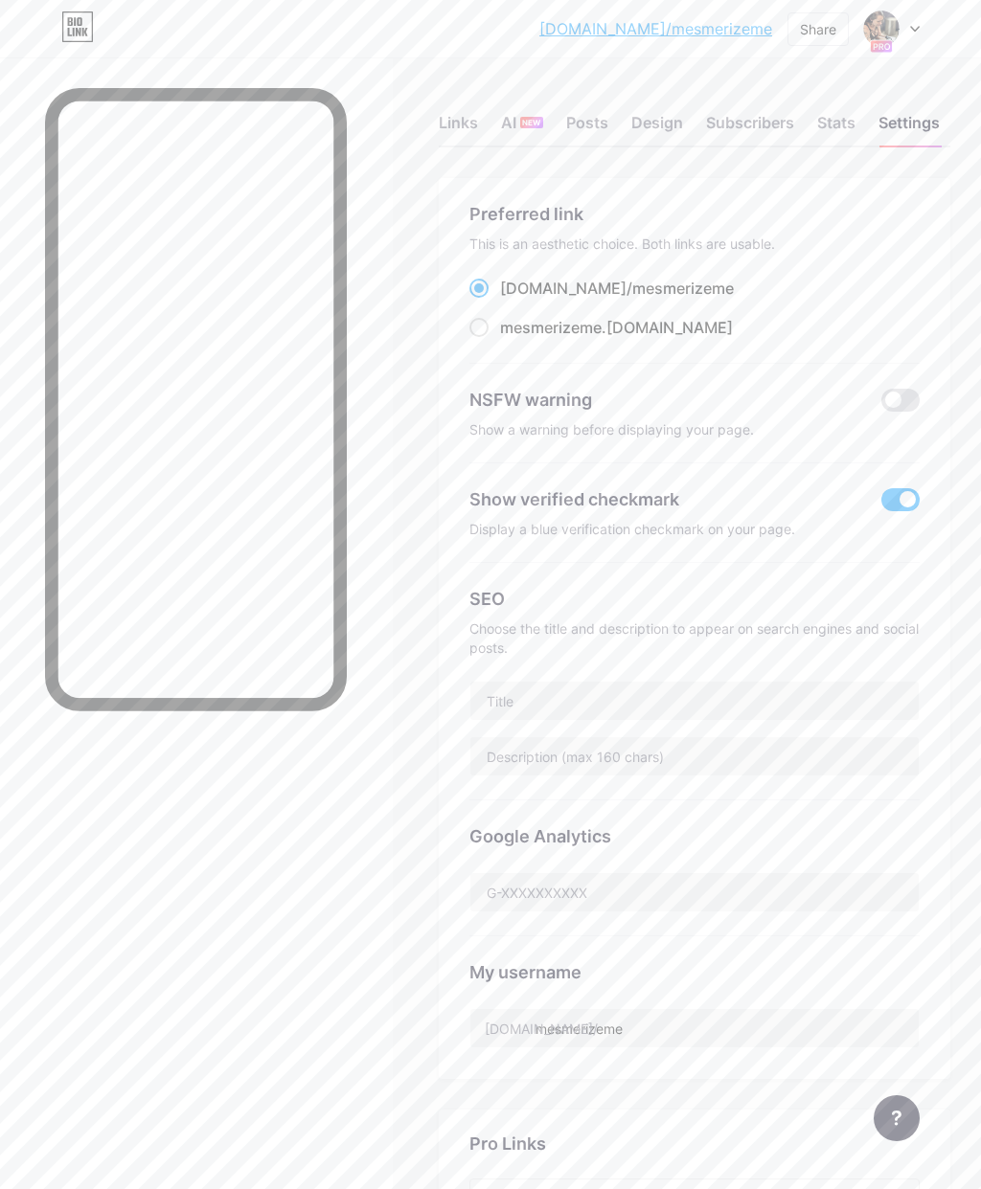
click at [851, 116] on div "Stats" at bounding box center [836, 128] width 38 height 34
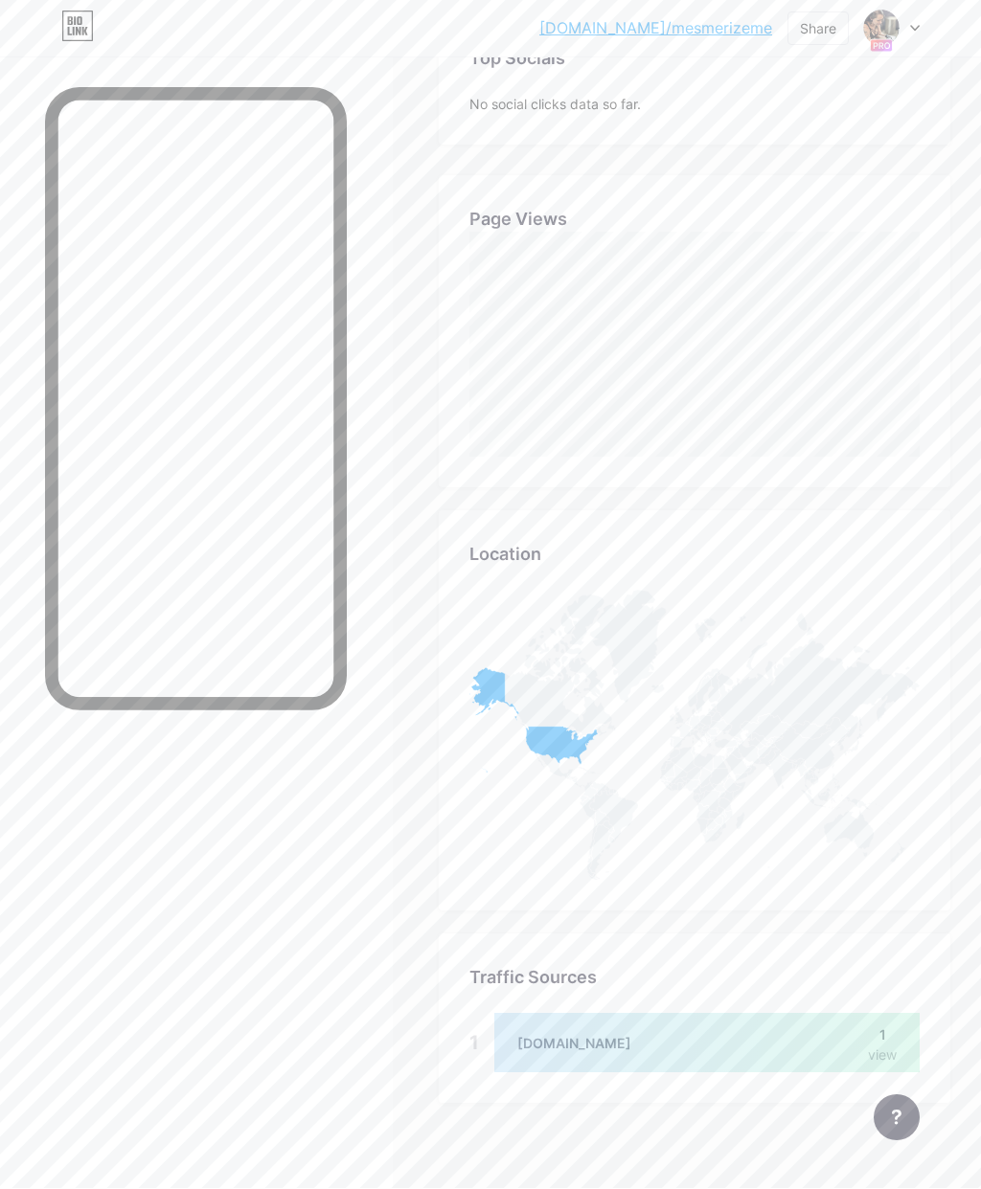
scroll to position [377, 0]
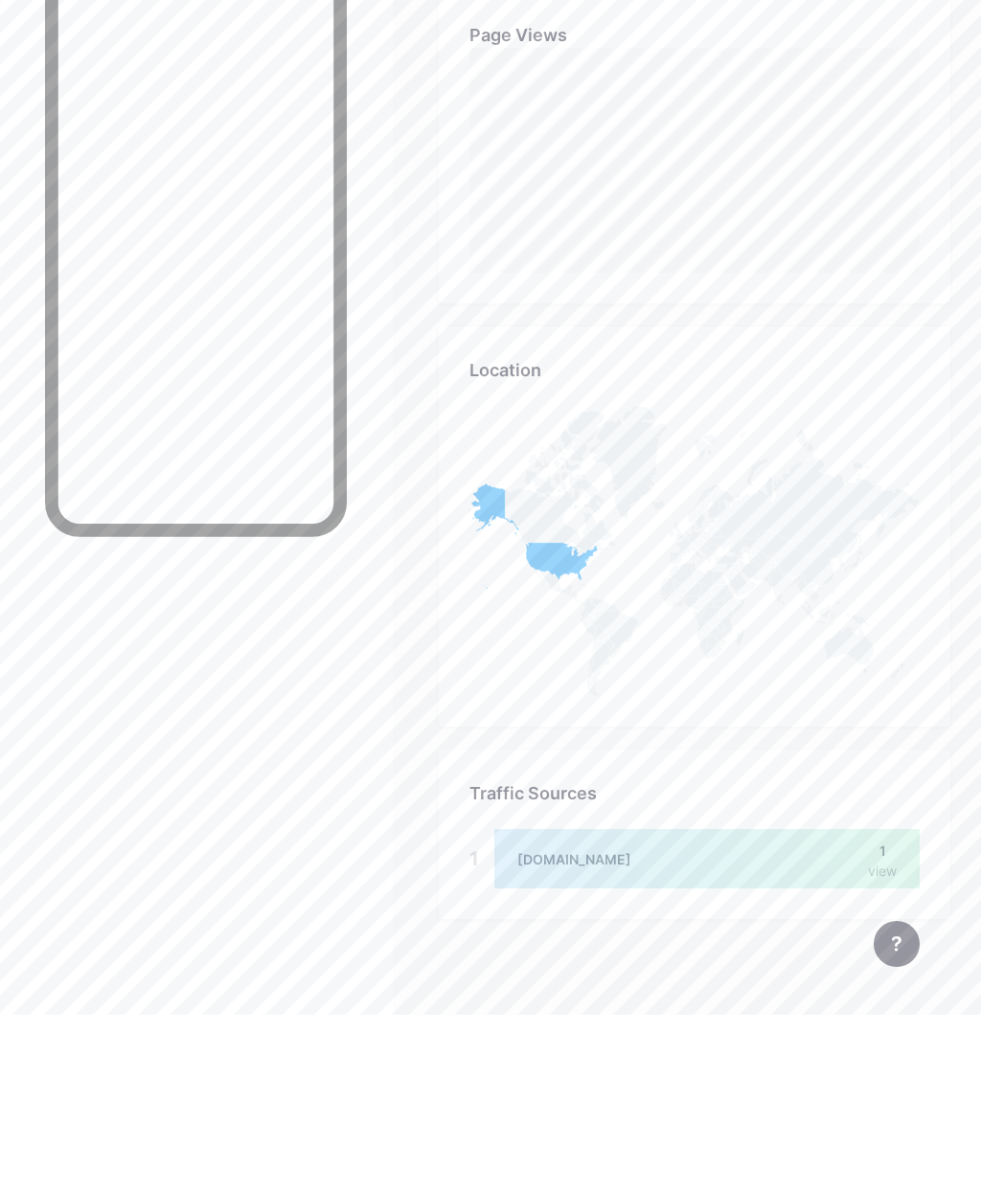
click at [878, 1004] on div at bounding box center [706, 1033] width 425 height 59
click at [877, 1004] on div at bounding box center [706, 1033] width 425 height 59
click at [519, 1004] on div at bounding box center [706, 1033] width 425 height 59
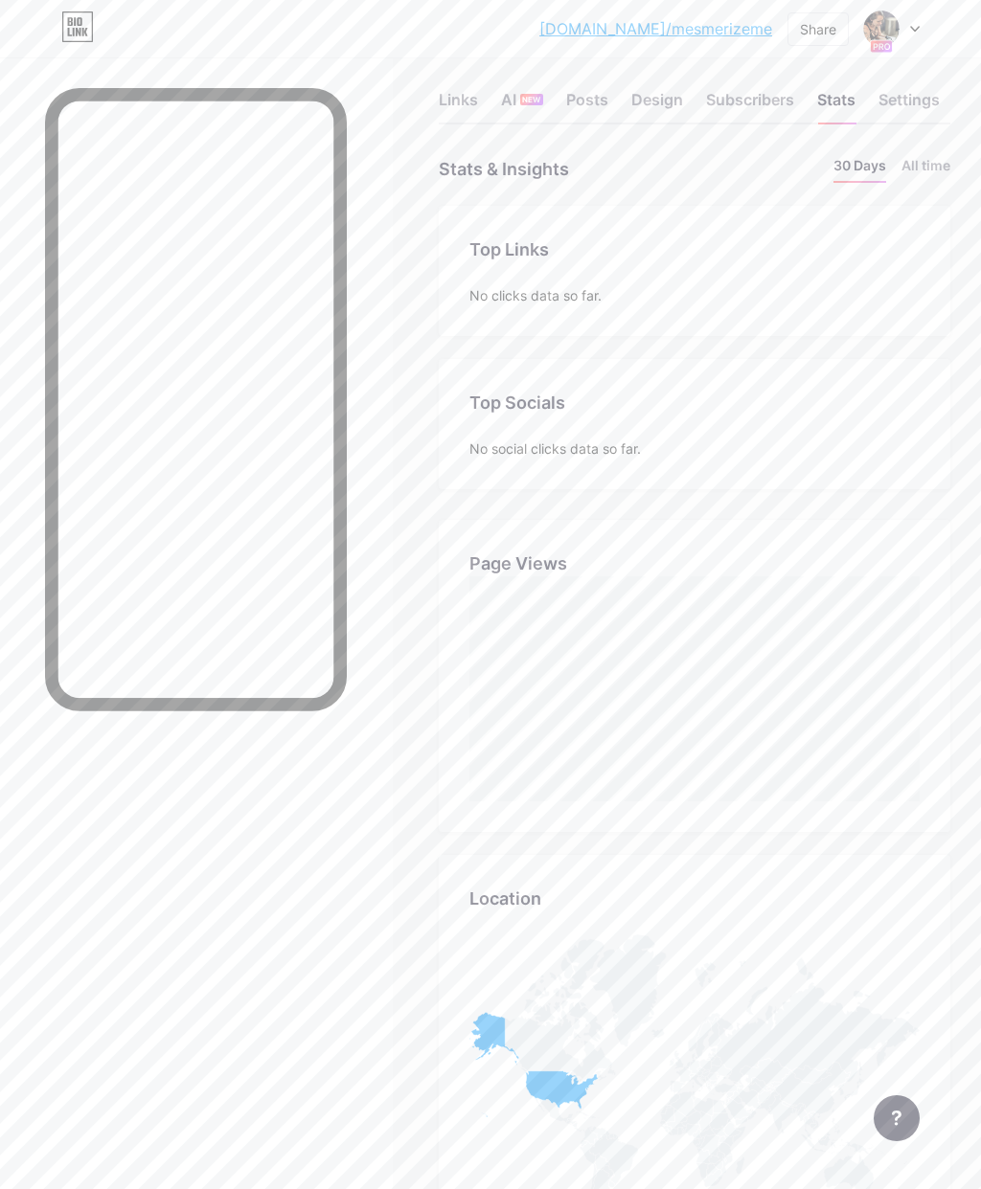
scroll to position [0, 0]
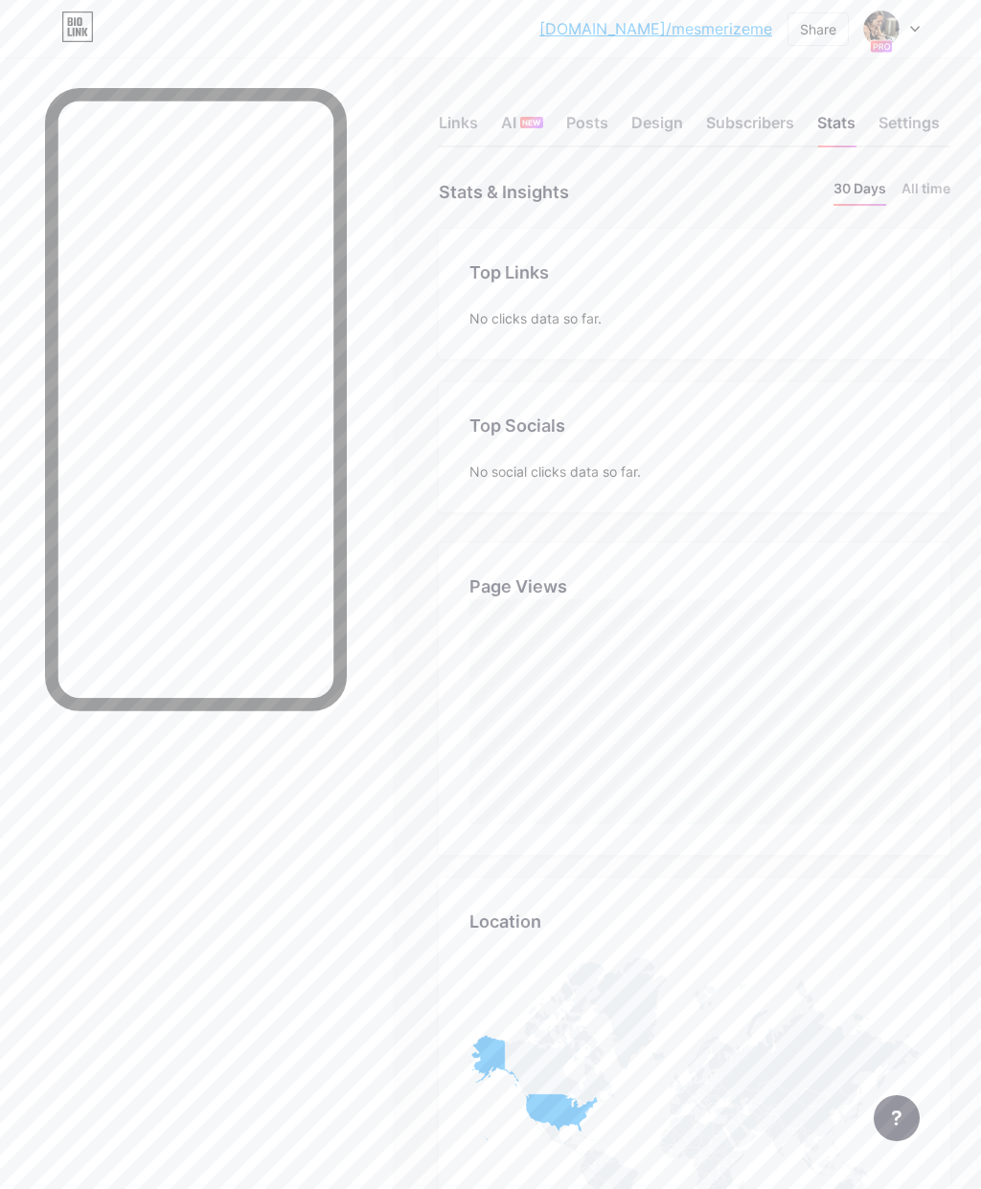
click at [464, 125] on div "Links" at bounding box center [458, 128] width 39 height 34
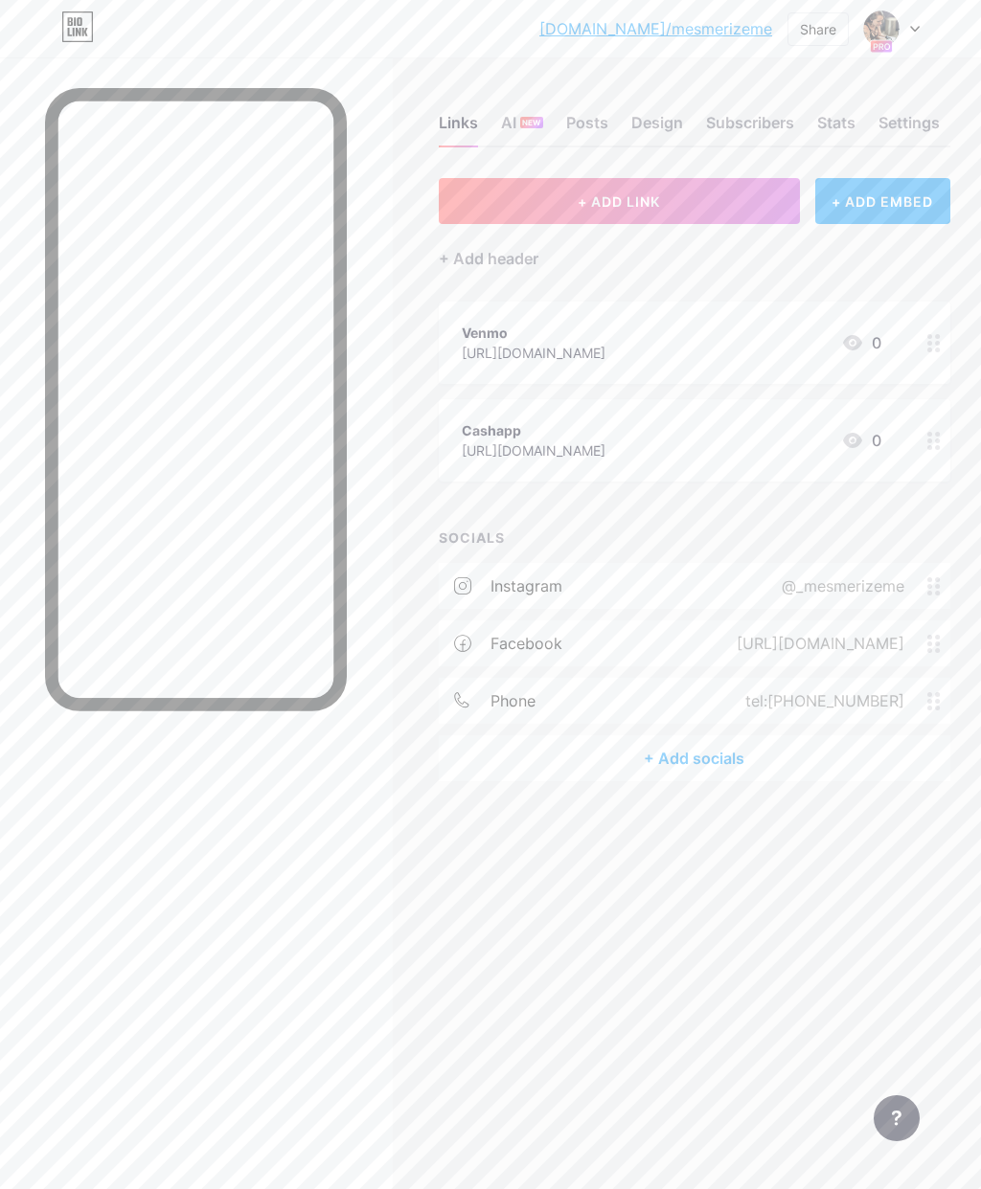
click at [908, 32] on div at bounding box center [892, 28] width 56 height 34
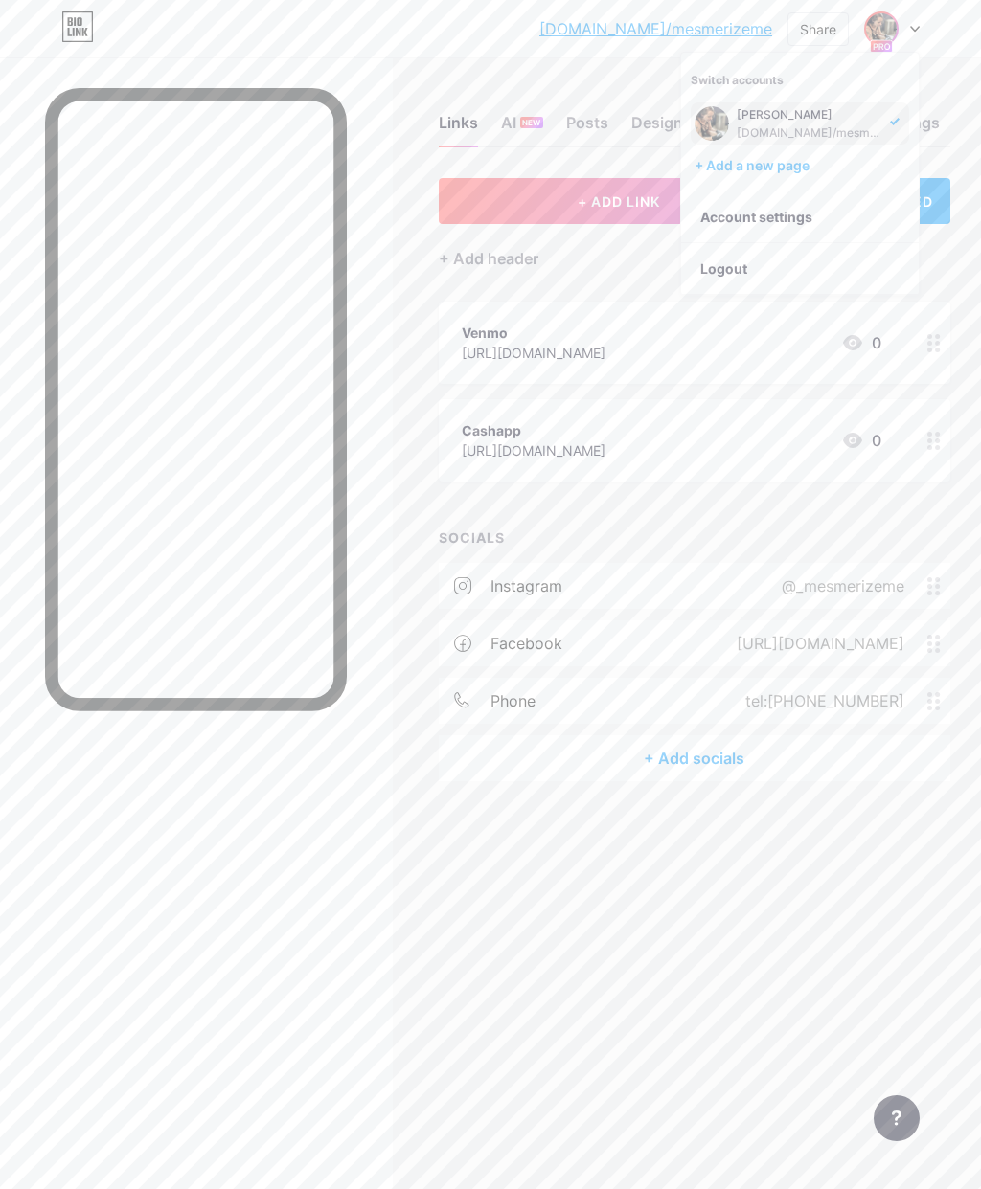
click at [933, 61] on div "Links AI NEW Posts Design Subscribers Stats Settings + ADD LINK + ADD EMBED + A…" at bounding box center [490, 467] width 981 height 820
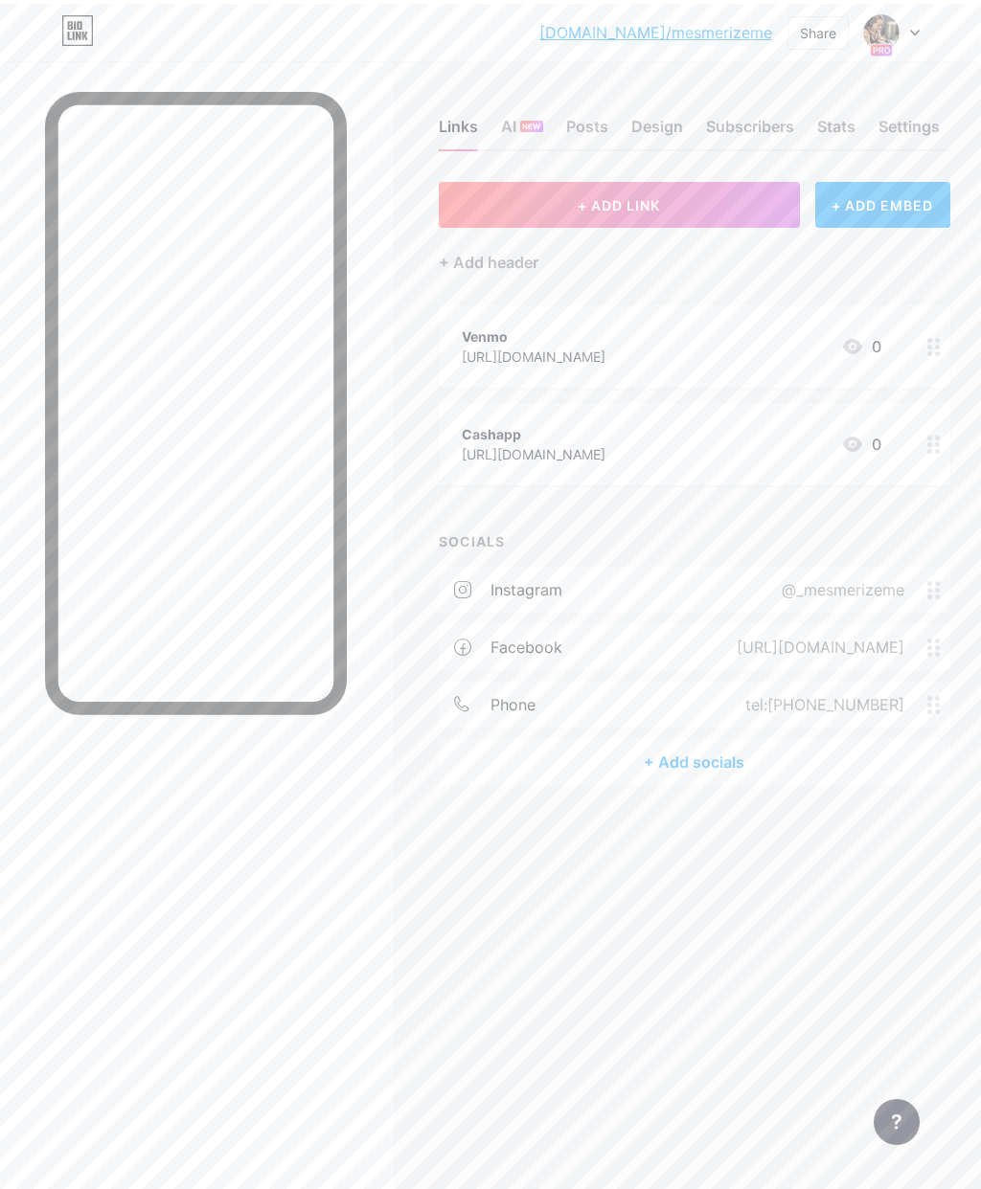
click at [891, 1107] on div at bounding box center [896, 1119] width 46 height 46
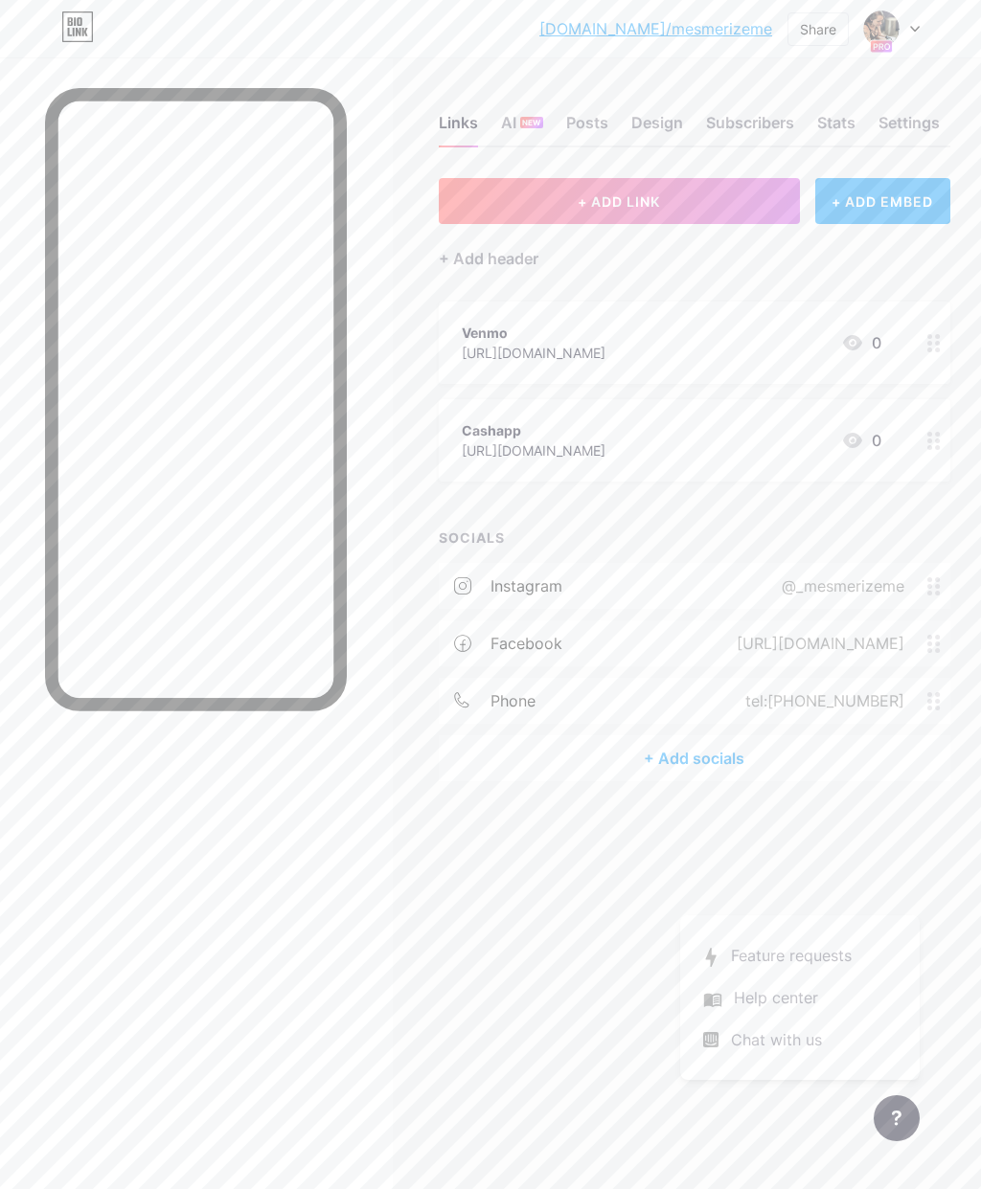
click at [804, 995] on link at bounding box center [799, 998] width 239 height 42
click at [831, 14] on div "Share" at bounding box center [817, 29] width 61 height 34
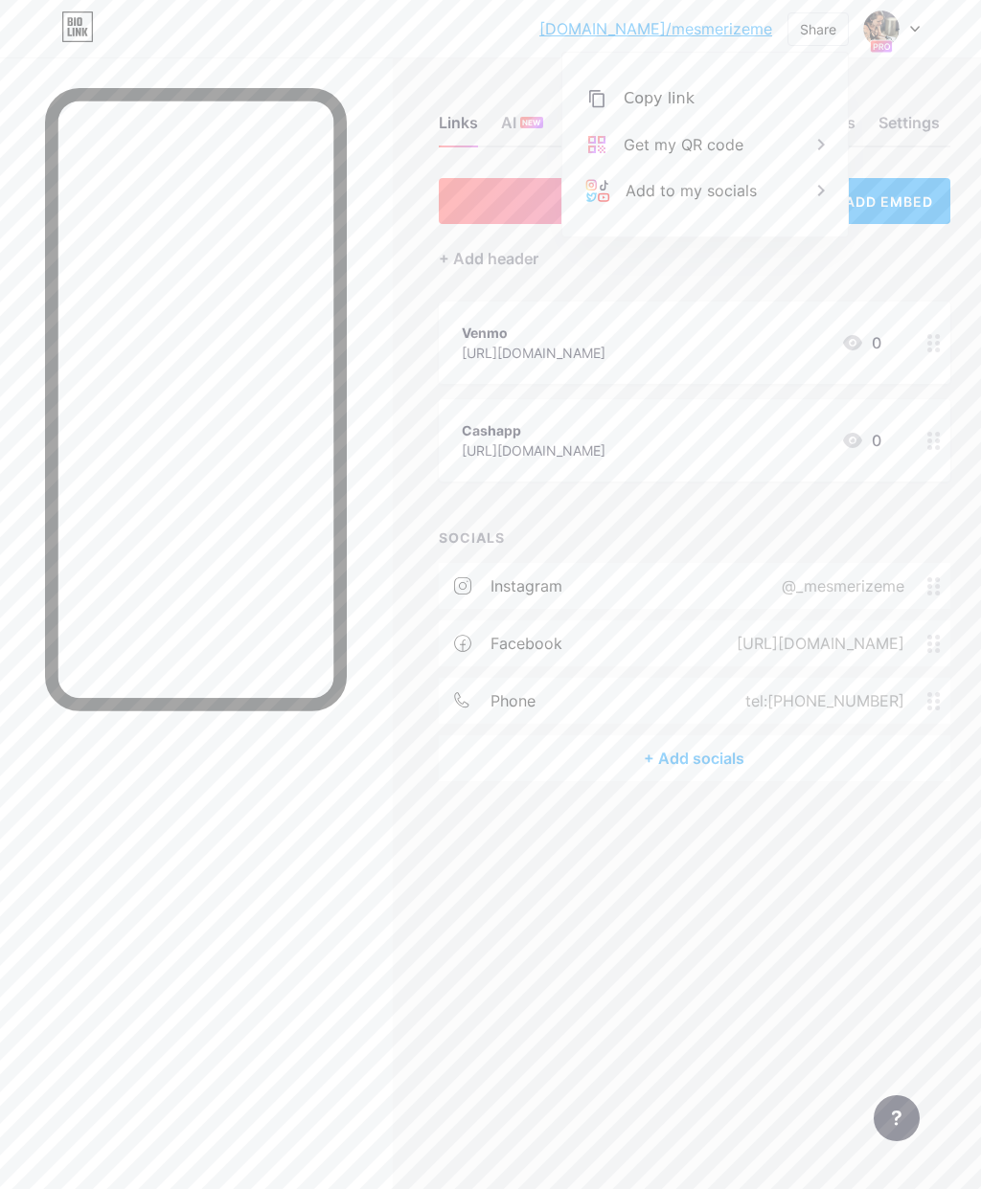
click at [777, 140] on div "Get my QR code" at bounding box center [704, 145] width 285 height 46
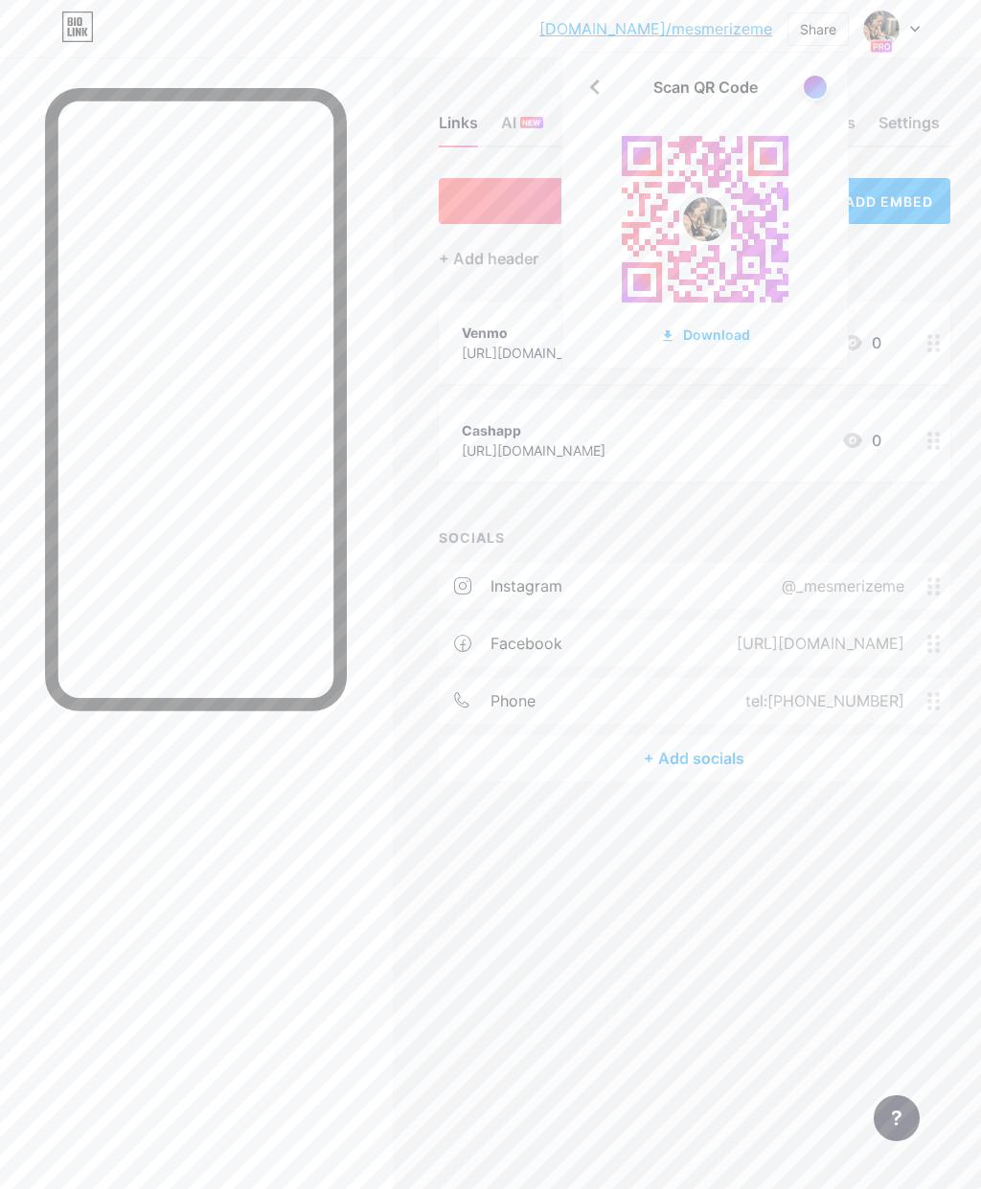
click at [819, 85] on div at bounding box center [815, 87] width 23 height 23
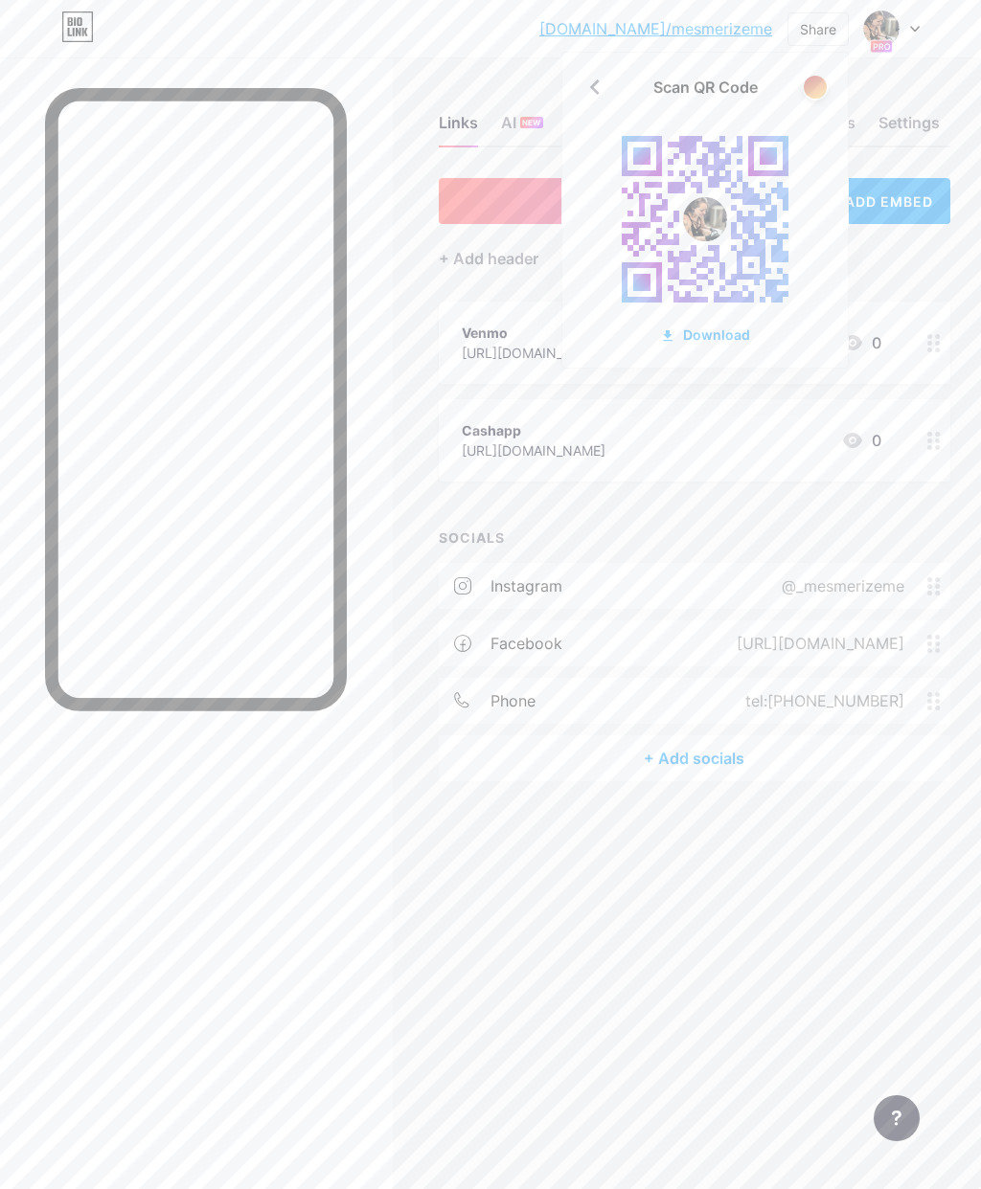
click at [818, 87] on div at bounding box center [815, 87] width 23 height 23
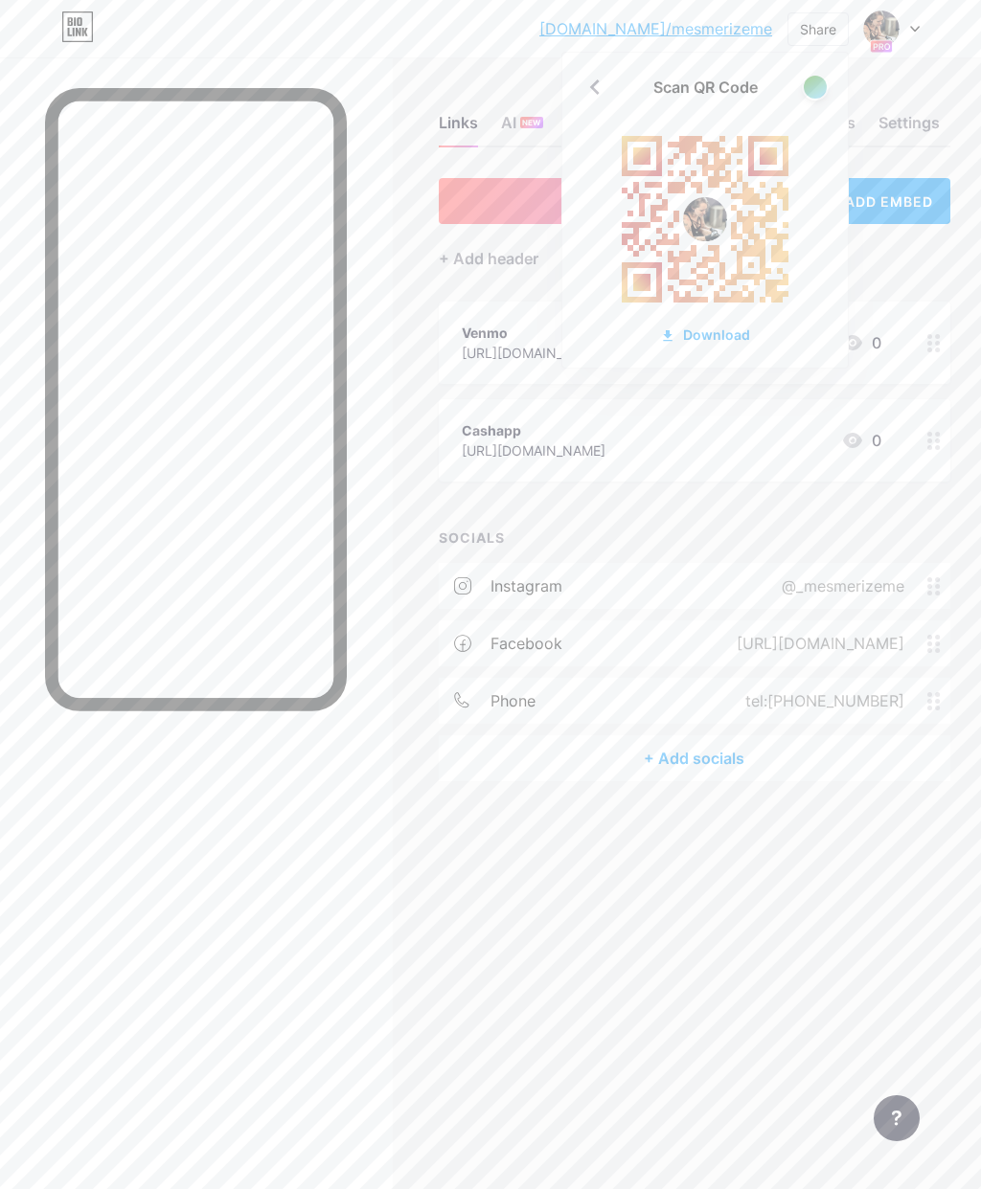
click at [823, 82] on div at bounding box center [815, 87] width 23 height 23
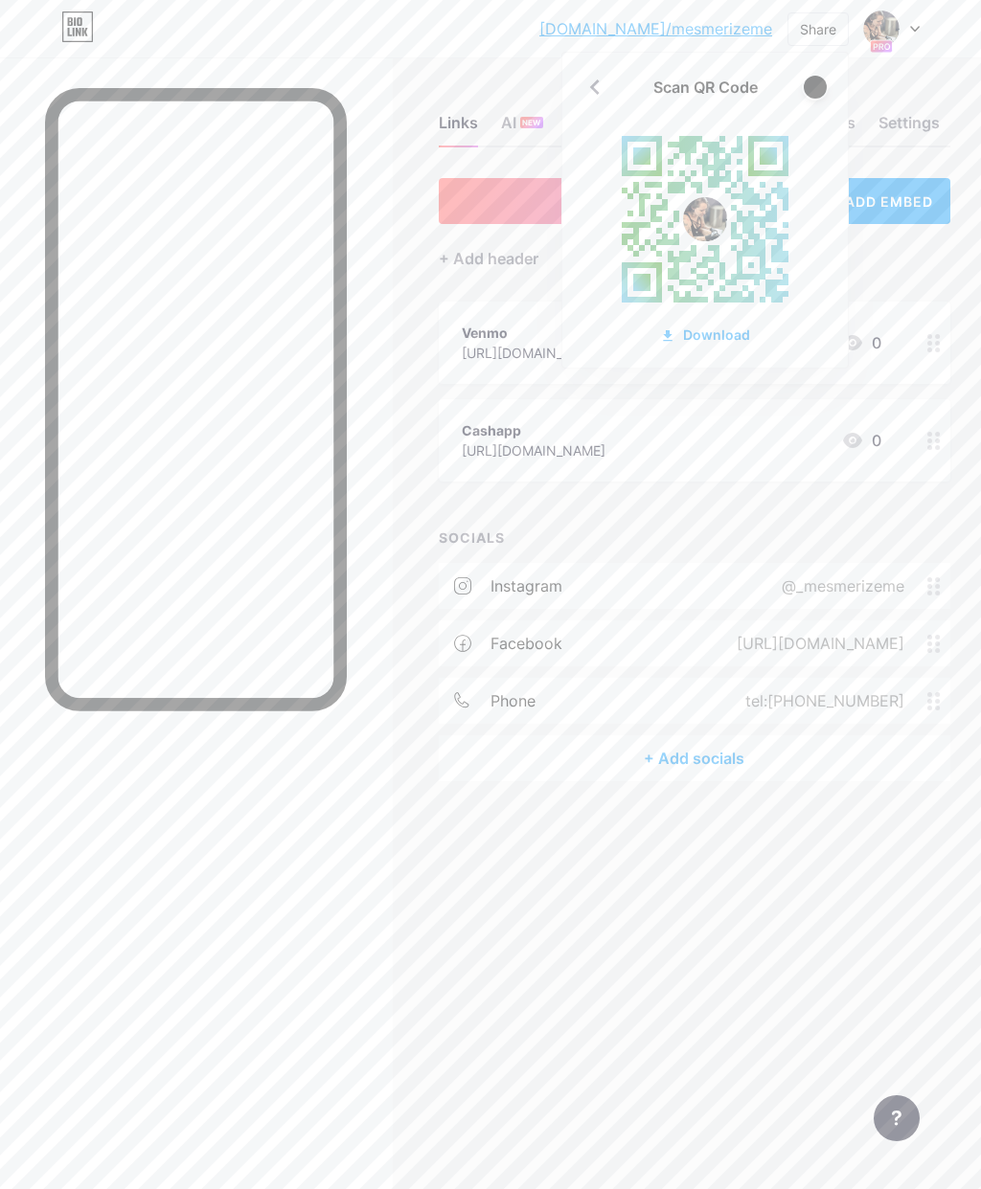
click at [819, 85] on div at bounding box center [815, 87] width 23 height 23
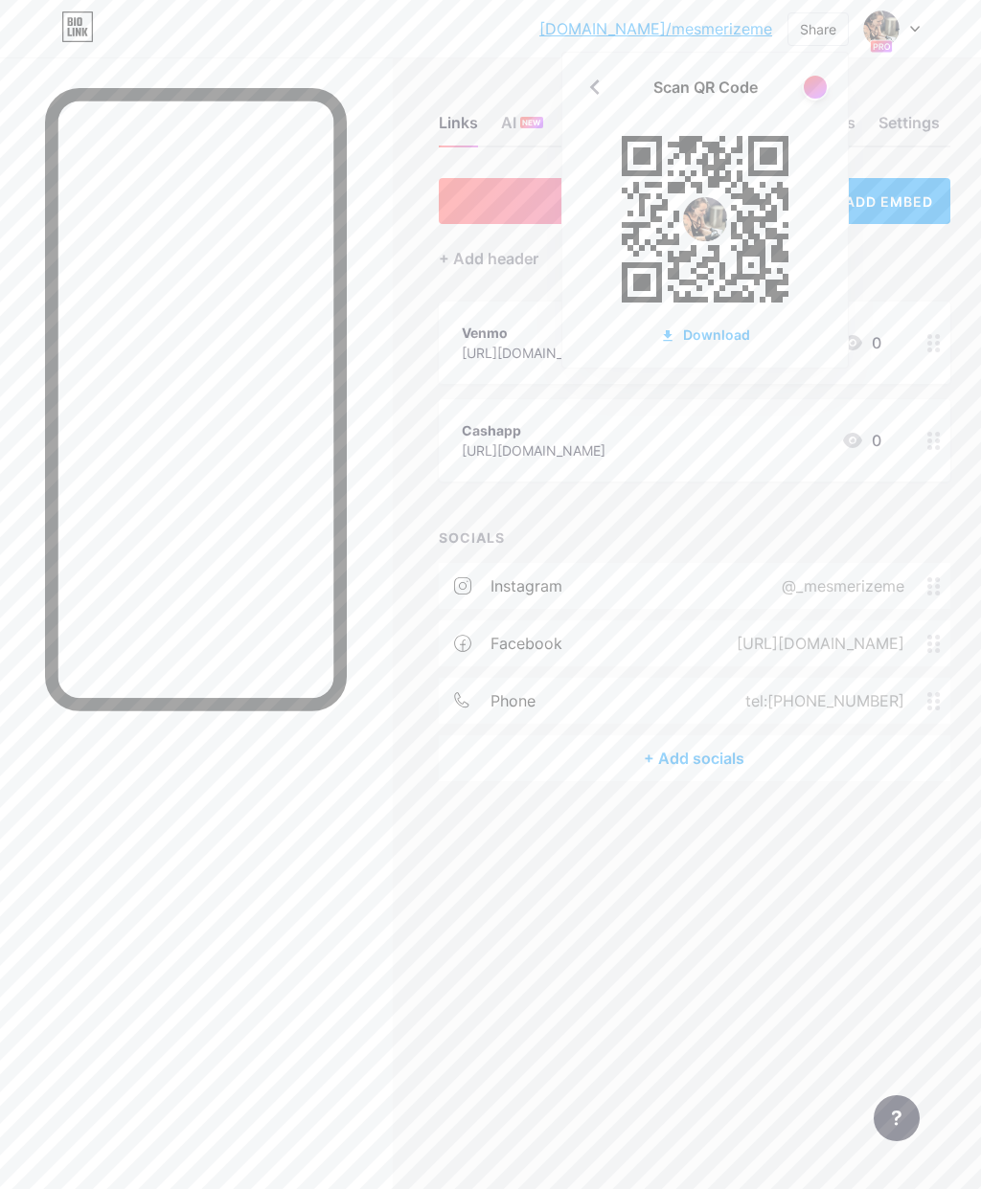
click at [816, 88] on div at bounding box center [815, 87] width 23 height 23
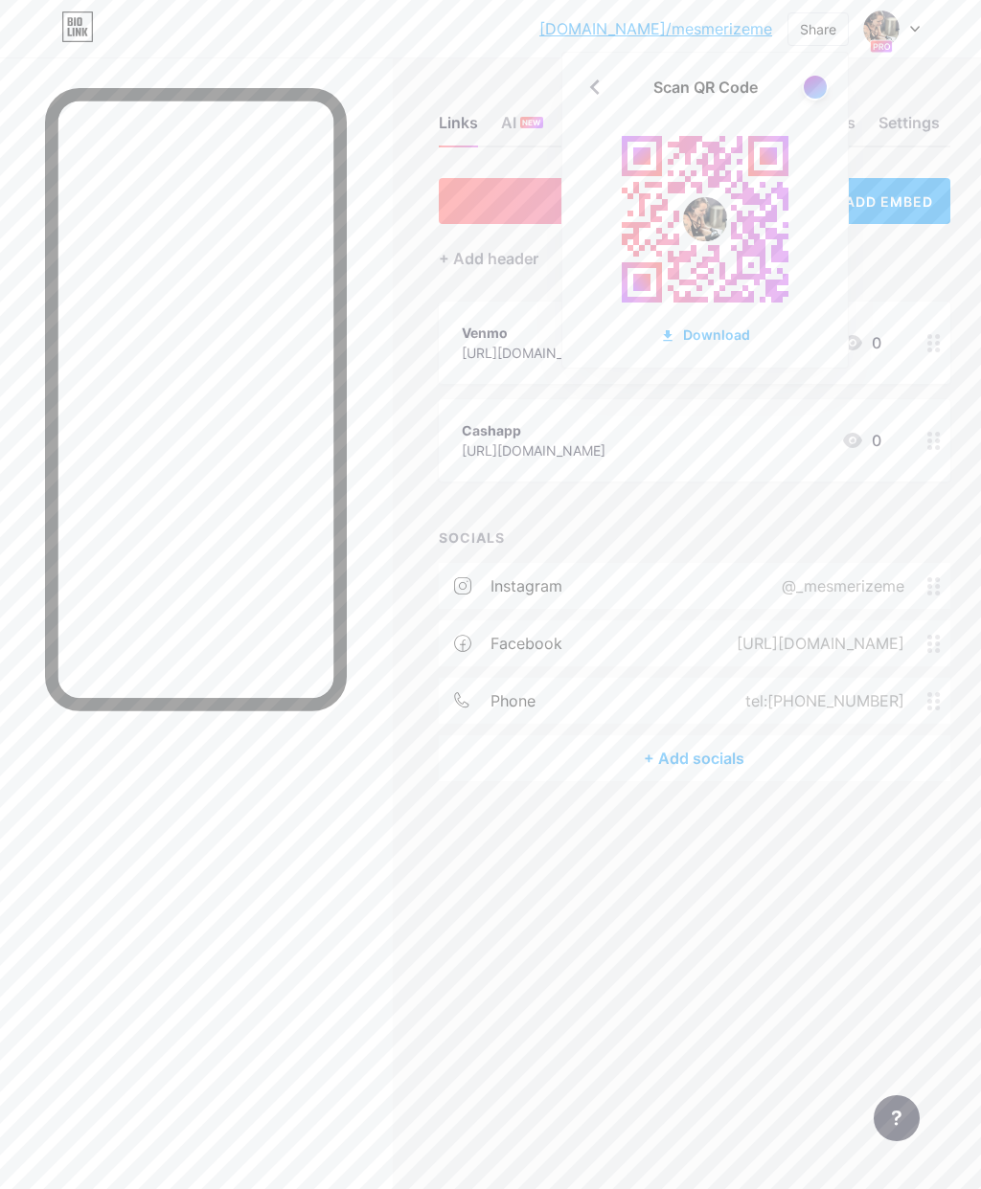
click at [817, 86] on div at bounding box center [815, 87] width 23 height 23
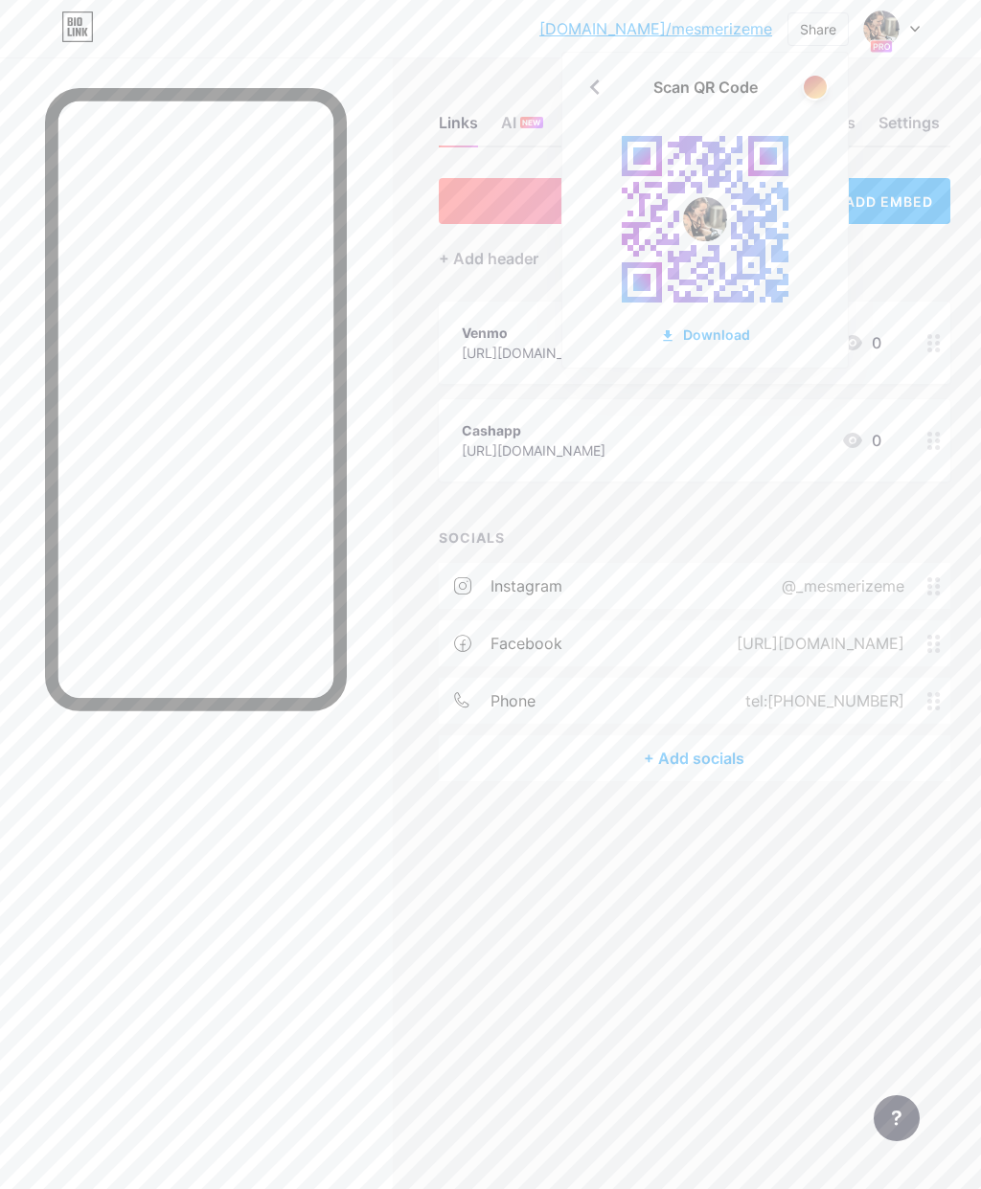
click at [713, 328] on div "Download" at bounding box center [705, 335] width 90 height 20
click at [810, 89] on div at bounding box center [815, 87] width 23 height 23
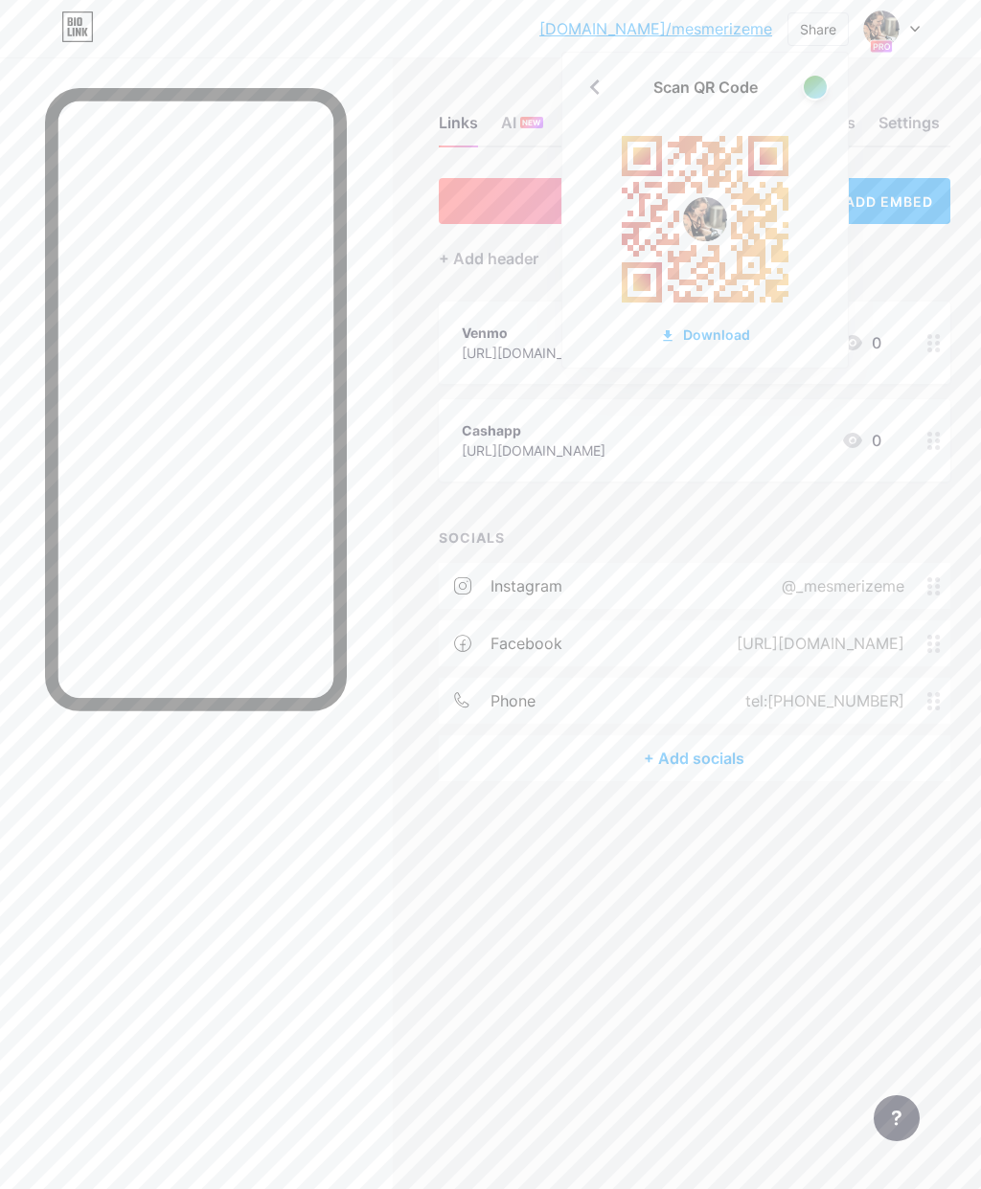
click at [819, 87] on div at bounding box center [815, 87] width 23 height 23
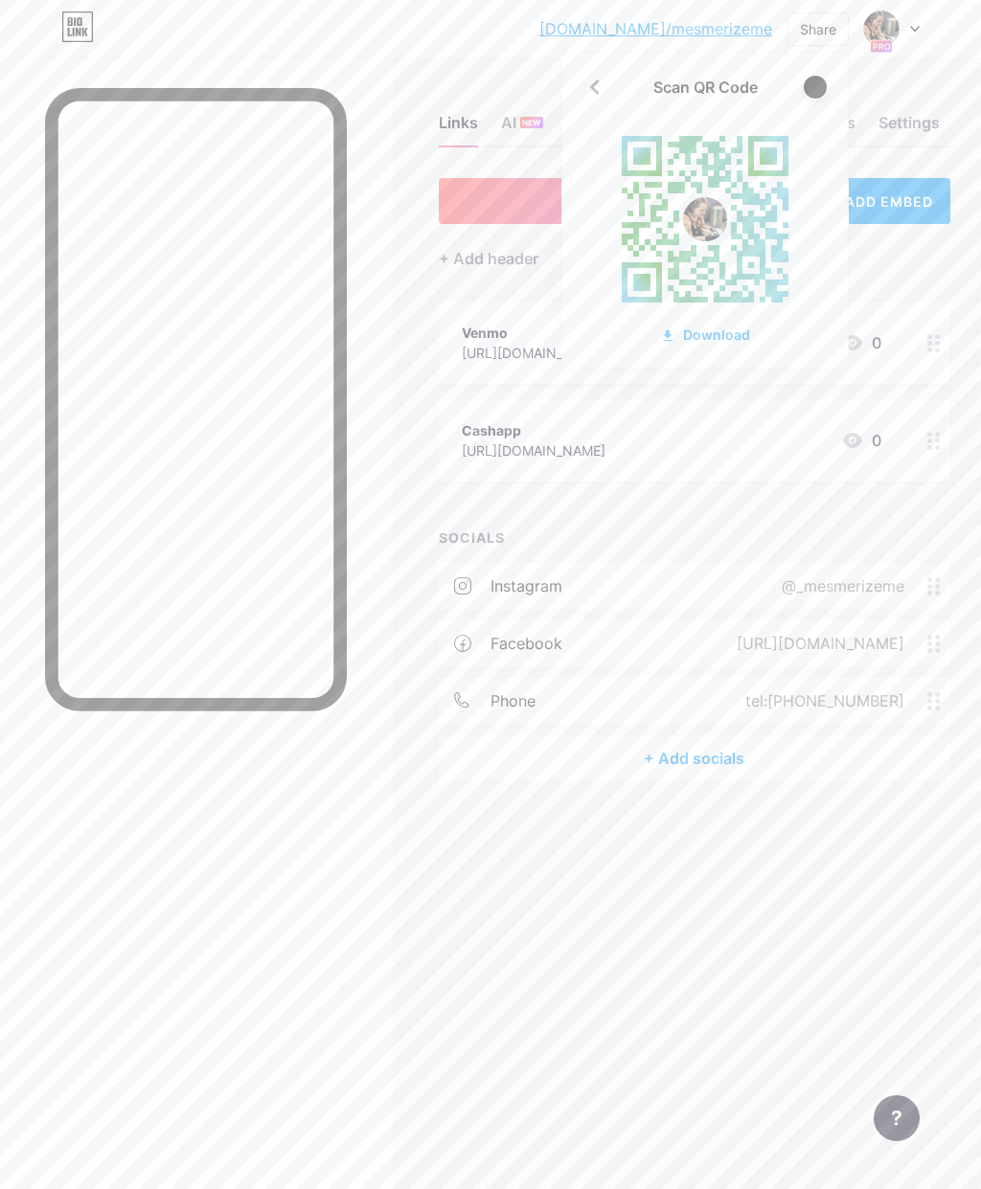
click at [811, 86] on div at bounding box center [815, 87] width 23 height 23
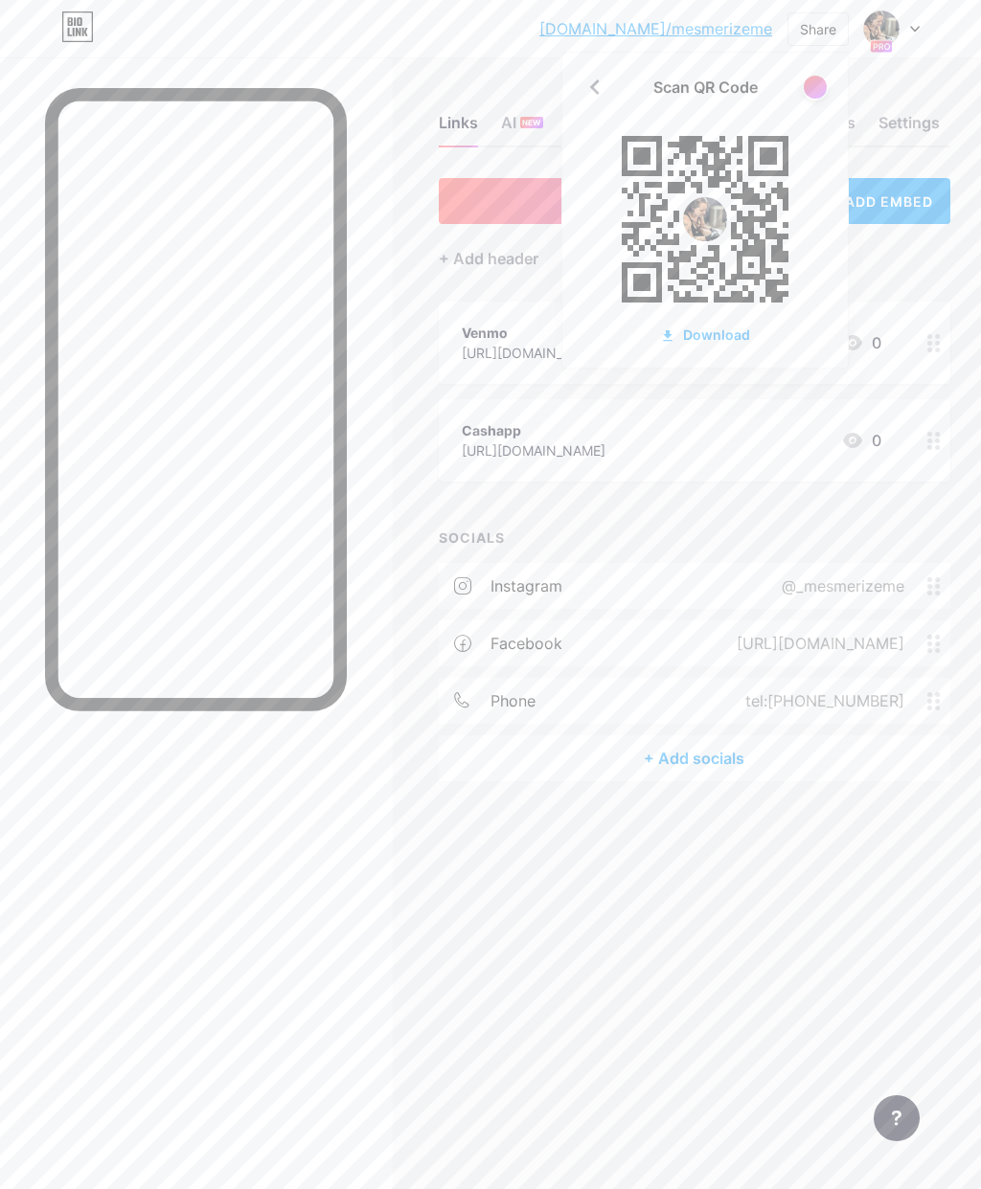
click at [720, 329] on div "Download" at bounding box center [705, 335] width 90 height 20
click at [735, 327] on div "Download" at bounding box center [705, 335] width 90 height 20
click at [821, 90] on div at bounding box center [815, 87] width 23 height 23
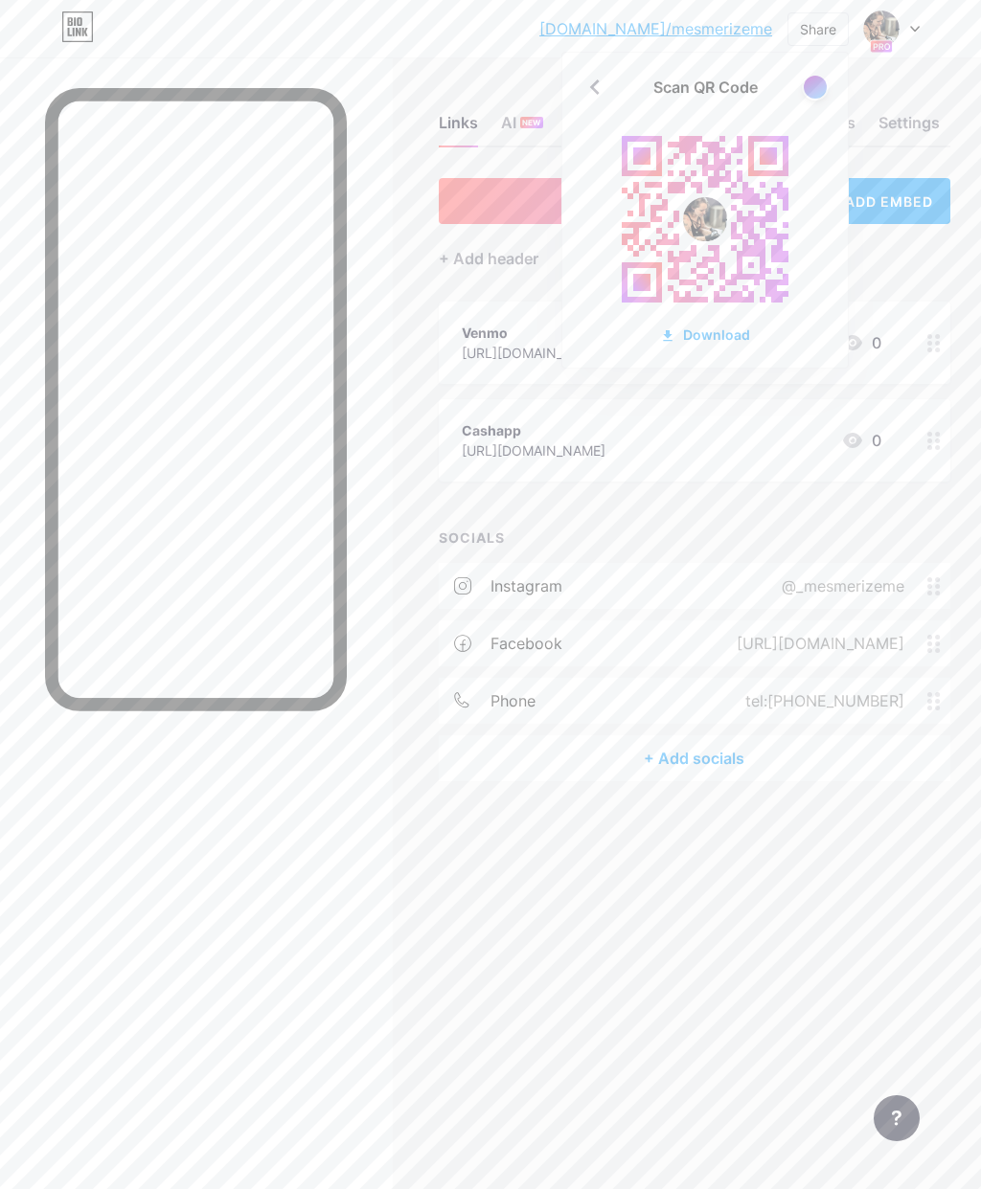
click at [821, 80] on div at bounding box center [815, 87] width 23 height 23
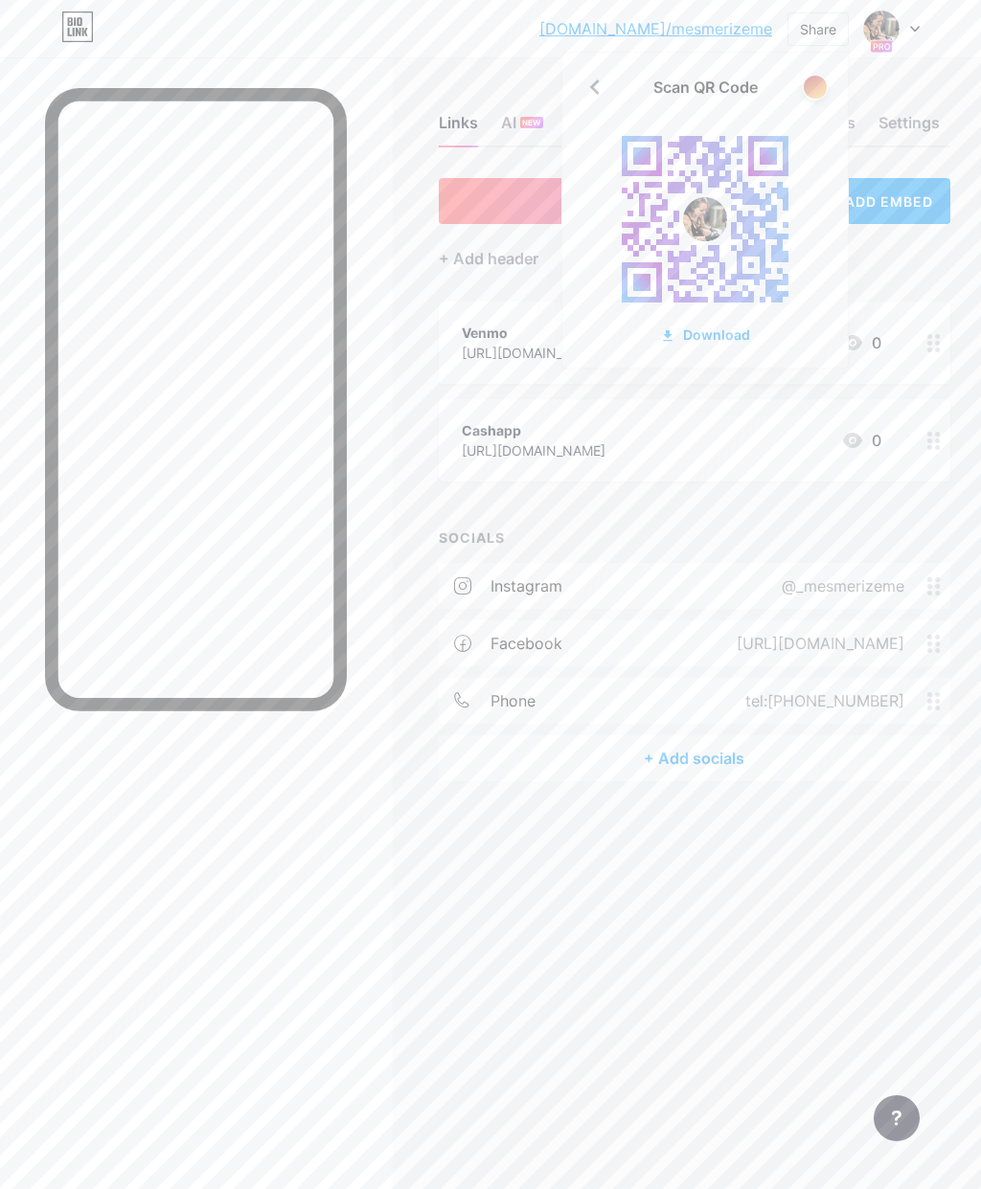
click at [725, 328] on div "Download" at bounding box center [705, 335] width 90 height 20
click at [776, 900] on div "Links AI NEW Posts Design Subscribers Stats Settings + ADD LINK + ADD EMBED + A…" at bounding box center [490, 594] width 981 height 1189
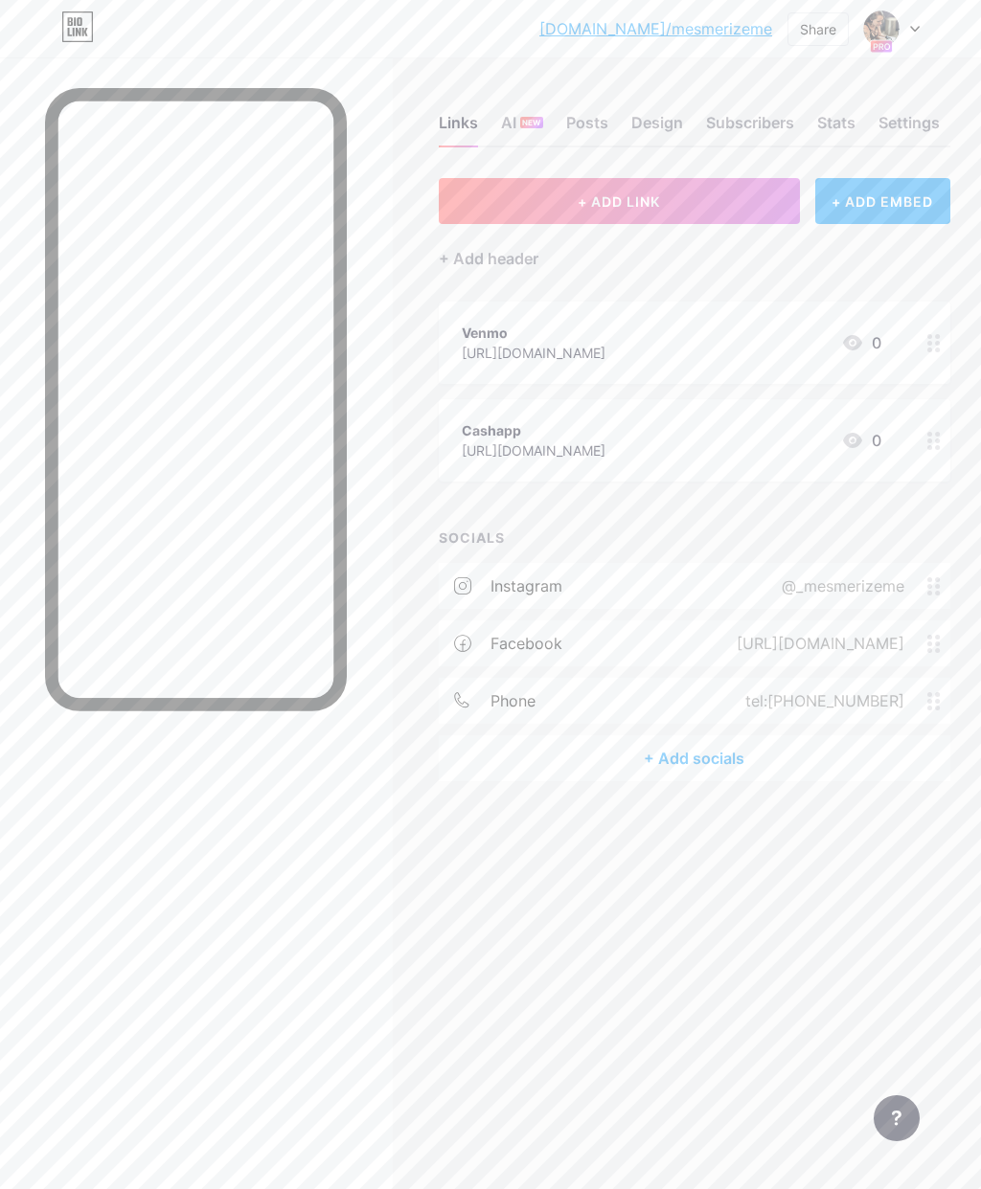
click at [917, 26] on icon at bounding box center [915, 29] width 10 height 7
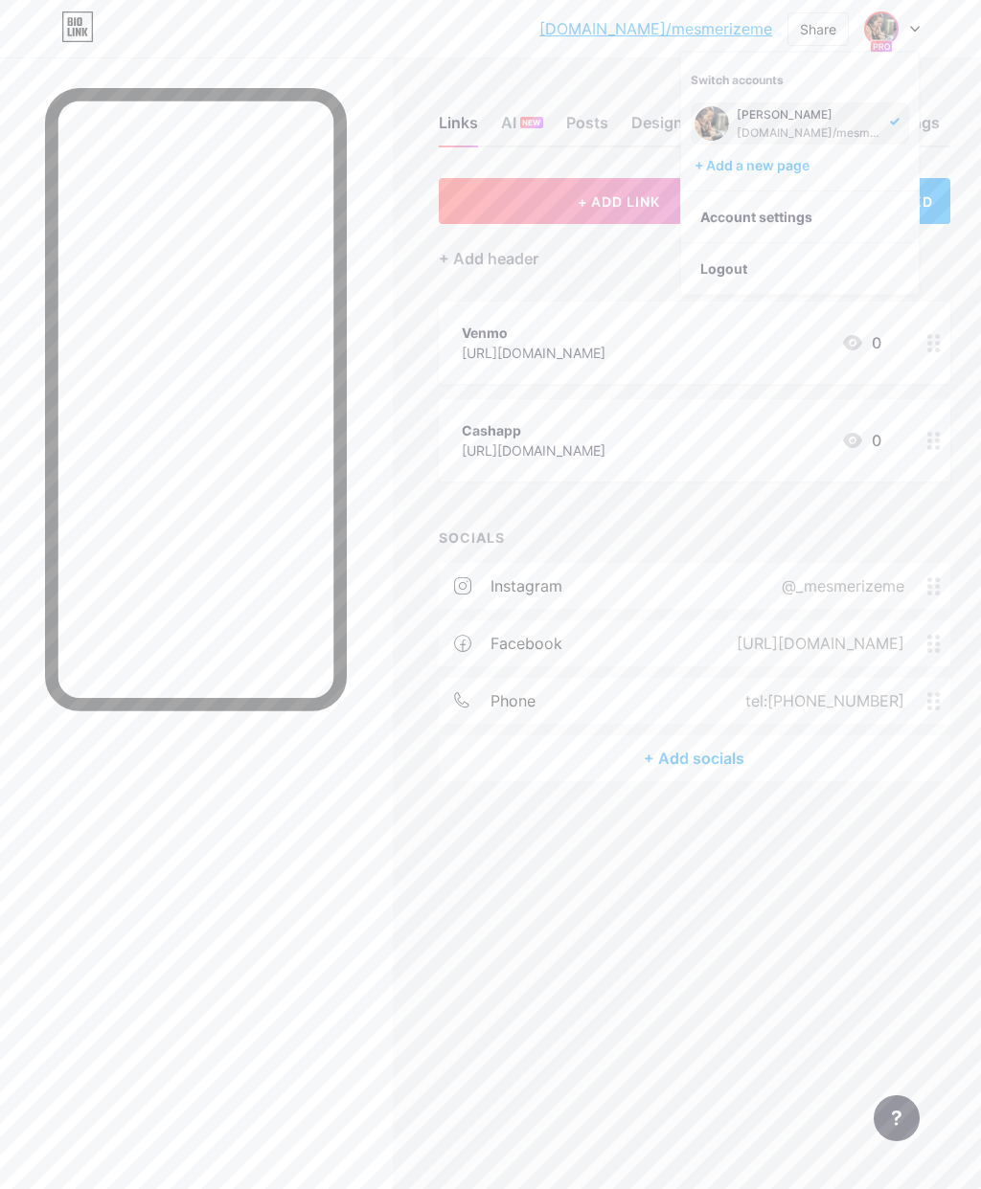
click at [946, 31] on div "[DOMAIN_NAME]/mesmer... [DOMAIN_NAME]/mesmerizeme Share Switch accounts [PERSON…" at bounding box center [490, 28] width 981 height 34
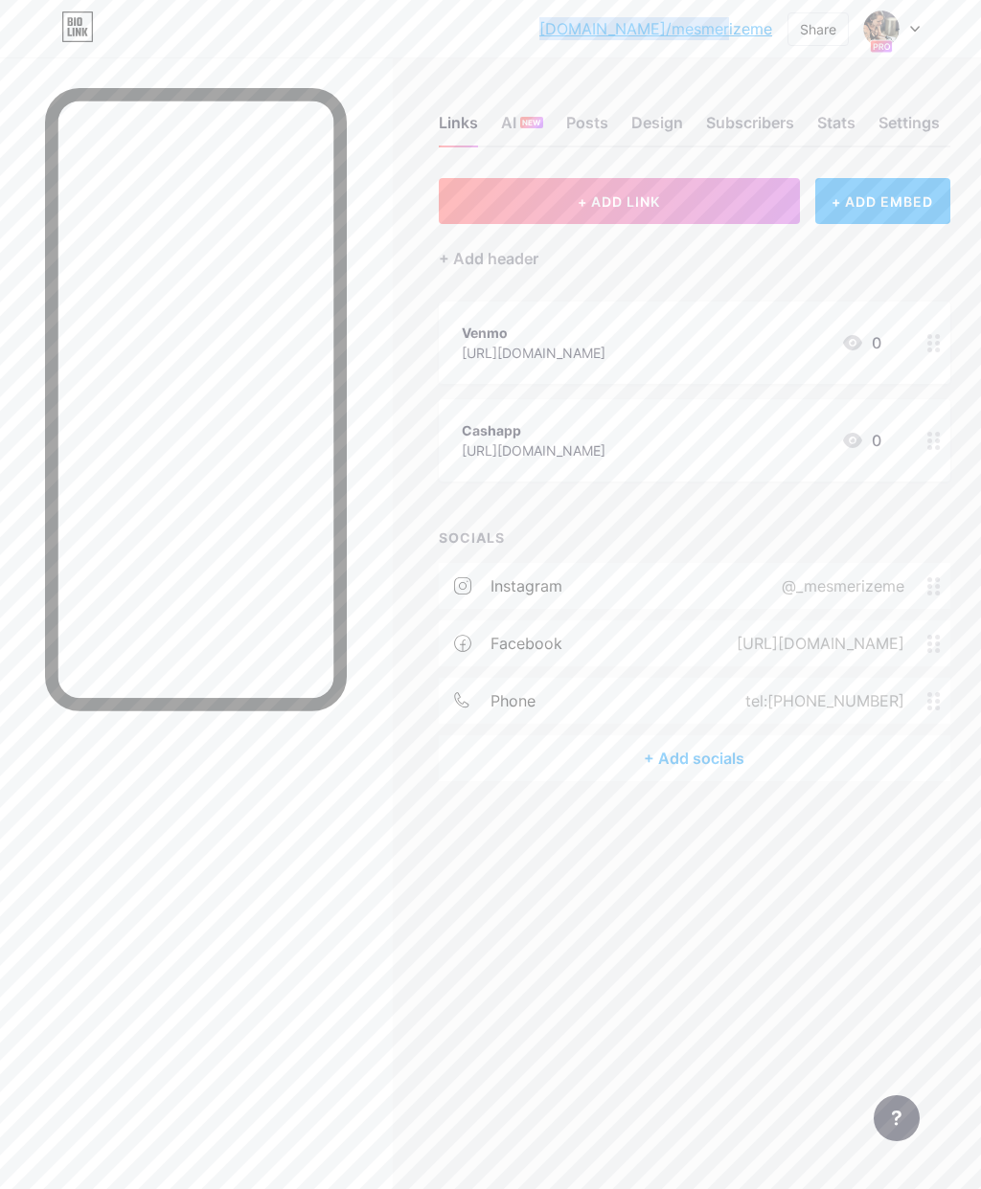
copy link "[DOMAIN_NAME]/mesmerizeme"
click at [828, 29] on div "Share" at bounding box center [818, 29] width 36 height 20
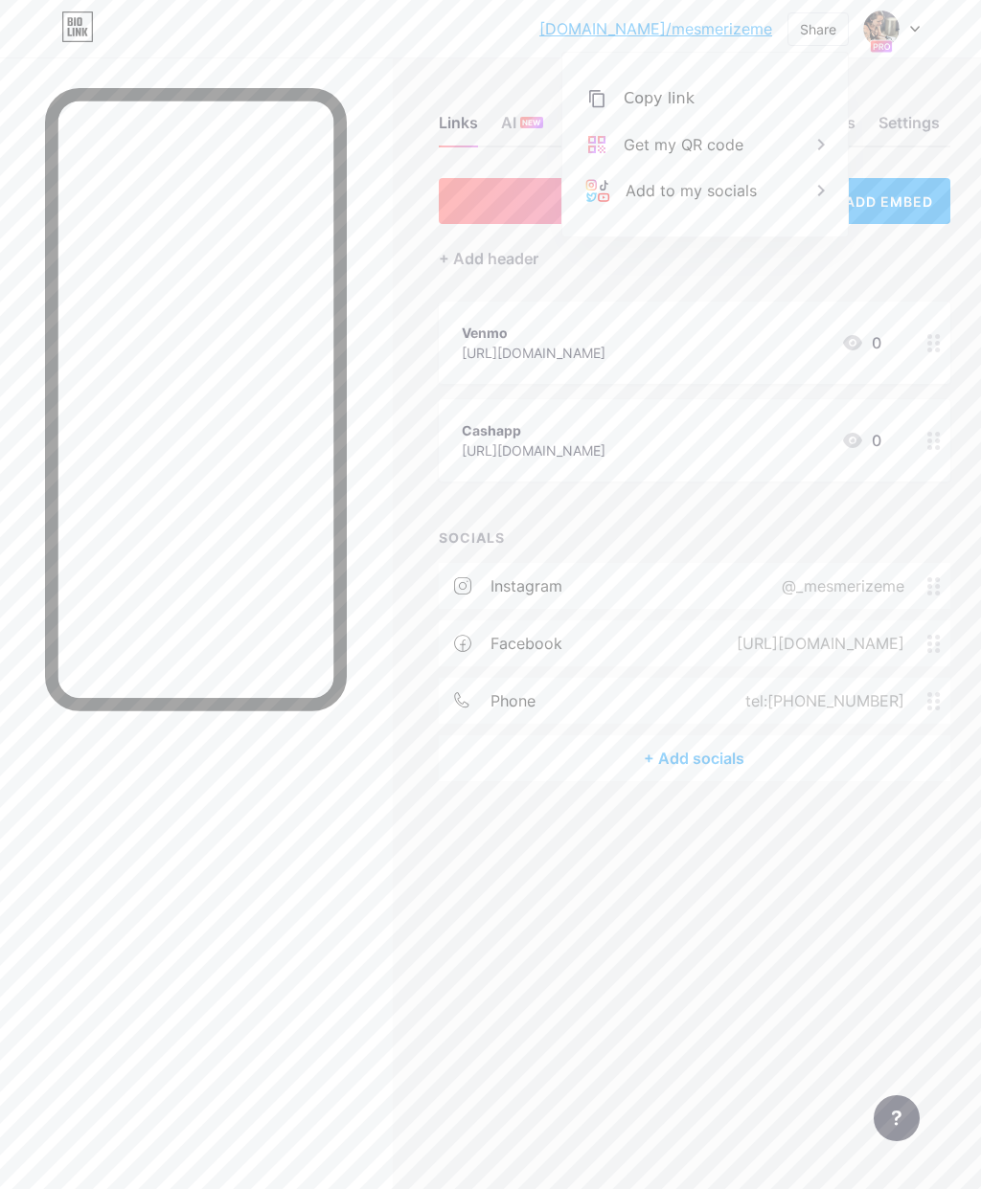
click at [674, 99] on div "Copy link" at bounding box center [658, 98] width 71 height 23
click at [485, 54] on div "[DOMAIN_NAME]/mesmer... [DOMAIN_NAME]/mesmerizeme Share Copied [URL][DOMAIN_NAM…" at bounding box center [490, 28] width 981 height 57
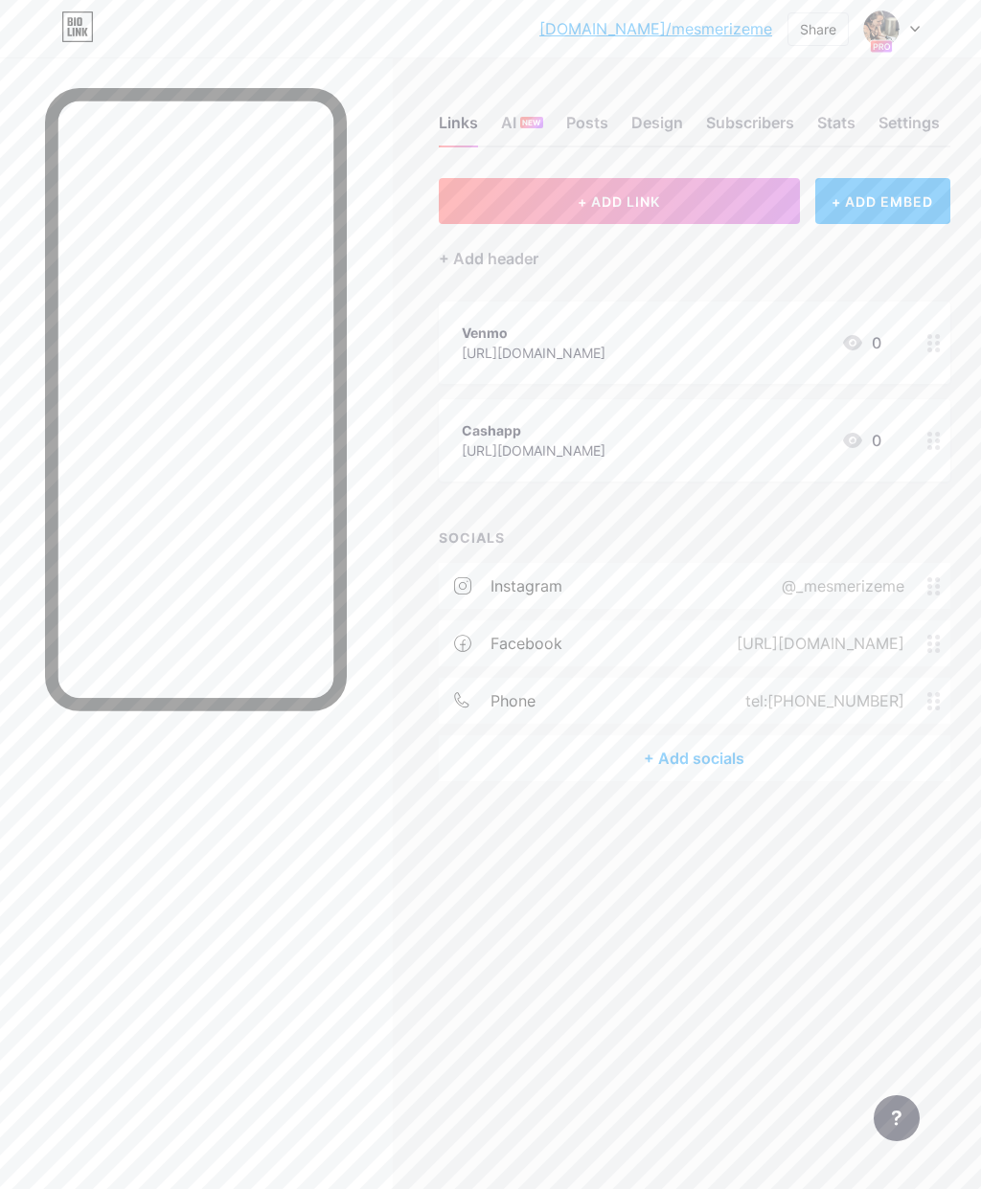
click at [816, 31] on div "Share" at bounding box center [818, 29] width 36 height 20
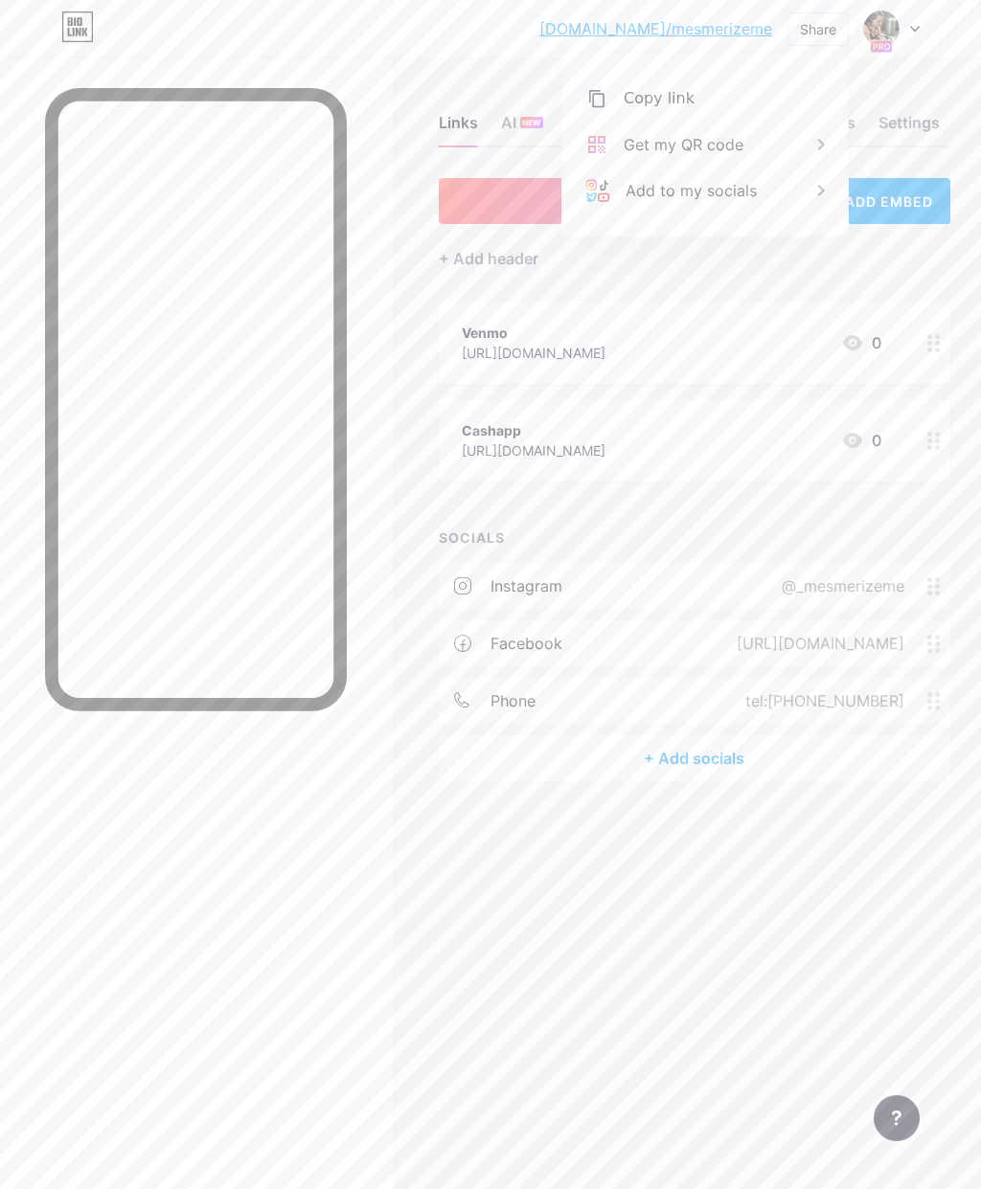
click at [698, 98] on div "Copy link" at bounding box center [704, 99] width 285 height 46
click at [781, 282] on div "+ ADD LINK + ADD EMBED + Add header Venmo [URL][DOMAIN_NAME] 0 Cashapp [URL][DO…" at bounding box center [694, 479] width 511 height 603
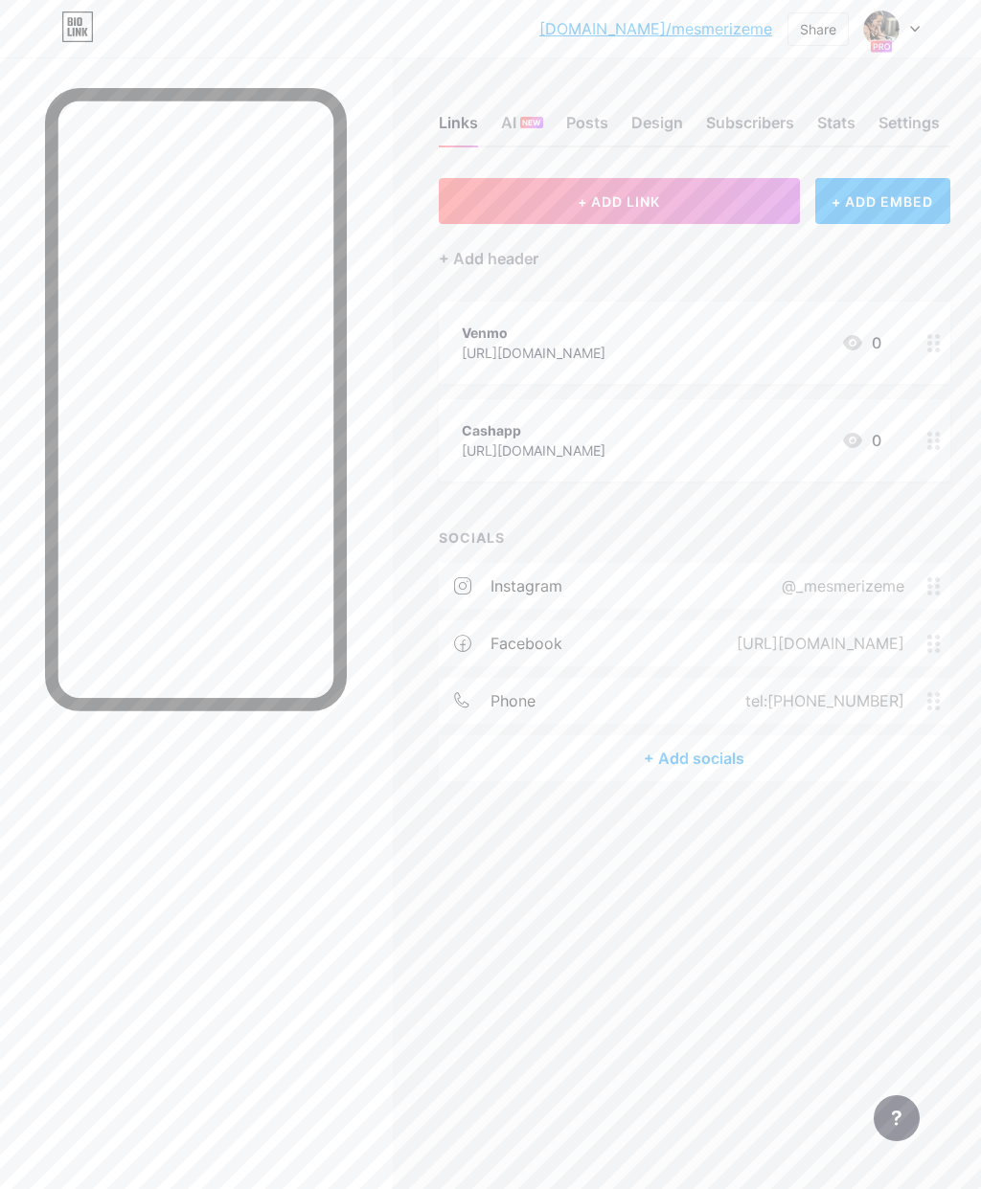
click at [918, 27] on icon at bounding box center [915, 29] width 8 height 5
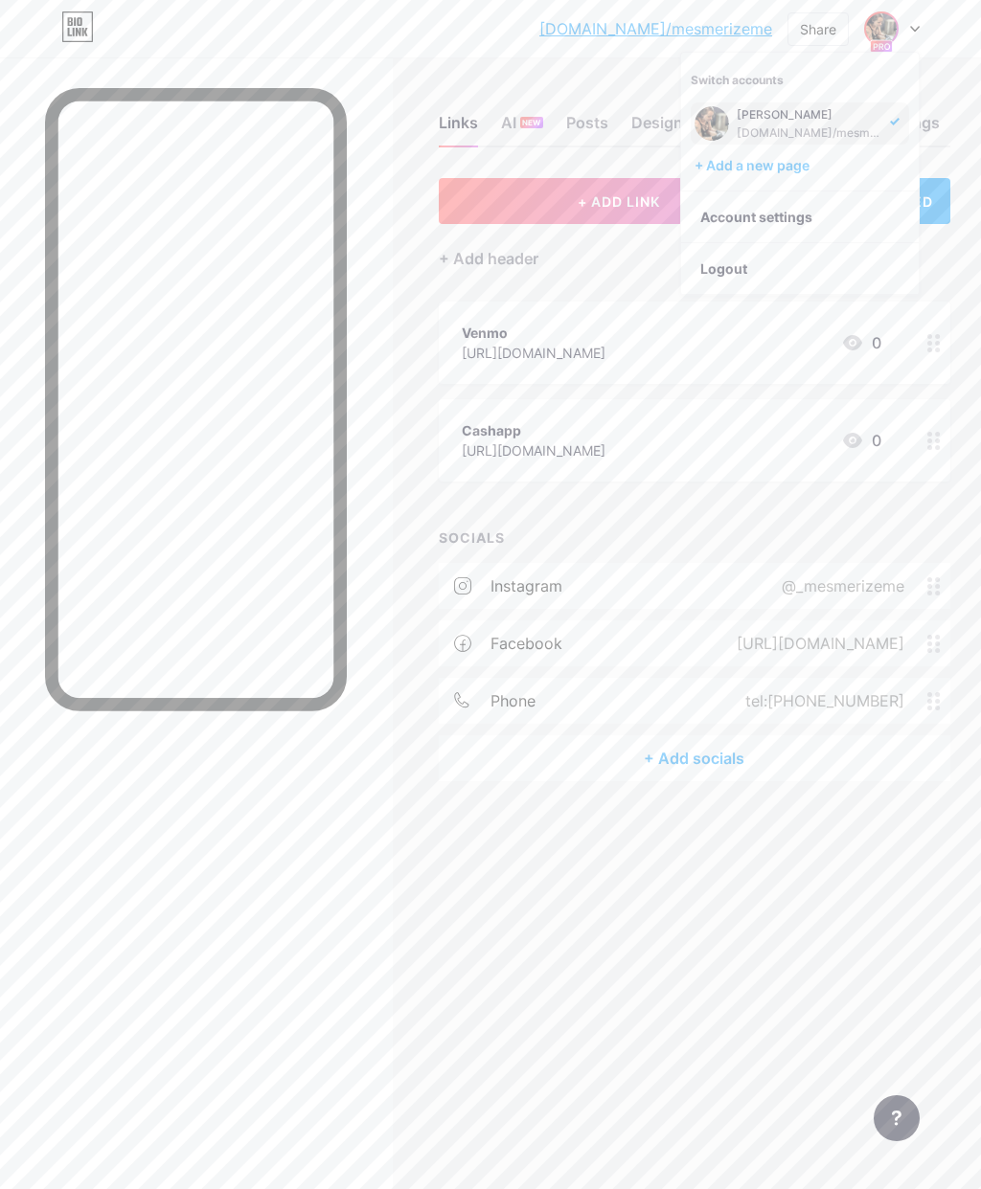
click at [634, 68] on div "Links AI NEW Posts Design Subscribers Stats Settings + ADD LINK + ADD EMBED + A…" at bounding box center [490, 467] width 981 height 820
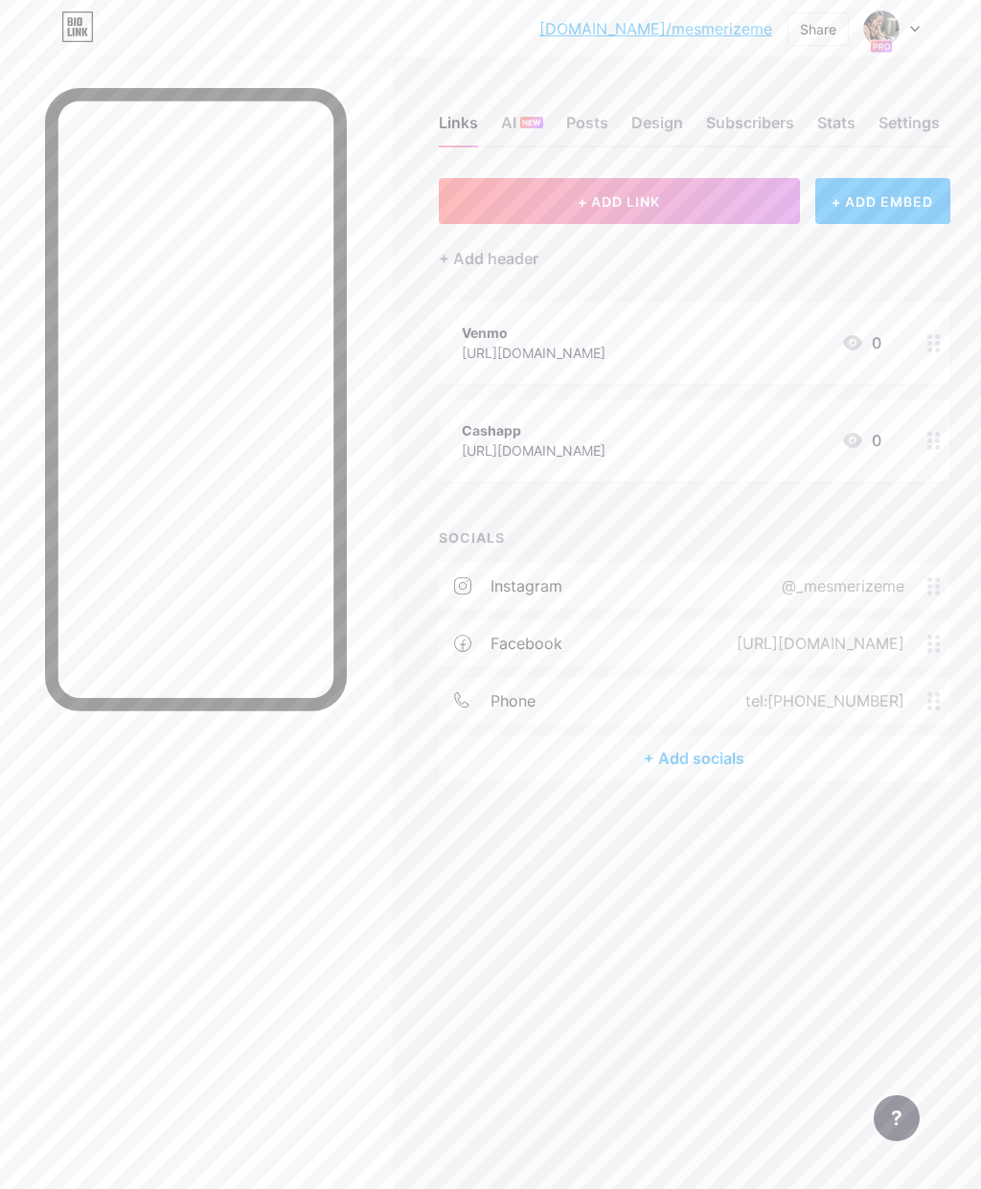
click at [895, 1120] on icon at bounding box center [897, 1118] width 10 height 15
click at [811, 998] on link at bounding box center [799, 998] width 239 height 42
click at [824, 28] on div "Share" at bounding box center [818, 29] width 36 height 20
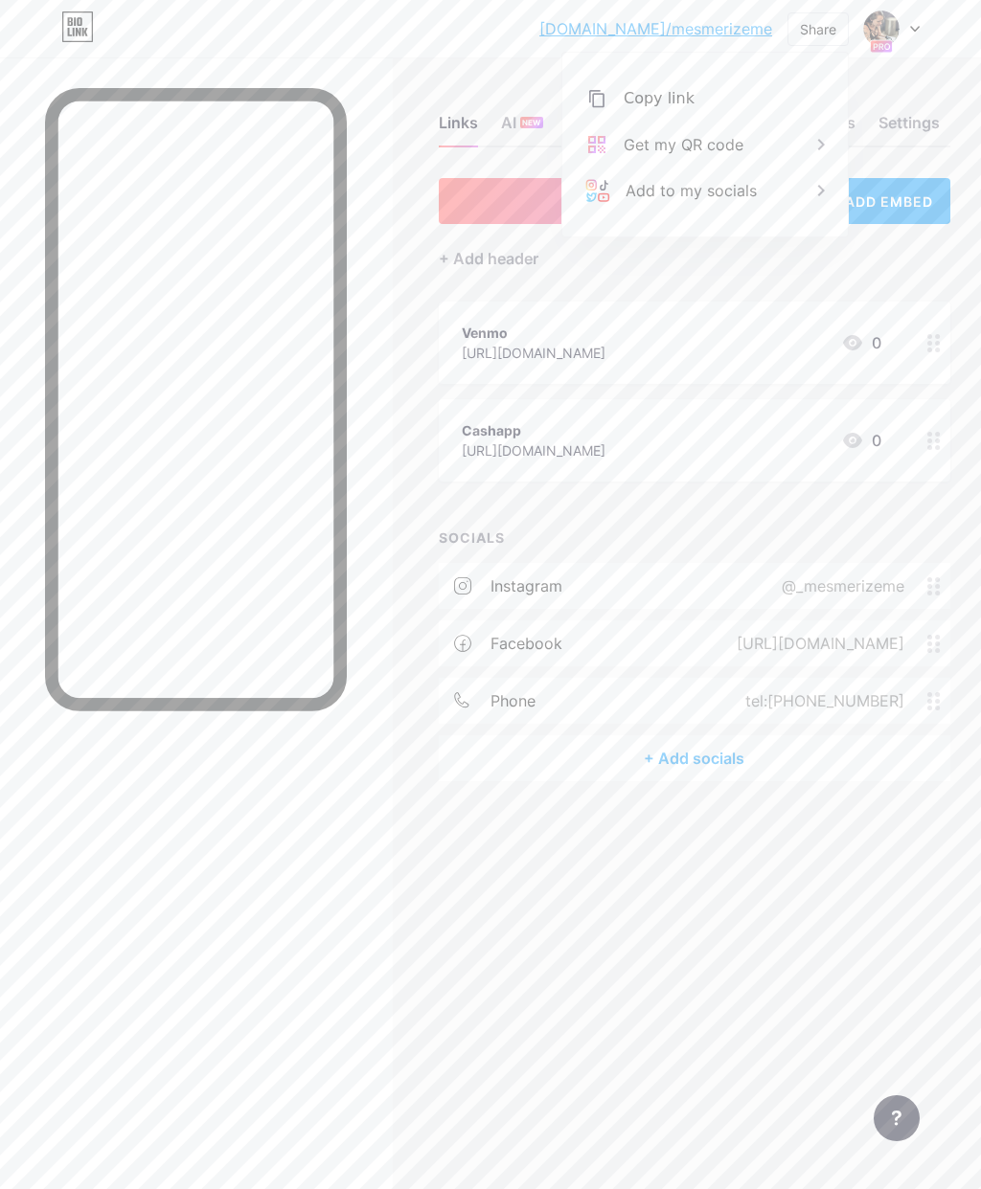
click at [790, 196] on div "Add to my socials" at bounding box center [704, 191] width 285 height 46
click at [803, 181] on div "Instagram" at bounding box center [704, 183] width 285 height 46
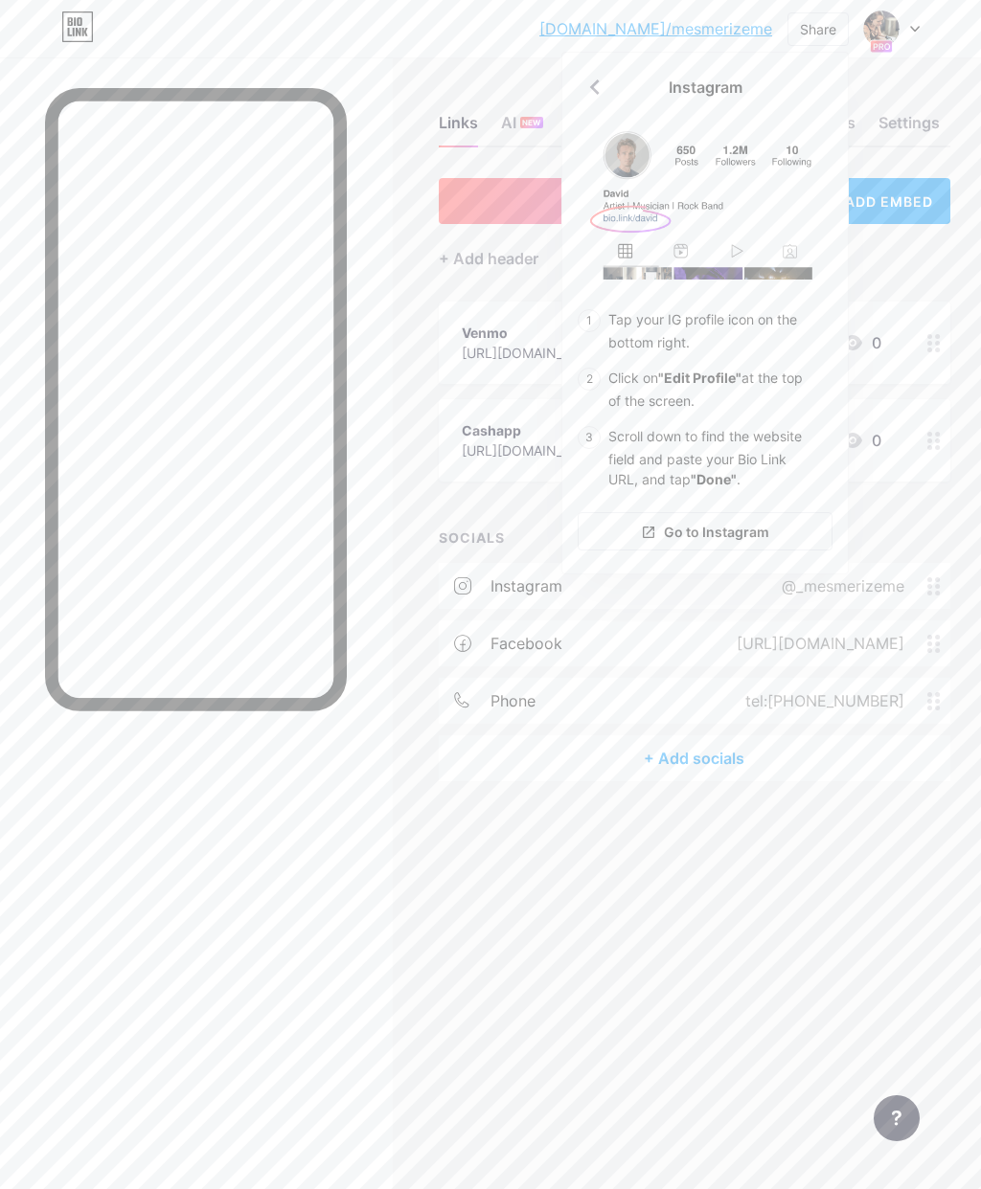
click at [895, 272] on div "+ ADD LINK + ADD EMBED + Add header Venmo [URL][DOMAIN_NAME] 0 Cashapp [URL][DO…" at bounding box center [694, 479] width 511 height 603
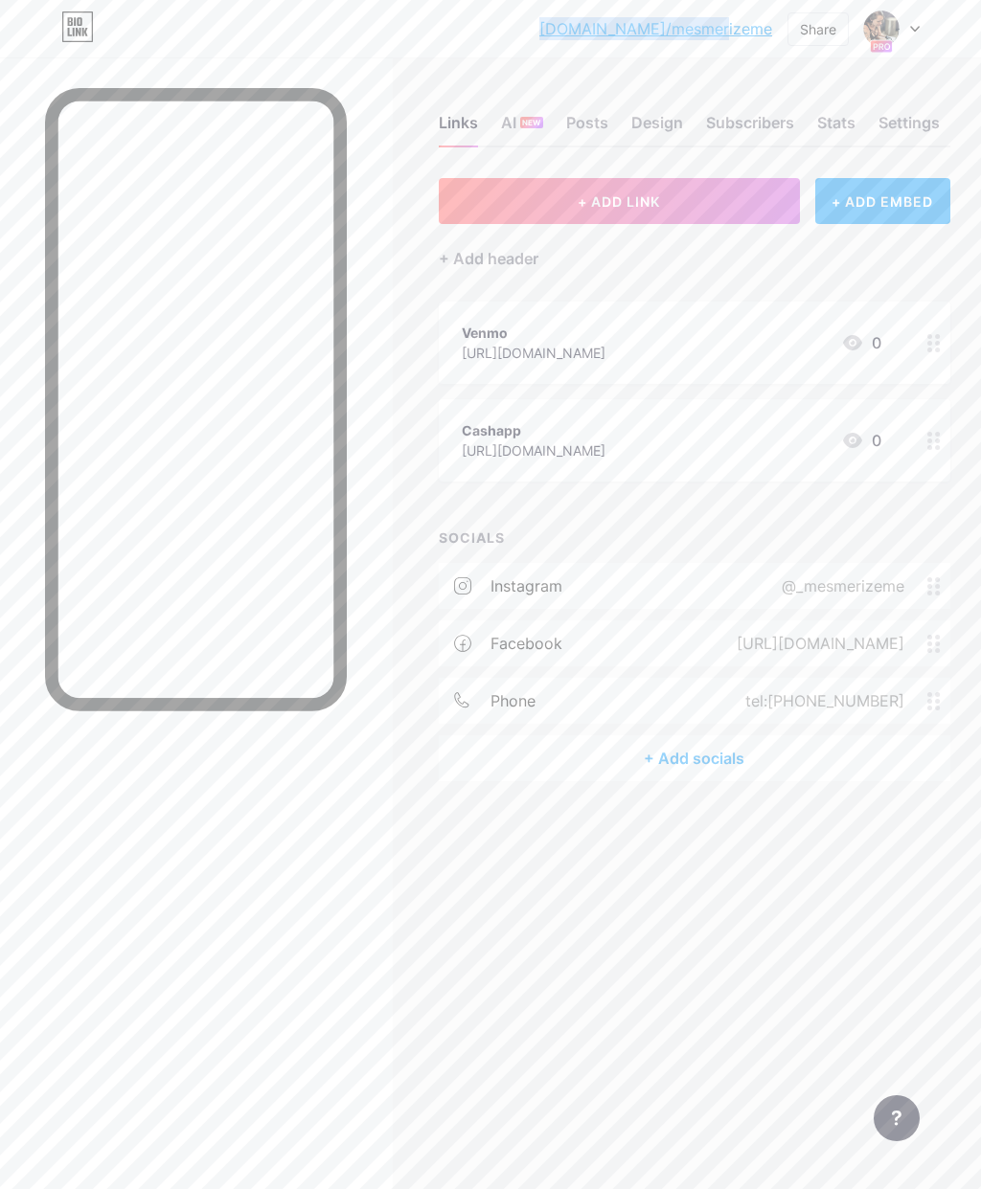
copy link "[DOMAIN_NAME]/mesmerizeme"
click at [826, 31] on div "Share" at bounding box center [818, 29] width 36 height 20
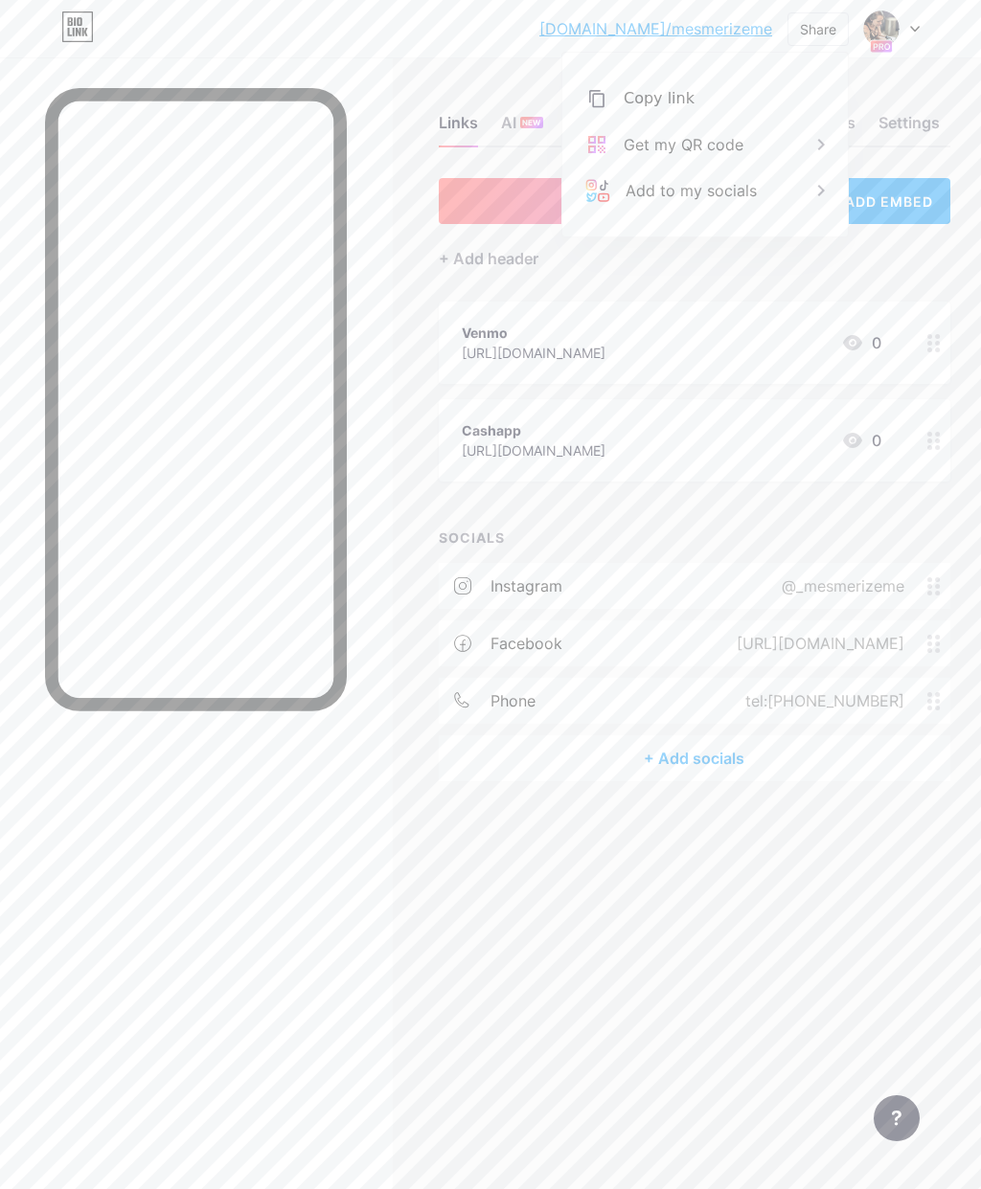
click at [774, 196] on div "Add to my socials" at bounding box center [704, 191] width 285 height 46
click at [777, 180] on div "Instagram" at bounding box center [704, 183] width 285 height 46
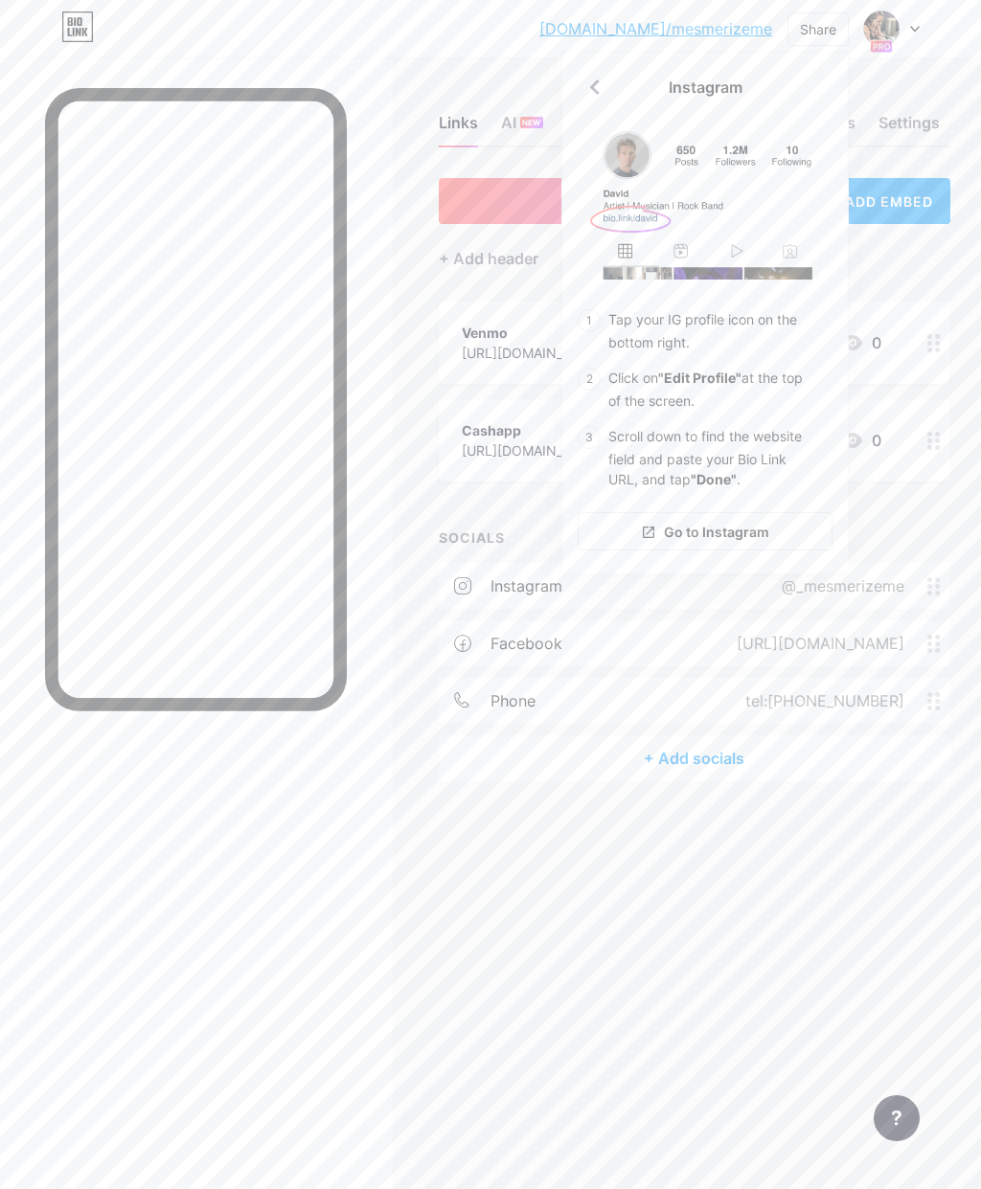
click at [754, 532] on span "Go to Instagram" at bounding box center [716, 532] width 105 height 20
click at [600, 84] on icon at bounding box center [594, 87] width 31 height 31
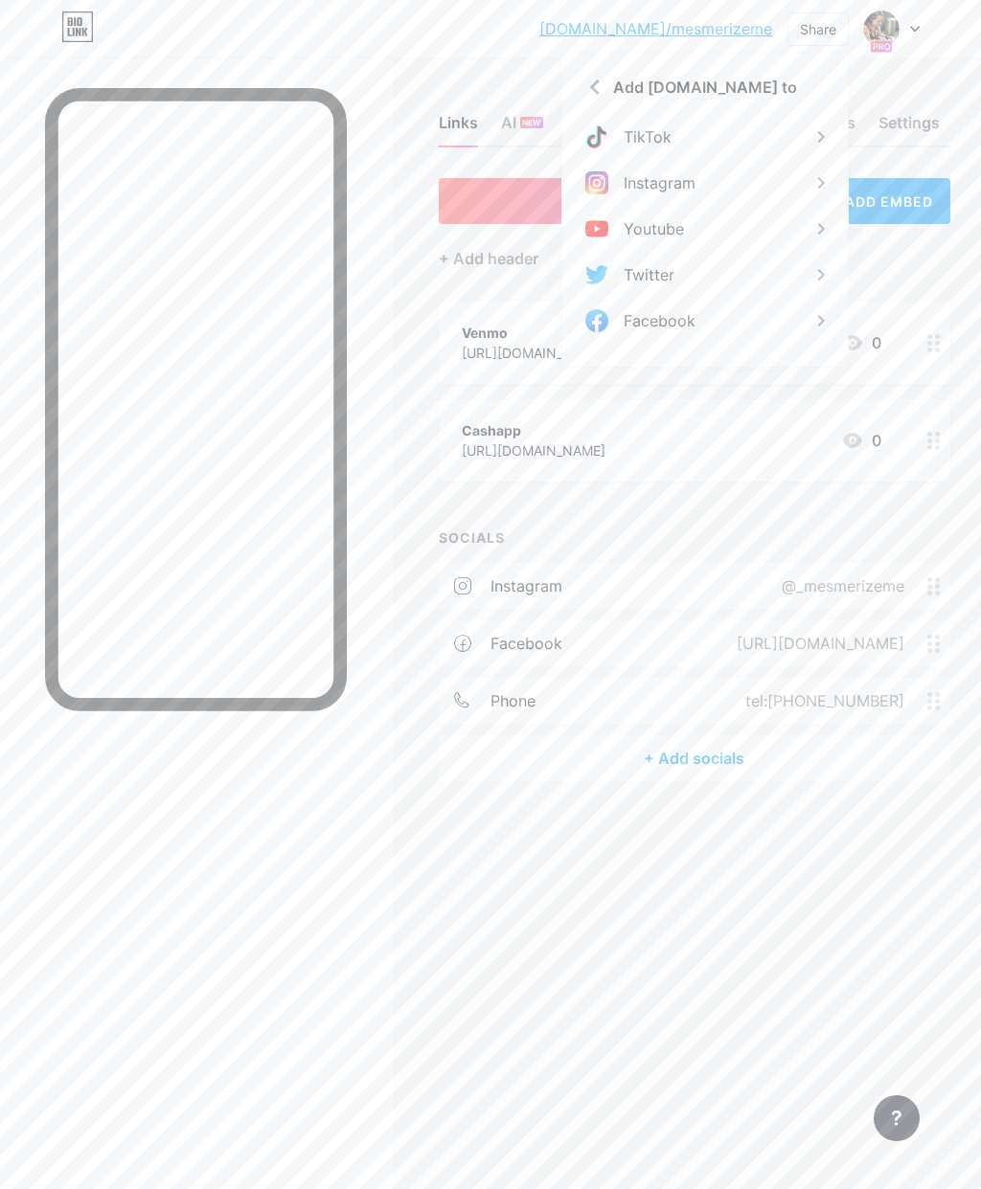
click at [730, 316] on div "Facebook" at bounding box center [704, 321] width 285 height 46
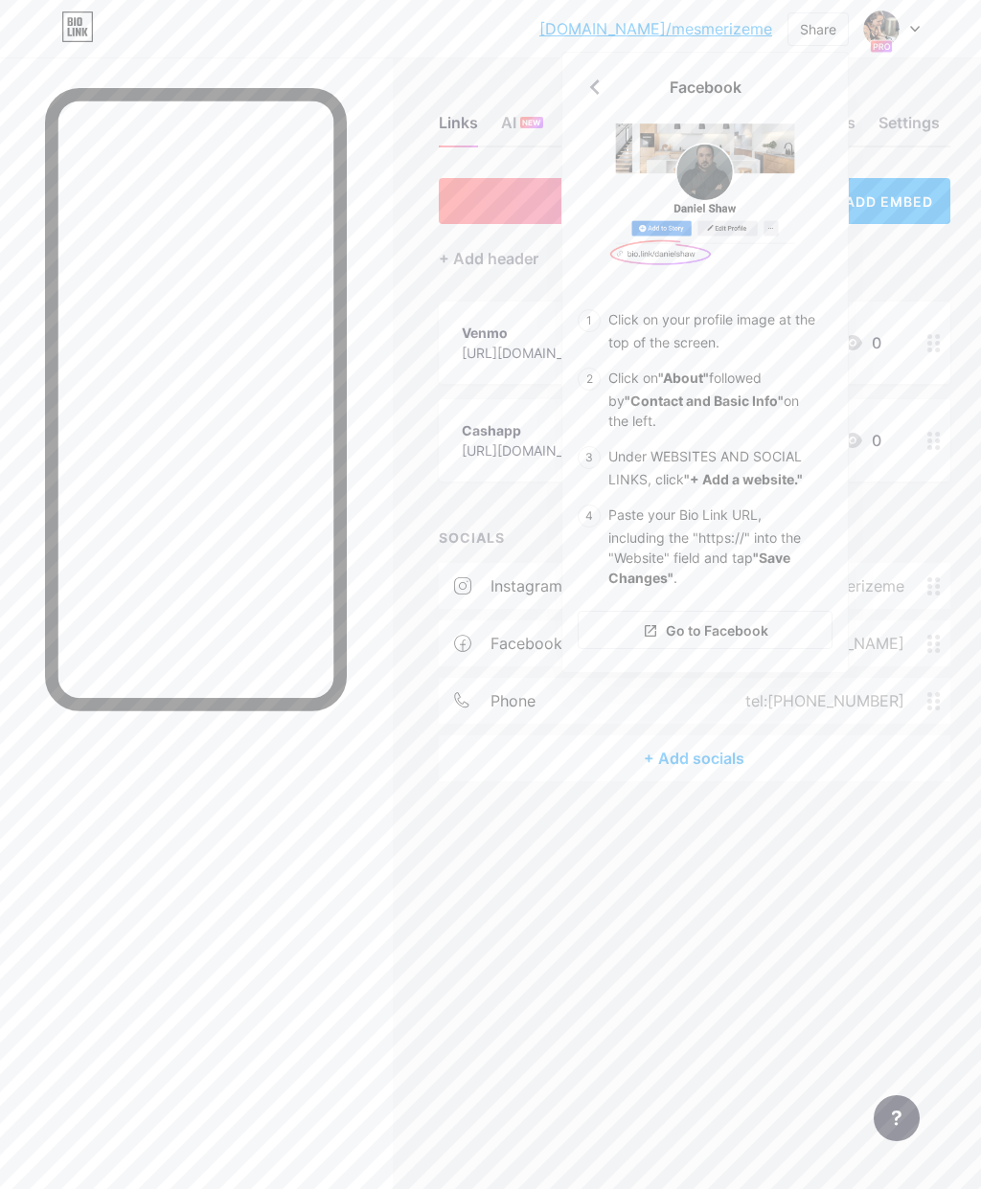
click at [759, 632] on span "Go to Facebook" at bounding box center [717, 631] width 102 height 20
